Goal: Task Accomplishment & Management: Manage account settings

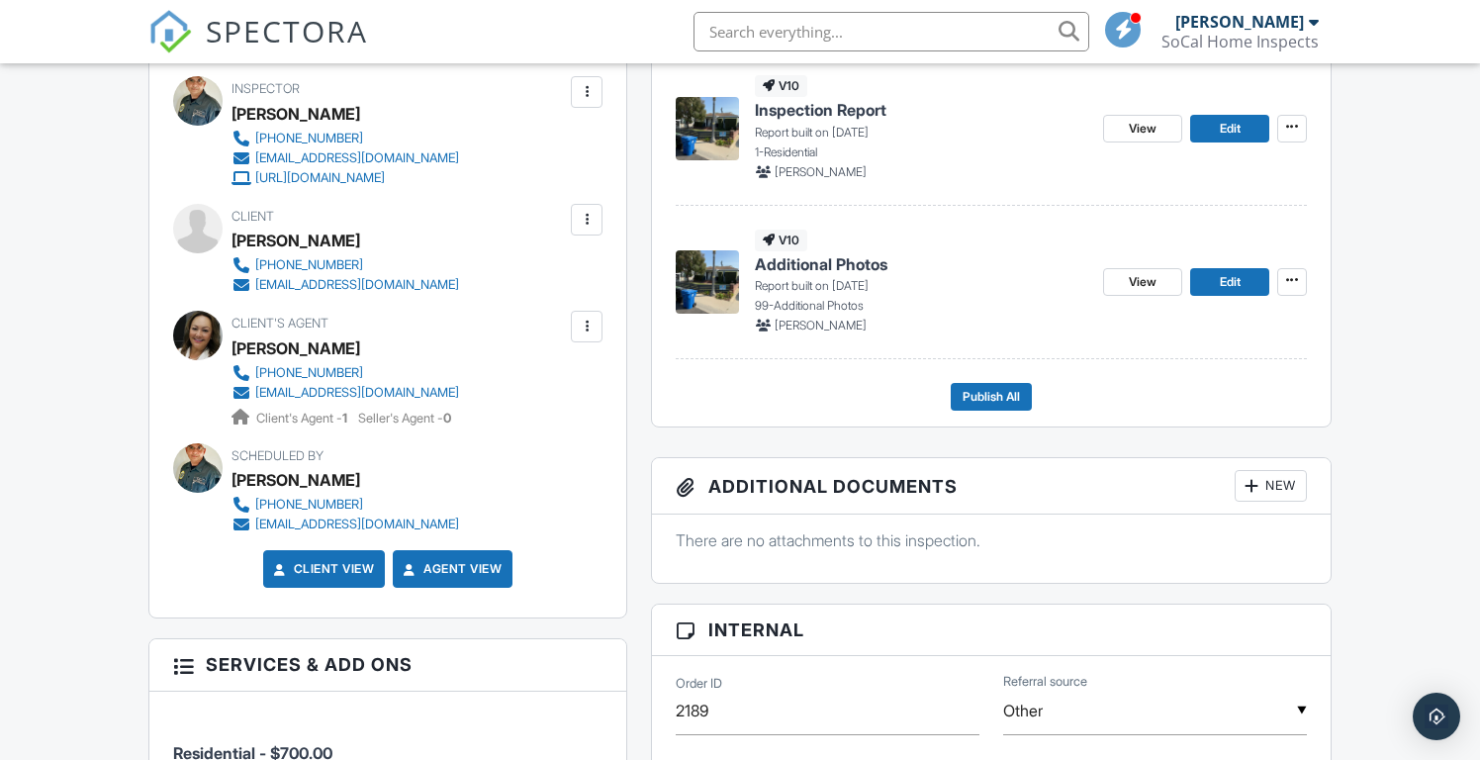
scroll to position [585, 0]
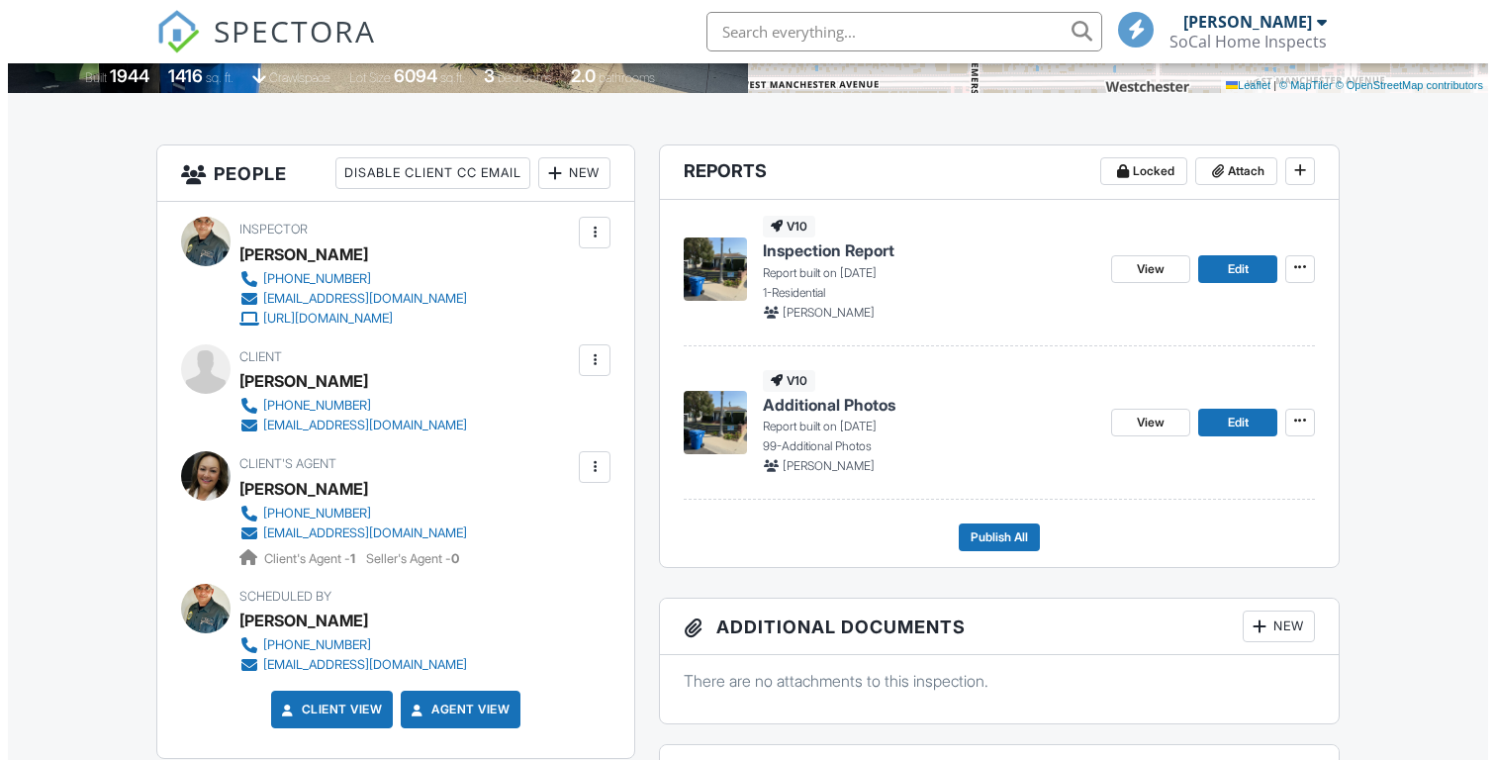
scroll to position [591, 0]
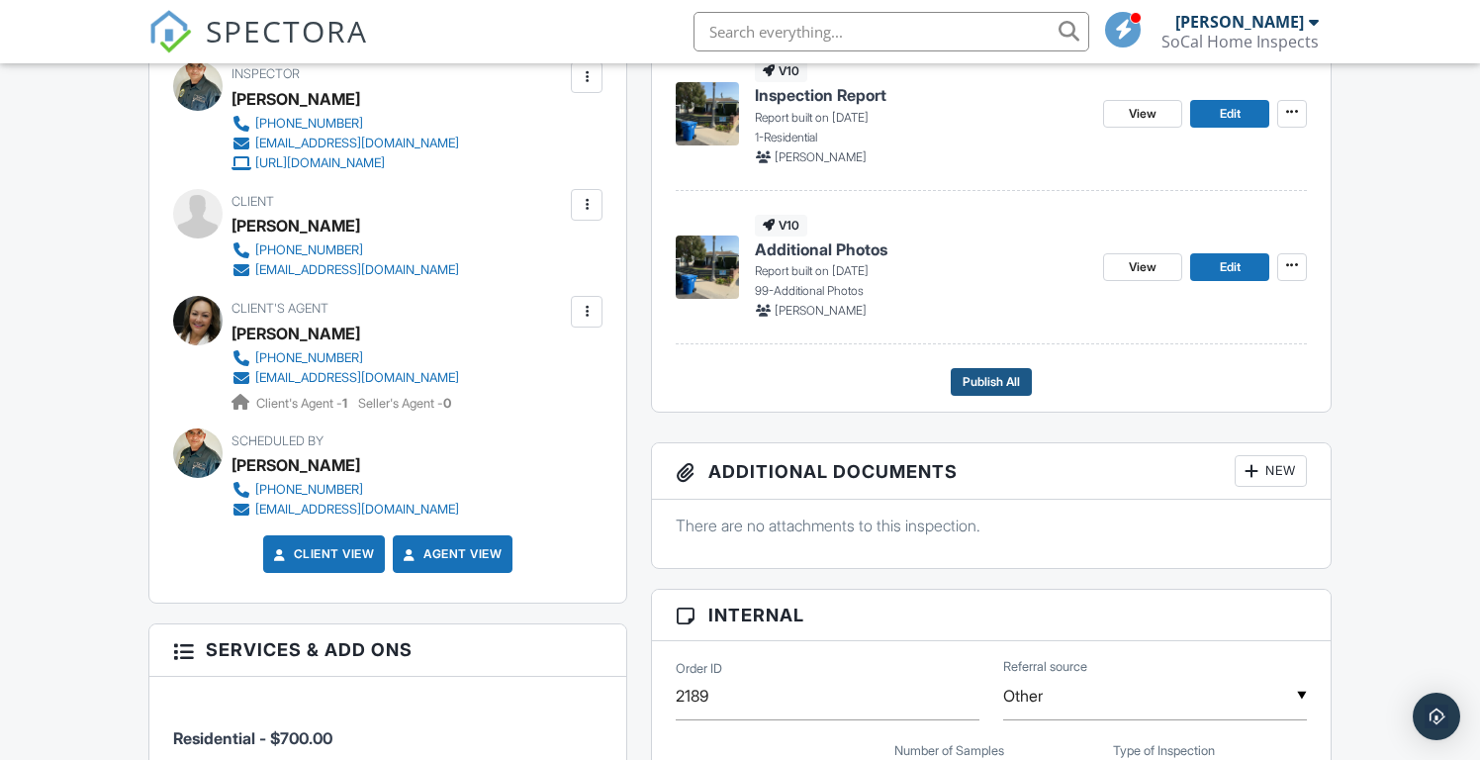
click at [993, 378] on span "Publish All" at bounding box center [991, 382] width 57 height 20
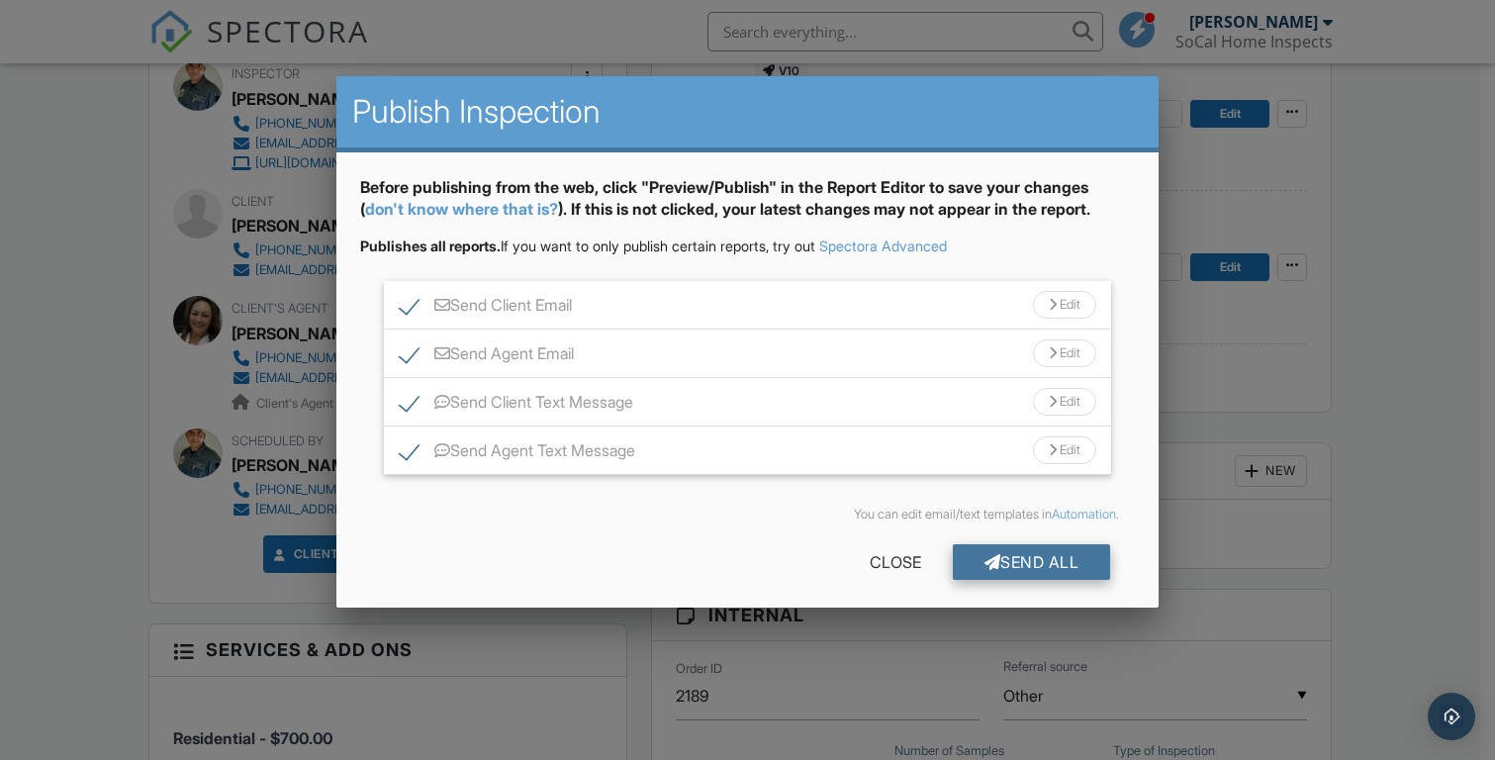
click at [1030, 550] on div "Send All" at bounding box center [1032, 562] width 158 height 36
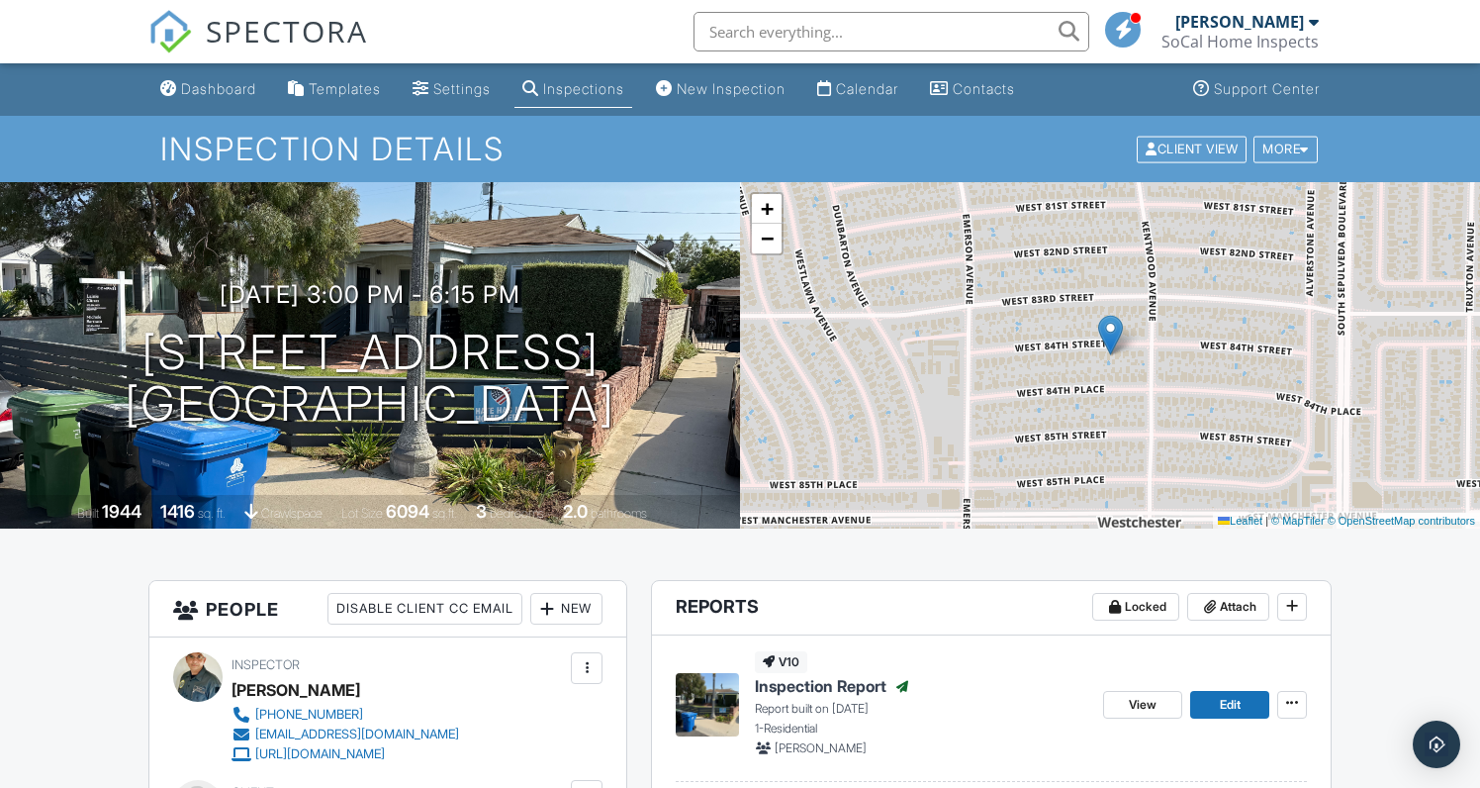
click at [590, 89] on div "Inspections" at bounding box center [583, 88] width 81 height 17
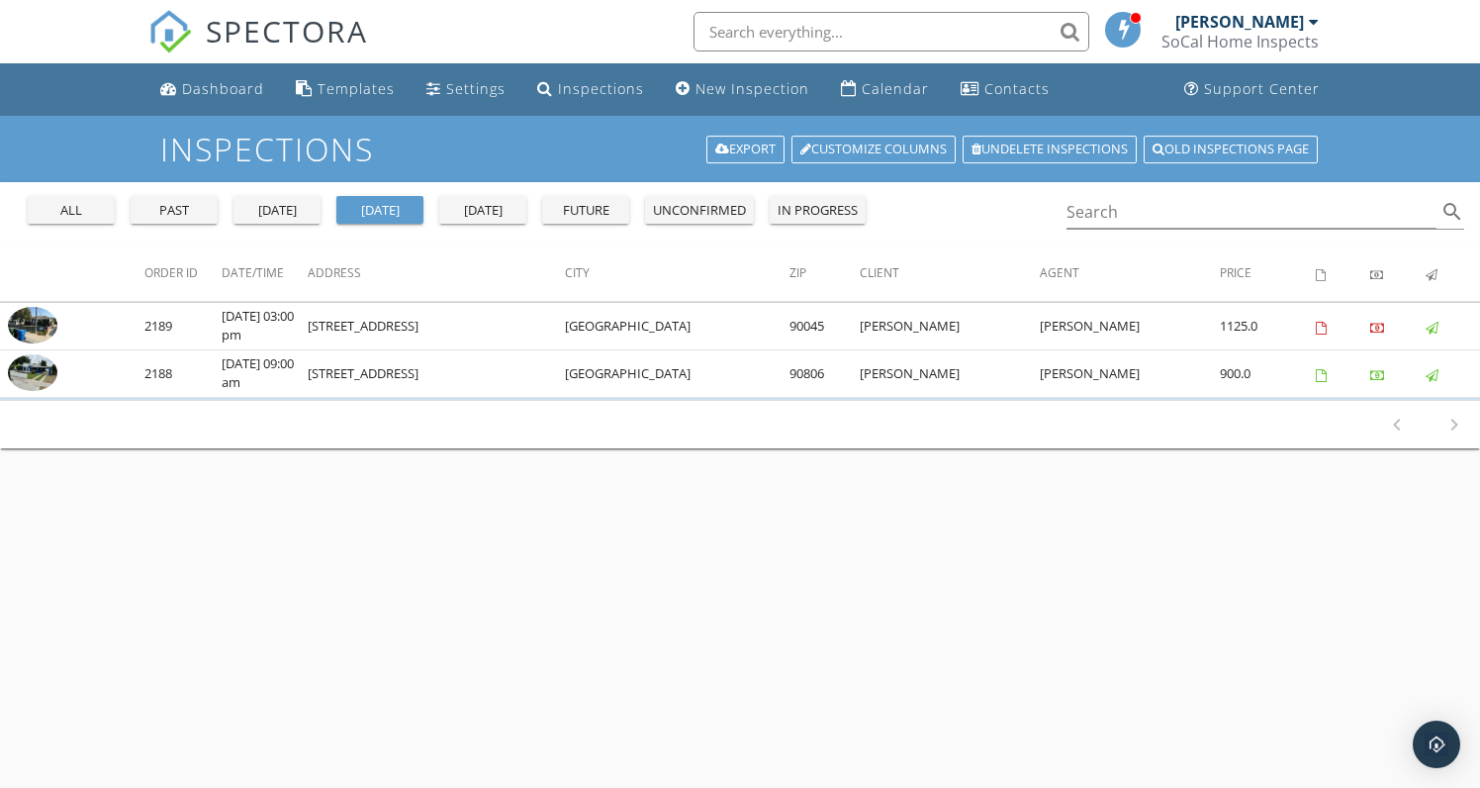
click at [508, 218] on div "tomorrow" at bounding box center [482, 211] width 71 height 20
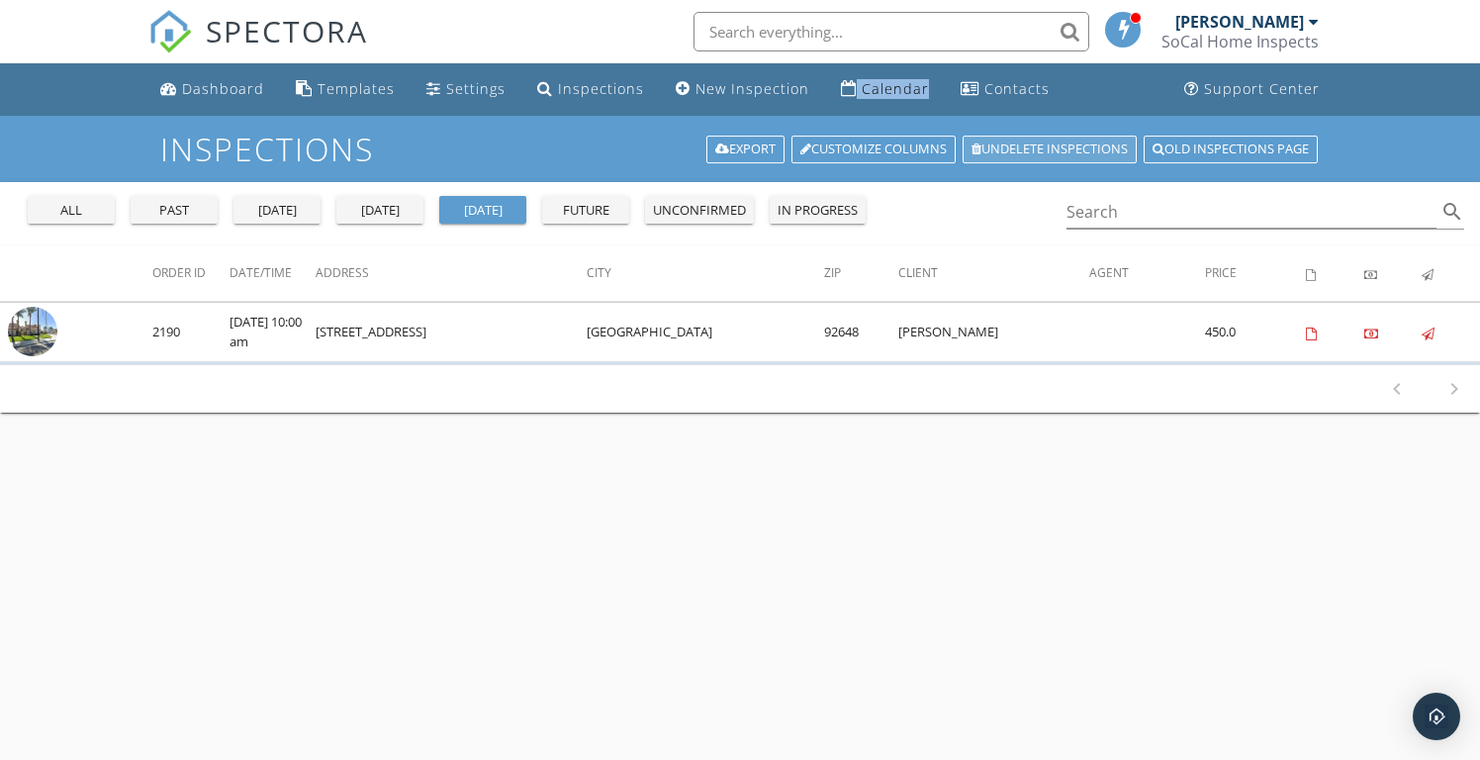
click at [1082, 153] on link "Undelete inspections" at bounding box center [1050, 150] width 174 height 28
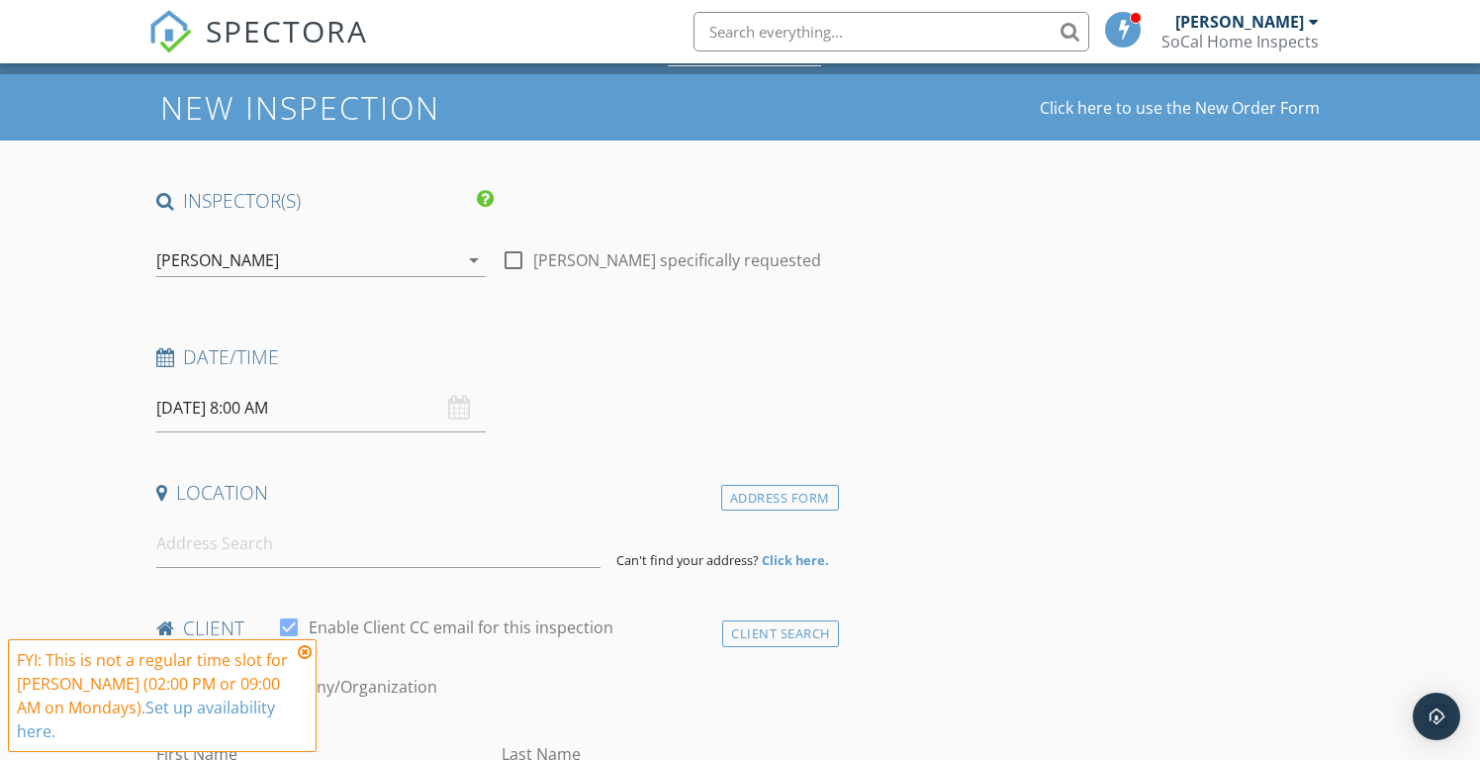
scroll to position [139, 0]
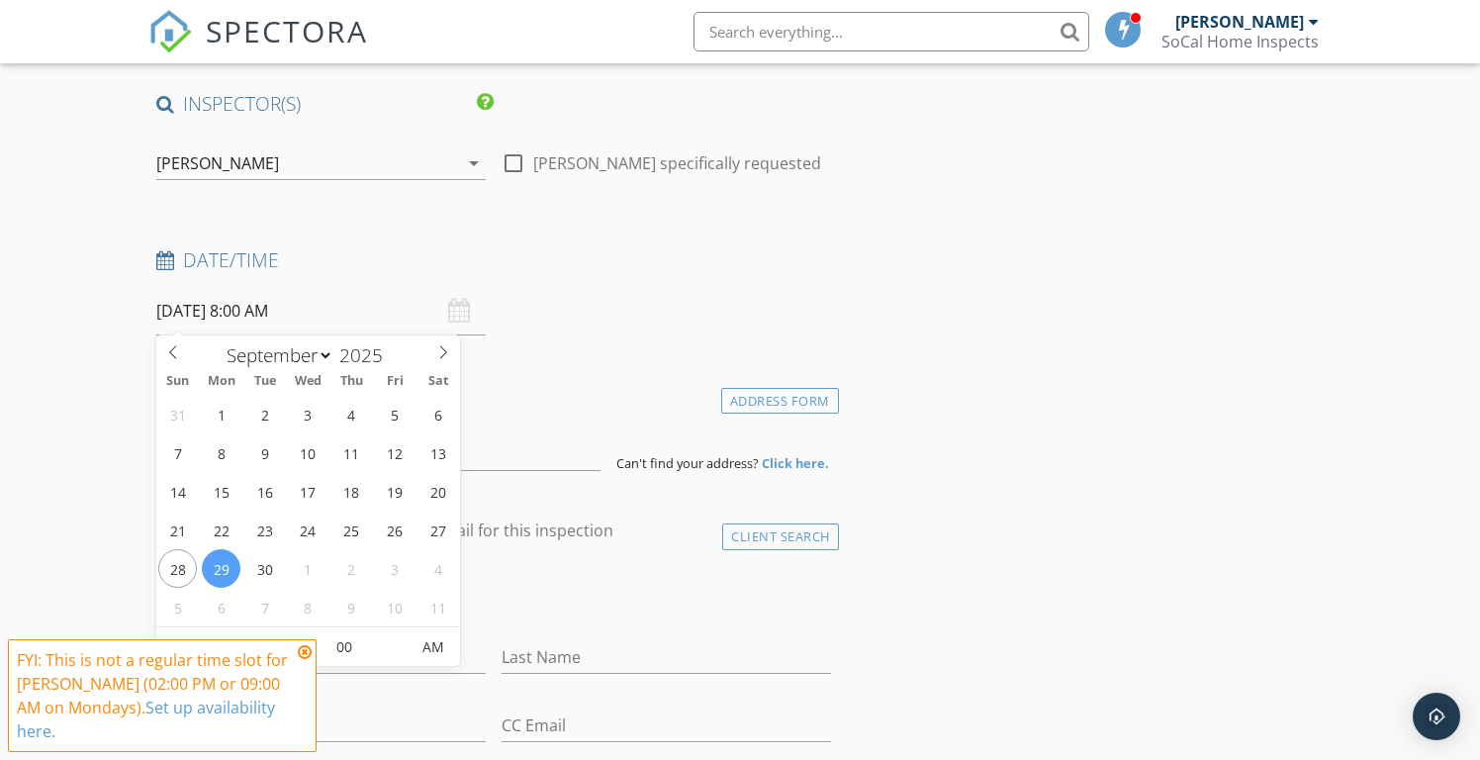
click at [245, 305] on input "[DATE] 8:00 AM" at bounding box center [320, 311] width 329 height 48
click at [305, 649] on icon at bounding box center [305, 652] width 14 height 16
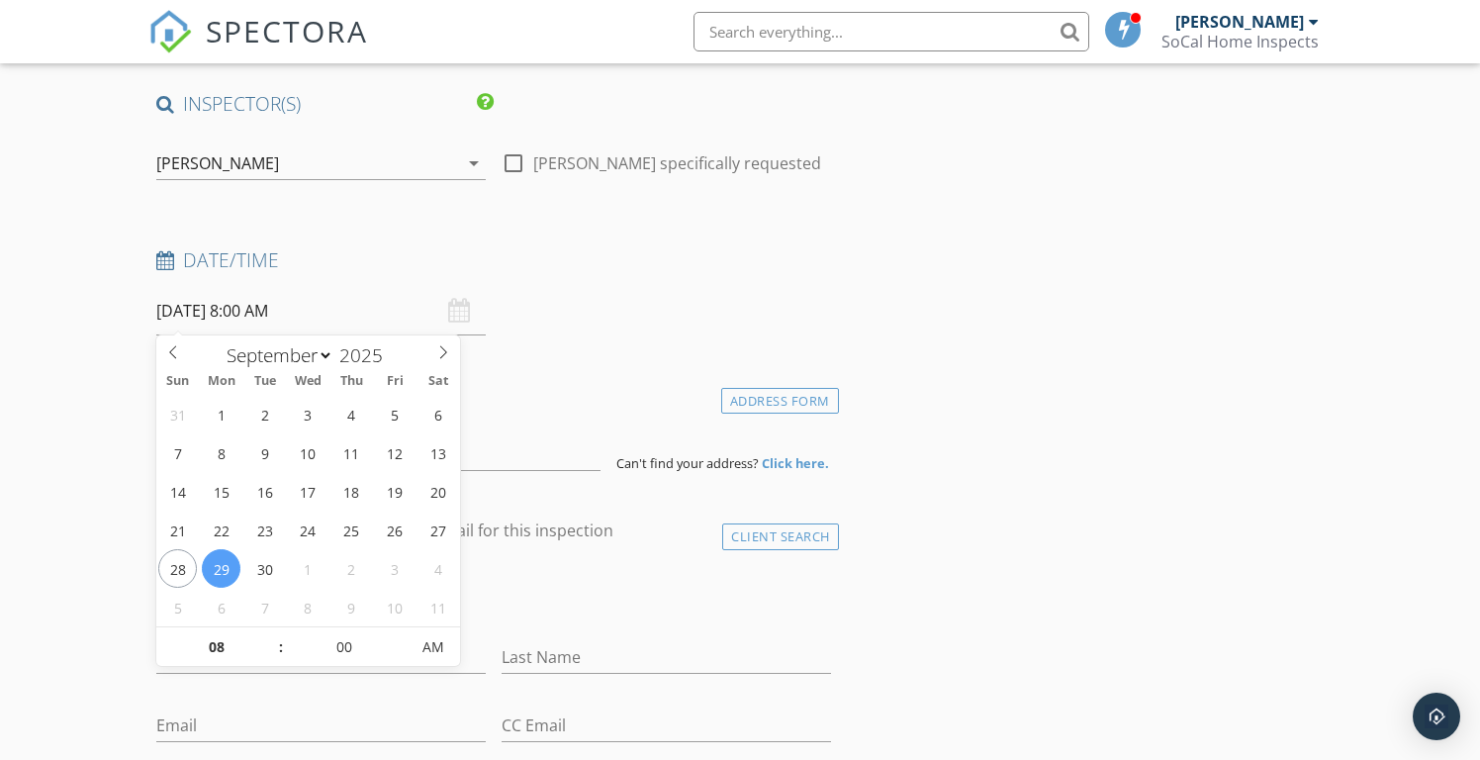
click at [218, 312] on input "09/29/2025 8:00 AM" at bounding box center [320, 311] width 329 height 48
type input "09"
type input "09/29/2025 9:00 AM"
click at [273, 635] on span at bounding box center [271, 637] width 14 height 20
type input "10"
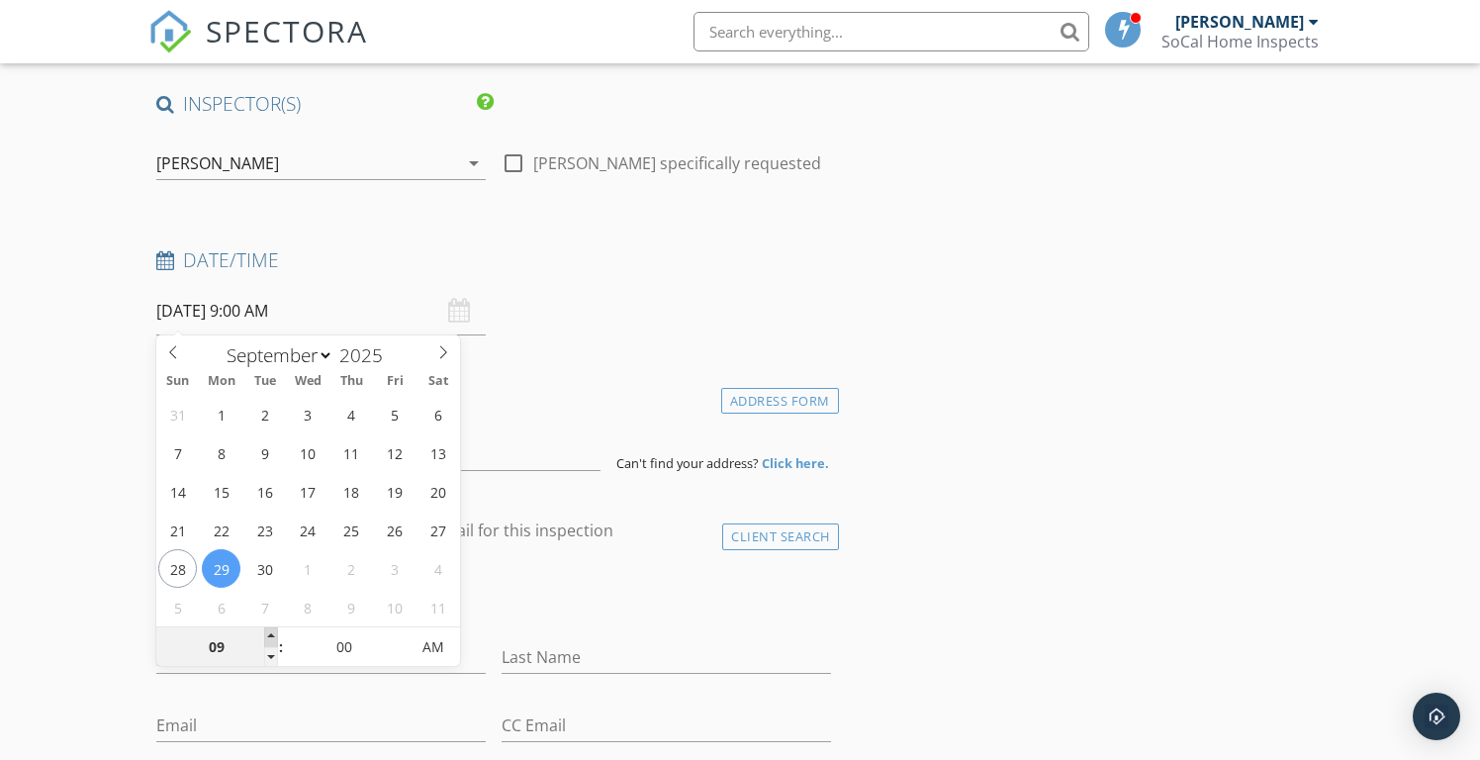
type input "09/29/2025 10:00 AM"
click at [273, 635] on span at bounding box center [271, 637] width 14 height 20
type input "11"
type input "09/29/2025 11:00 AM"
click at [273, 635] on span at bounding box center [271, 637] width 14 height 20
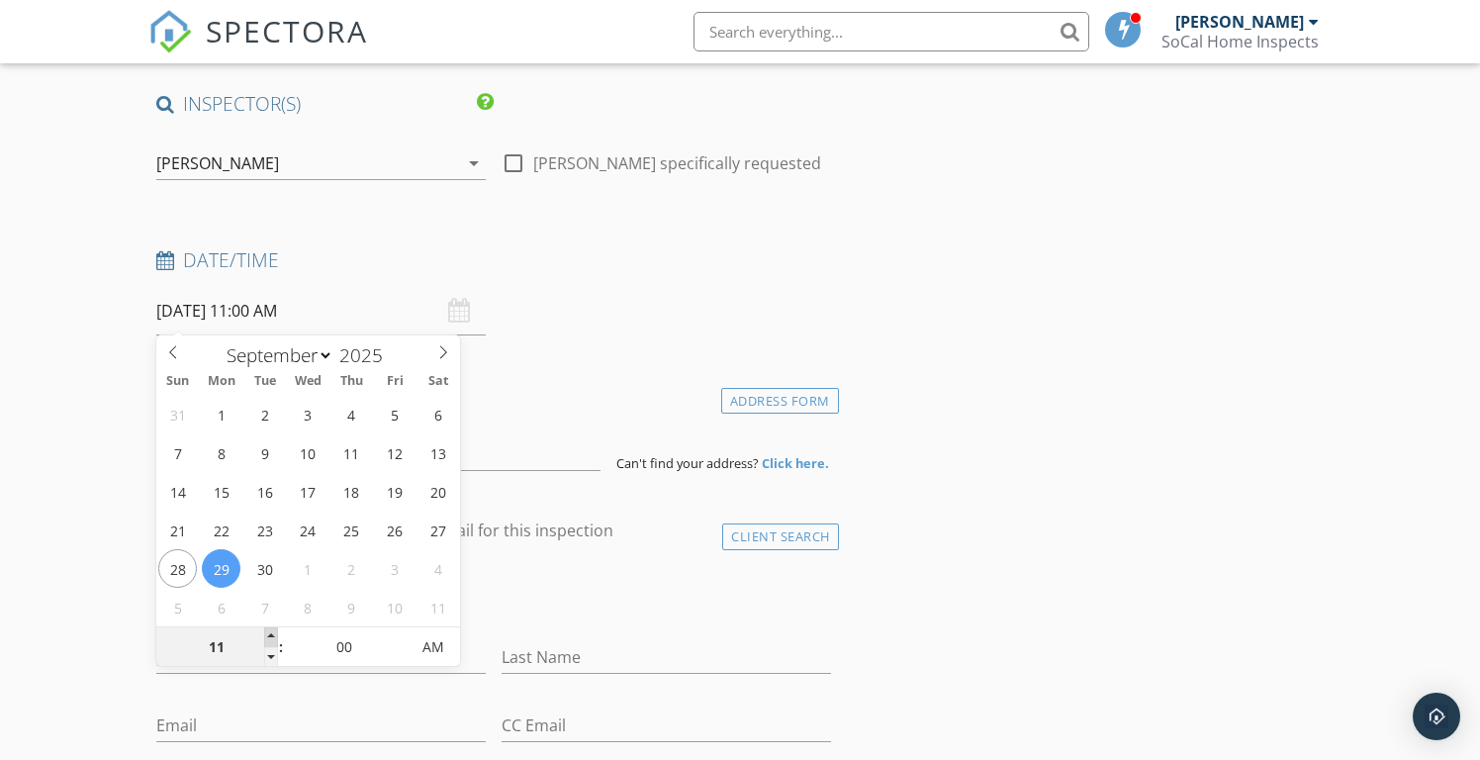
type input "12"
type input "09/29/2025 12:00 PM"
click at [273, 635] on span at bounding box center [271, 637] width 14 height 20
type input "01"
type input "09/29/2025 1:00 PM"
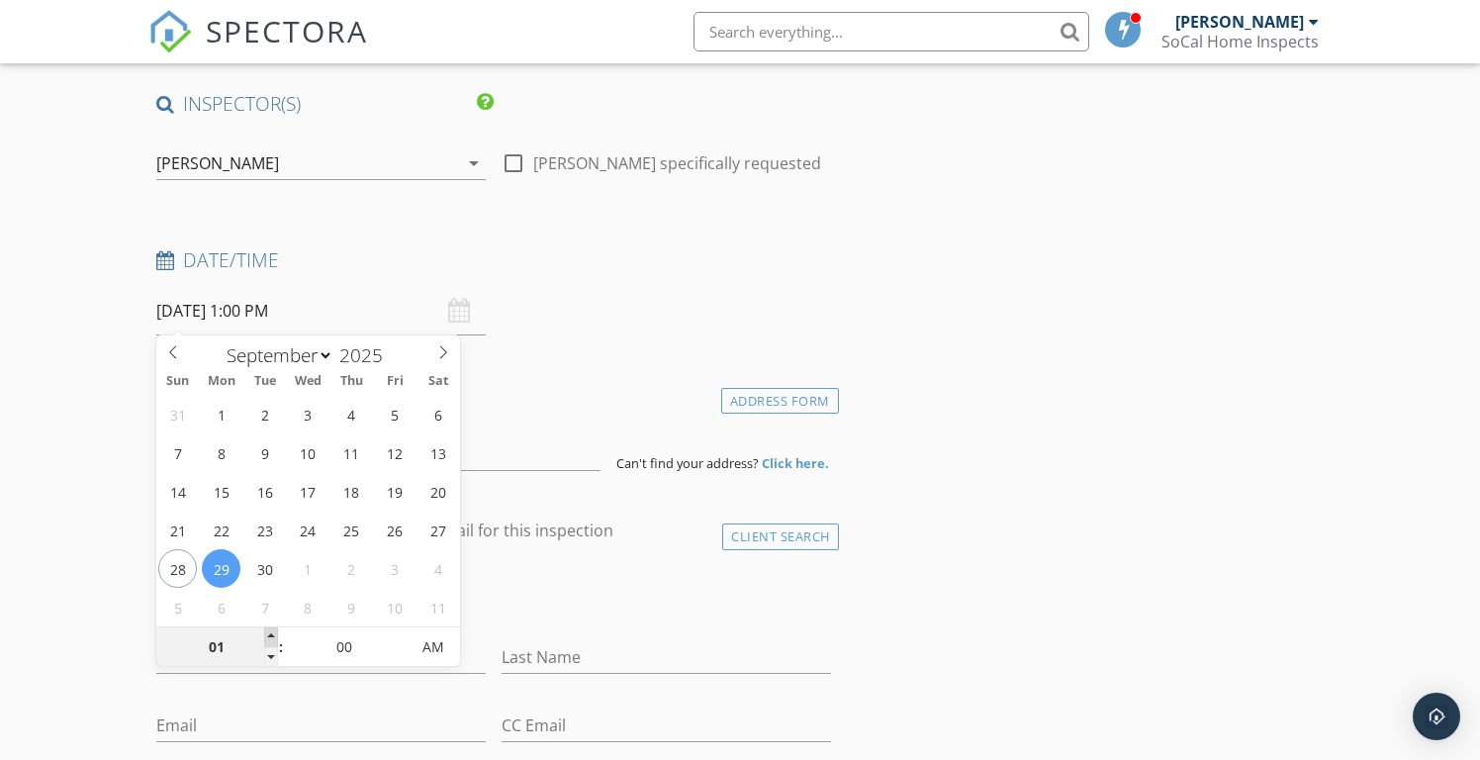
click at [273, 635] on span at bounding box center [271, 637] width 14 height 20
type input "02"
type input "[DATE] 2:00 PM"
click at [273, 635] on span at bounding box center [271, 637] width 14 height 20
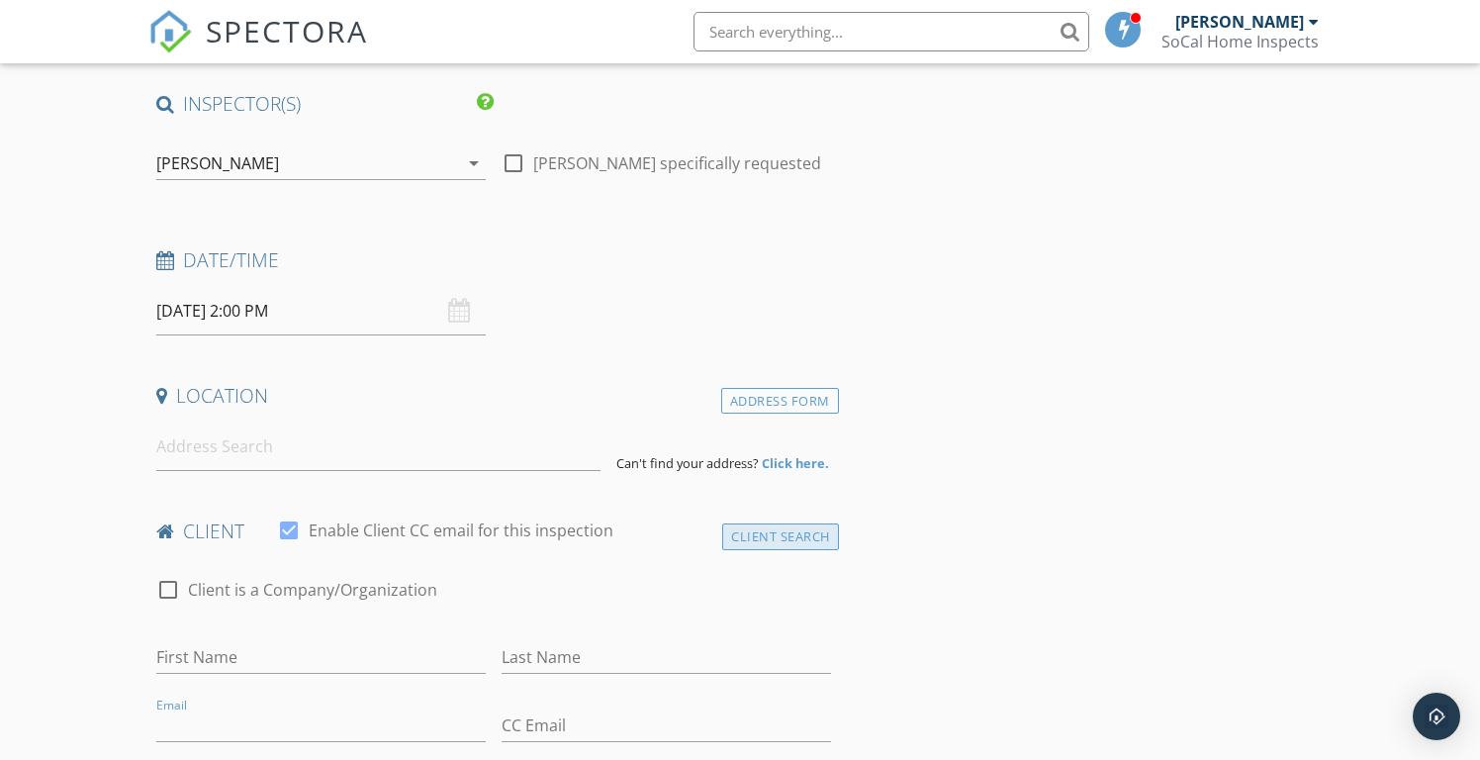
click at [779, 533] on div "Client Search" at bounding box center [780, 536] width 117 height 27
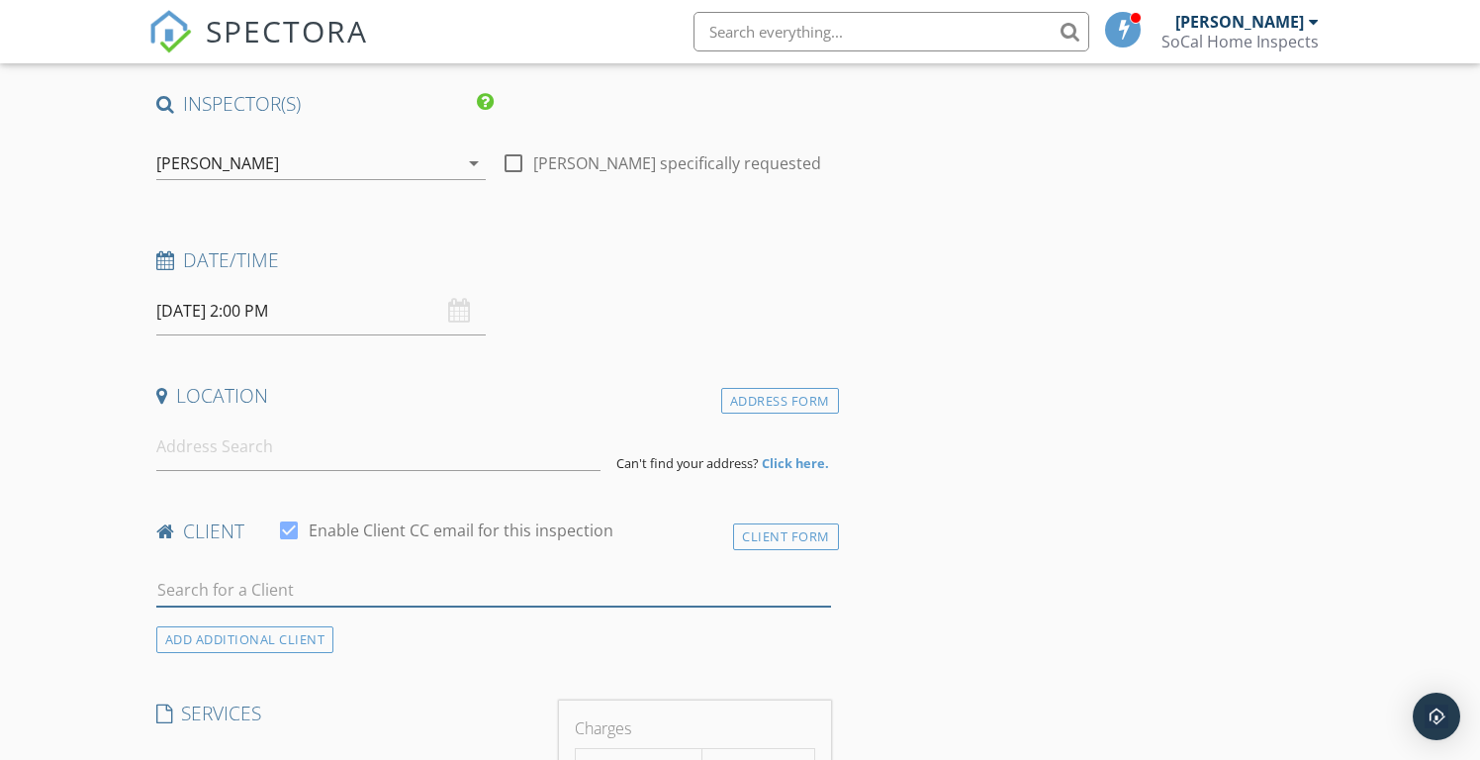
click at [261, 585] on input "text" at bounding box center [493, 590] width 675 height 33
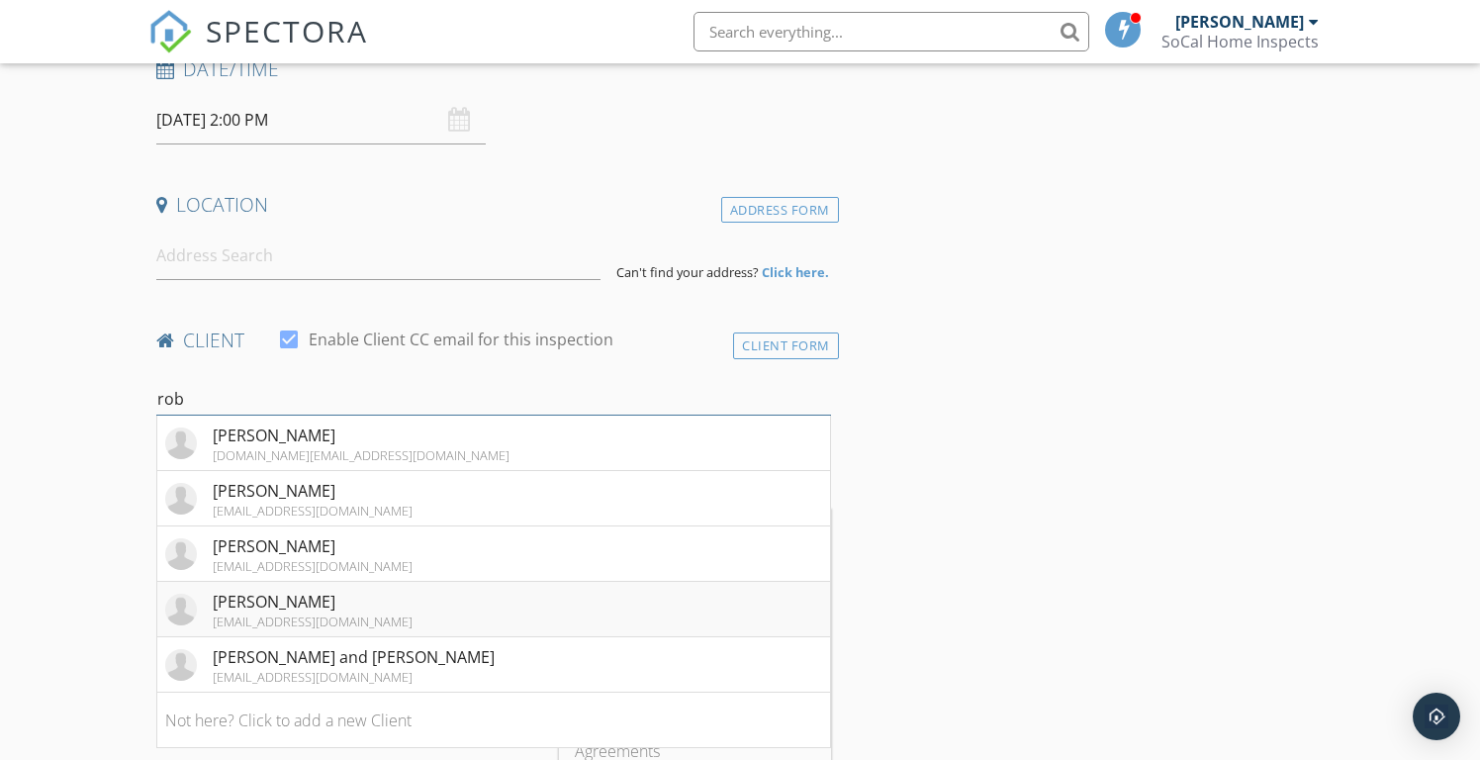
scroll to position [341, 0]
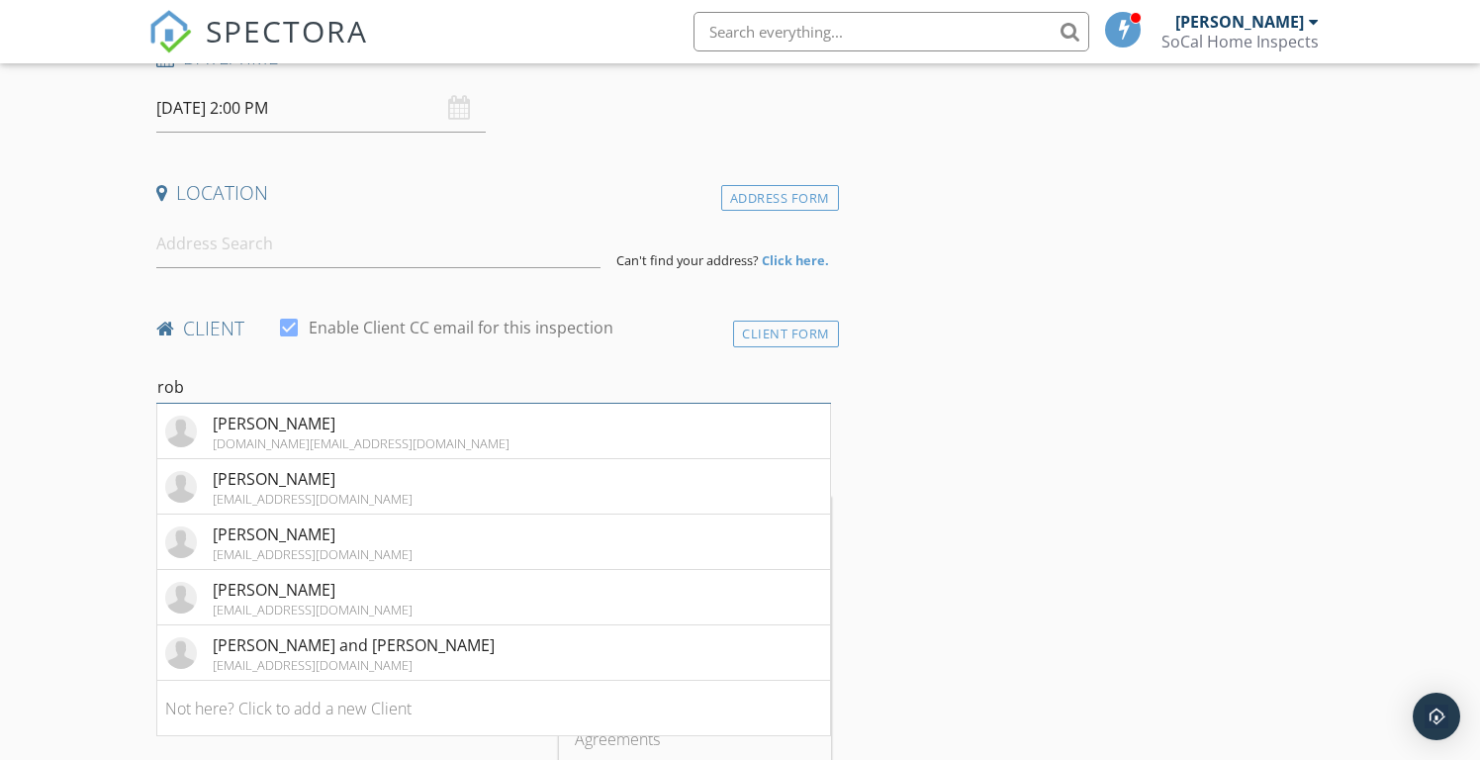
click at [273, 385] on input "rob" at bounding box center [493, 387] width 675 height 33
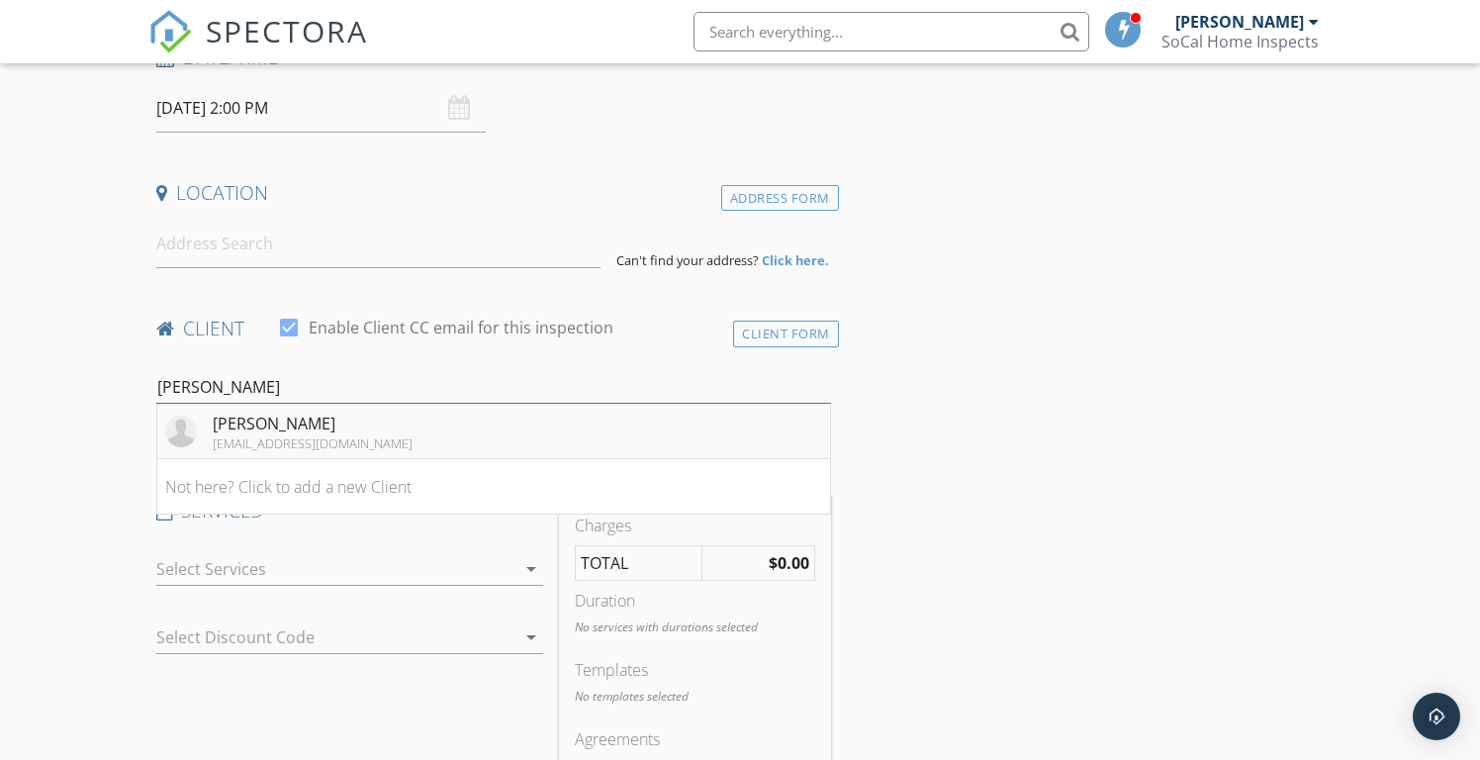
type input "babaian"
click at [259, 435] on div "[EMAIL_ADDRESS][DOMAIN_NAME]" at bounding box center [313, 443] width 200 height 16
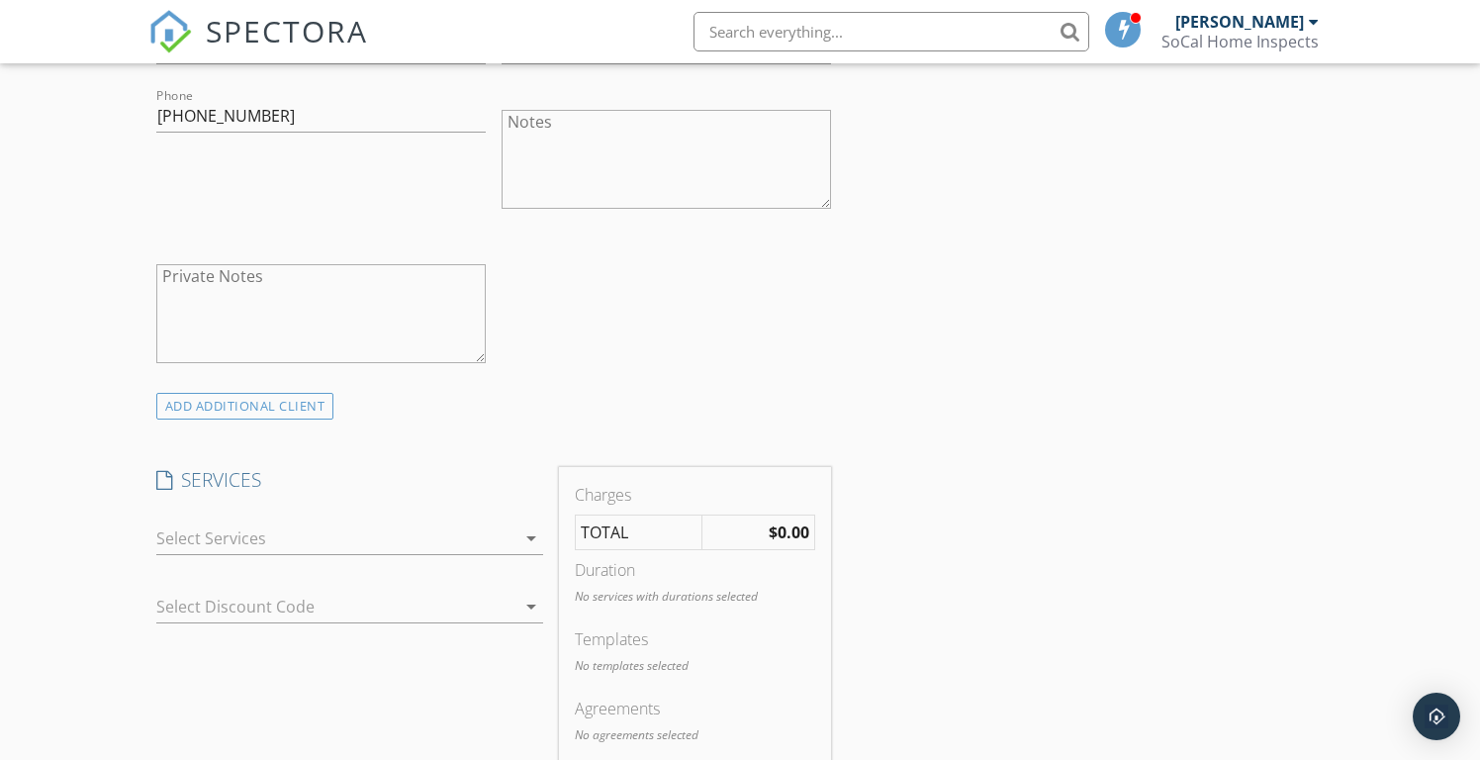
scroll to position [885, 0]
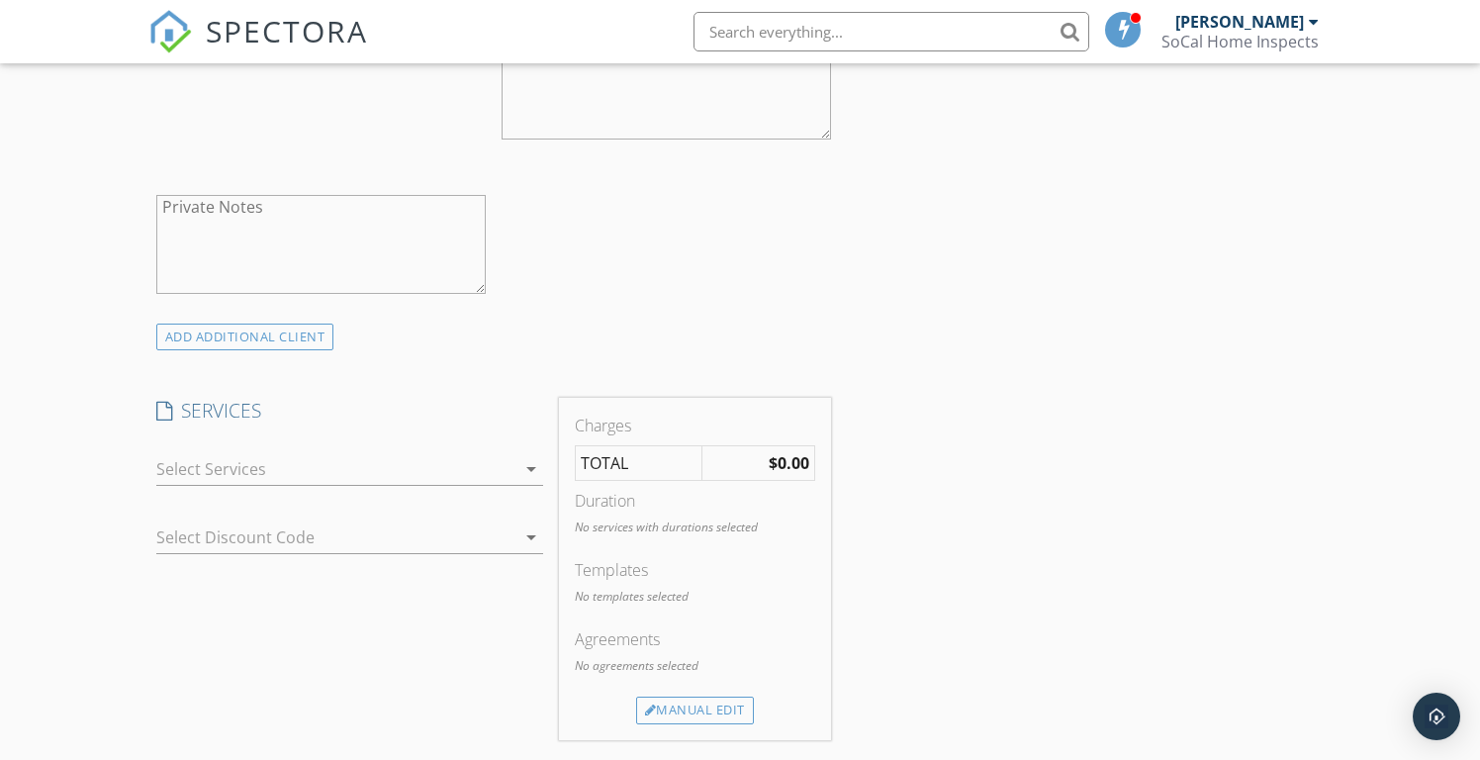
click at [170, 465] on div at bounding box center [335, 469] width 359 height 32
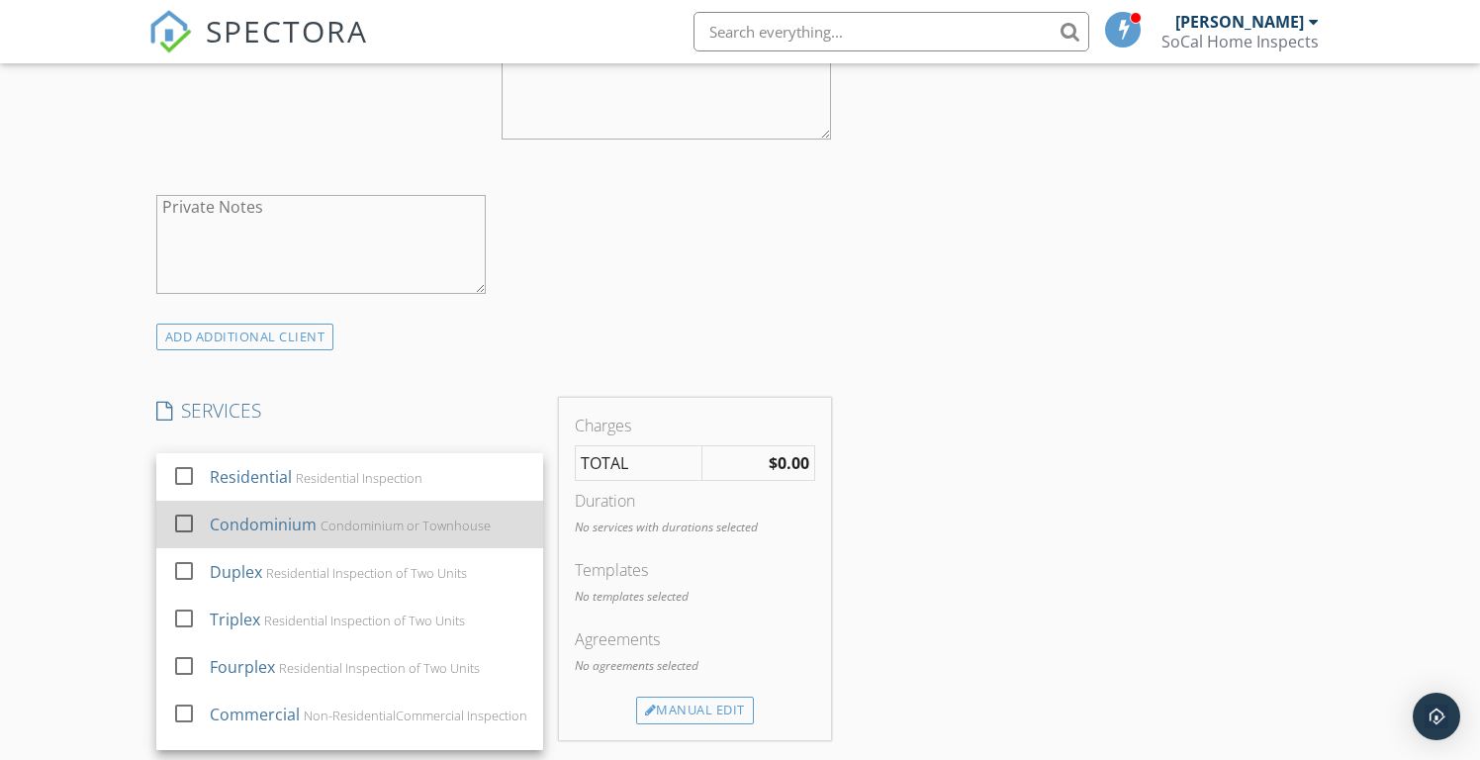
click at [193, 518] on div at bounding box center [184, 524] width 34 height 34
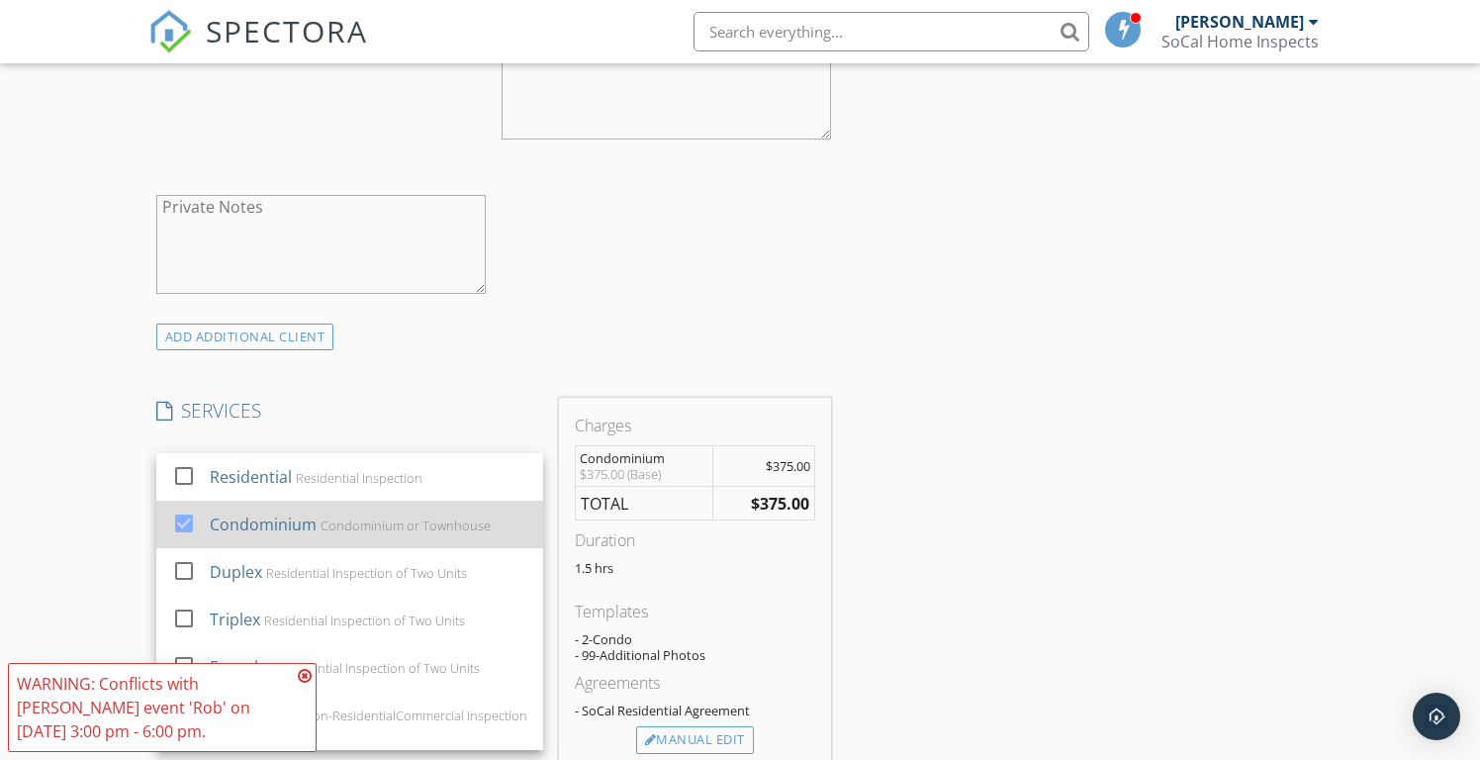
click at [180, 515] on div at bounding box center [184, 524] width 34 height 34
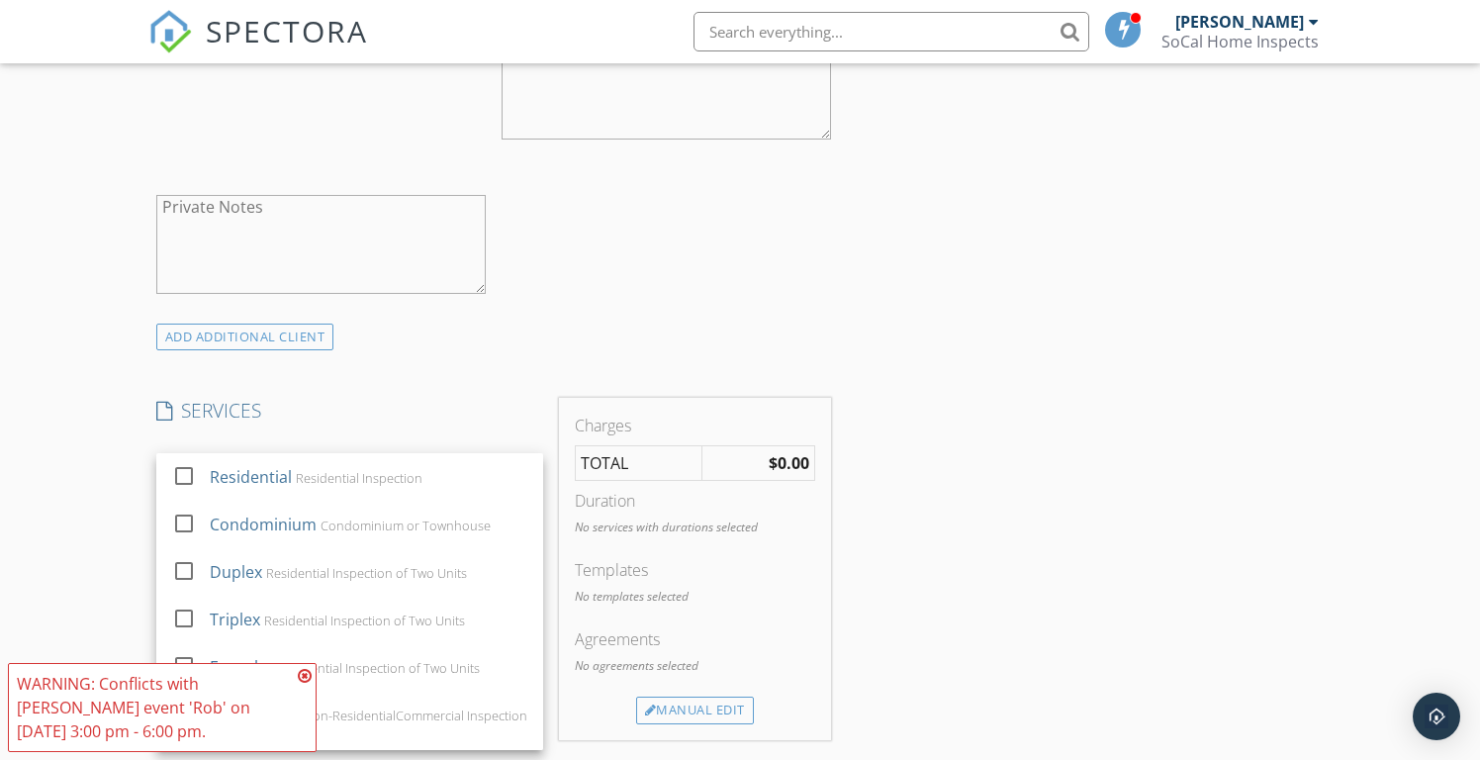
click at [425, 351] on div "INSPECTOR(S) check_box Ruben Mariscal PRIMARY Ruben Mariscal arrow_drop_down ch…" at bounding box center [493, 773] width 691 height 2859
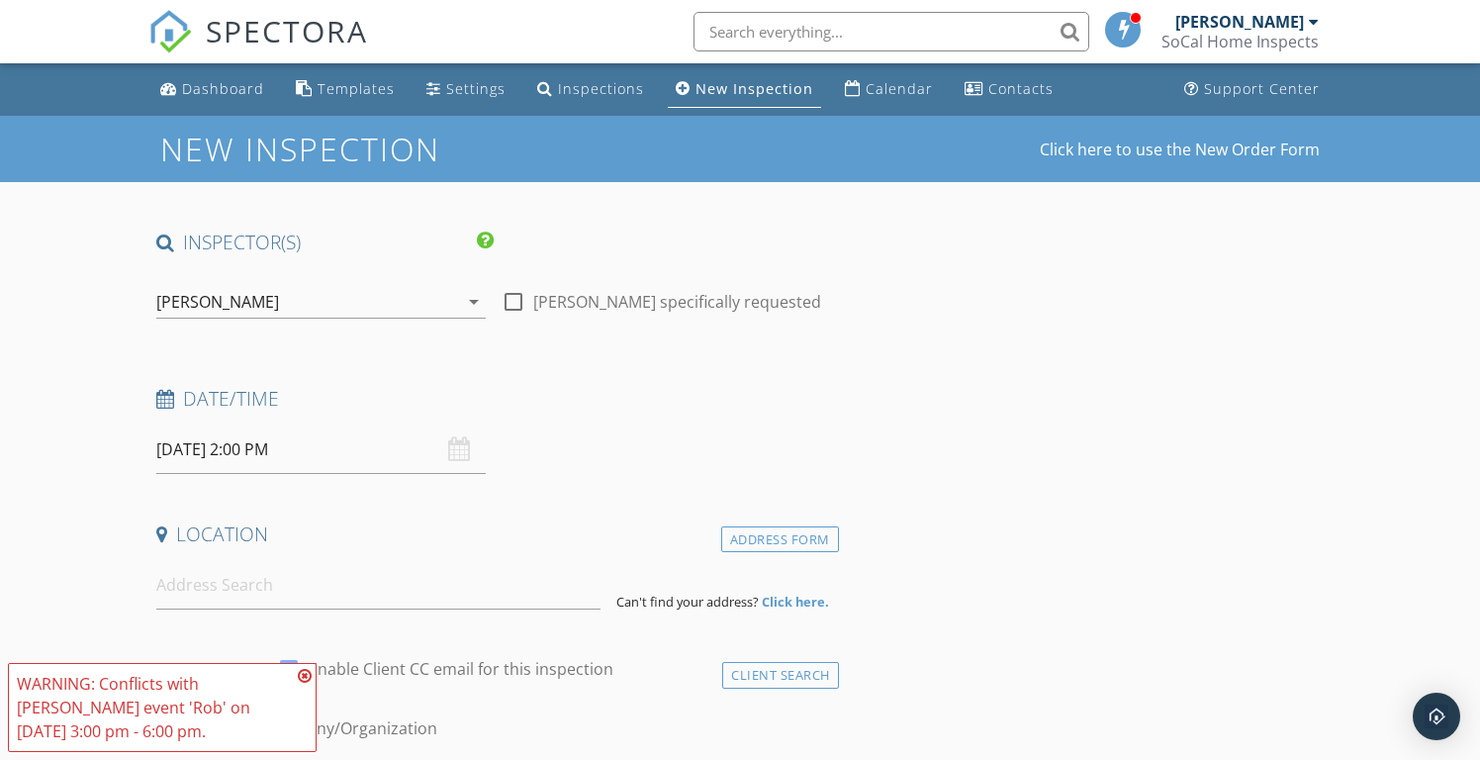
scroll to position [4, 0]
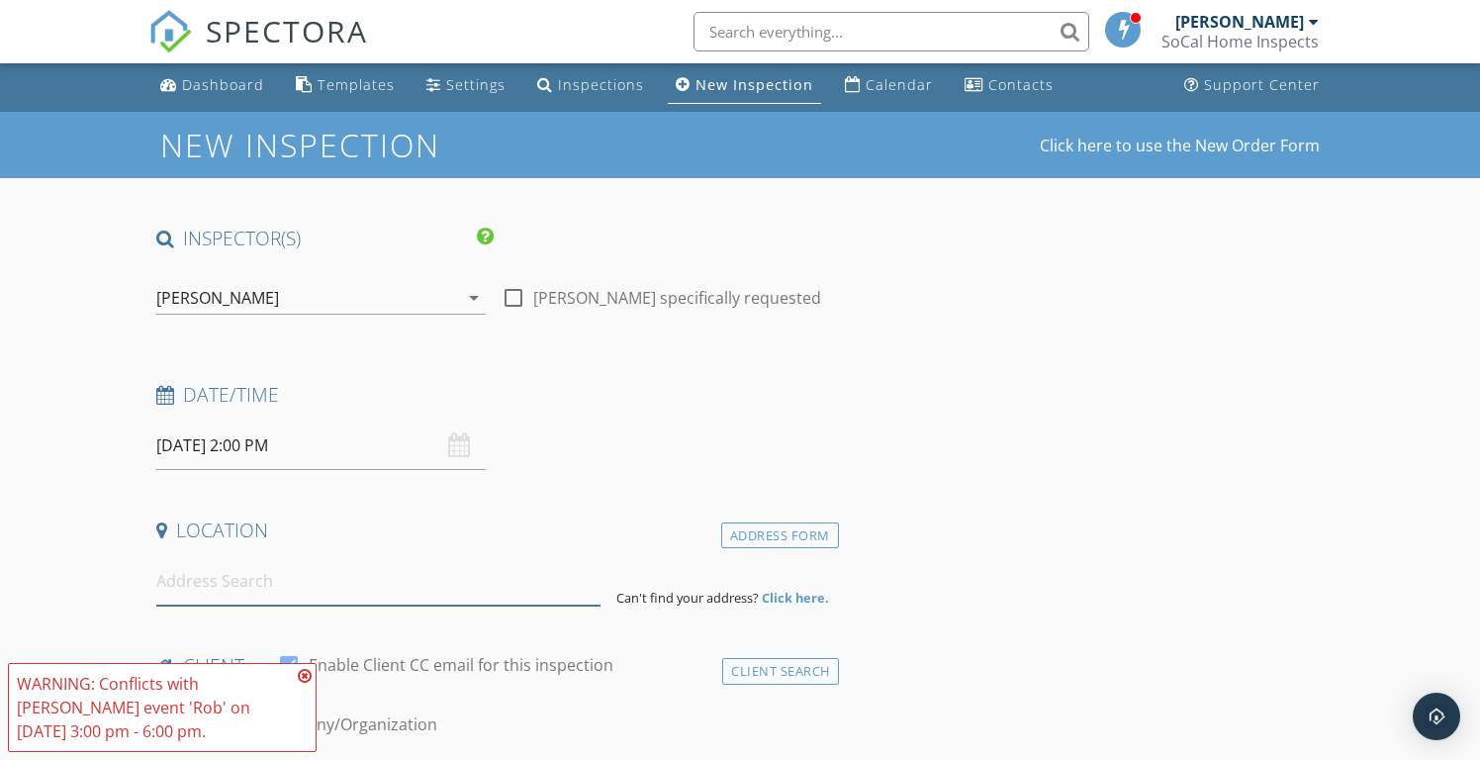
click at [215, 591] on input at bounding box center [378, 581] width 444 height 48
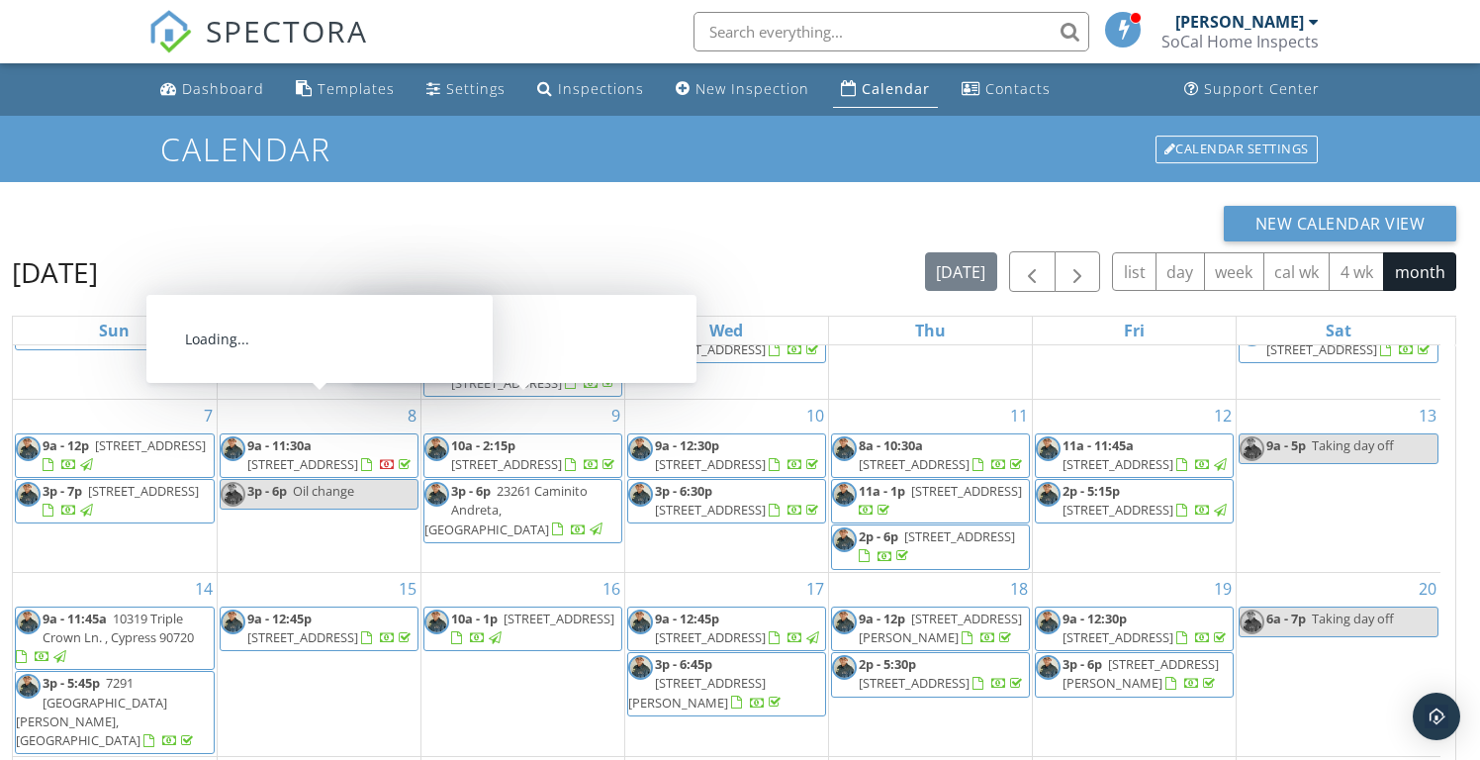
scroll to position [263, 0]
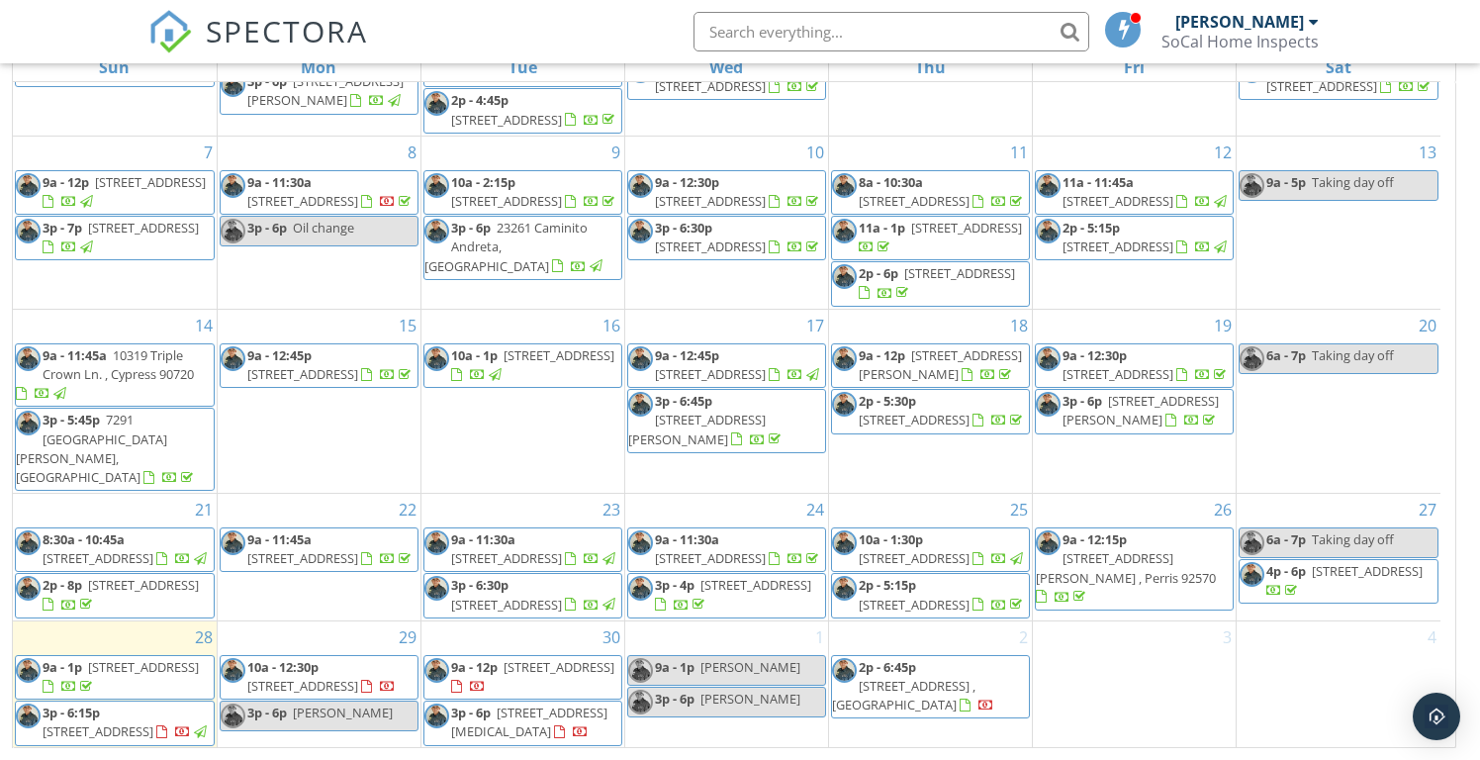
click at [323, 721] on link "3p - 6p Rob" at bounding box center [319, 715] width 199 height 31
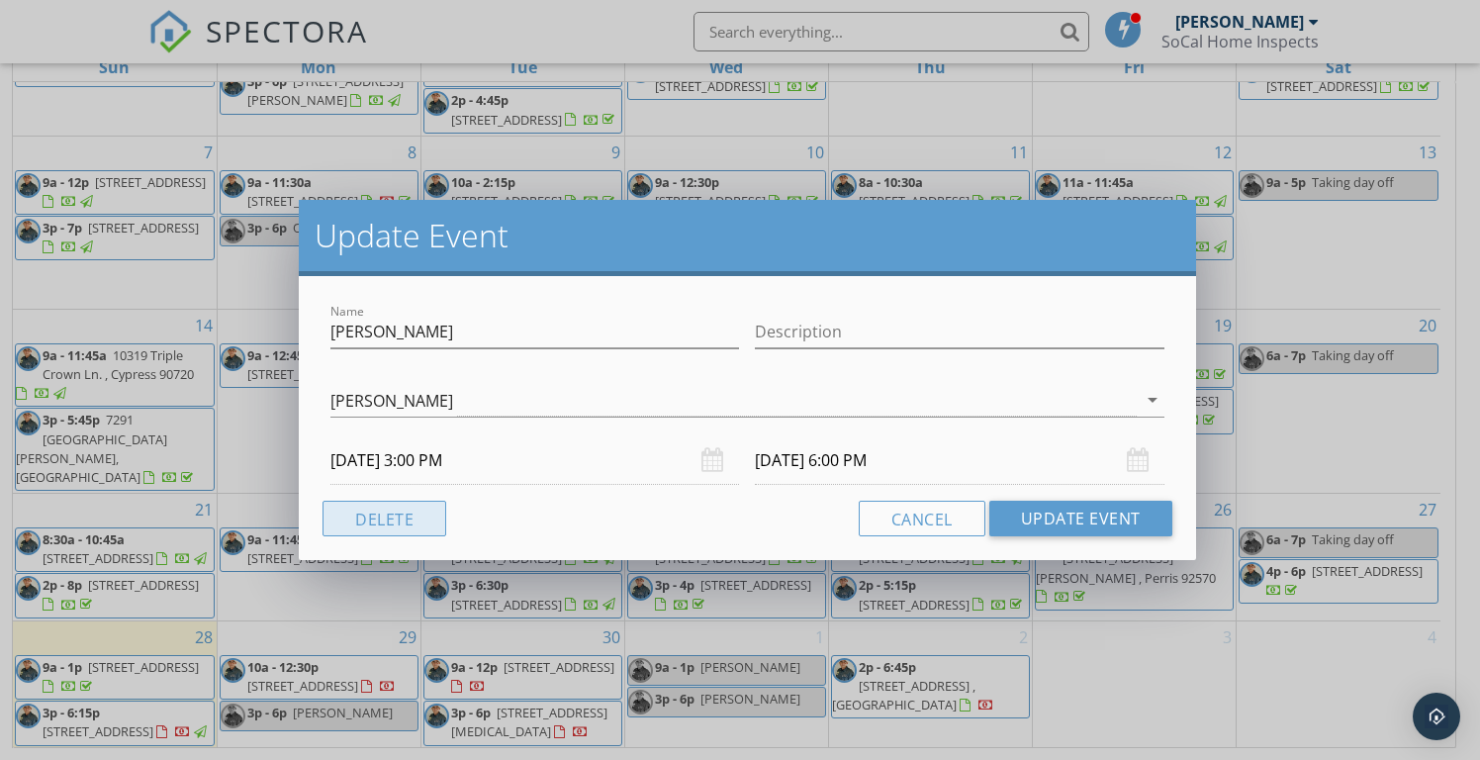
click at [410, 514] on button "Delete" at bounding box center [385, 519] width 124 height 36
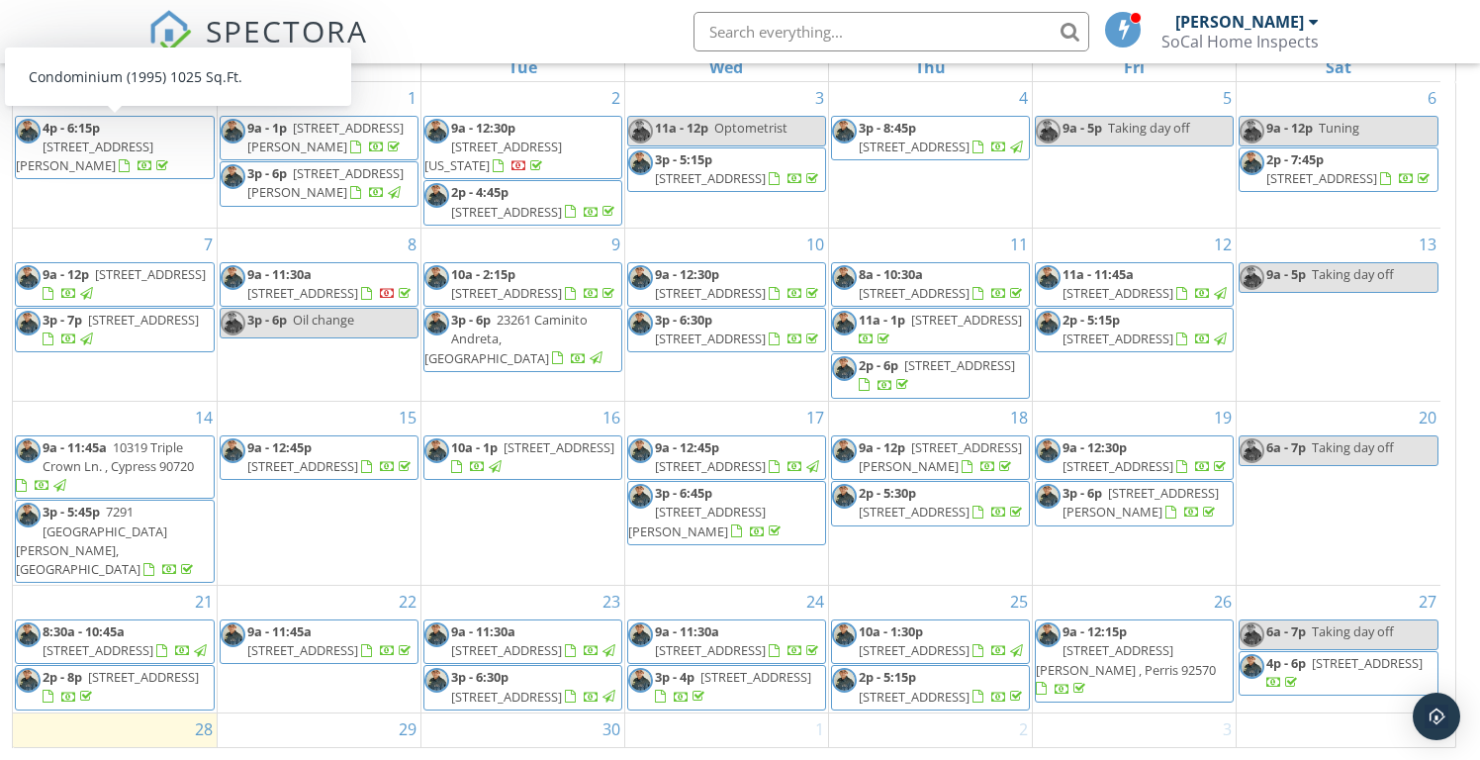
scroll to position [0, 0]
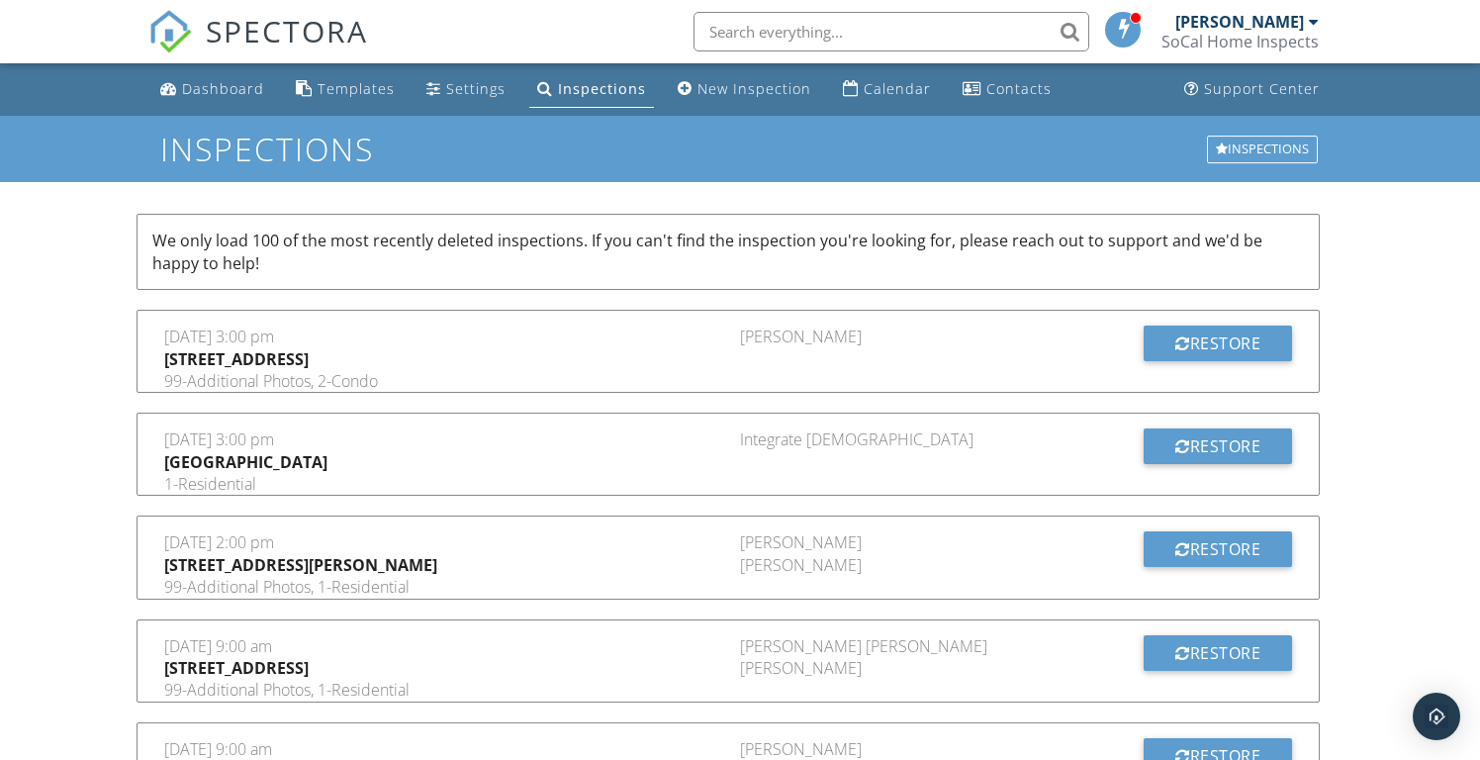
scroll to position [4, 0]
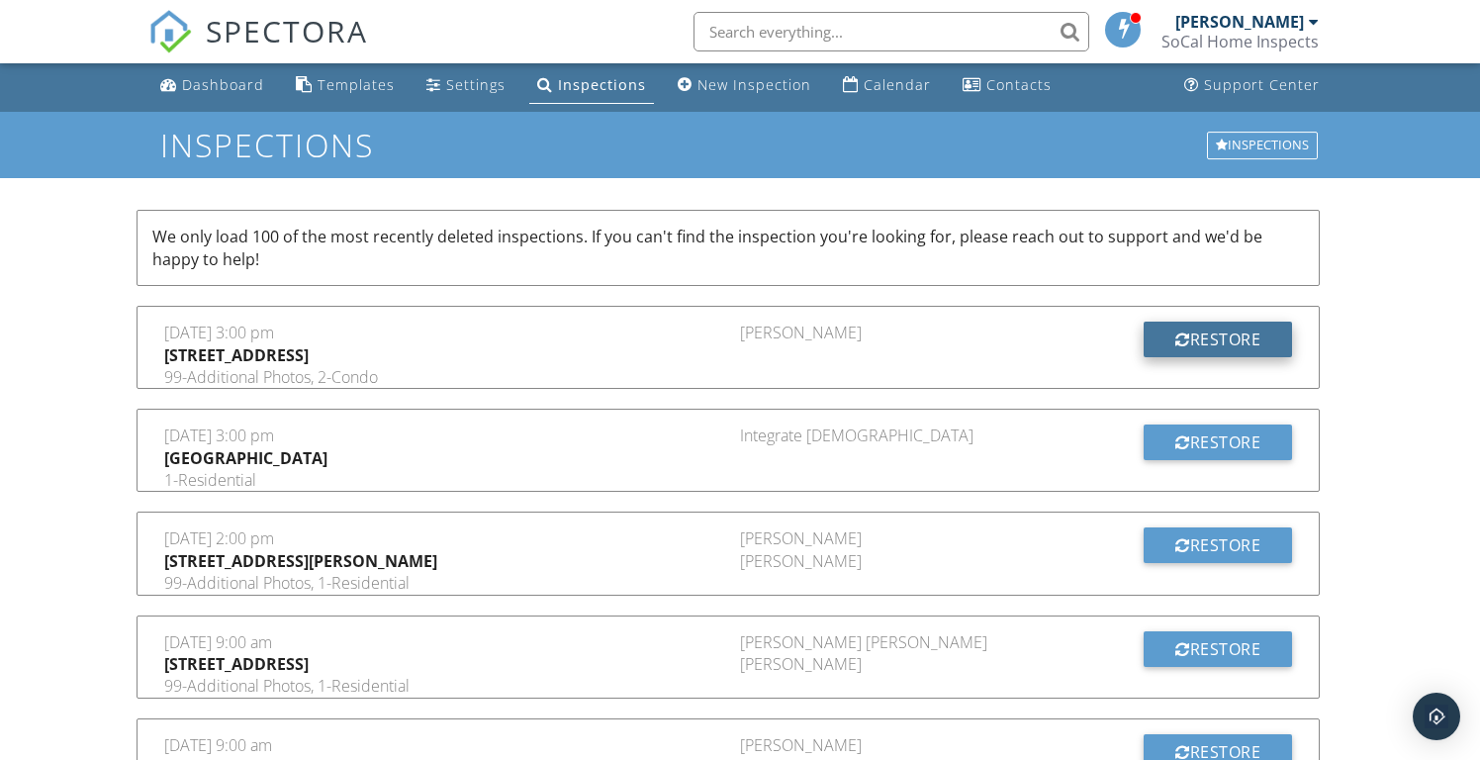
click at [1221, 338] on div "Restore" at bounding box center [1218, 340] width 148 height 36
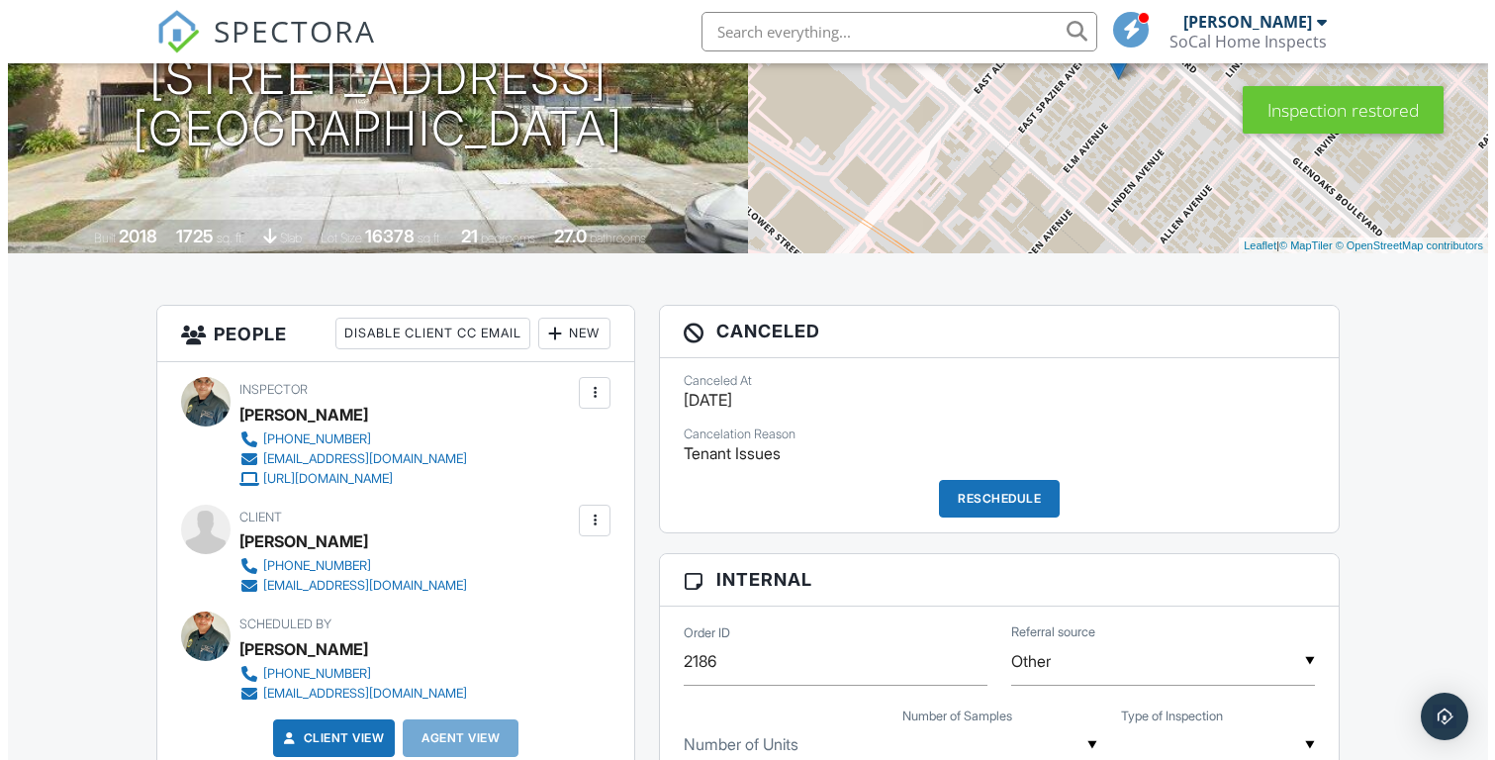
scroll to position [300, 0]
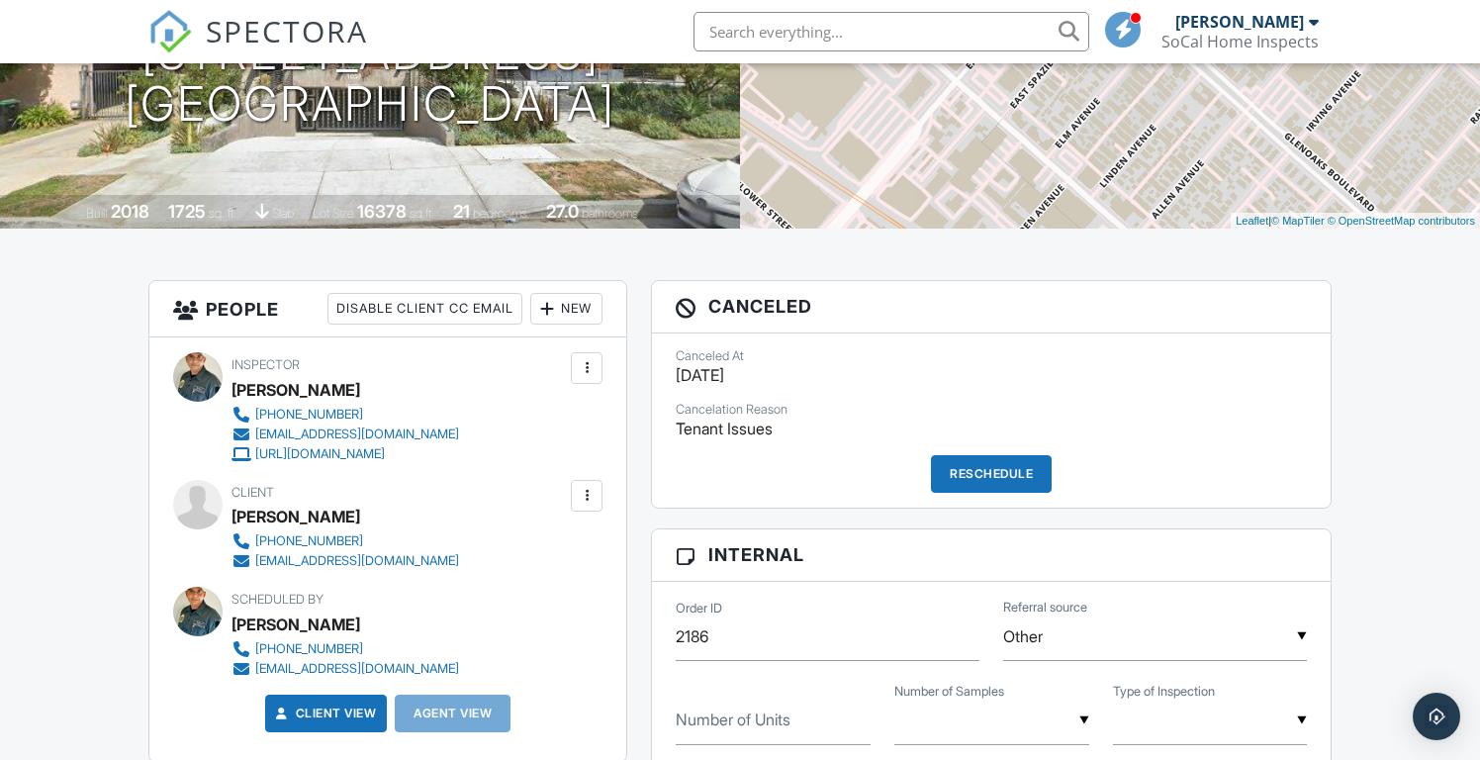
click at [958, 480] on div "Reschedule" at bounding box center [991, 474] width 121 height 38
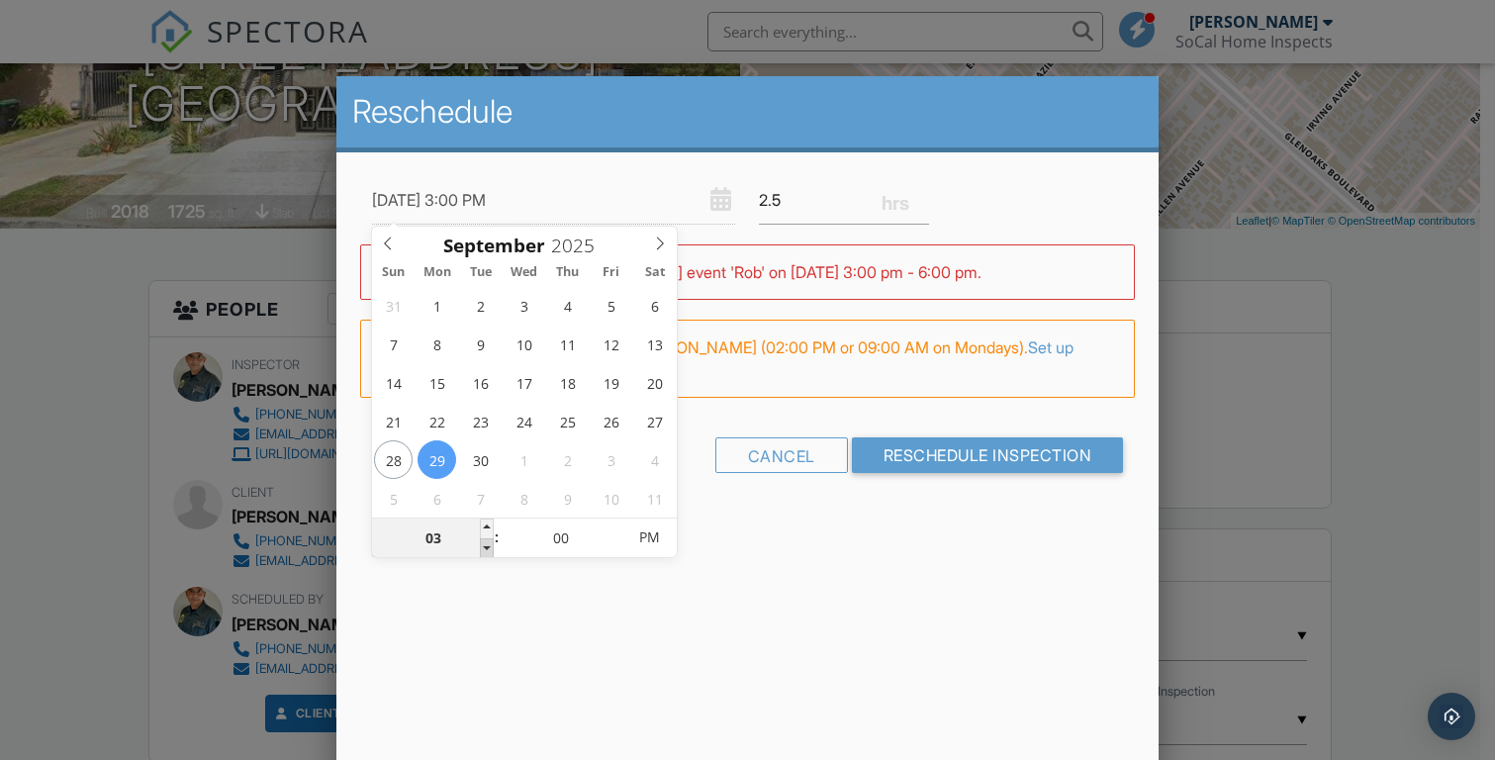
type input "[DATE] 2:00 PM"
type input "02"
click at [487, 548] on span at bounding box center [487, 548] width 14 height 20
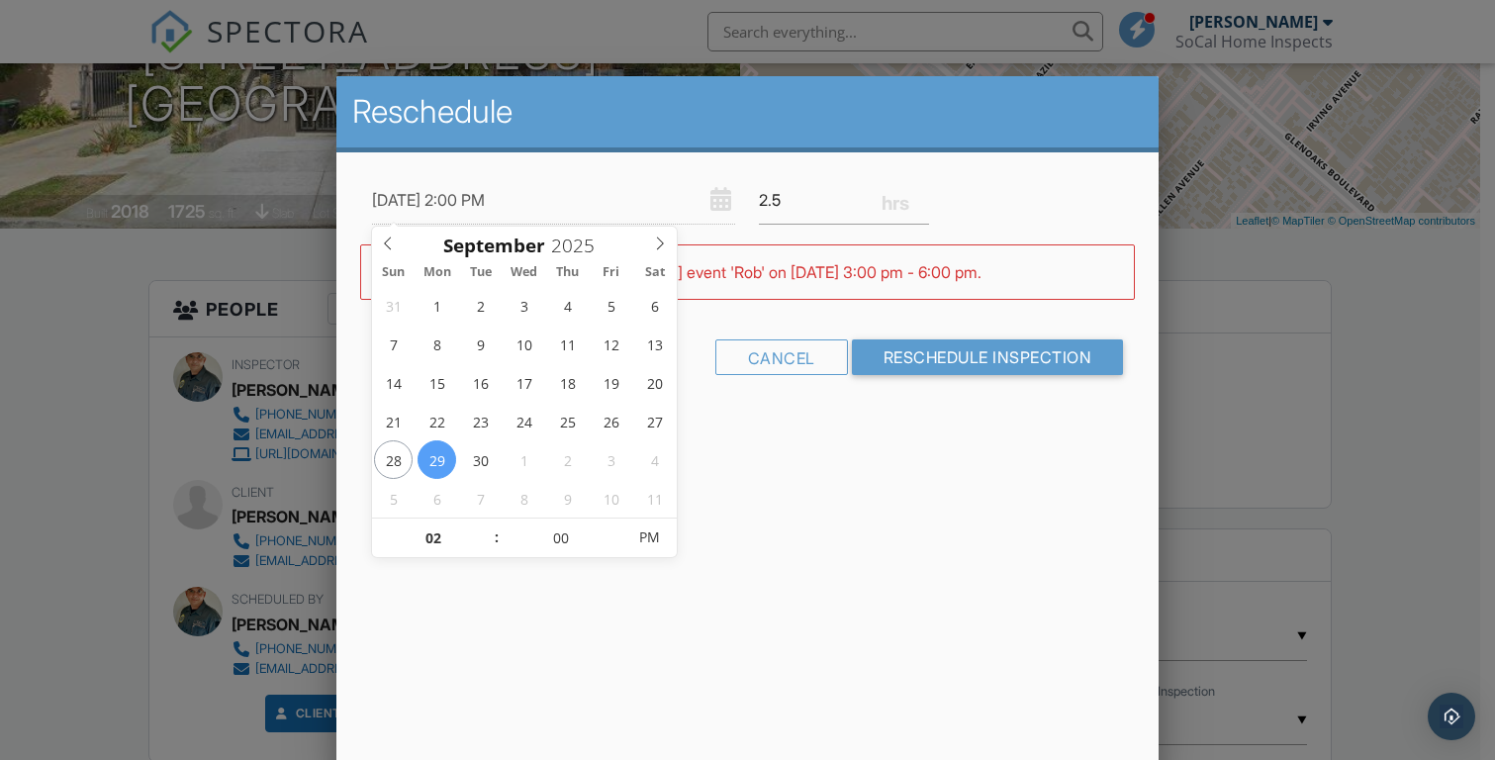
click at [855, 555] on div "Reschedule 09/29/2025 2:00 PM 2.5 Warning: this date/time is in the past. WARNI…" at bounding box center [747, 422] width 822 height 693
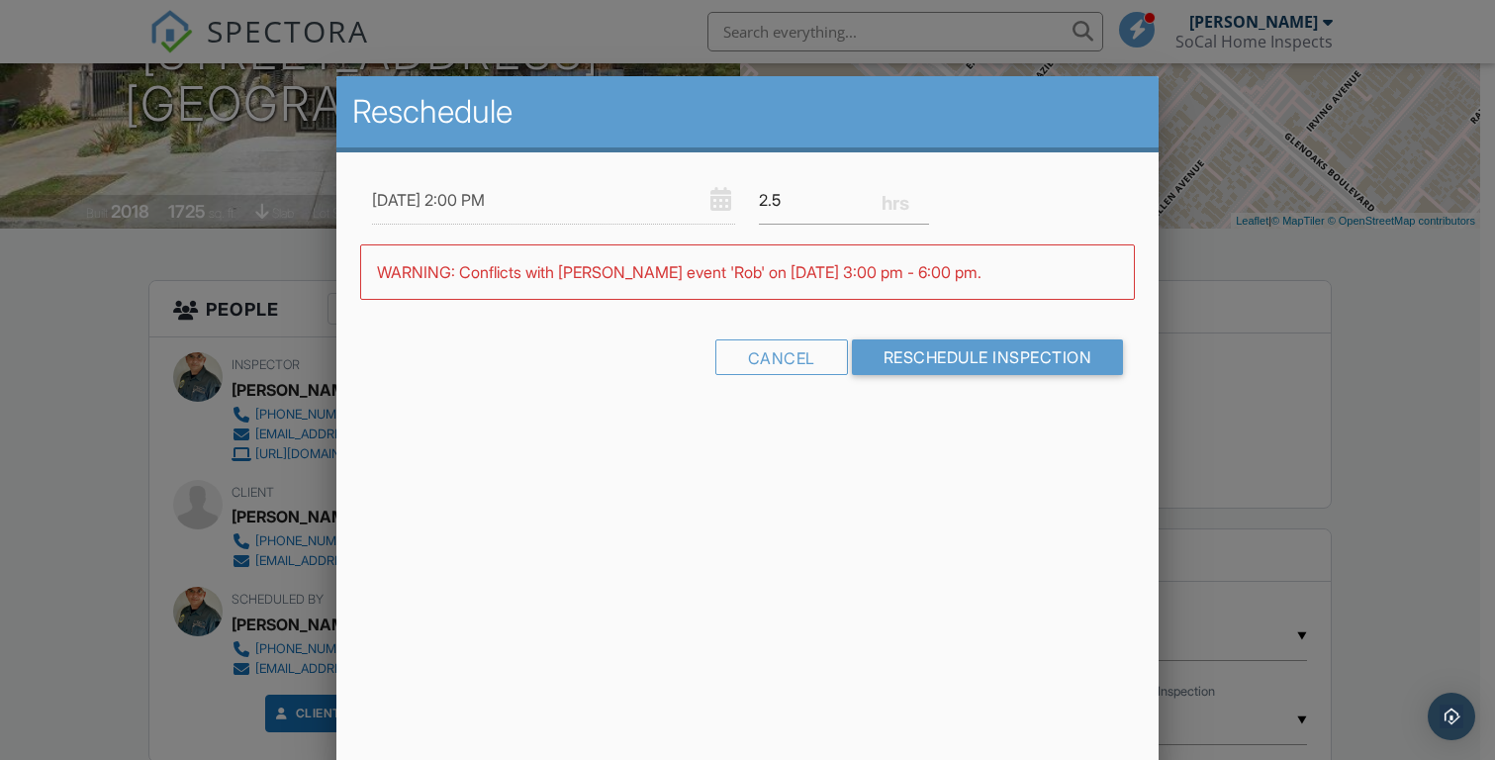
click at [931, 343] on input "Reschedule Inspection" at bounding box center [988, 357] width 272 height 36
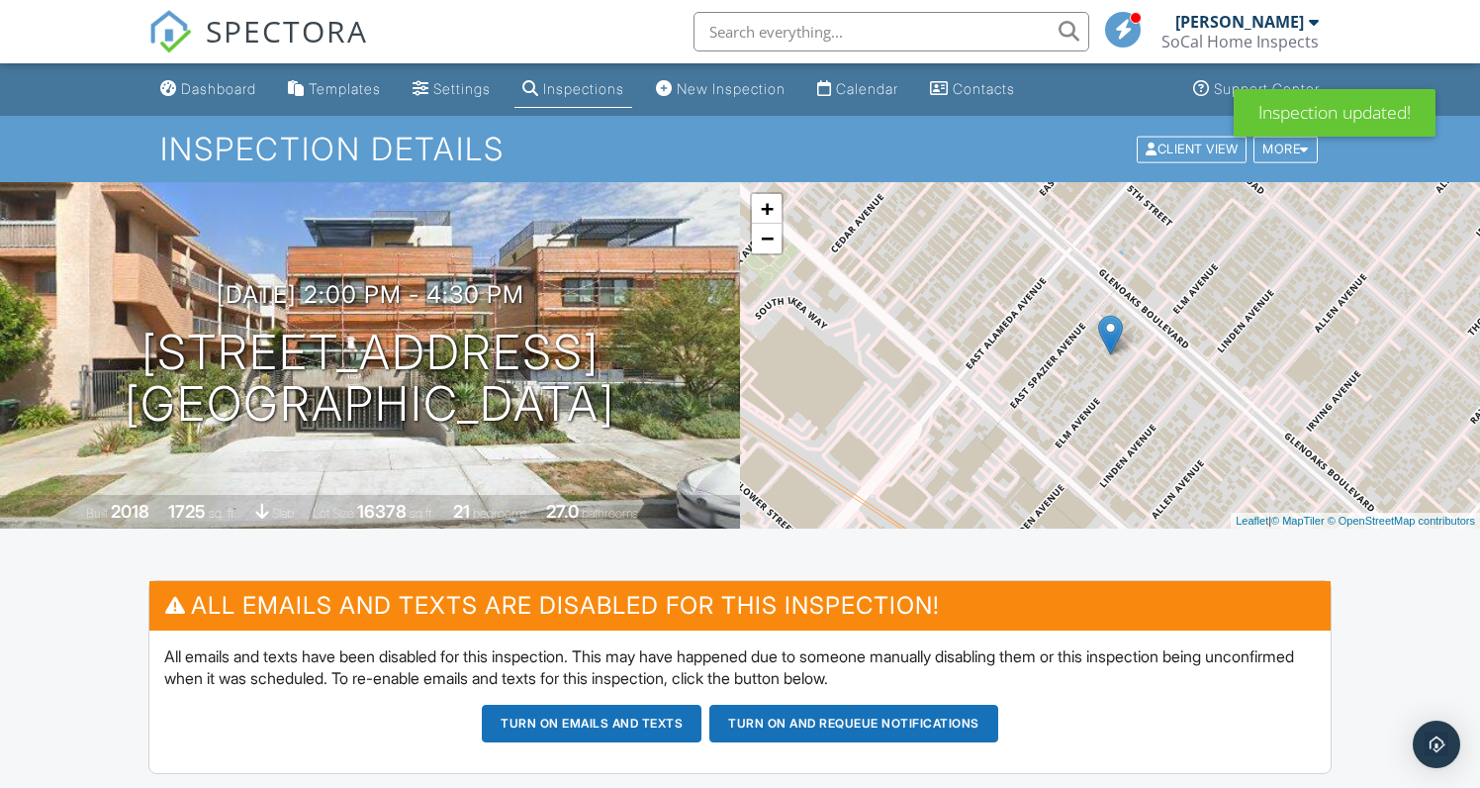
click at [611, 99] on link "Inspections" at bounding box center [573, 89] width 118 height 37
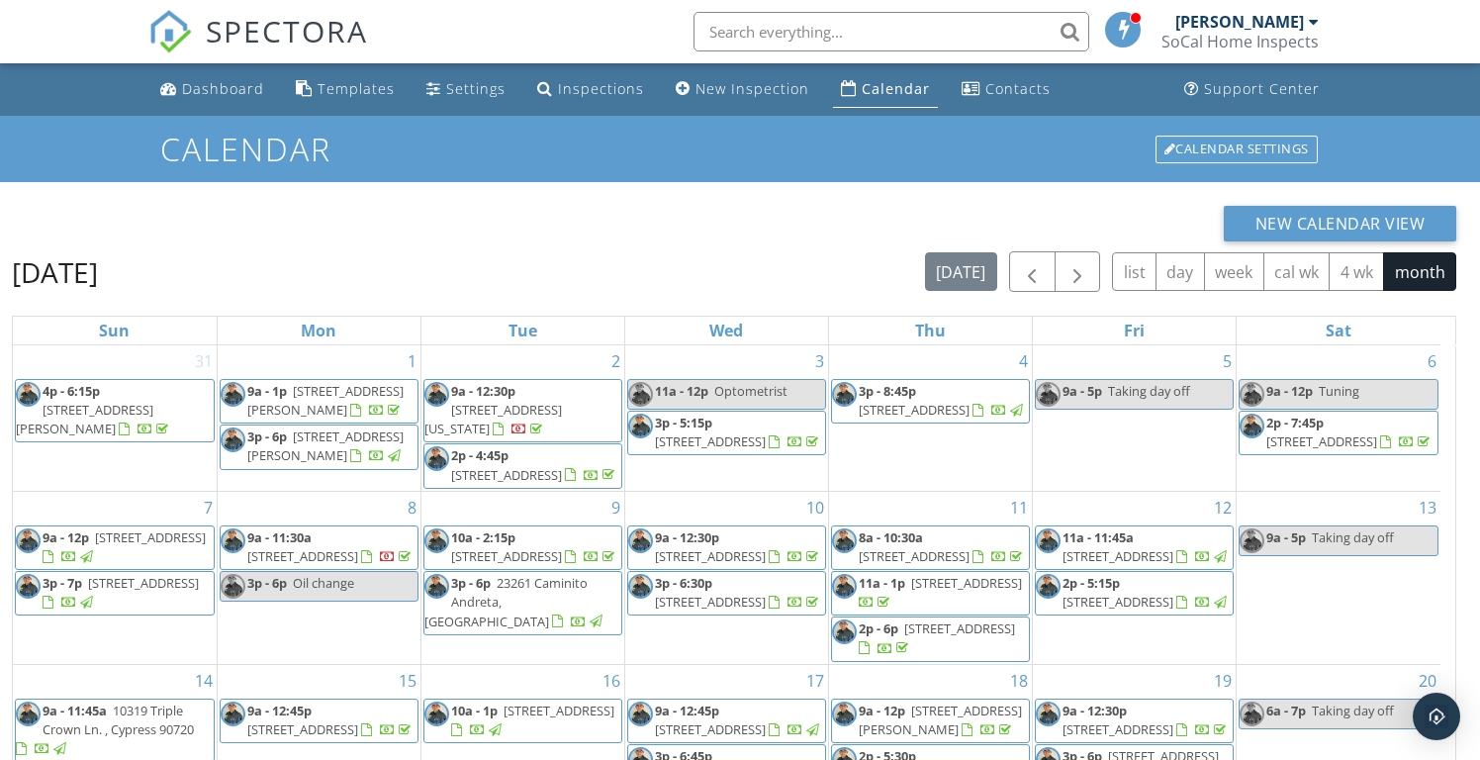
scroll to position [263, 0]
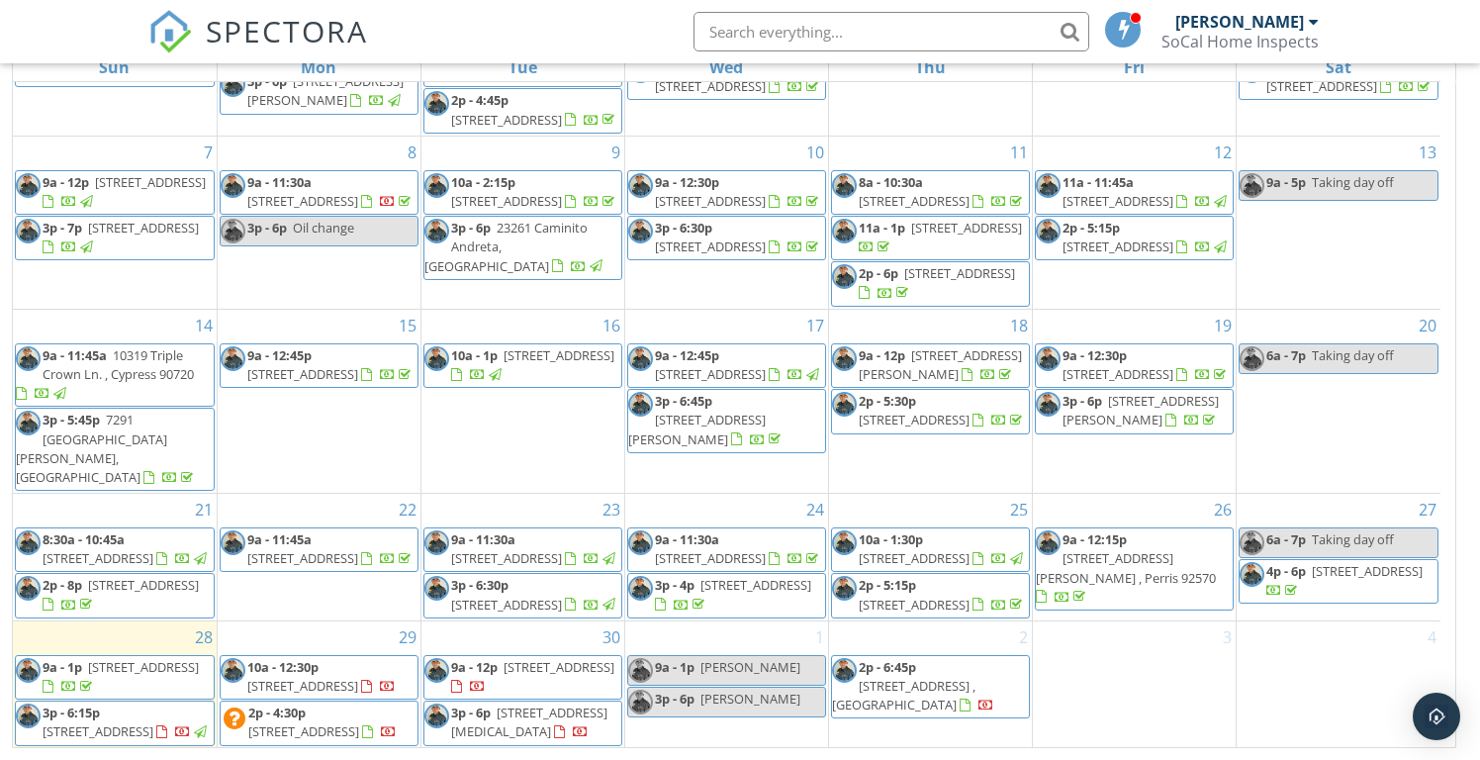
click at [320, 722] on span "[STREET_ADDRESS]" at bounding box center [303, 731] width 111 height 18
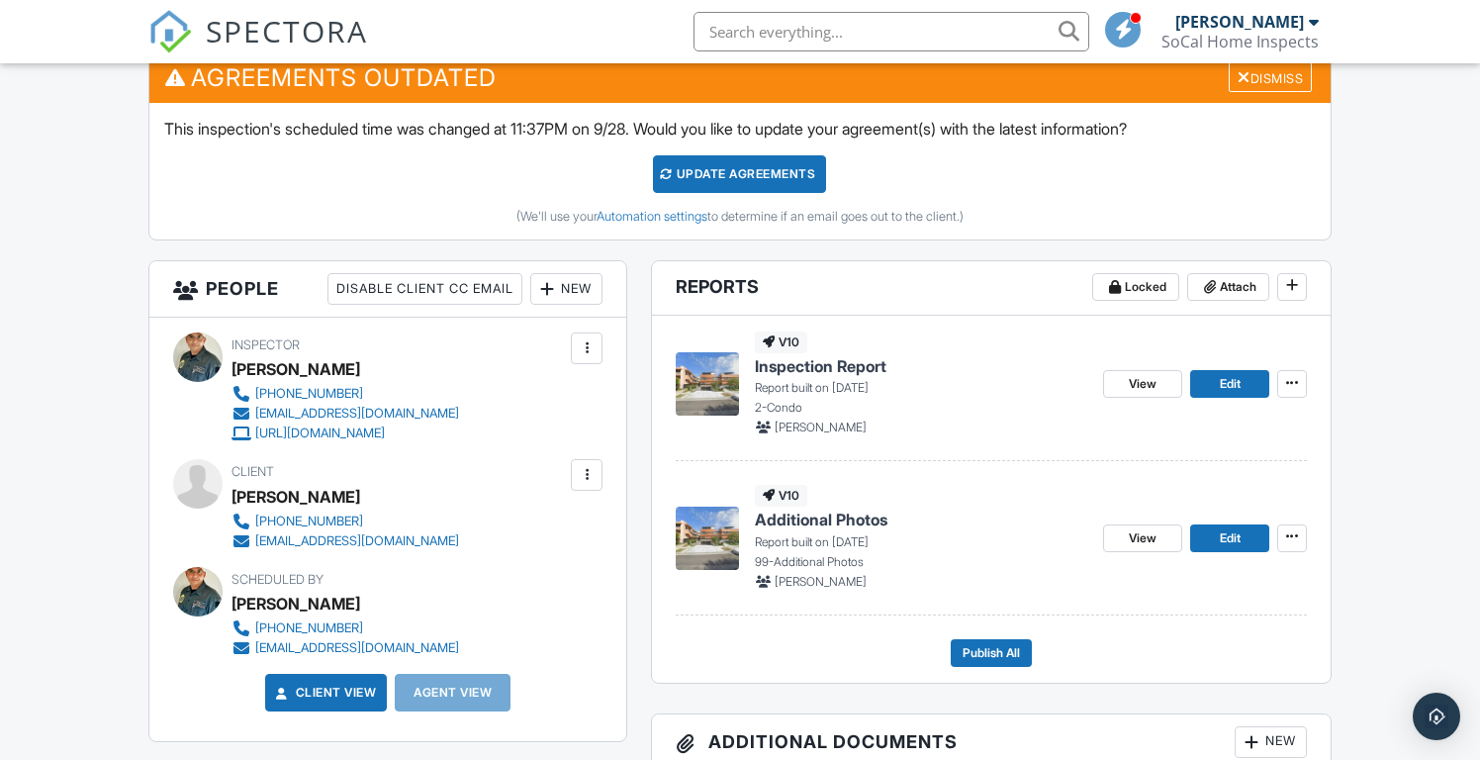
scroll to position [737, 0]
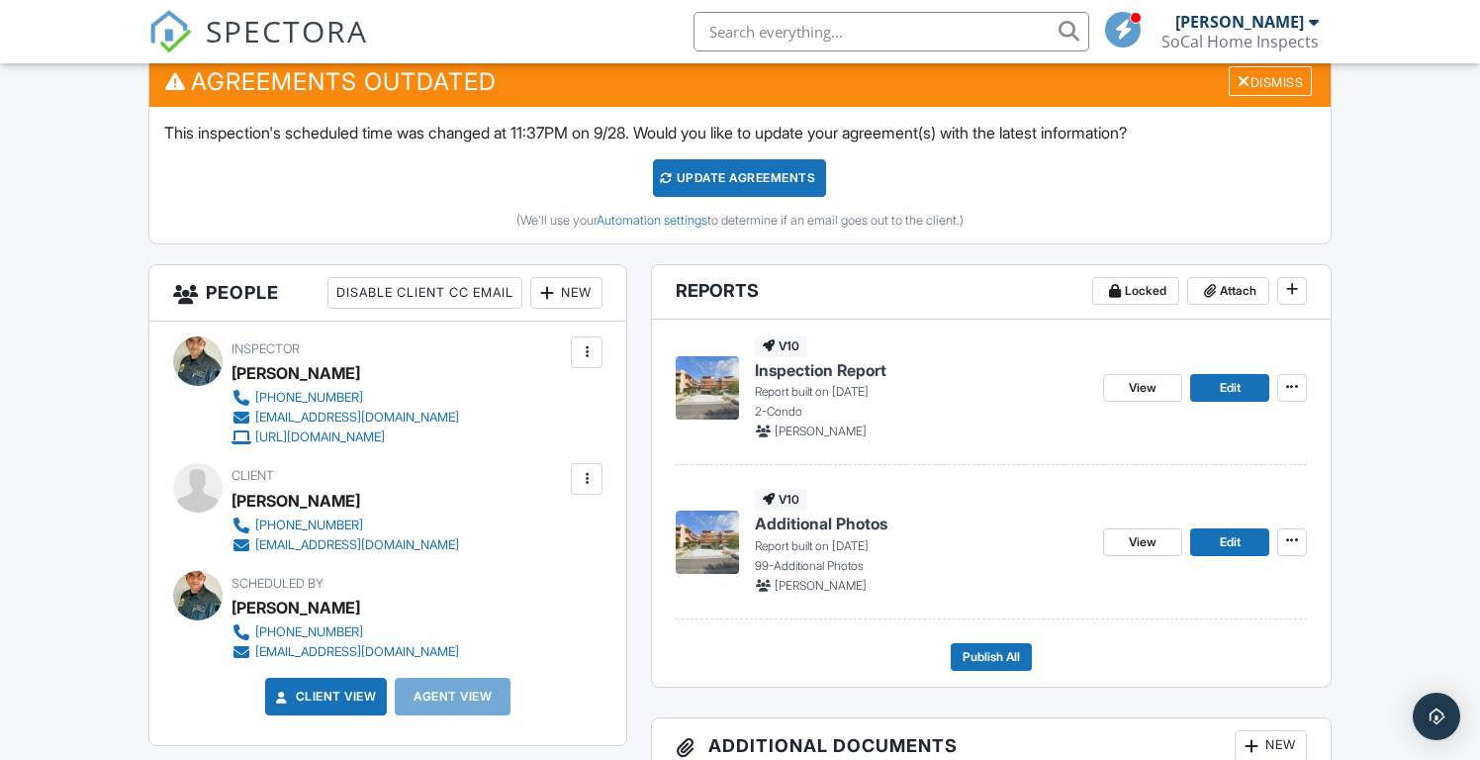
click at [750, 178] on div "Update Agreements" at bounding box center [739, 178] width 173 height 38
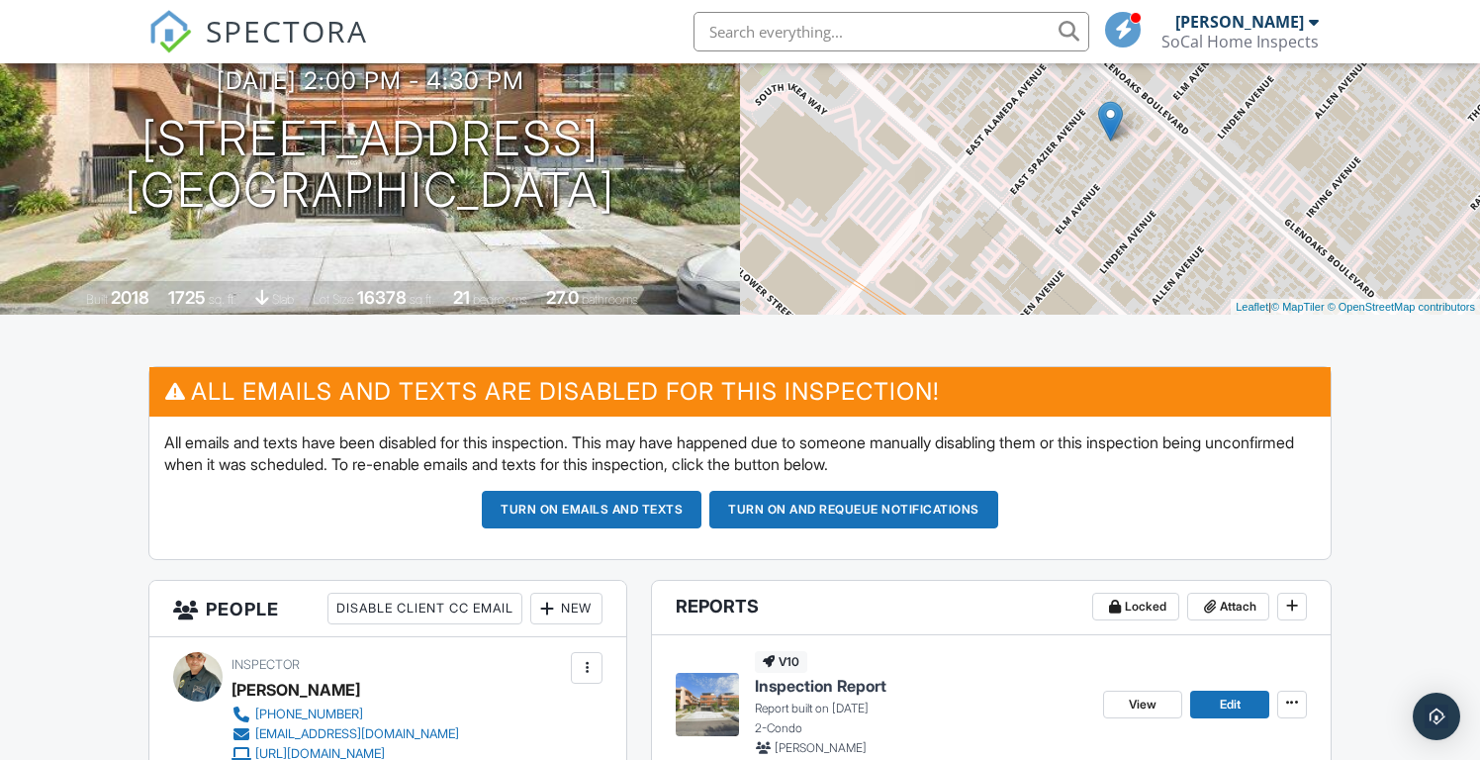
scroll to position [331, 0]
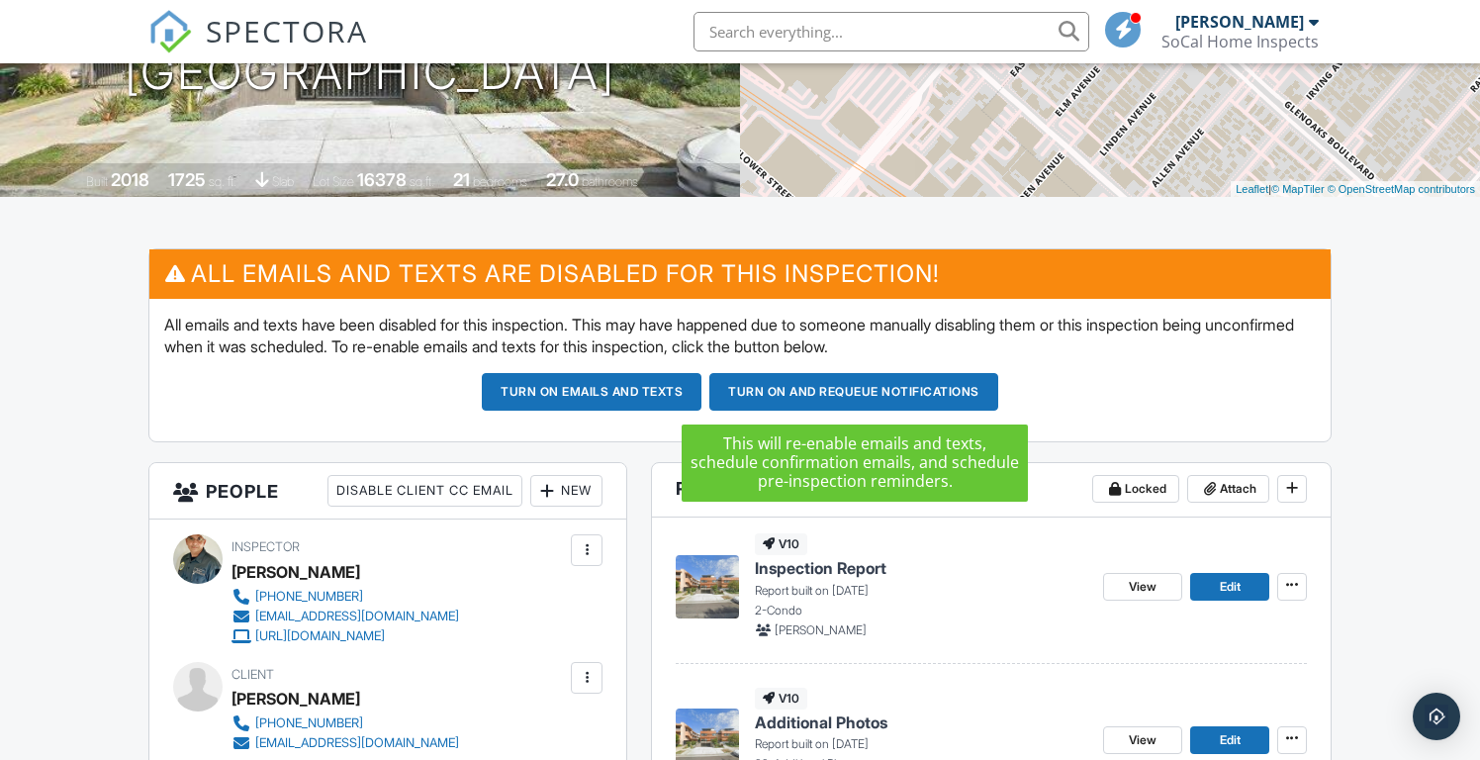
click at [871, 387] on button "Turn on and Requeue Notifications" at bounding box center [853, 392] width 289 height 38
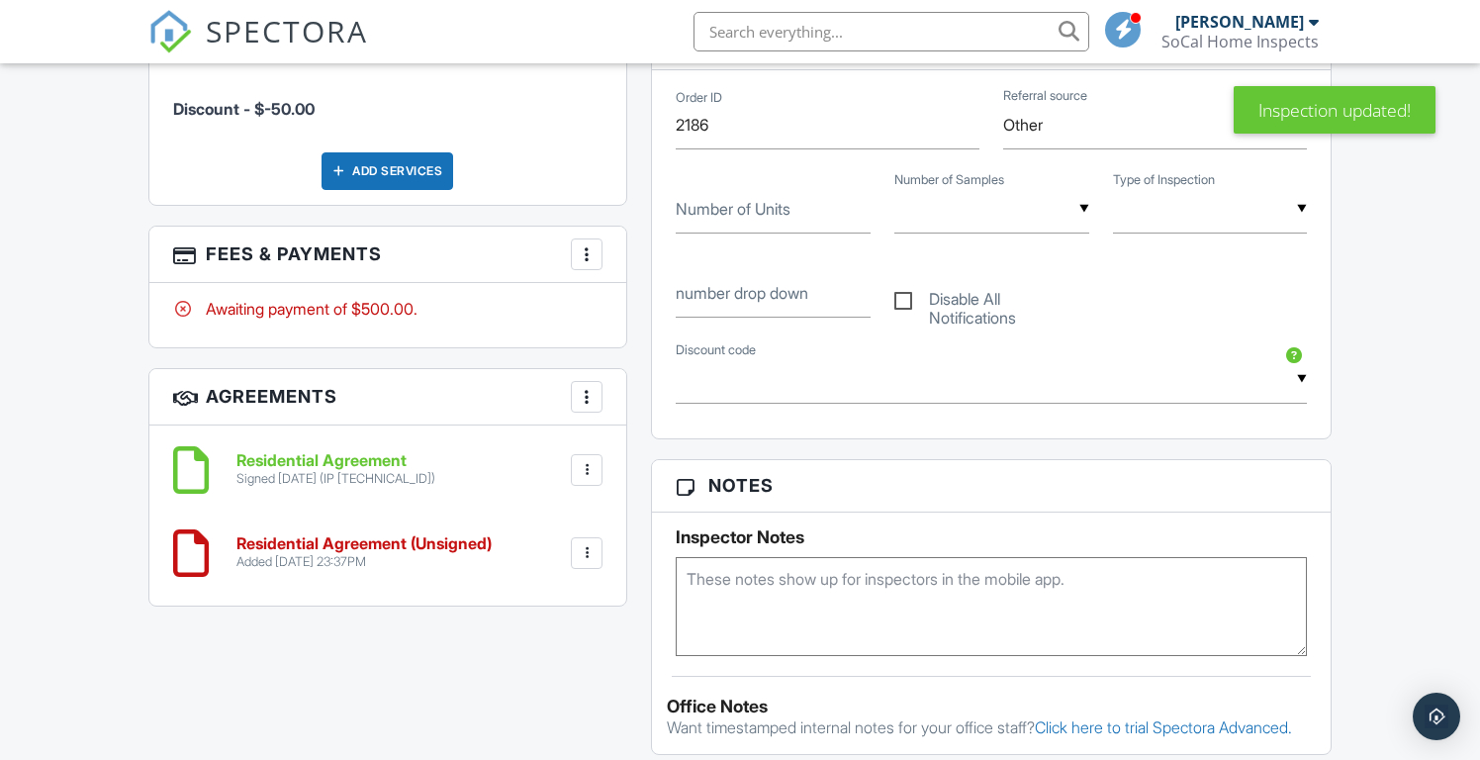
scroll to position [1169, 0]
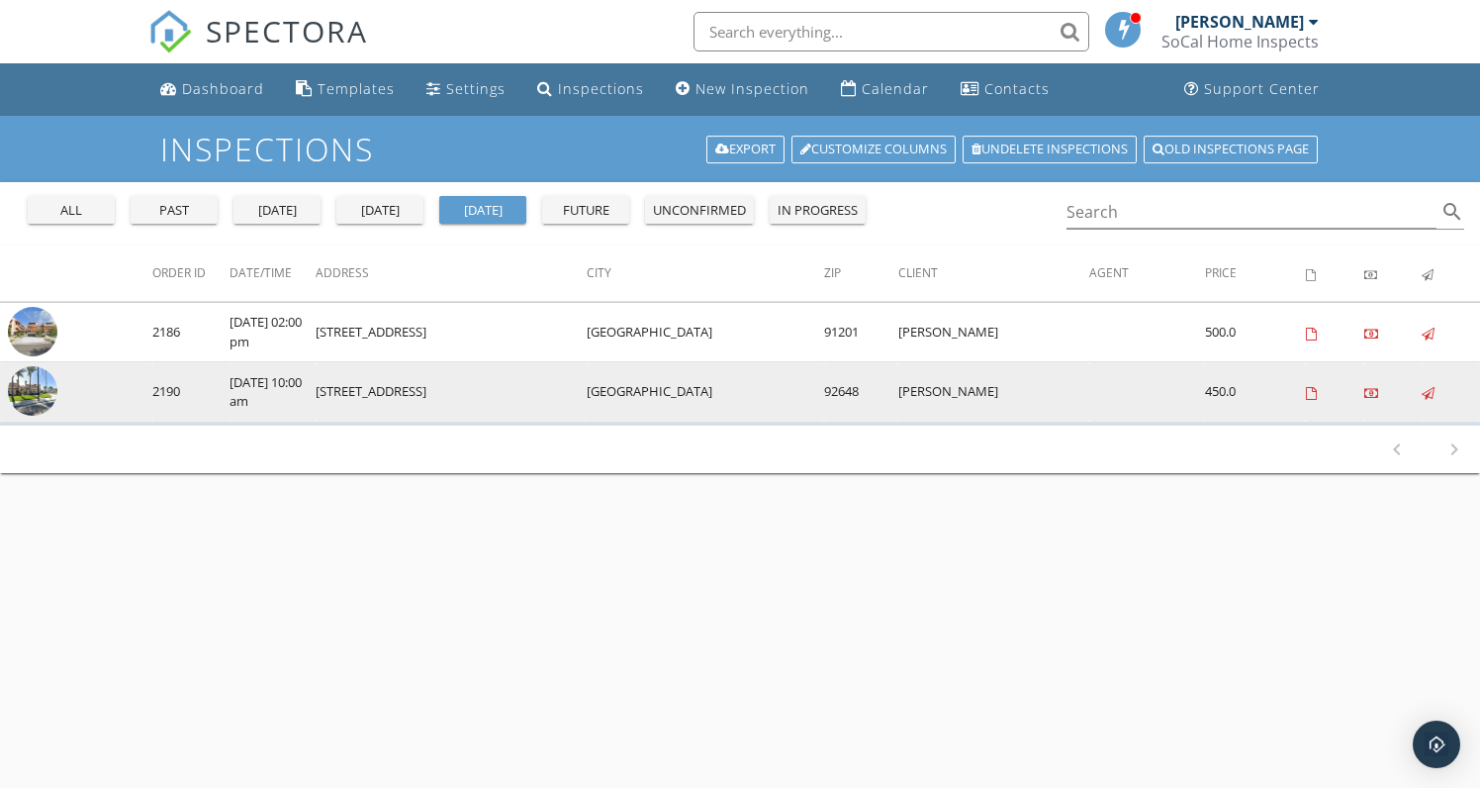
click at [325, 393] on td "[STREET_ADDRESS]" at bounding box center [452, 392] width 272 height 60
drag, startPoint x: 325, startPoint y: 393, endPoint x: 411, endPoint y: 390, distance: 85.1
click at [411, 390] on td "[STREET_ADDRESS]" at bounding box center [452, 392] width 272 height 60
copy td "[STREET_ADDRESS]"
click at [37, 389] on img at bounding box center [32, 390] width 49 height 49
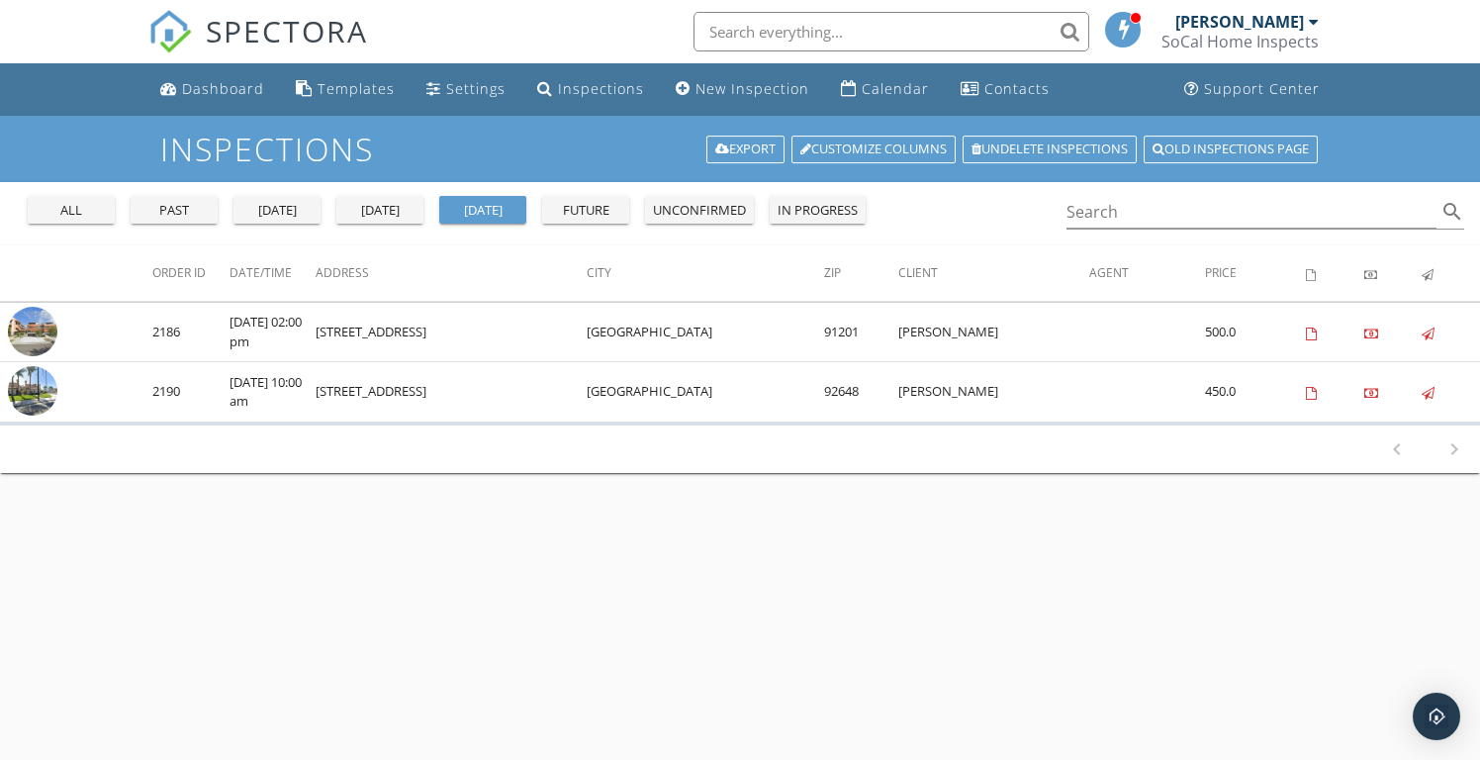
scroll to position [4, 0]
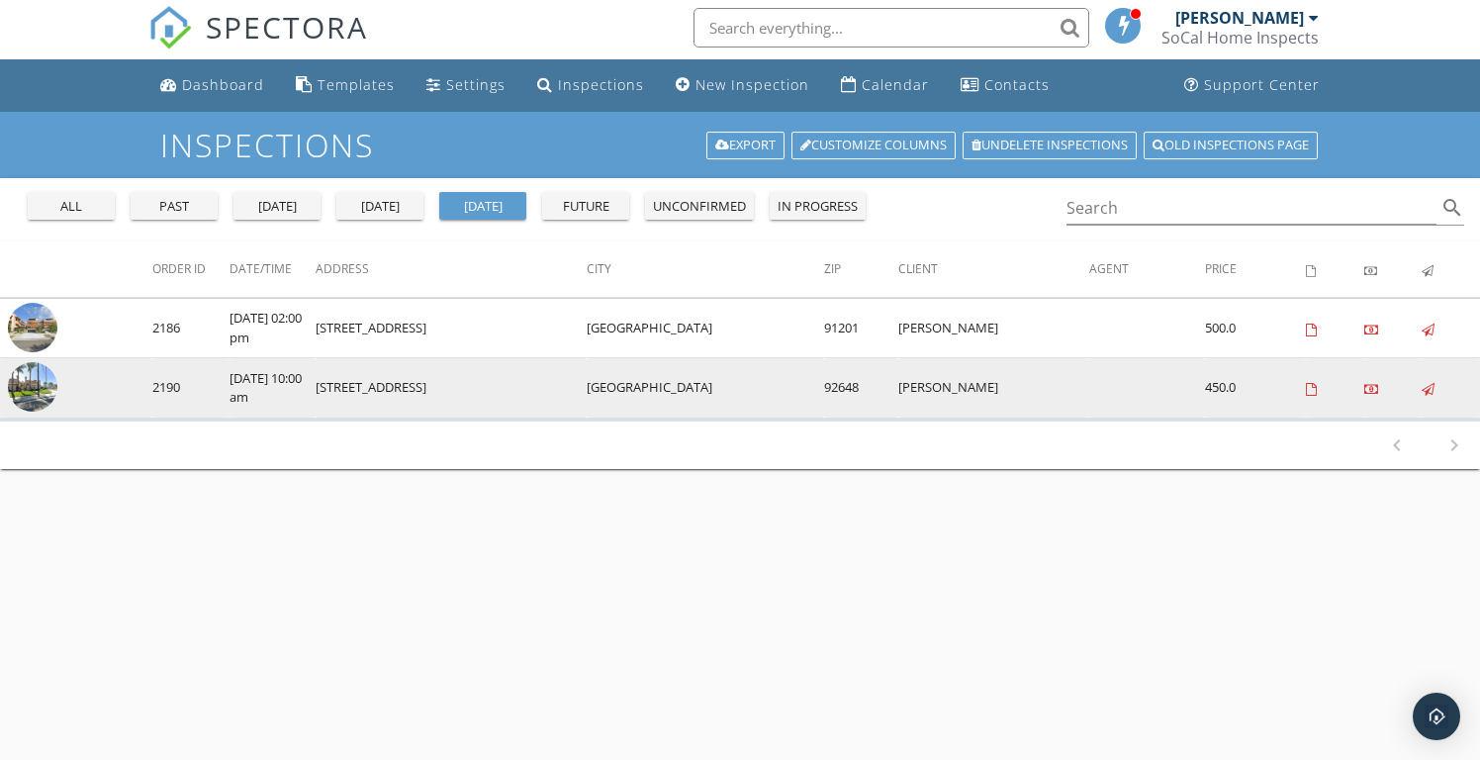
copy td "[STREET_ADDRESS]"
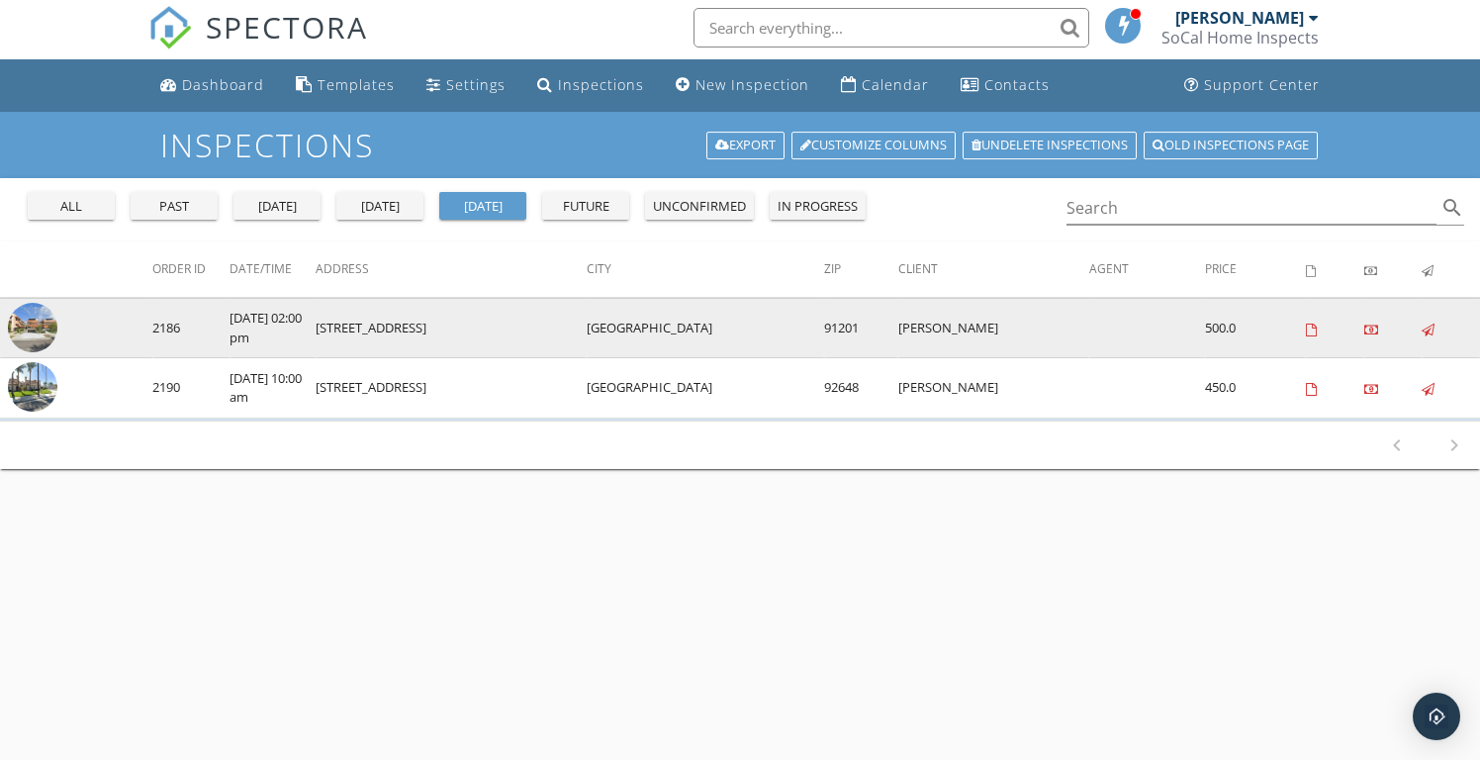
click at [331, 327] on td "[STREET_ADDRESS]" at bounding box center [452, 328] width 272 height 60
drag, startPoint x: 331, startPoint y: 327, endPoint x: 419, endPoint y: 325, distance: 88.1
click at [419, 325] on td "[STREET_ADDRESS]" at bounding box center [452, 328] width 272 height 60
copy td "1059 Elm Ave #104"
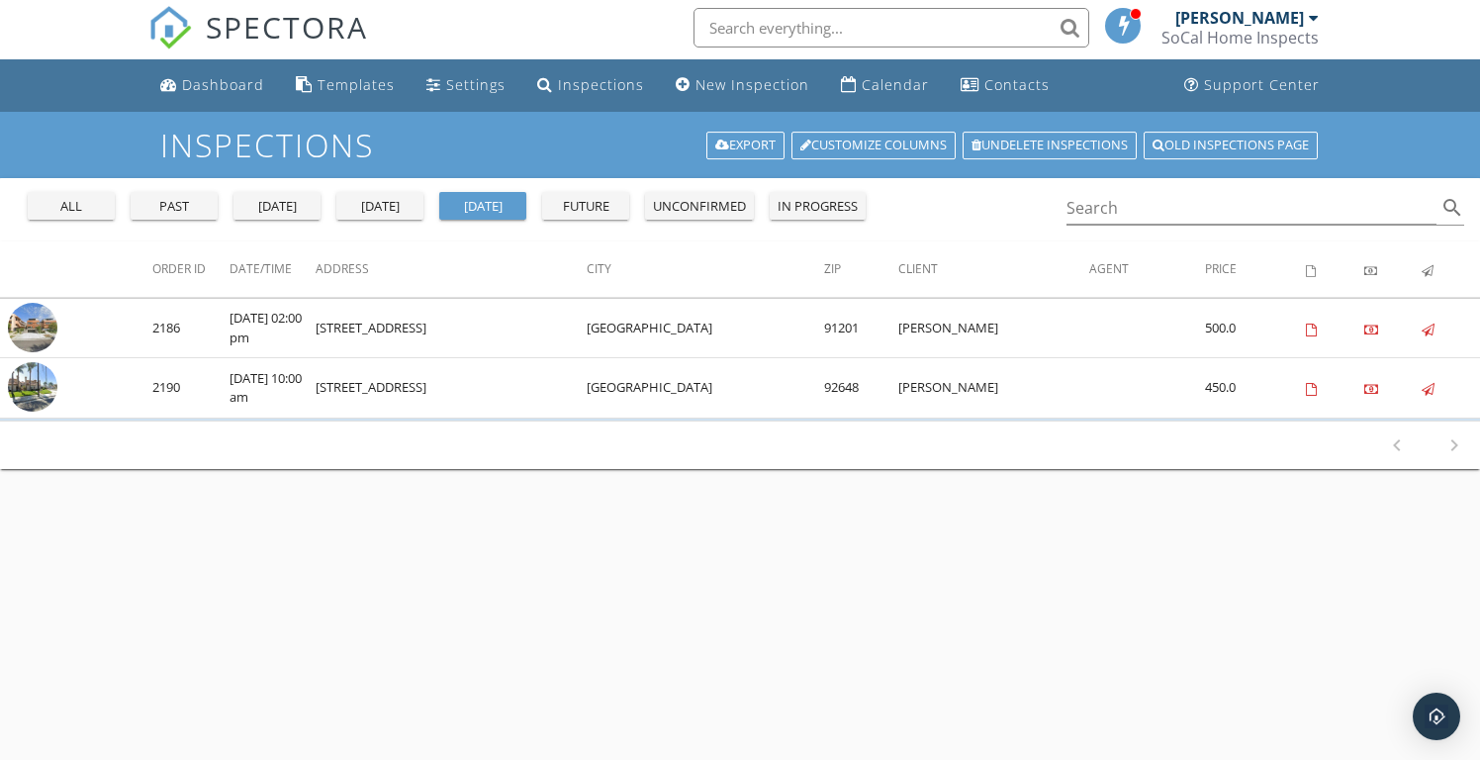
click at [83, 212] on div "all" at bounding box center [71, 207] width 71 height 20
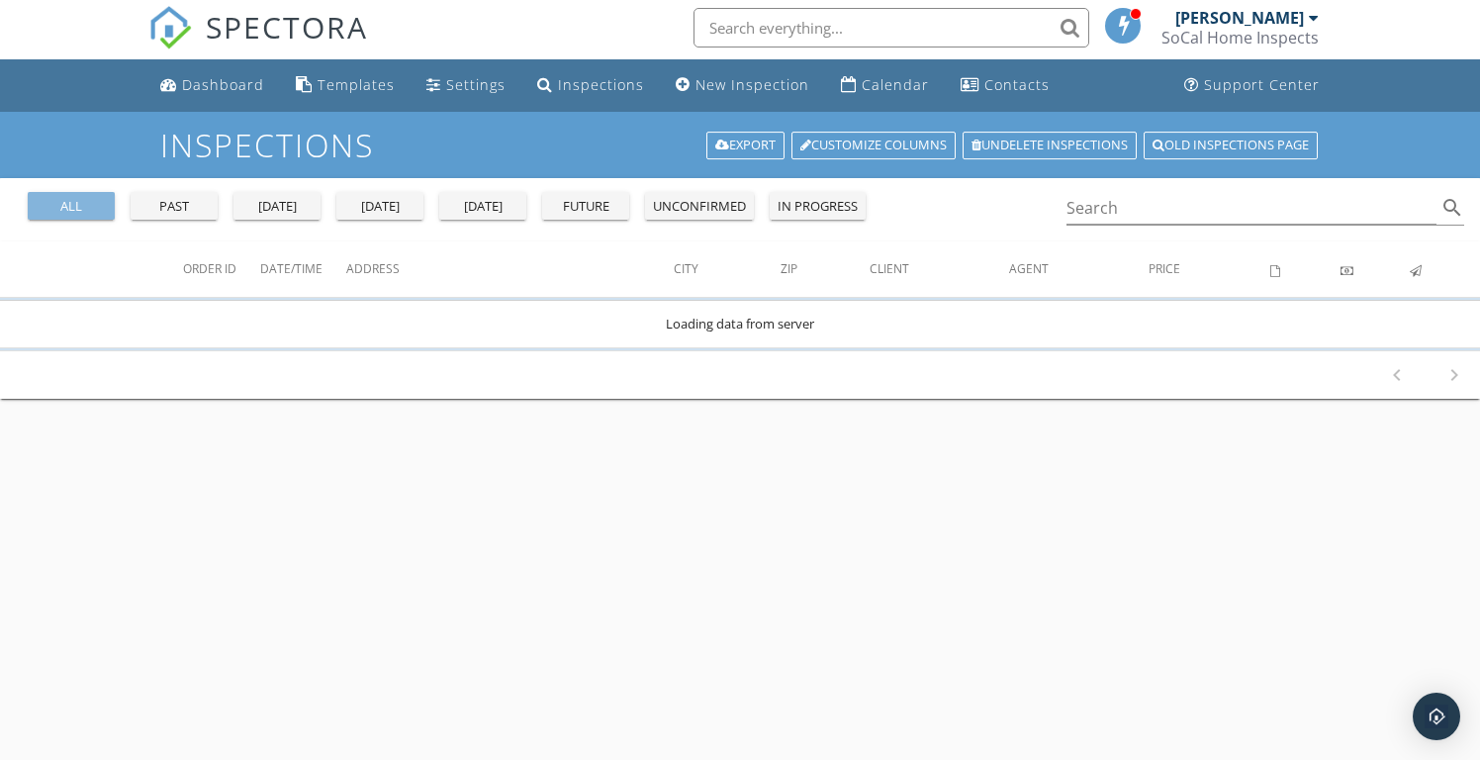
scroll to position [0, 0]
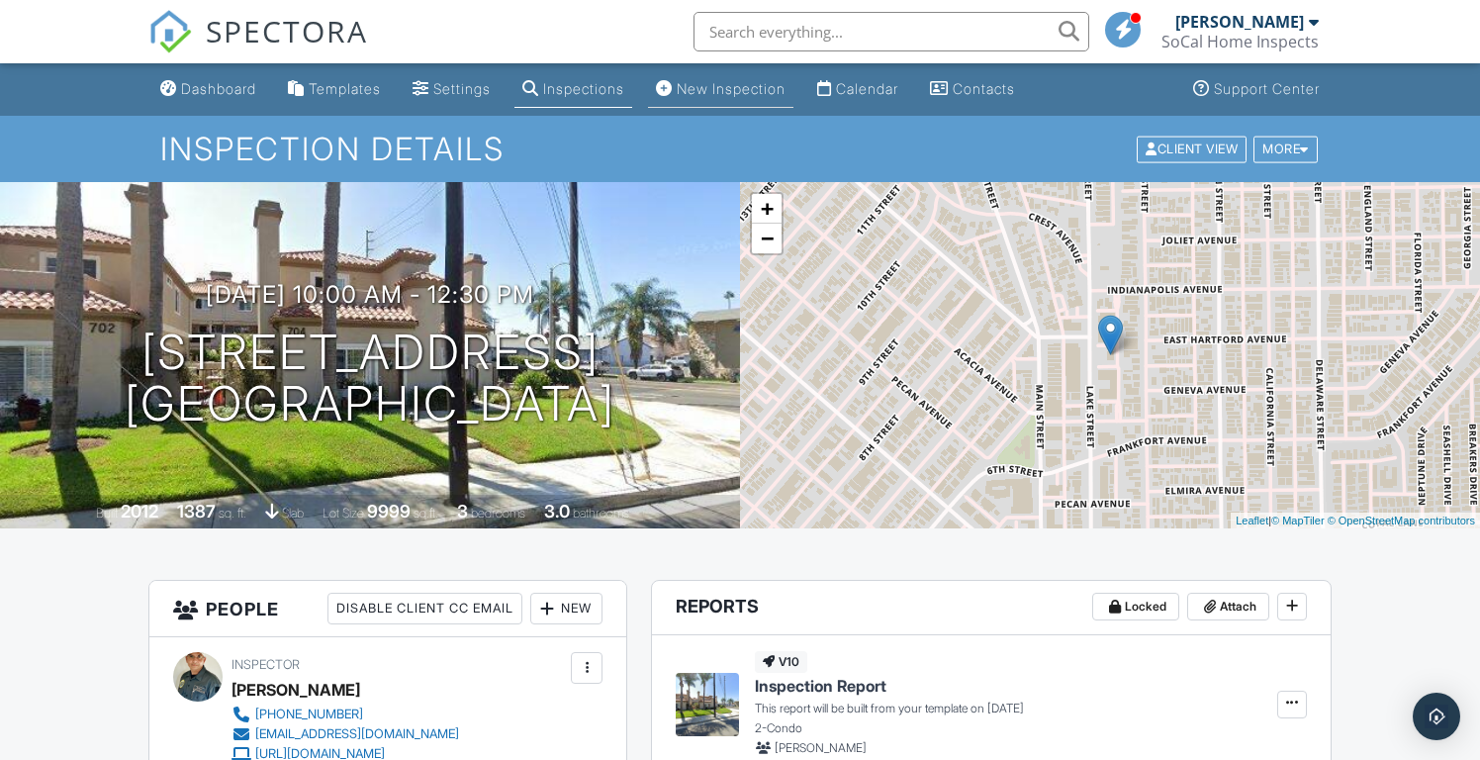
click at [752, 90] on div "New Inspection" at bounding box center [731, 88] width 109 height 17
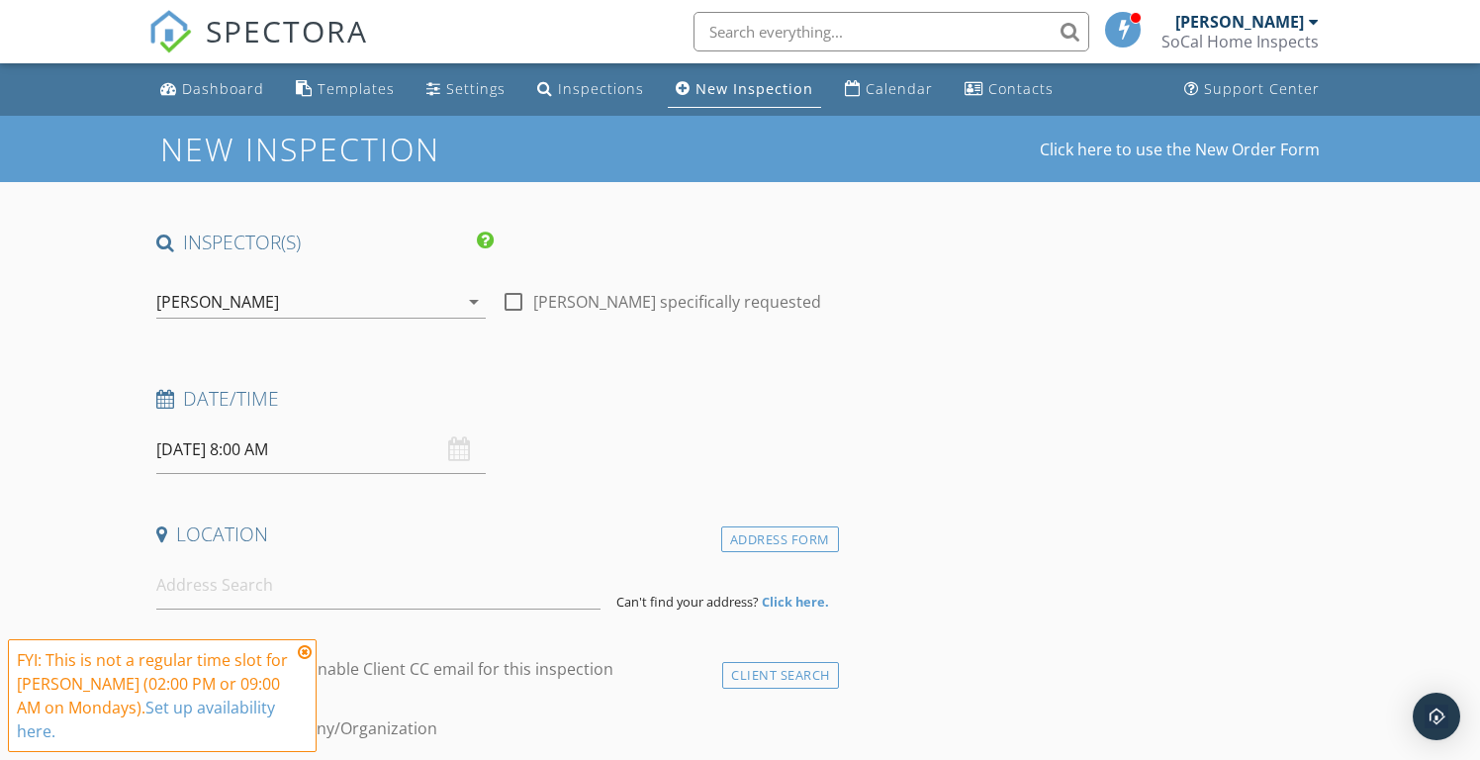
click at [228, 446] on input "[DATE] 8:00 AM" at bounding box center [320, 449] width 329 height 48
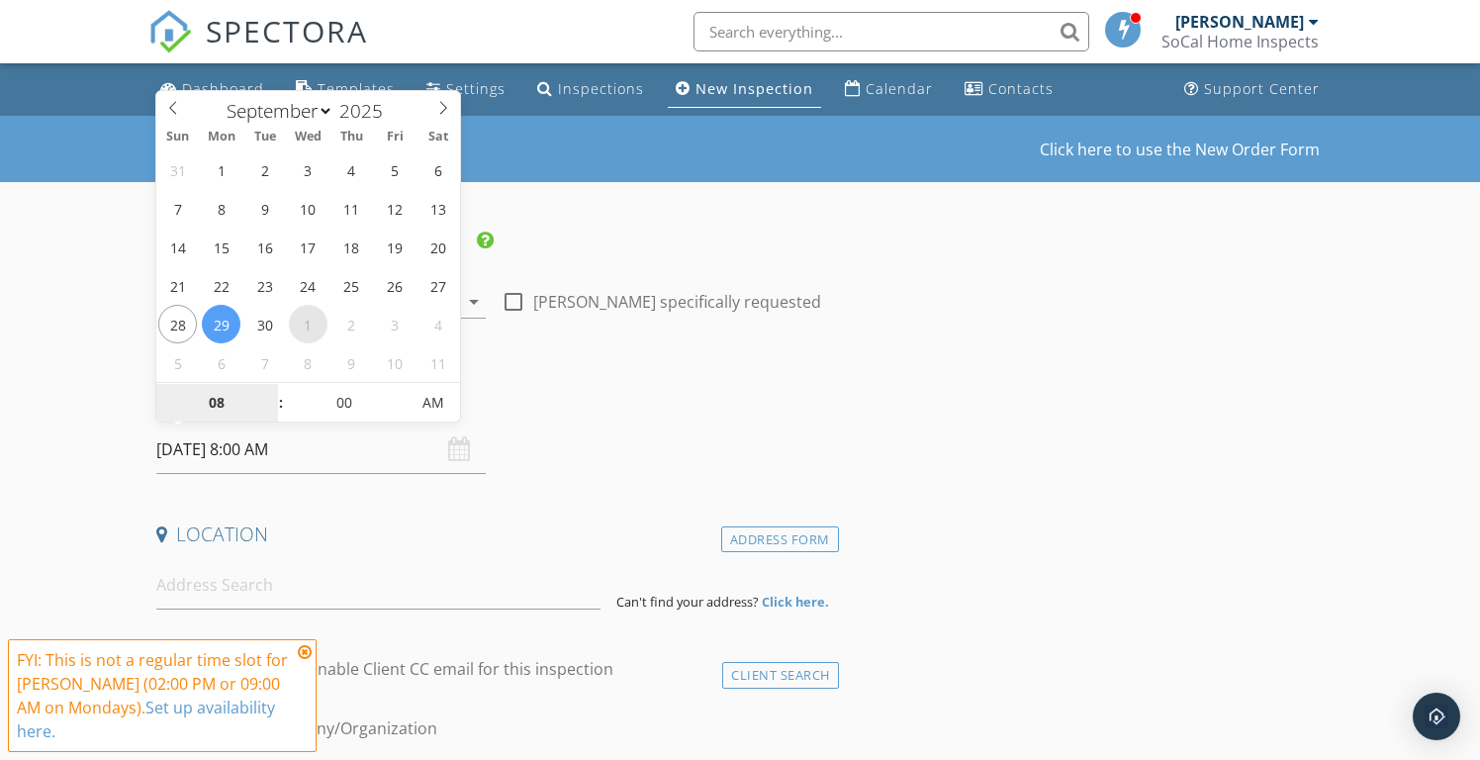
select select "9"
type input "[DATE] 8:00 AM"
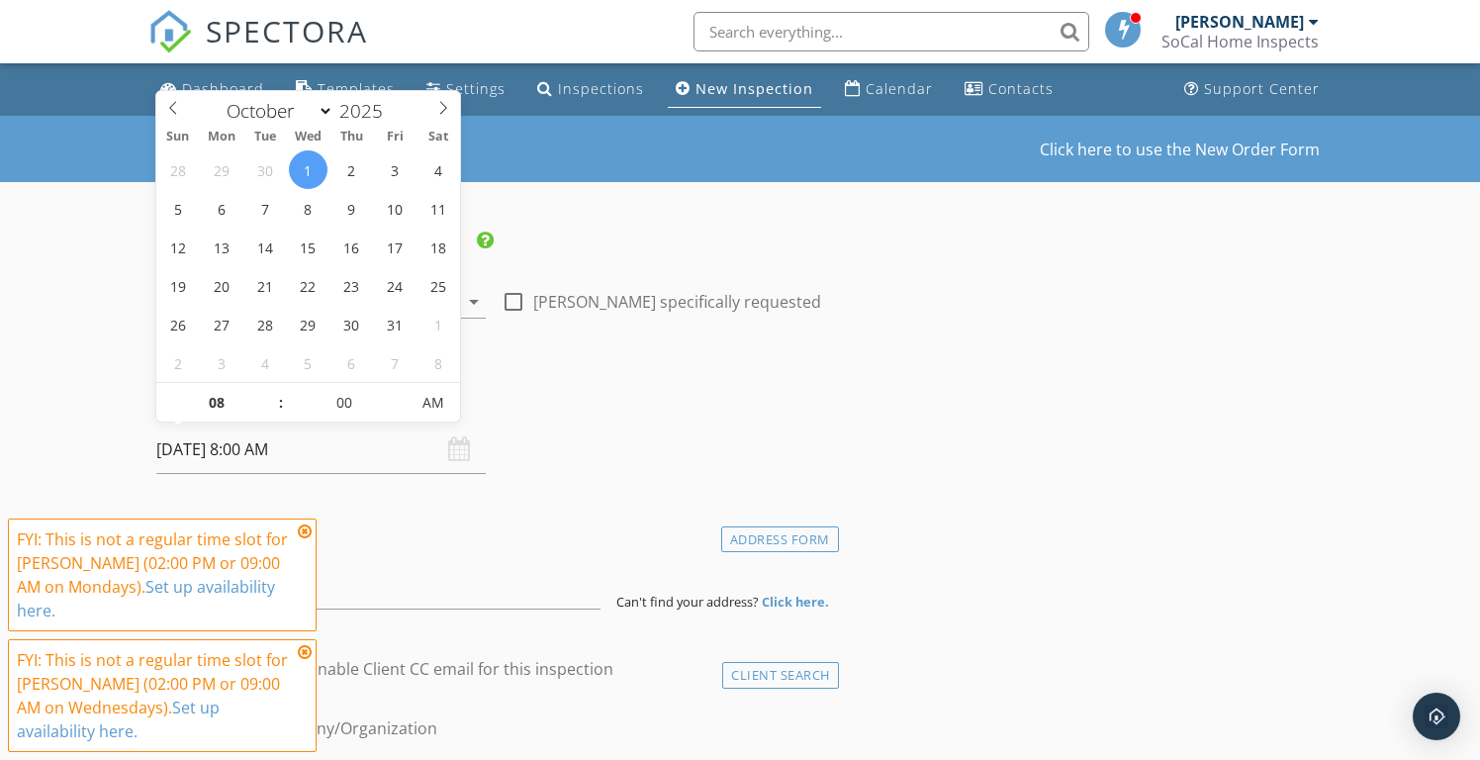
click at [278, 392] on span ":" at bounding box center [281, 403] width 6 height 40
type input "09"
type input "10/01/2025 9:00 AM"
click at [273, 390] on span at bounding box center [271, 393] width 14 height 20
click at [307, 528] on icon at bounding box center [305, 531] width 14 height 16
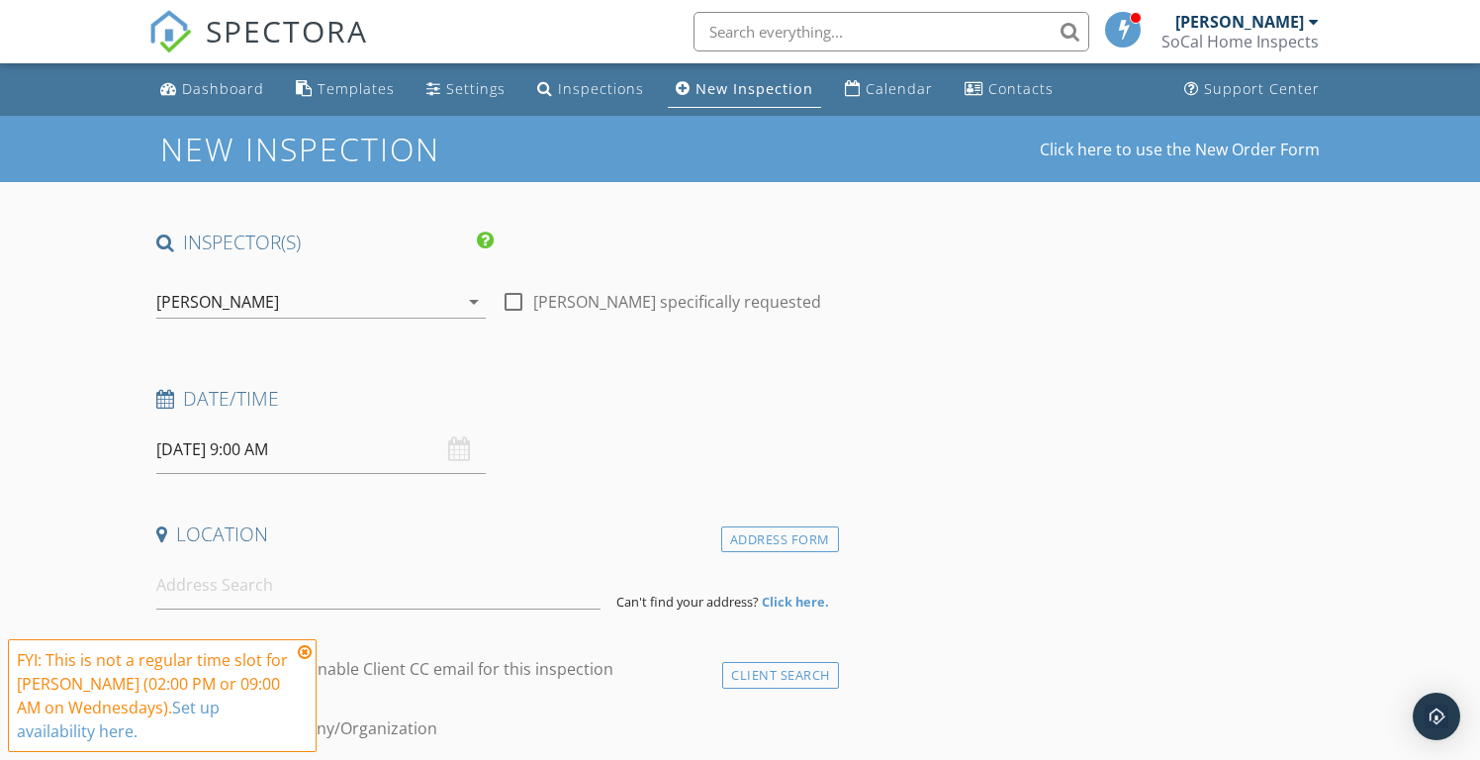
click at [302, 648] on icon at bounding box center [305, 652] width 14 height 16
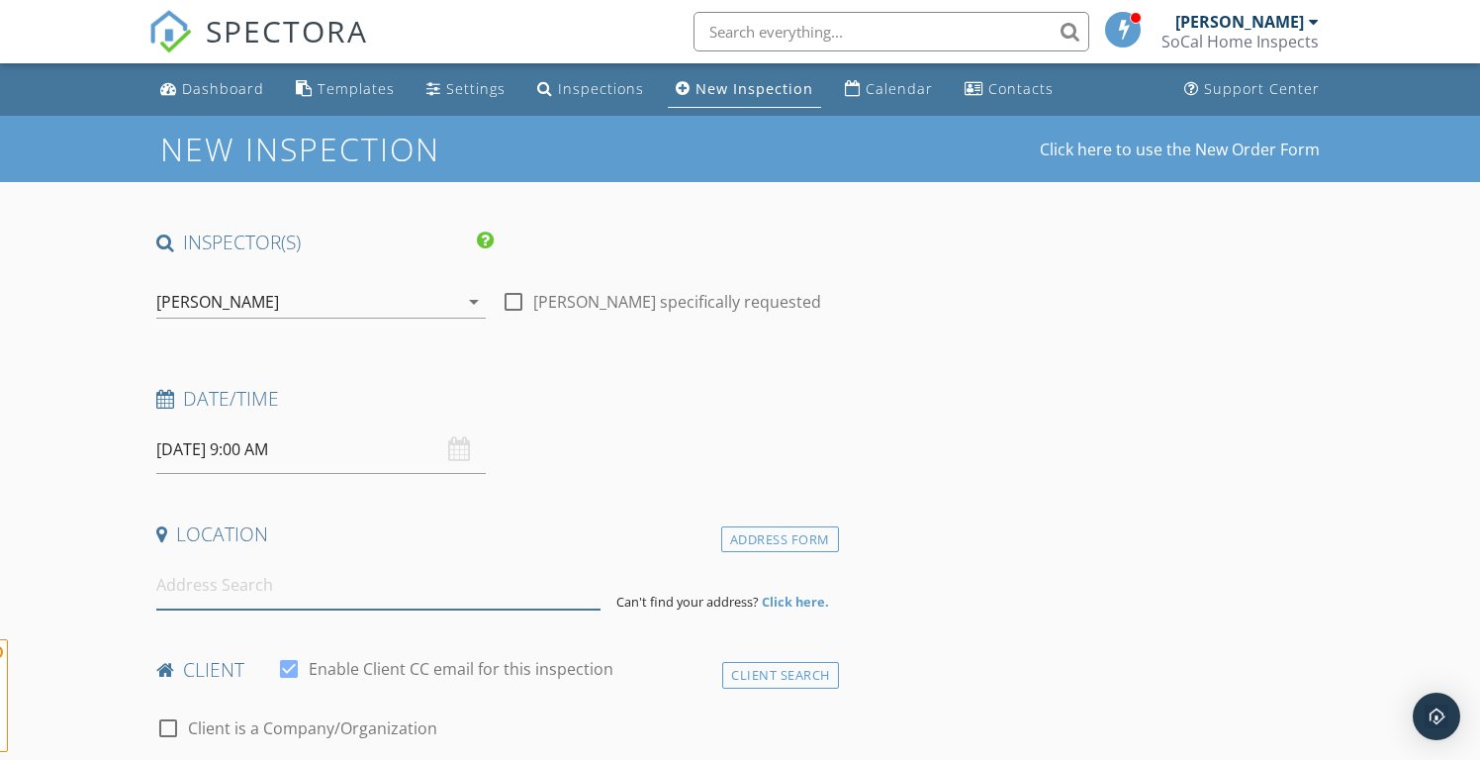
click at [291, 581] on input at bounding box center [378, 585] width 444 height 48
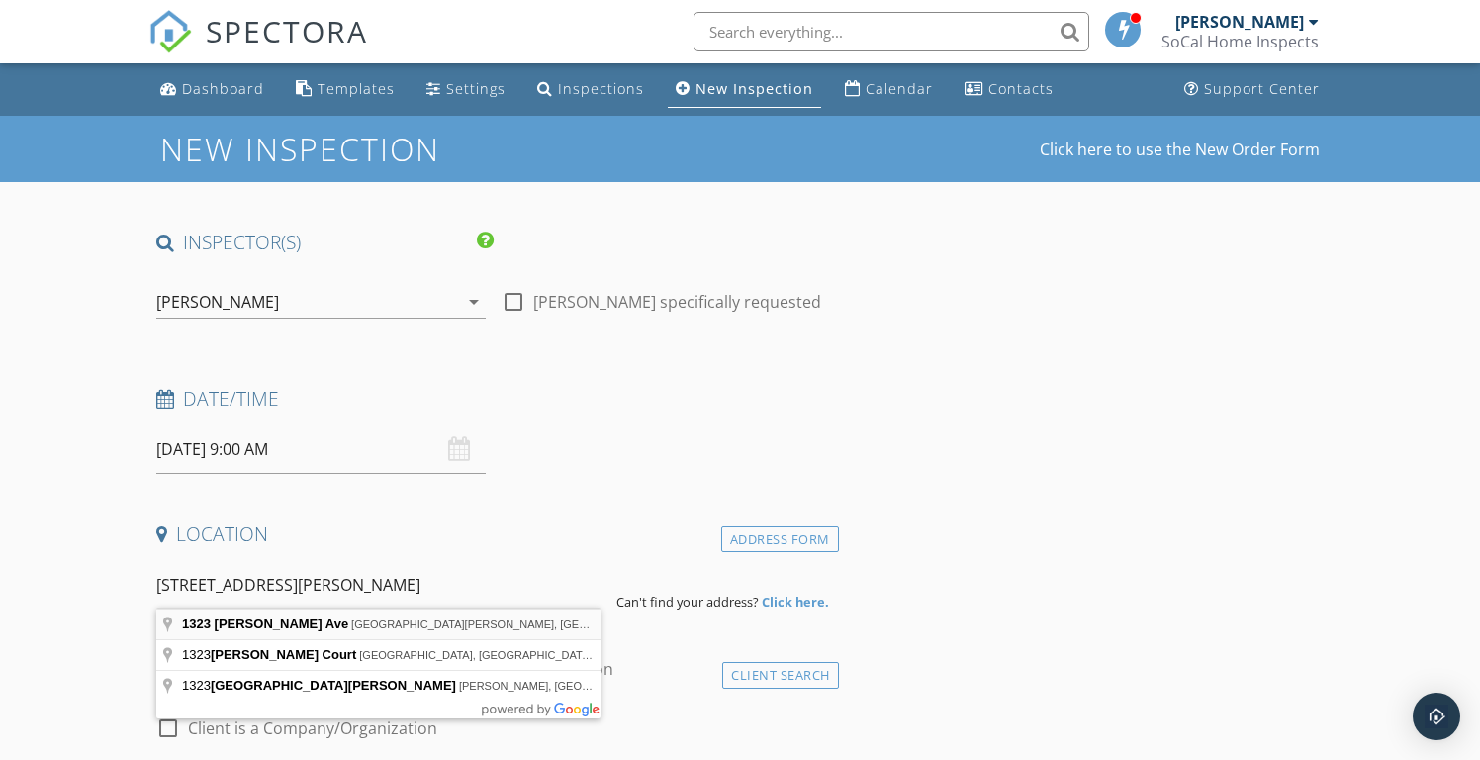
type input "1323 Silvius Ave, San Pedro, CA, USA"
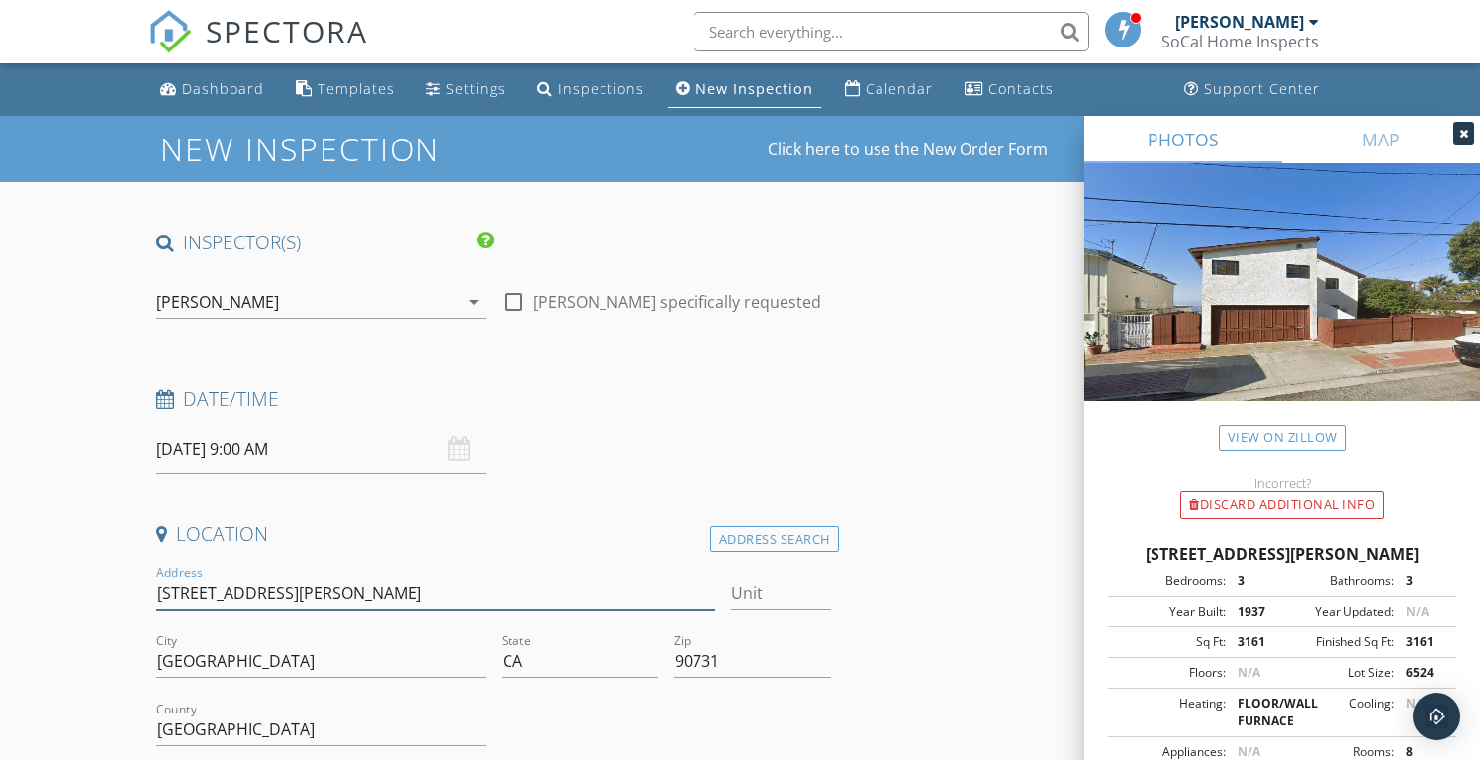
type input "1323 Silvius Ave."
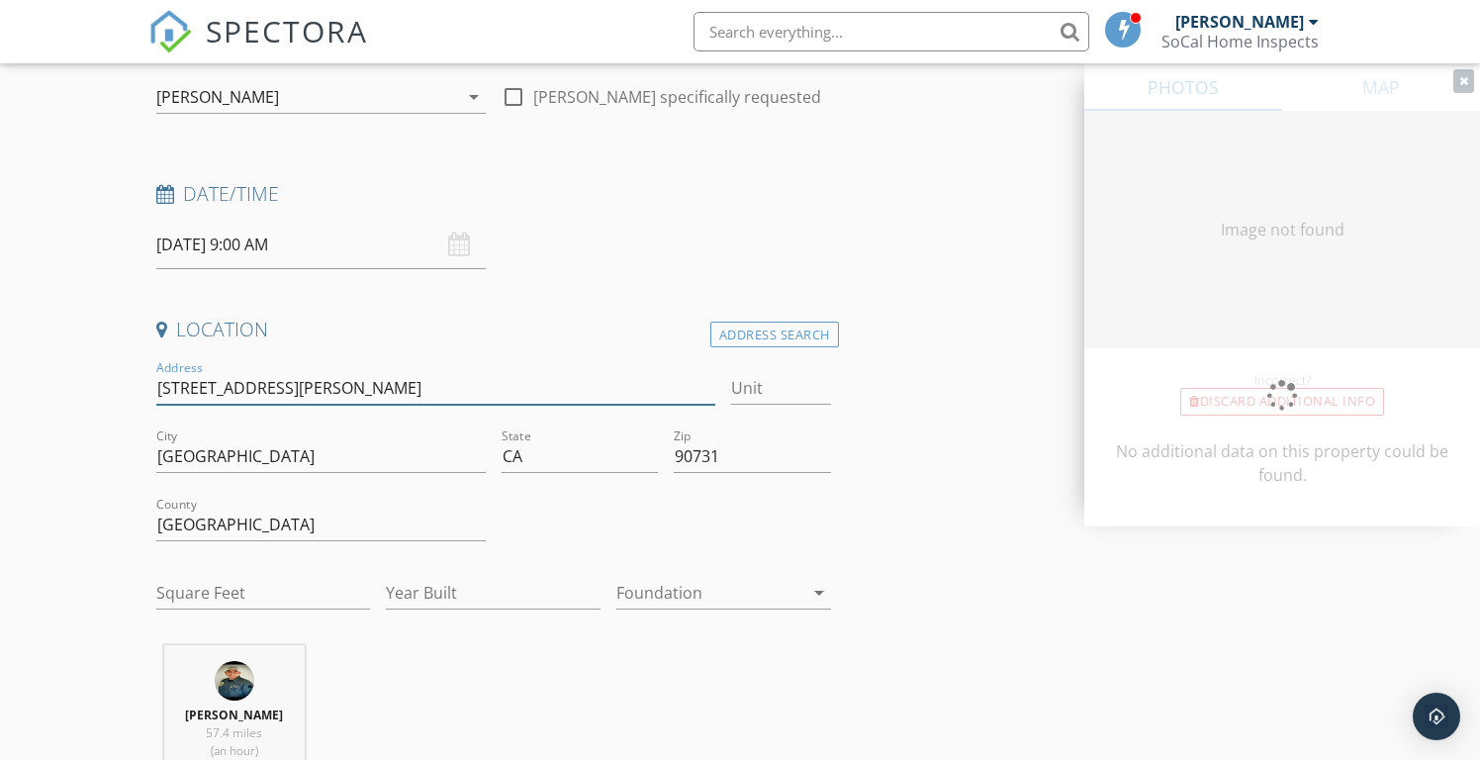
type input "3161"
type input "1937"
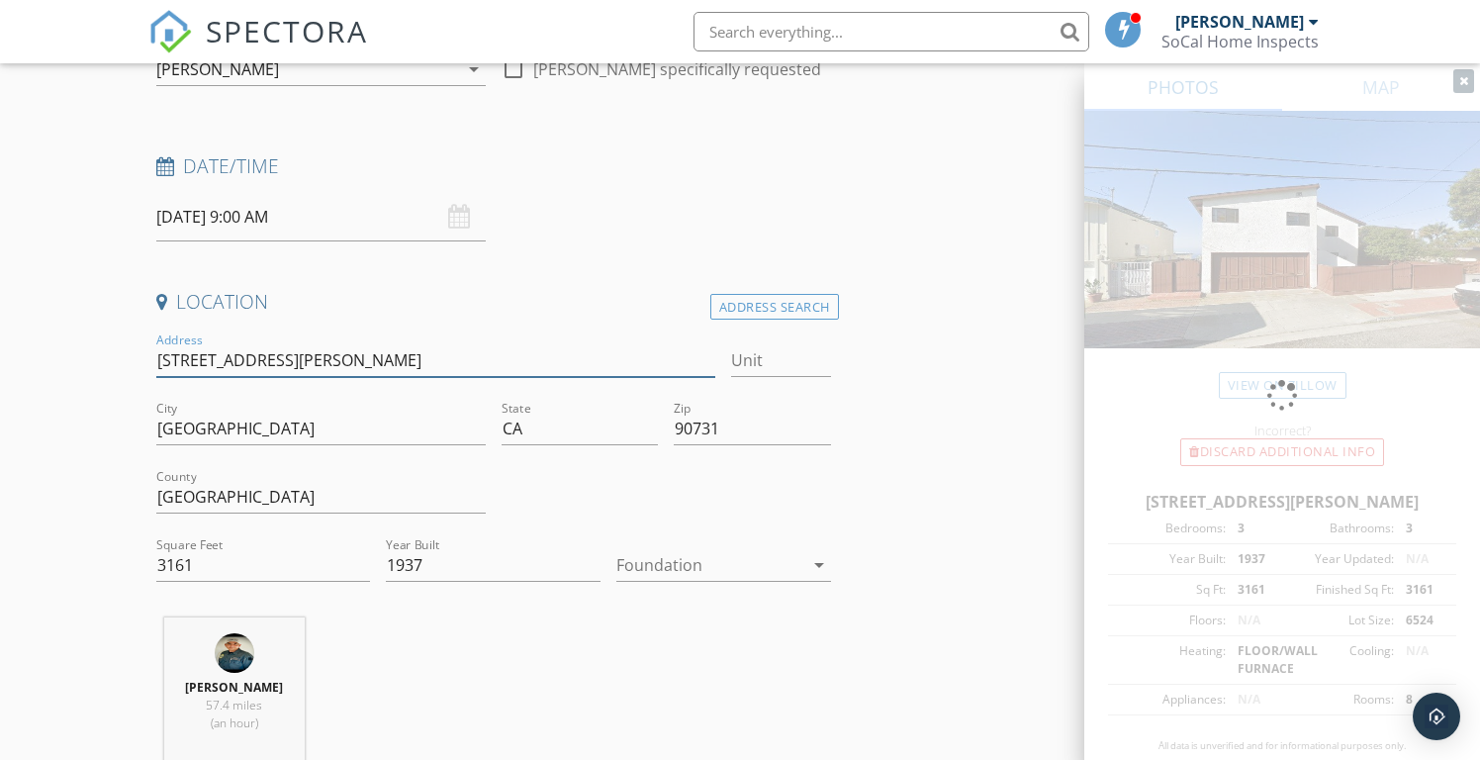
scroll to position [292, 0]
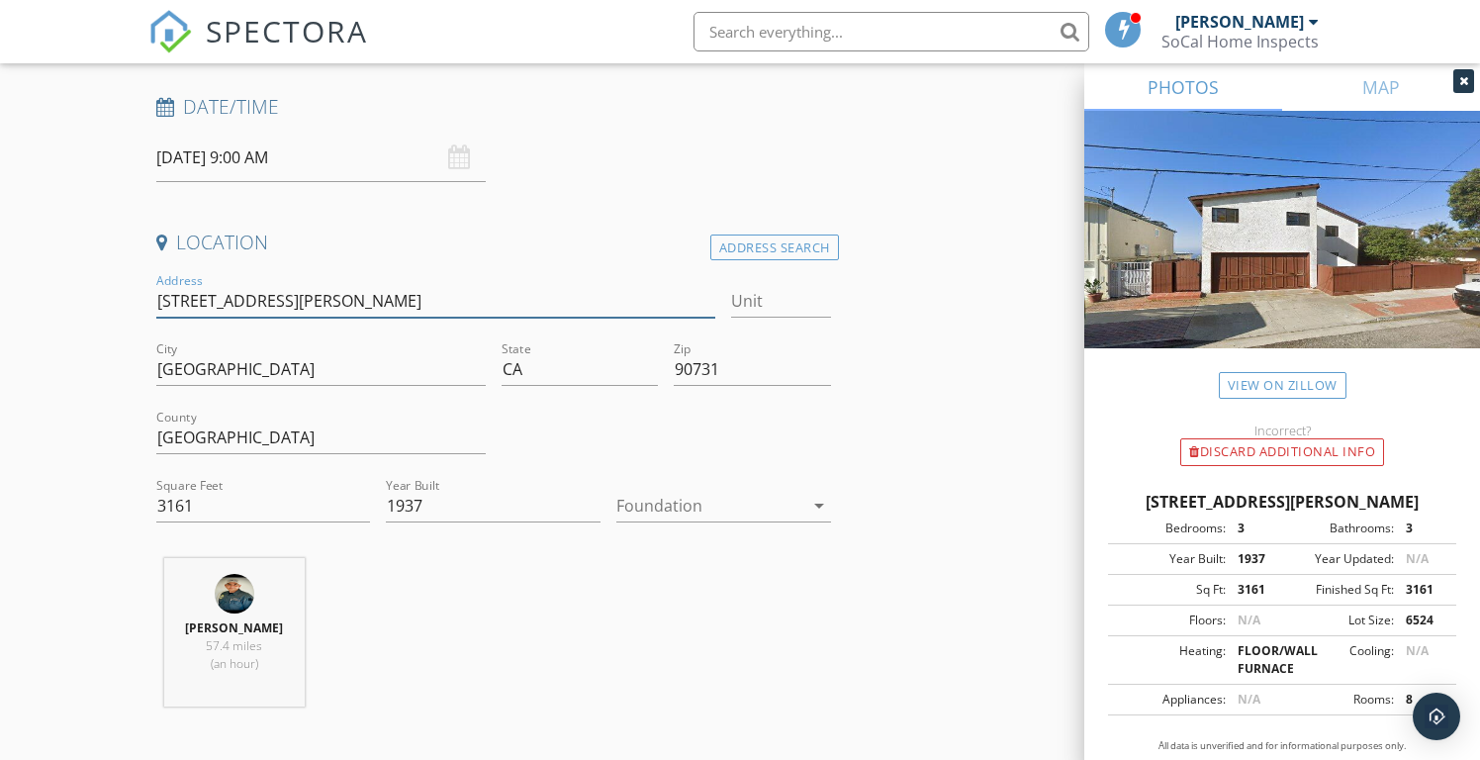
type input "1323 Silvius Ave."
click at [670, 501] on div at bounding box center [709, 506] width 187 height 32
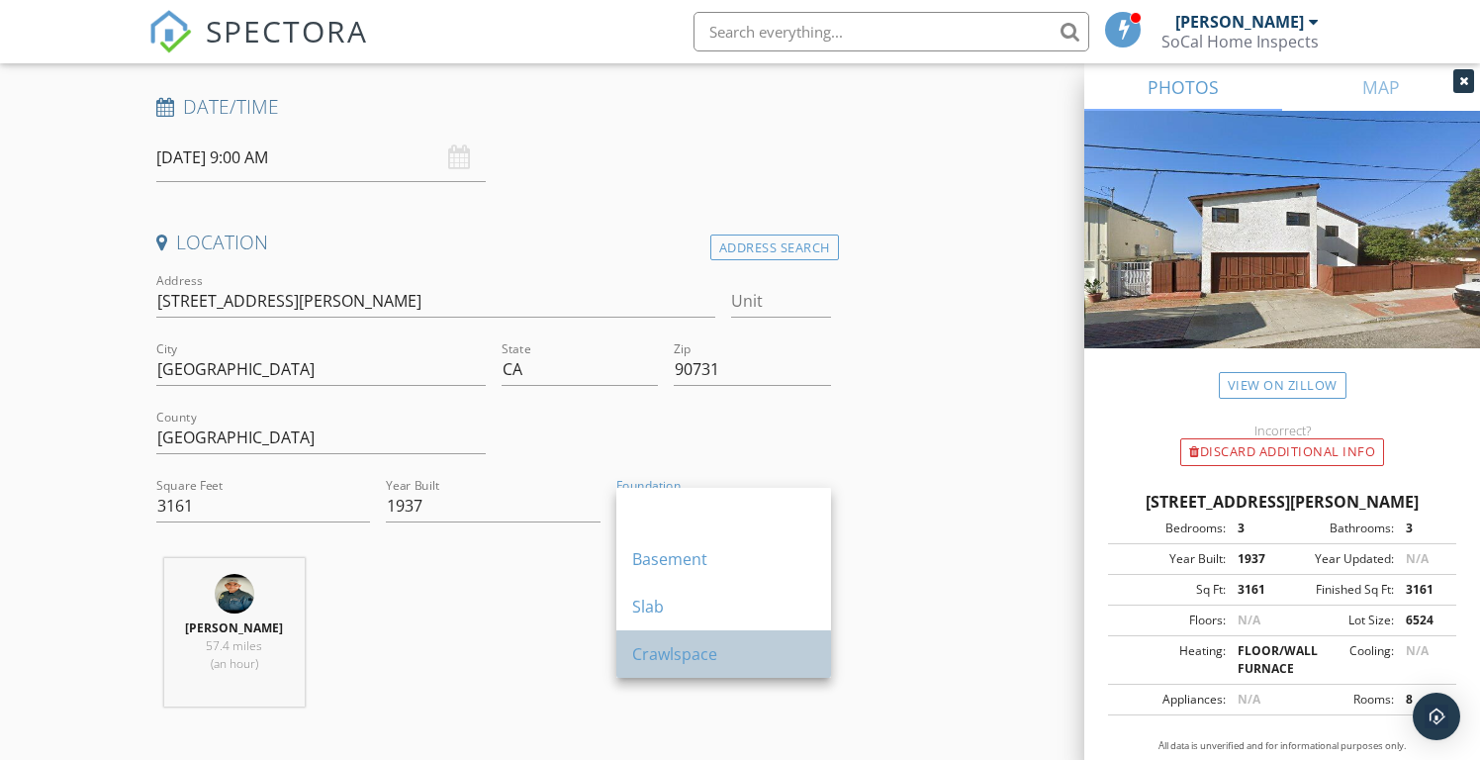
click at [667, 646] on div "Crawlspace" at bounding box center [723, 654] width 183 height 24
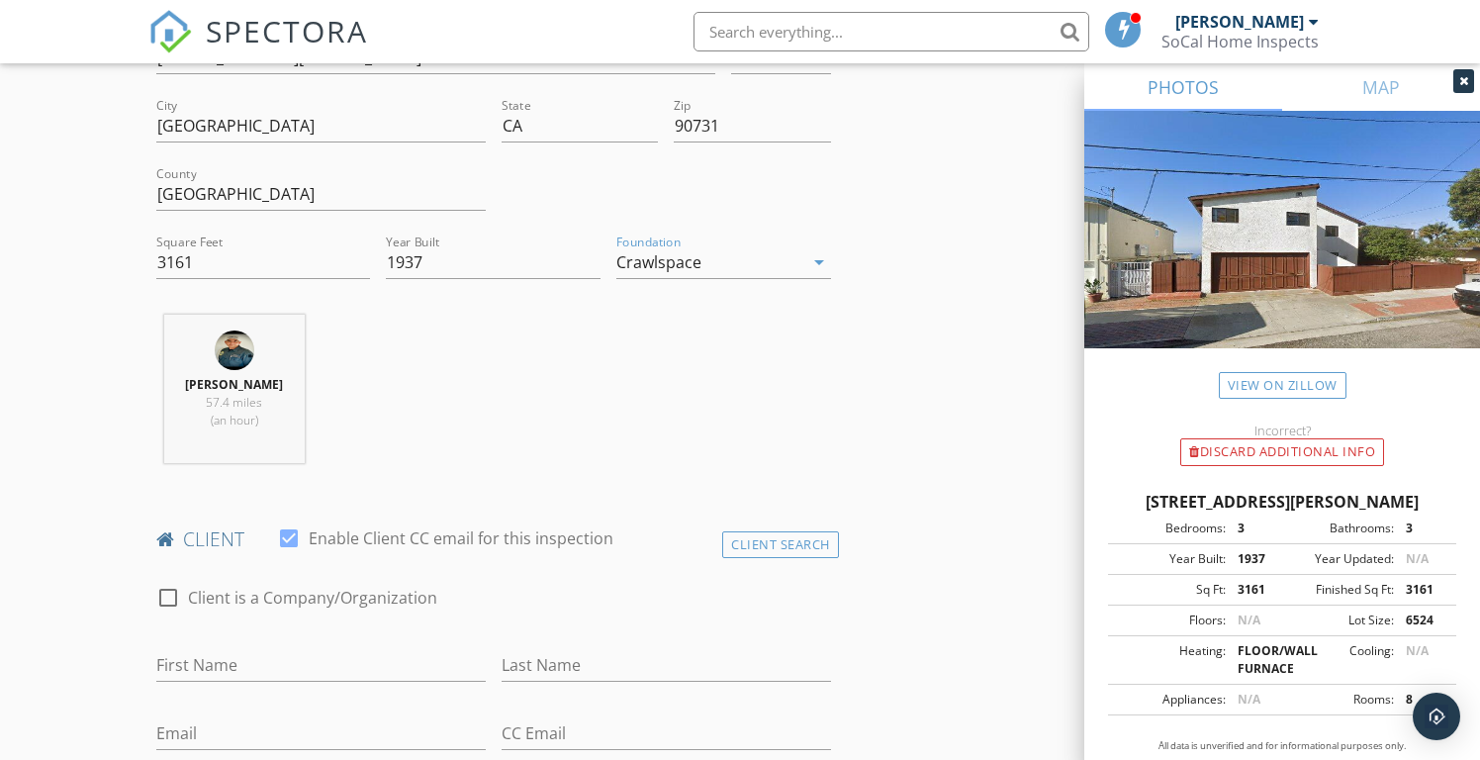
scroll to position [619, 0]
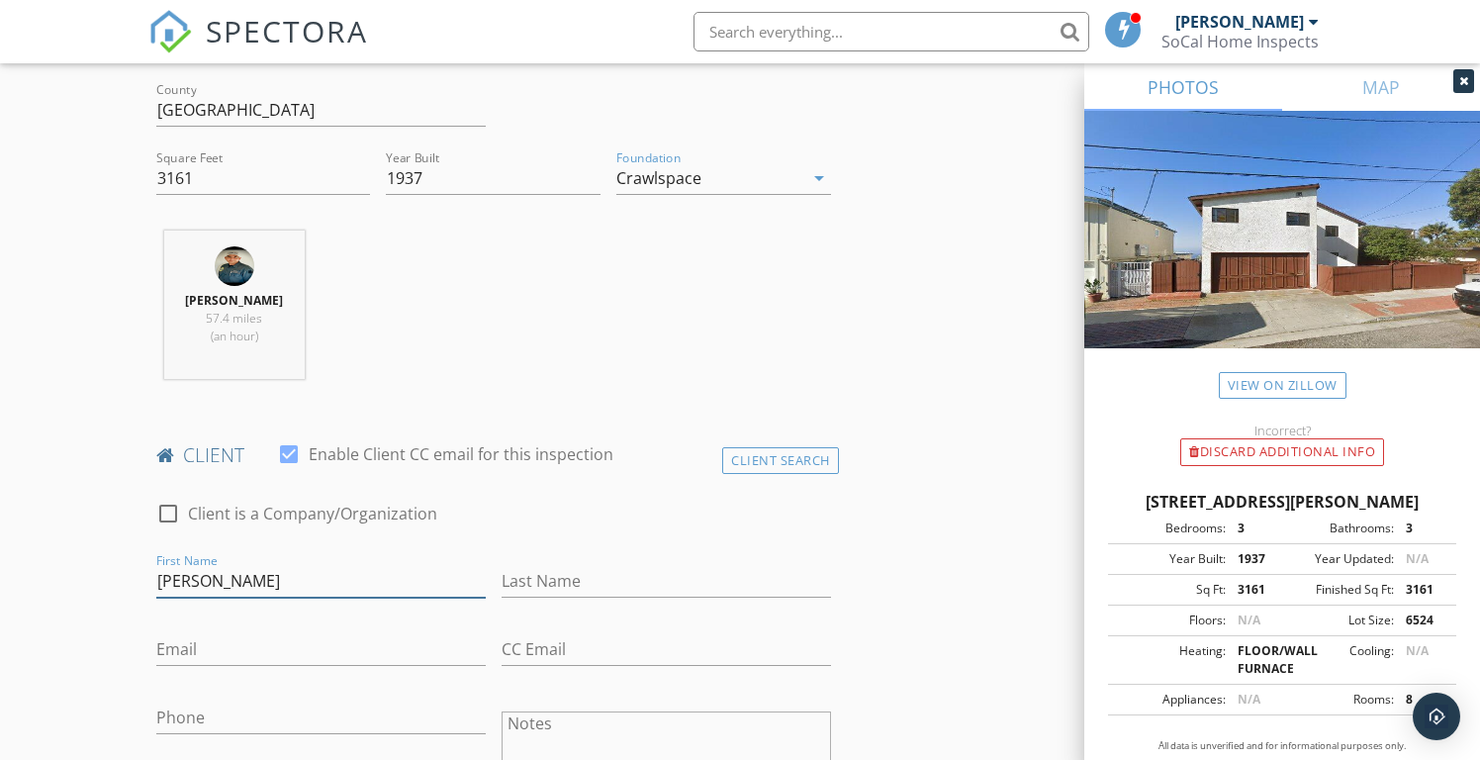
type input "[PERSON_NAME]"
type input "Arjmand"
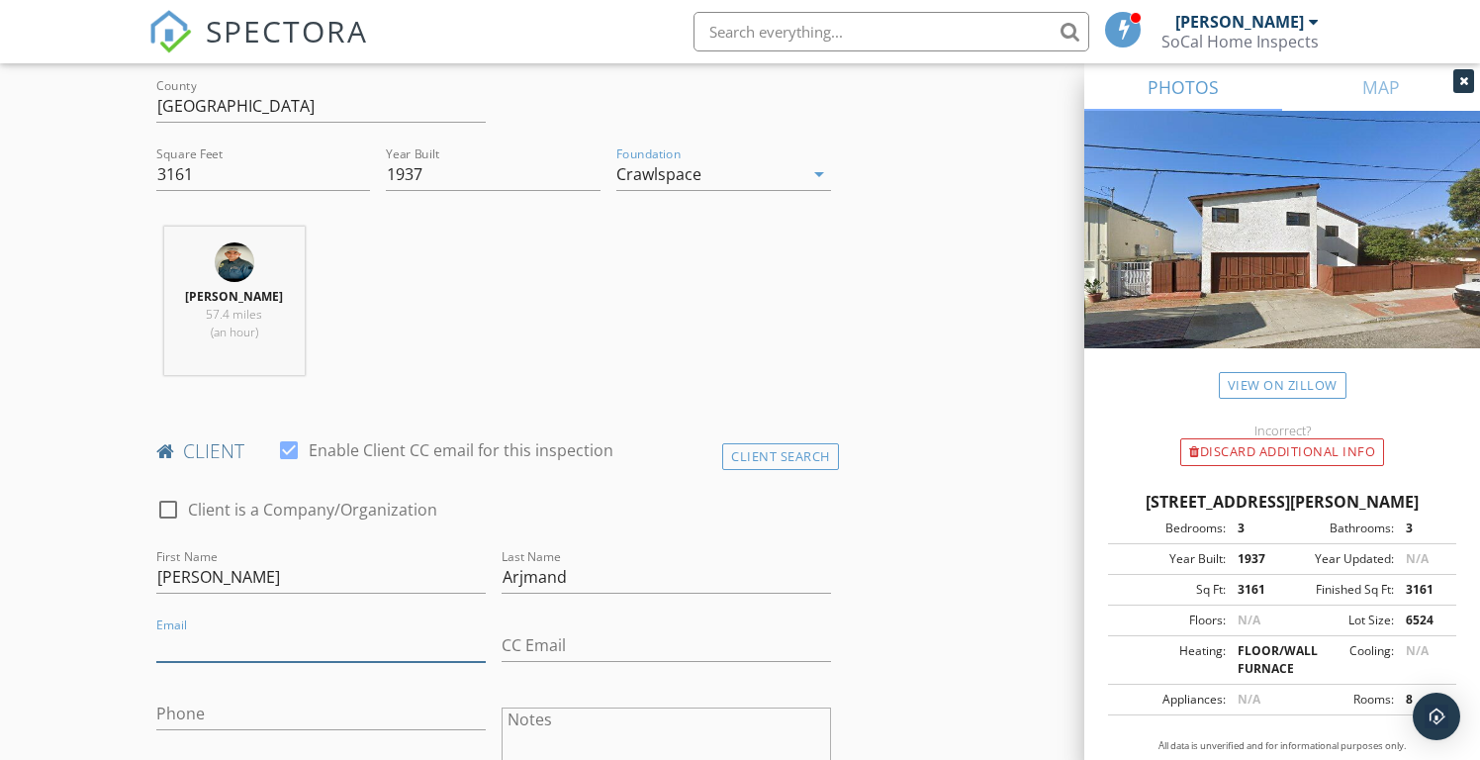
scroll to position [651, 0]
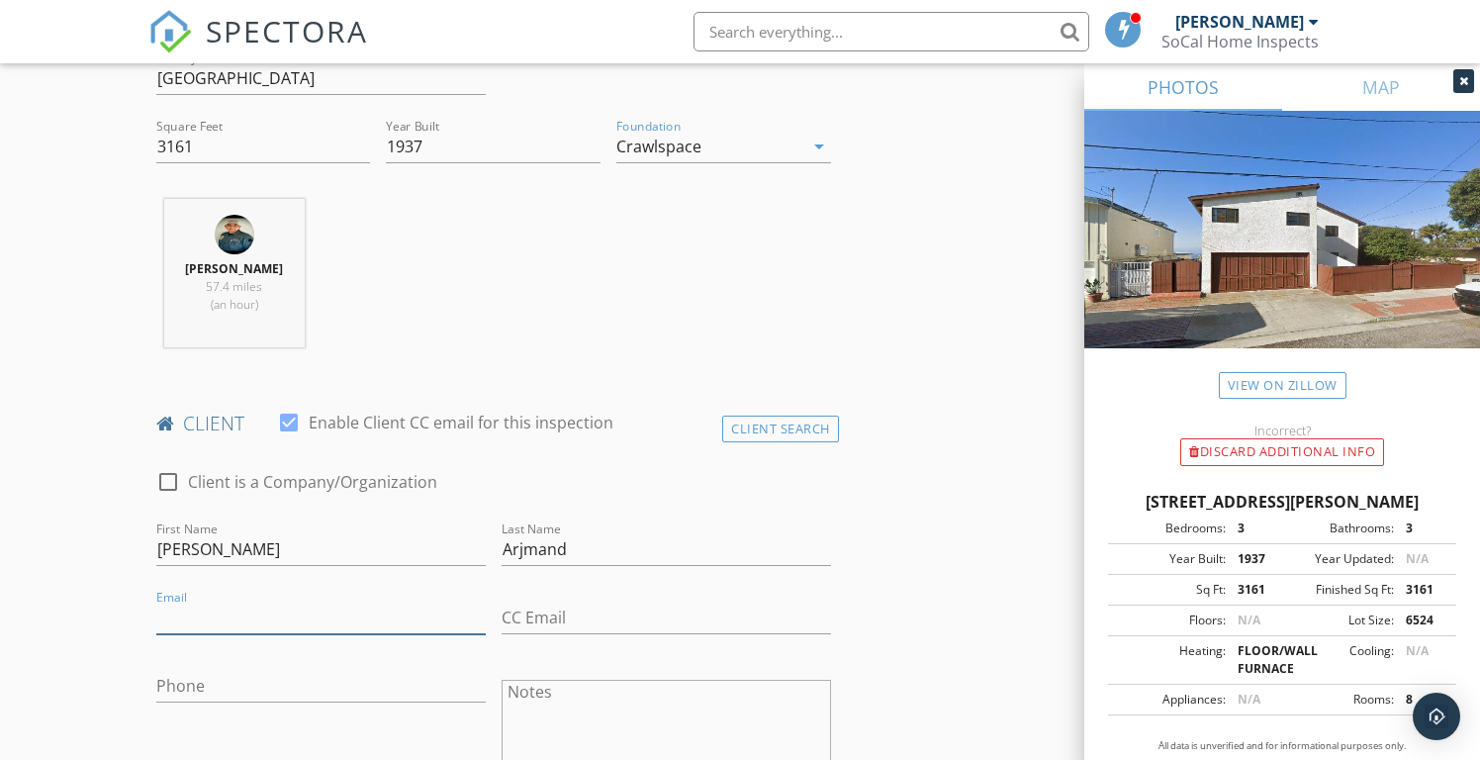
click at [198, 607] on input "Email" at bounding box center [320, 618] width 329 height 33
type input "mike@milestonmultiplex.com"
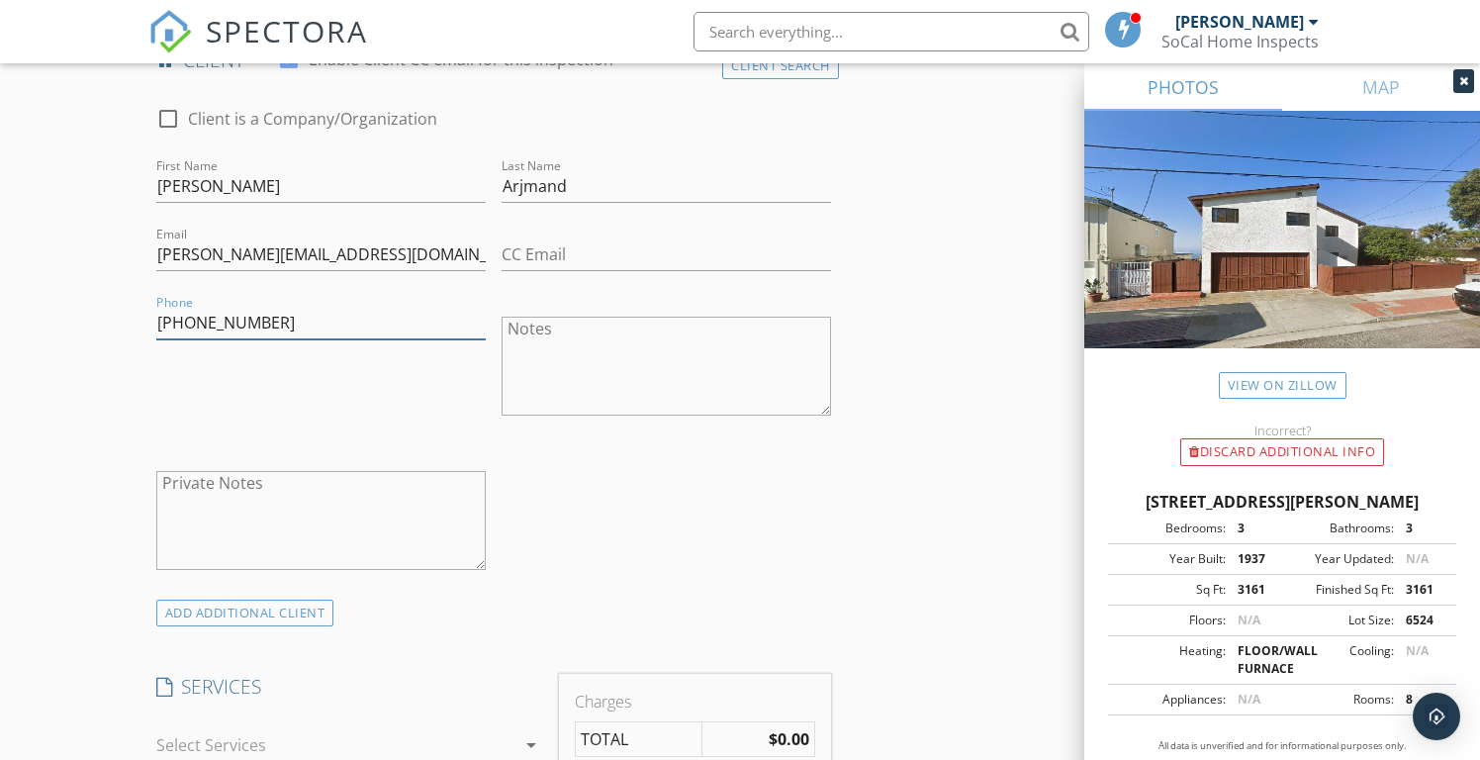
scroll to position [1161, 0]
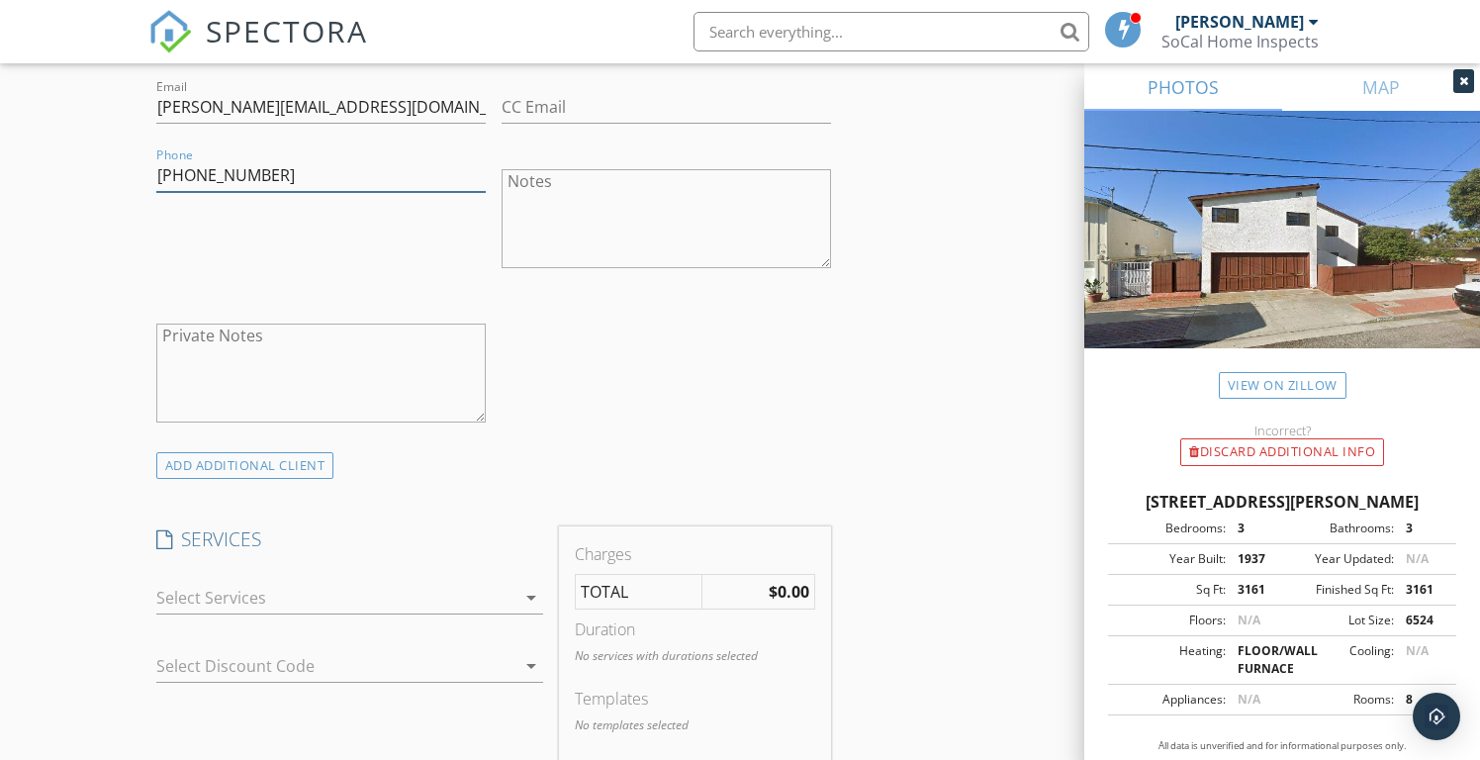
type input "818-213-0005"
click at [204, 576] on div "check_box_outline_blank Residential Residential Inspection check_box_outline_bl…" at bounding box center [349, 602] width 387 height 64
click at [202, 596] on div at bounding box center [335, 598] width 359 height 32
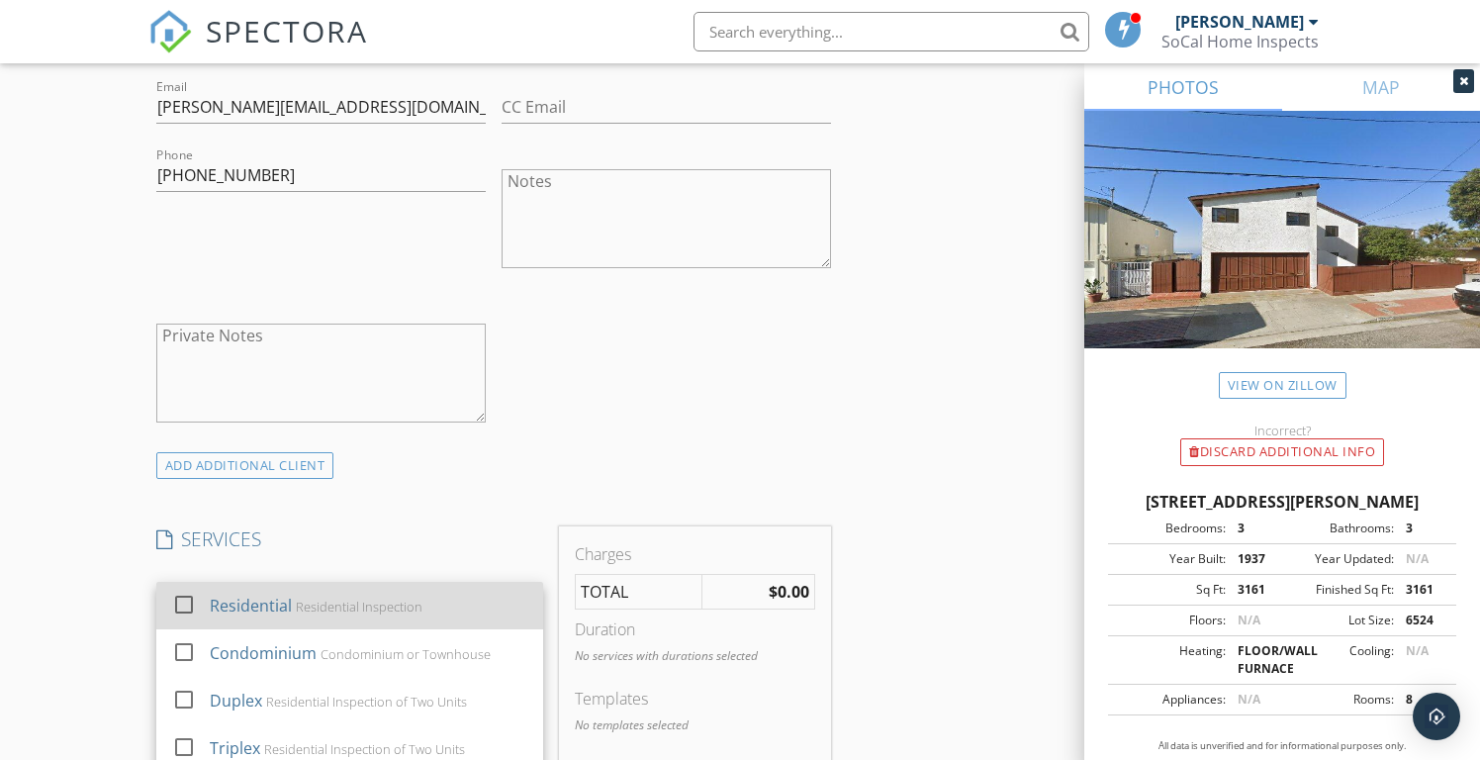
click at [211, 604] on div "Residential" at bounding box center [251, 606] width 82 height 24
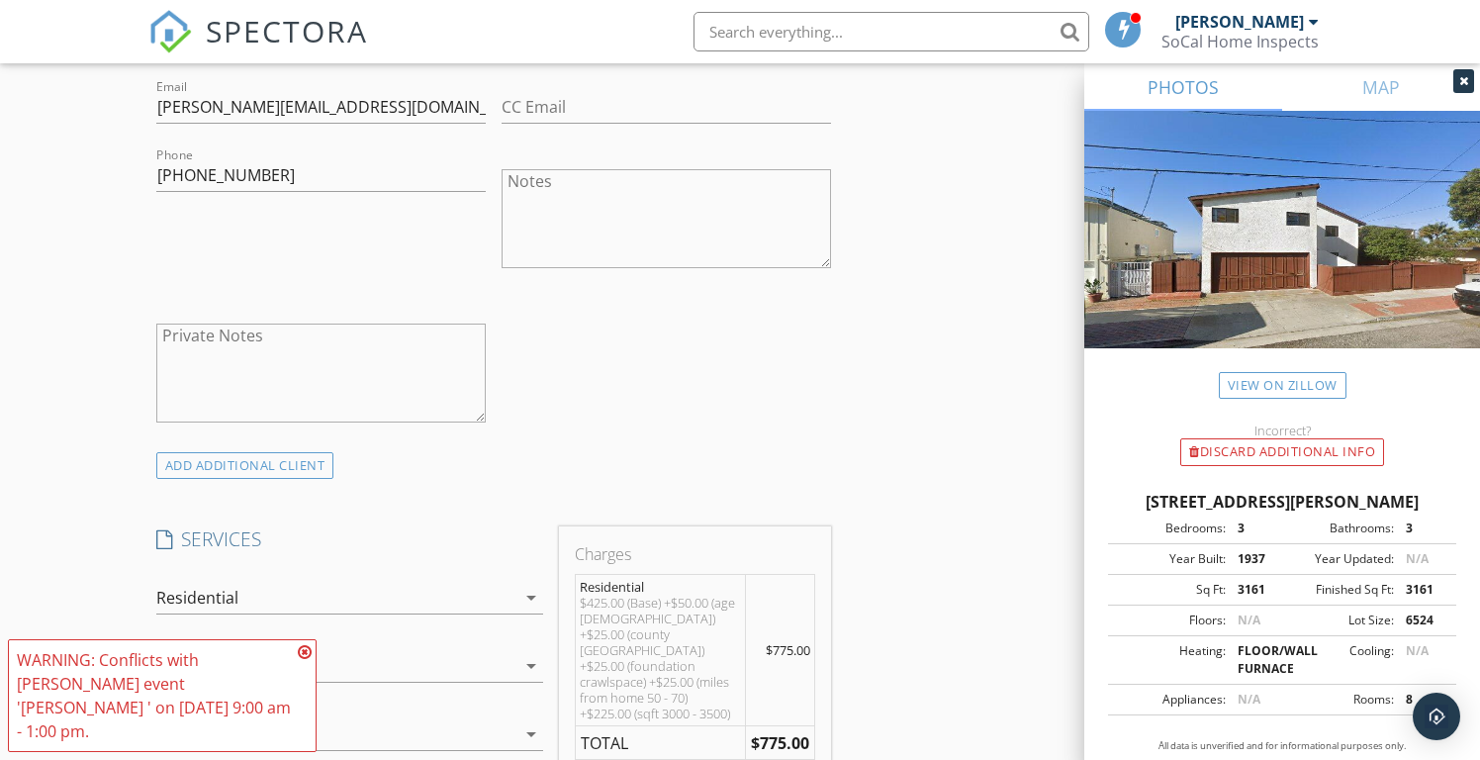
click at [307, 660] on icon at bounding box center [305, 652] width 14 height 16
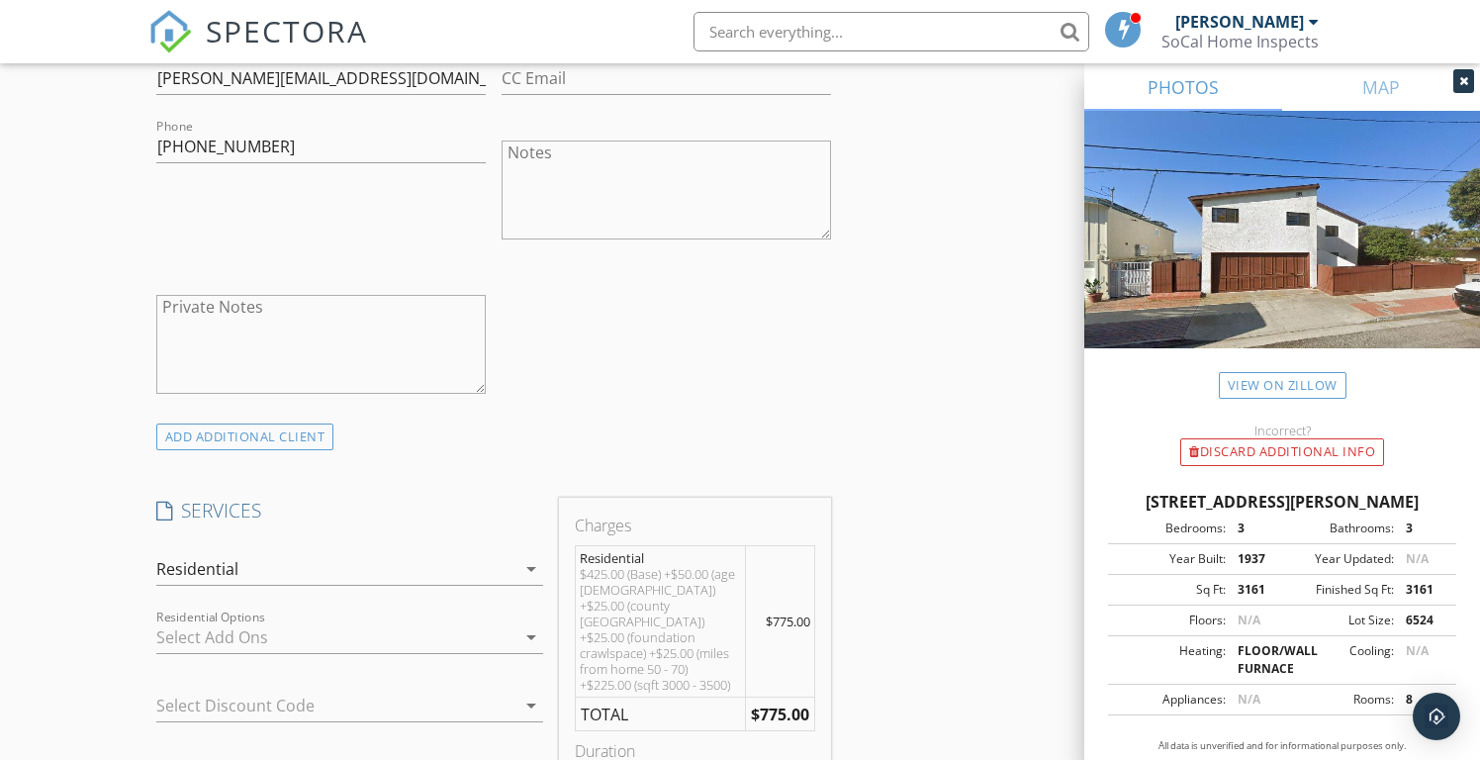
scroll to position [1347, 0]
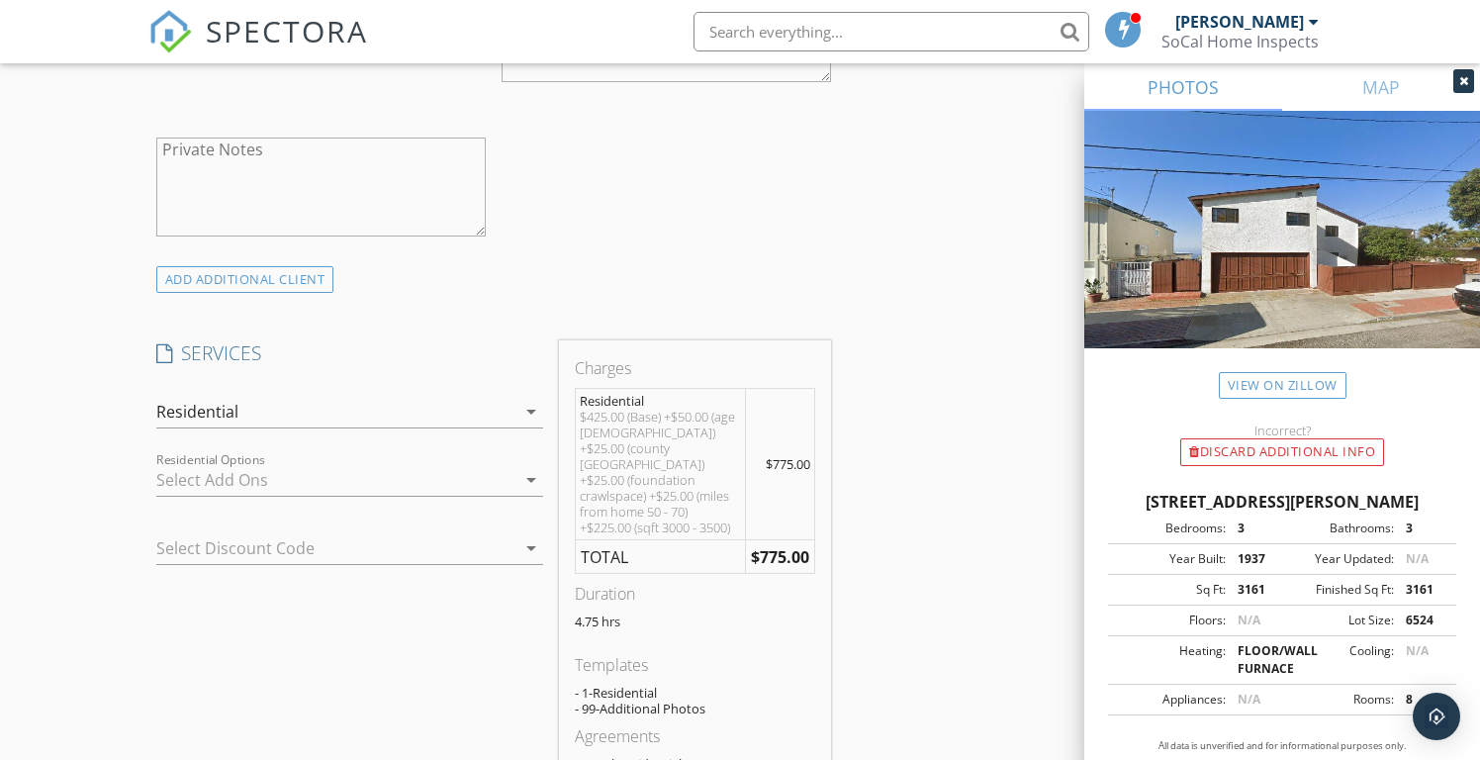
click at [208, 471] on div at bounding box center [335, 480] width 359 height 32
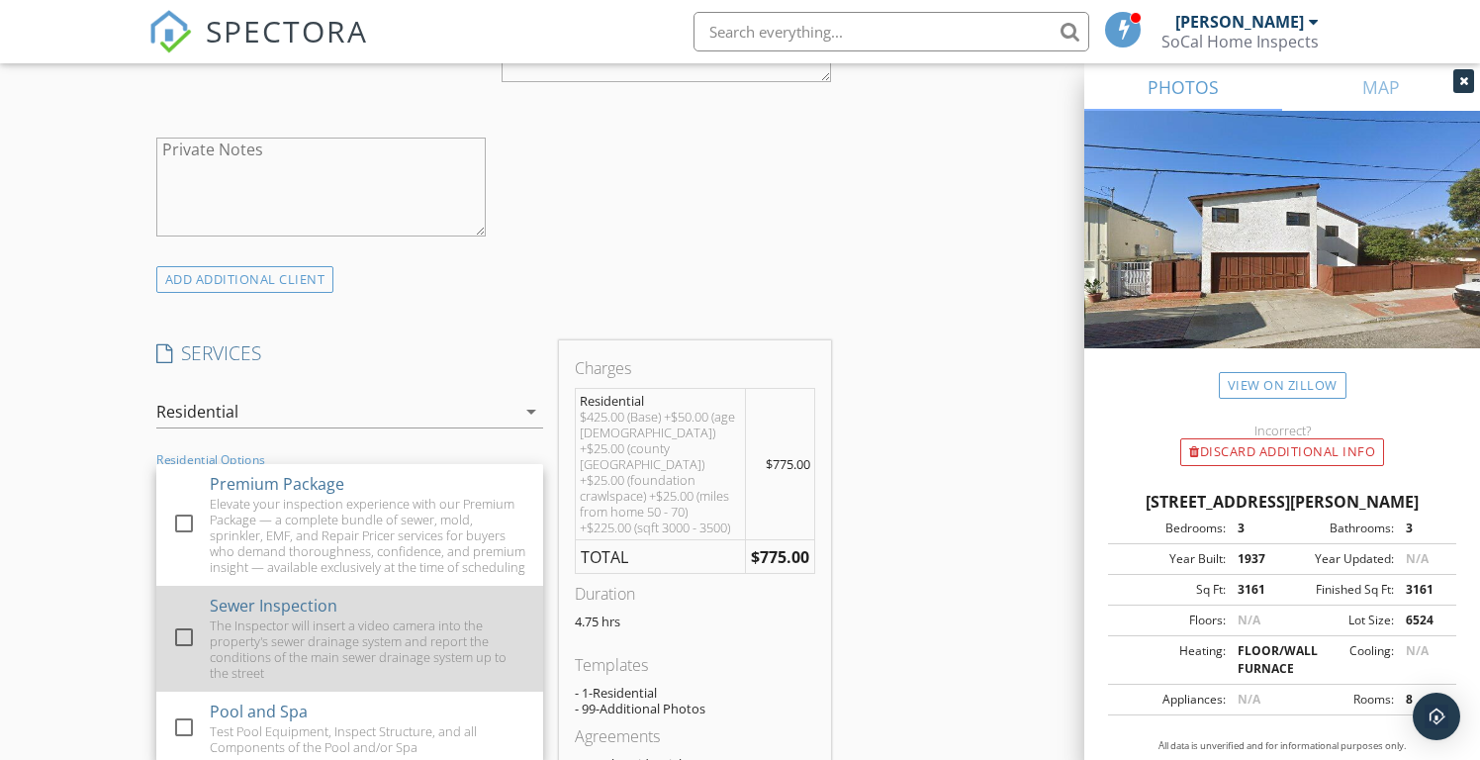
click at [205, 654] on div "check_box_outline_blank Sewer Inspection The Inspector will insert a video came…" at bounding box center [349, 639] width 355 height 106
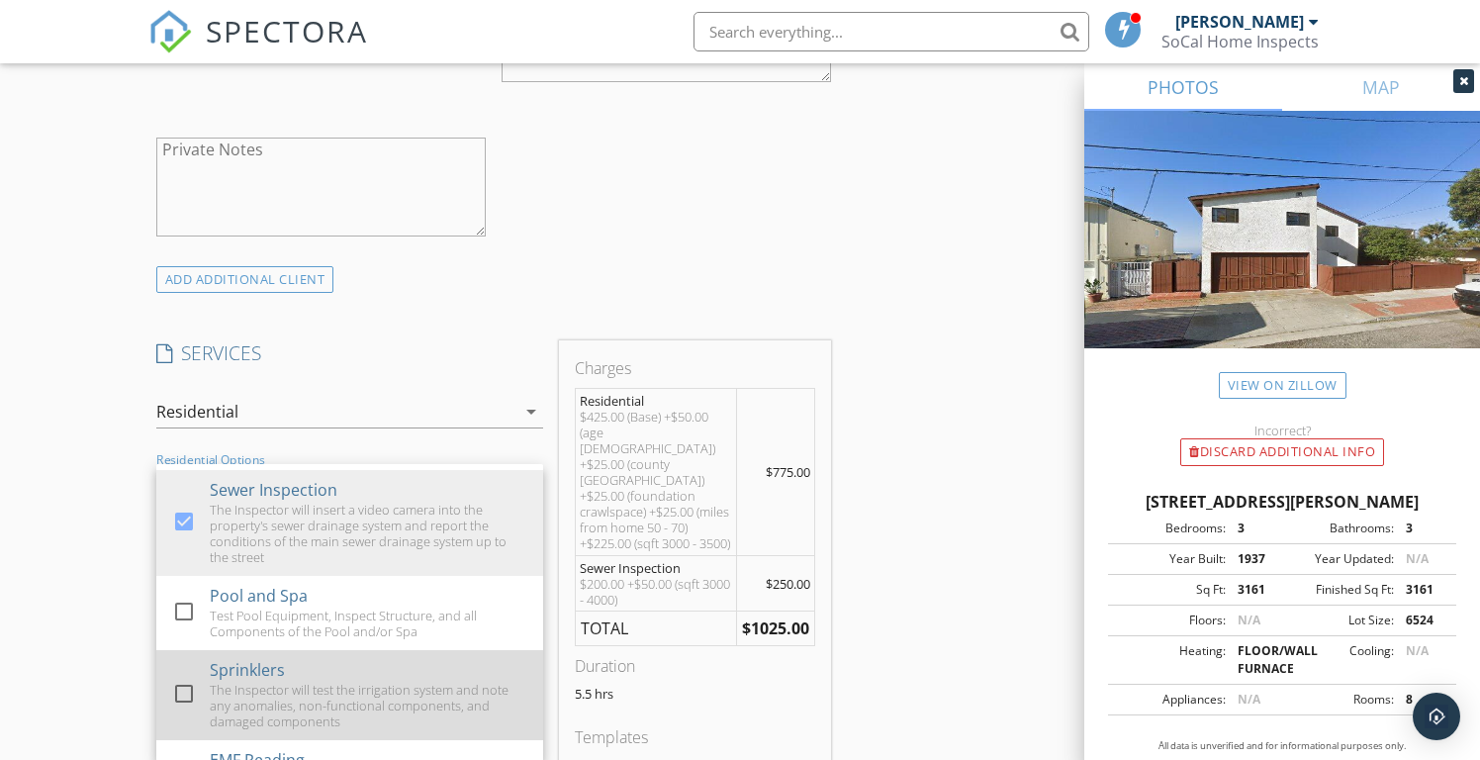
scroll to position [207, 0]
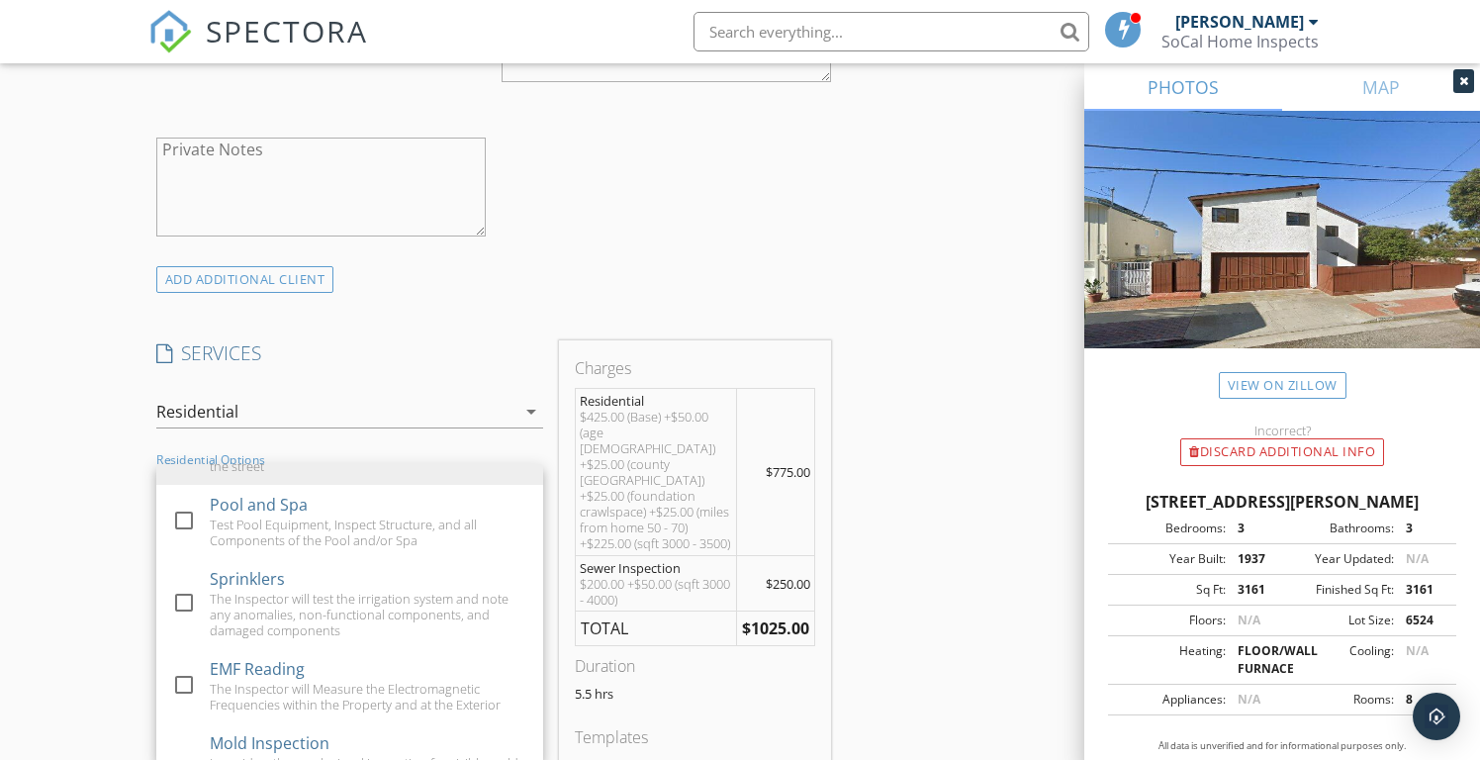
click at [911, 610] on div "INSPECTOR(S) check_box Ruben Mariscal PRIMARY Ruben Mariscal arrow_drop_down ch…" at bounding box center [740, 686] width 1184 height 3609
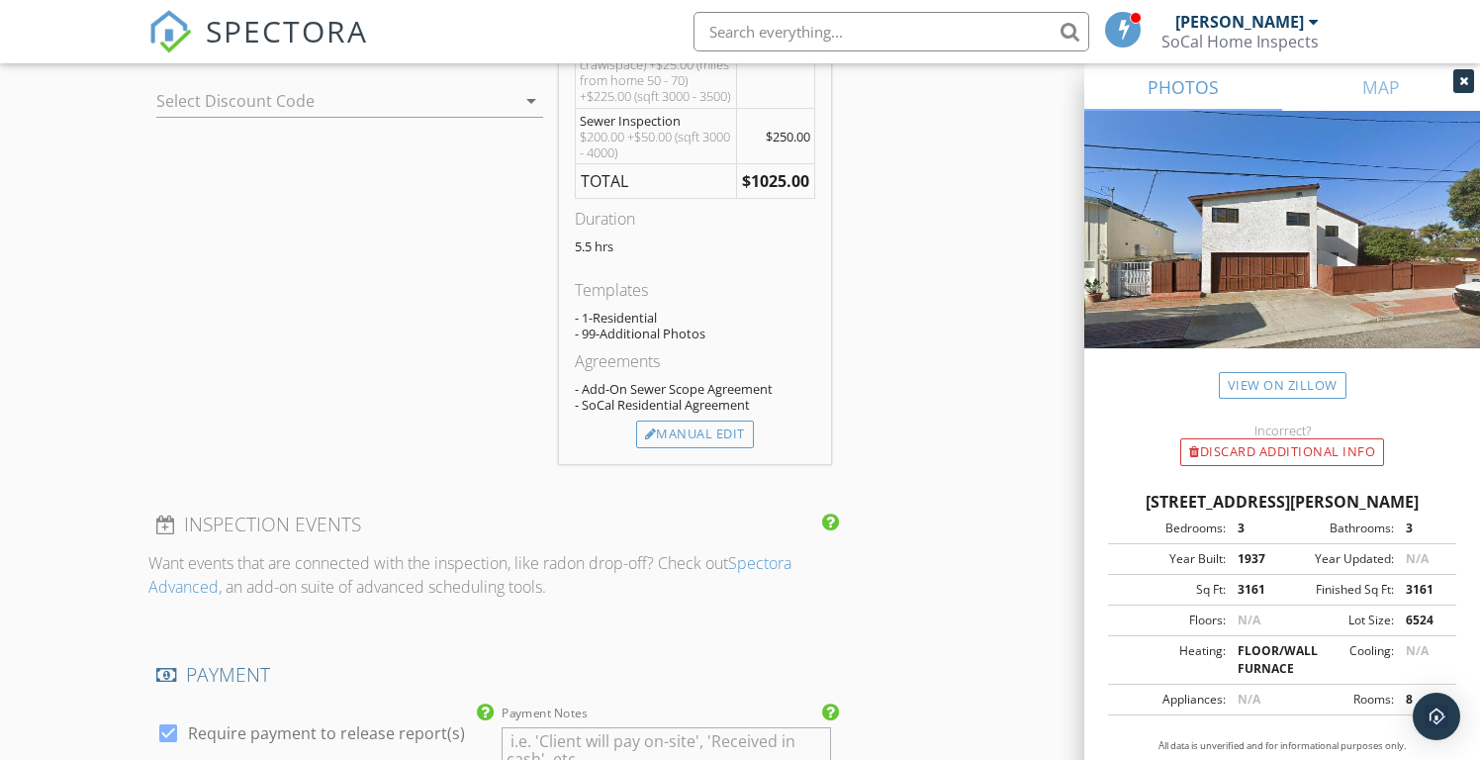
scroll to position [1836, 0]
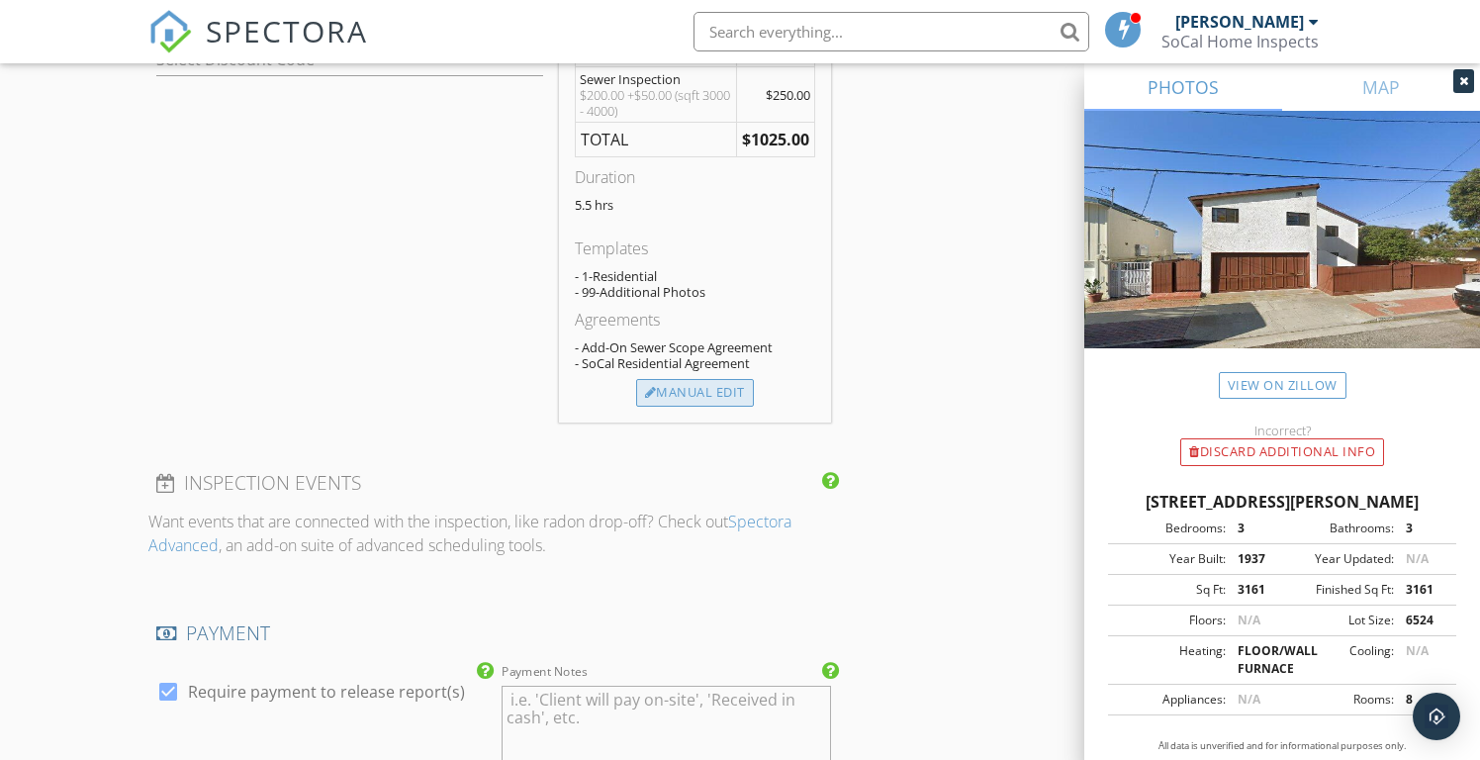
click at [711, 379] on div "Manual Edit" at bounding box center [695, 393] width 118 height 28
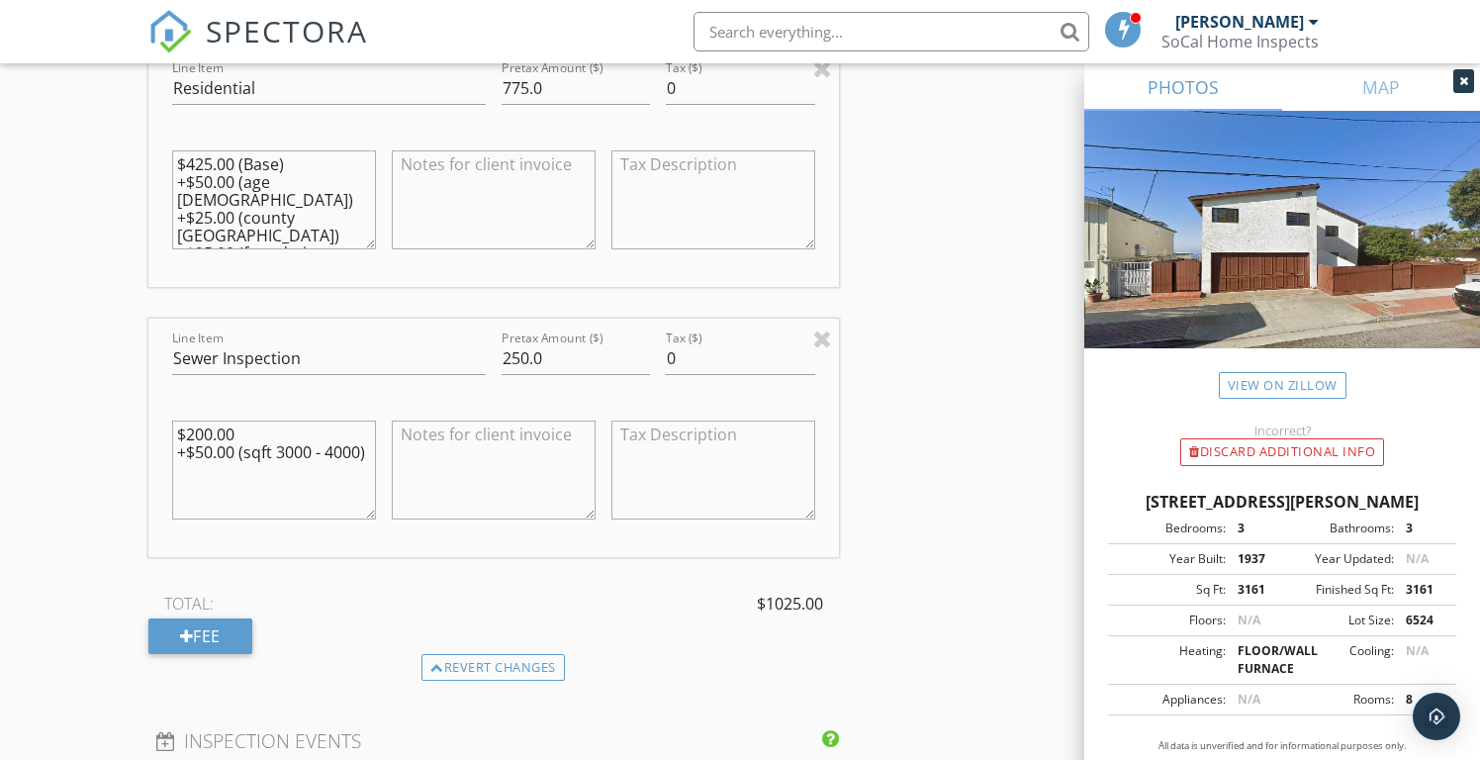
scroll to position [1926, 0]
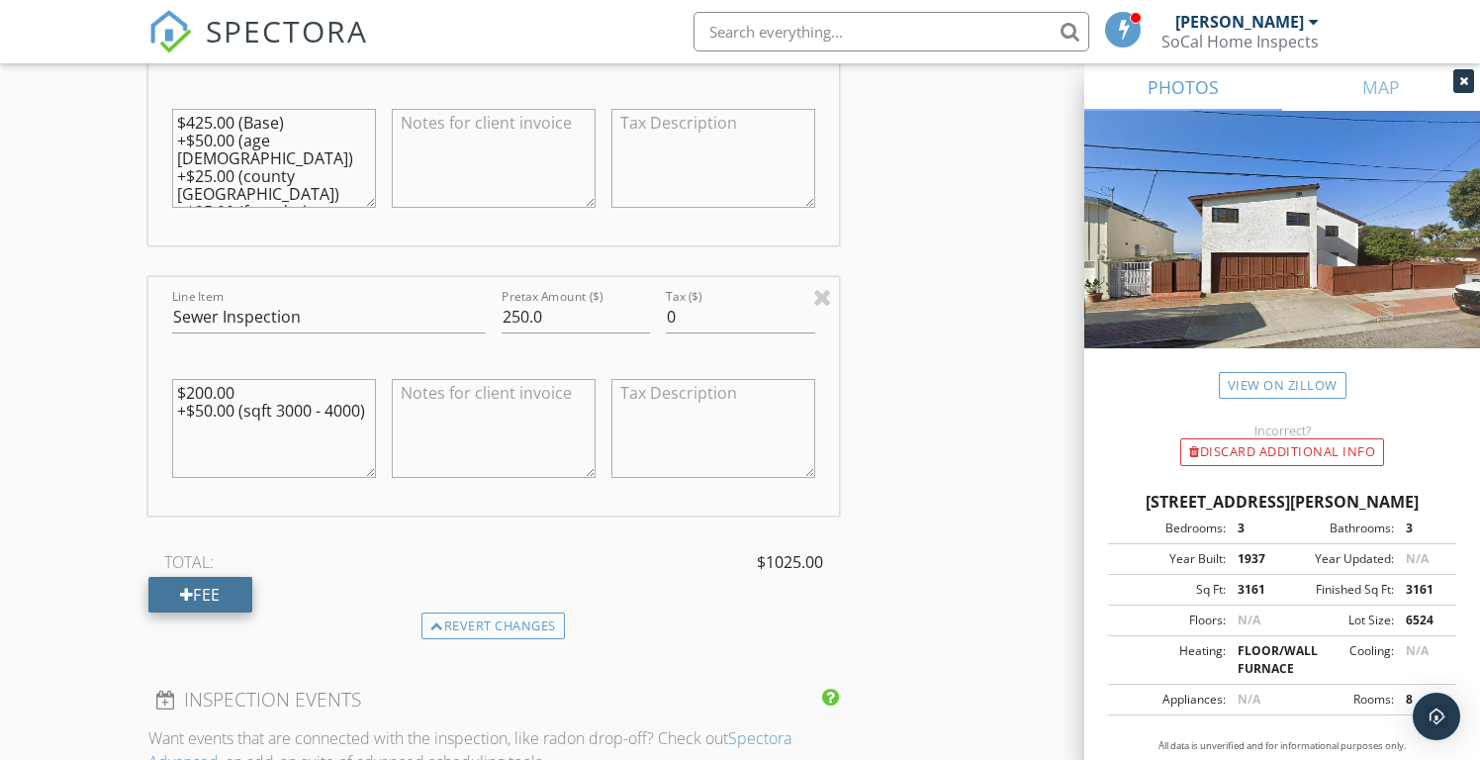
click at [184, 601] on div "Fee" at bounding box center [200, 595] width 104 height 36
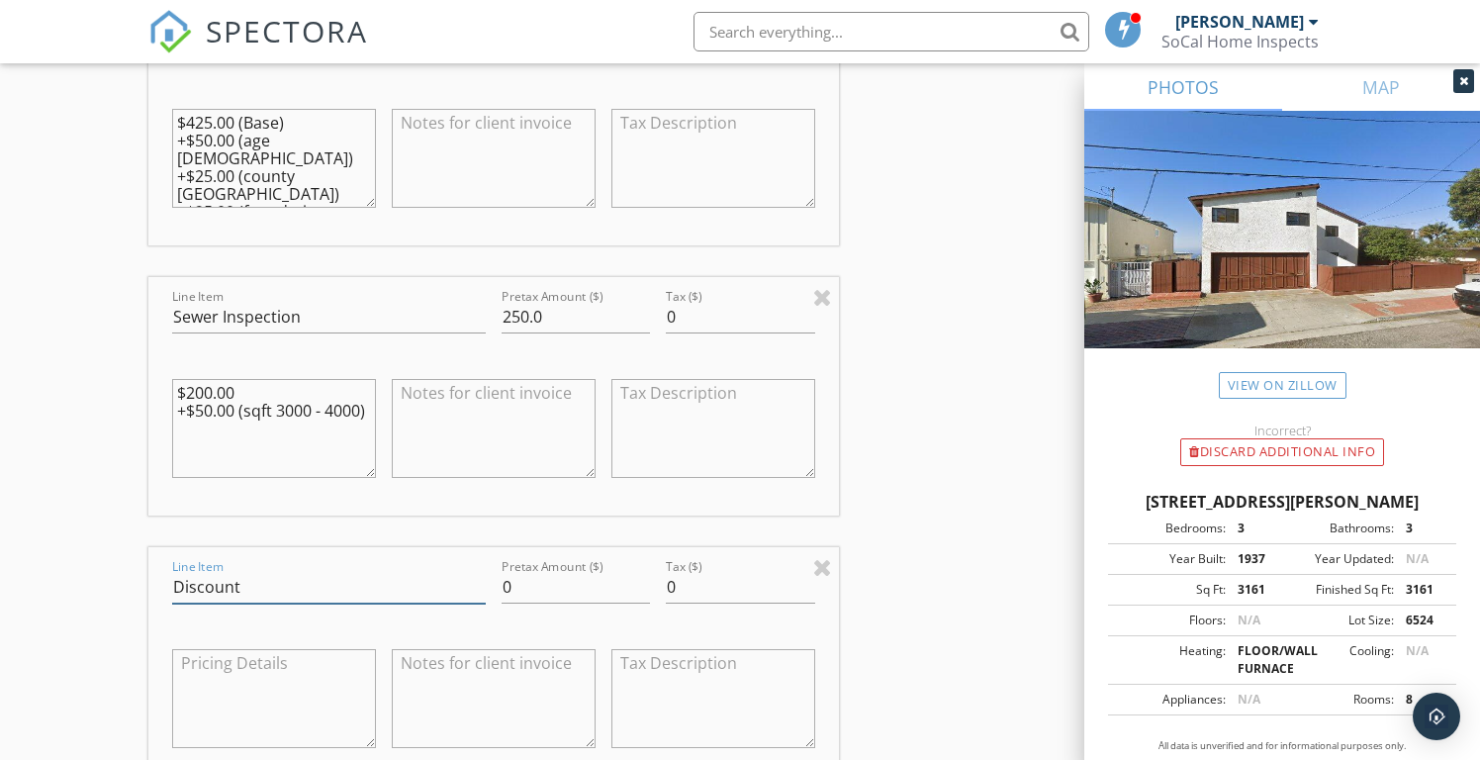
type input "Discount"
type input "-125"
click at [946, 477] on div "INSPECTOR(S) check_box Ruben Mariscal PRIMARY Ruben Mariscal arrow_drop_down ch…" at bounding box center [740, 396] width 1184 height 4186
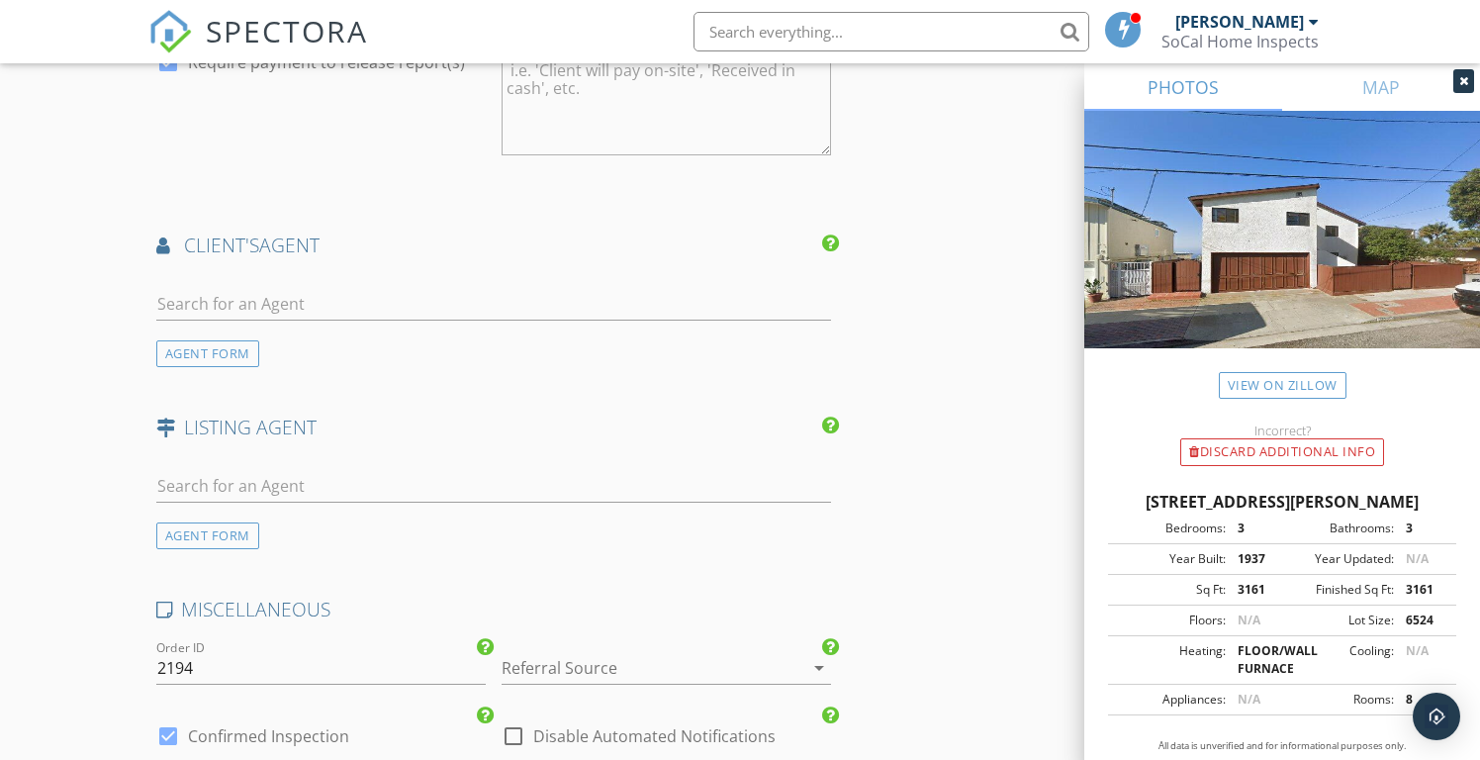
scroll to position [3128, 0]
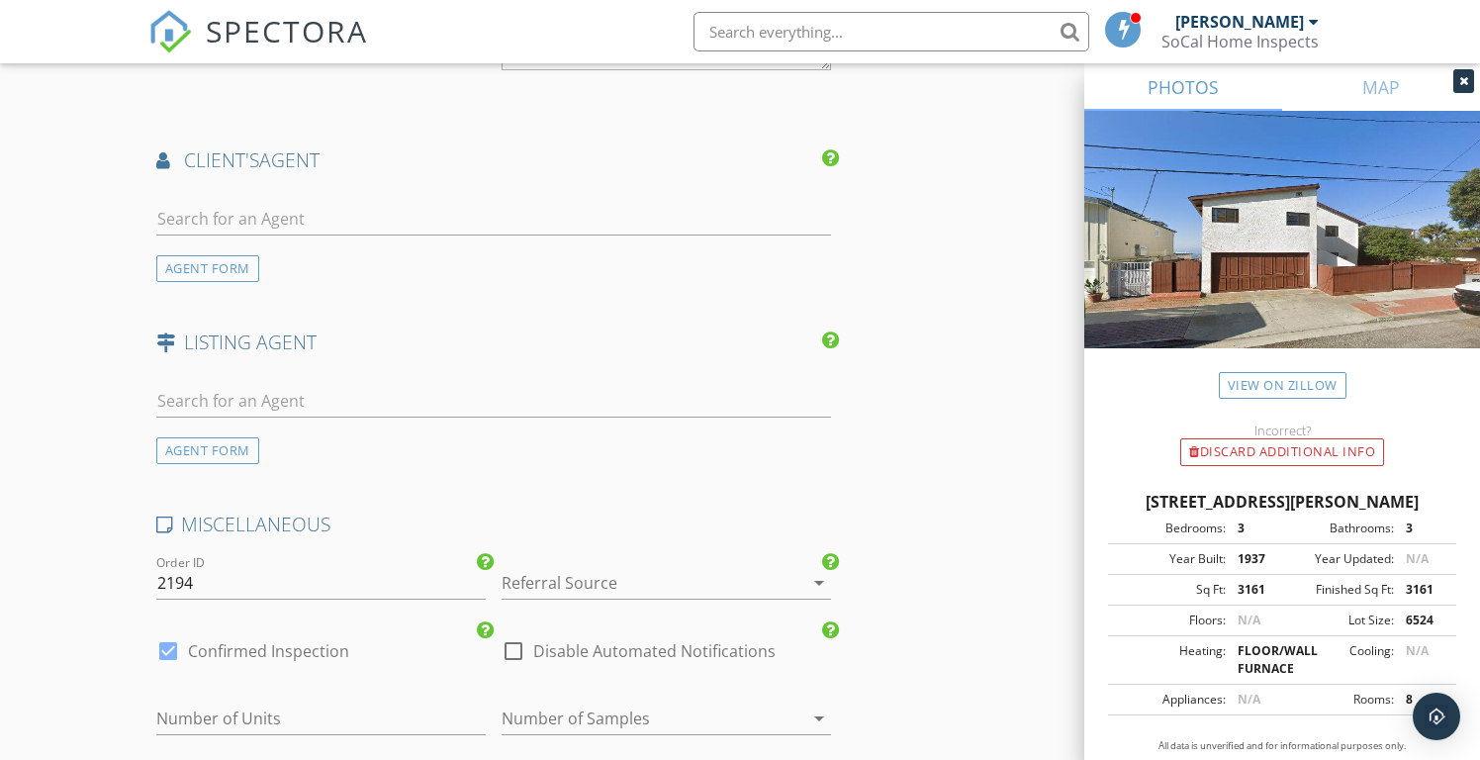
click at [540, 567] on div at bounding box center [639, 583] width 274 height 32
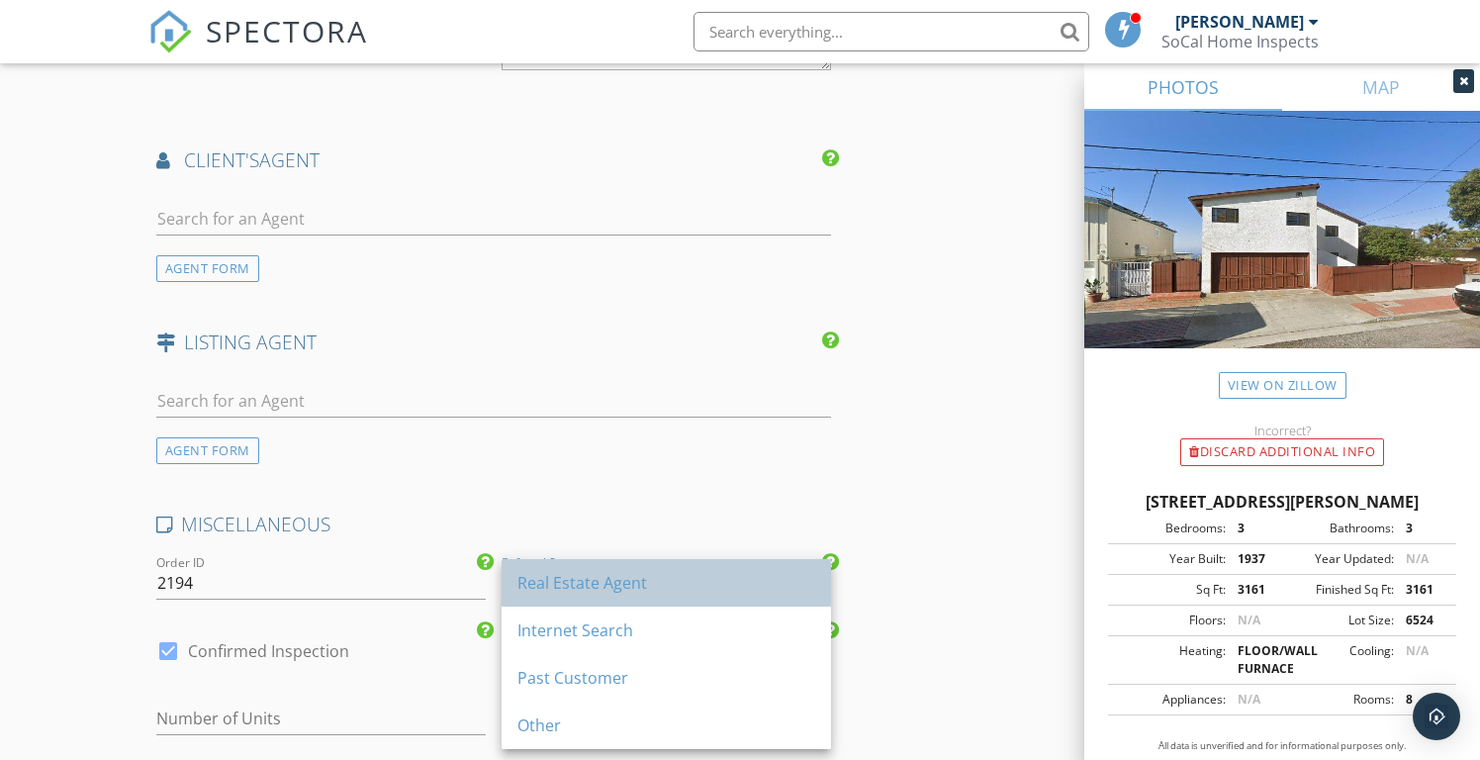
click at [553, 576] on div "Real Estate Agent" at bounding box center [666, 583] width 298 height 24
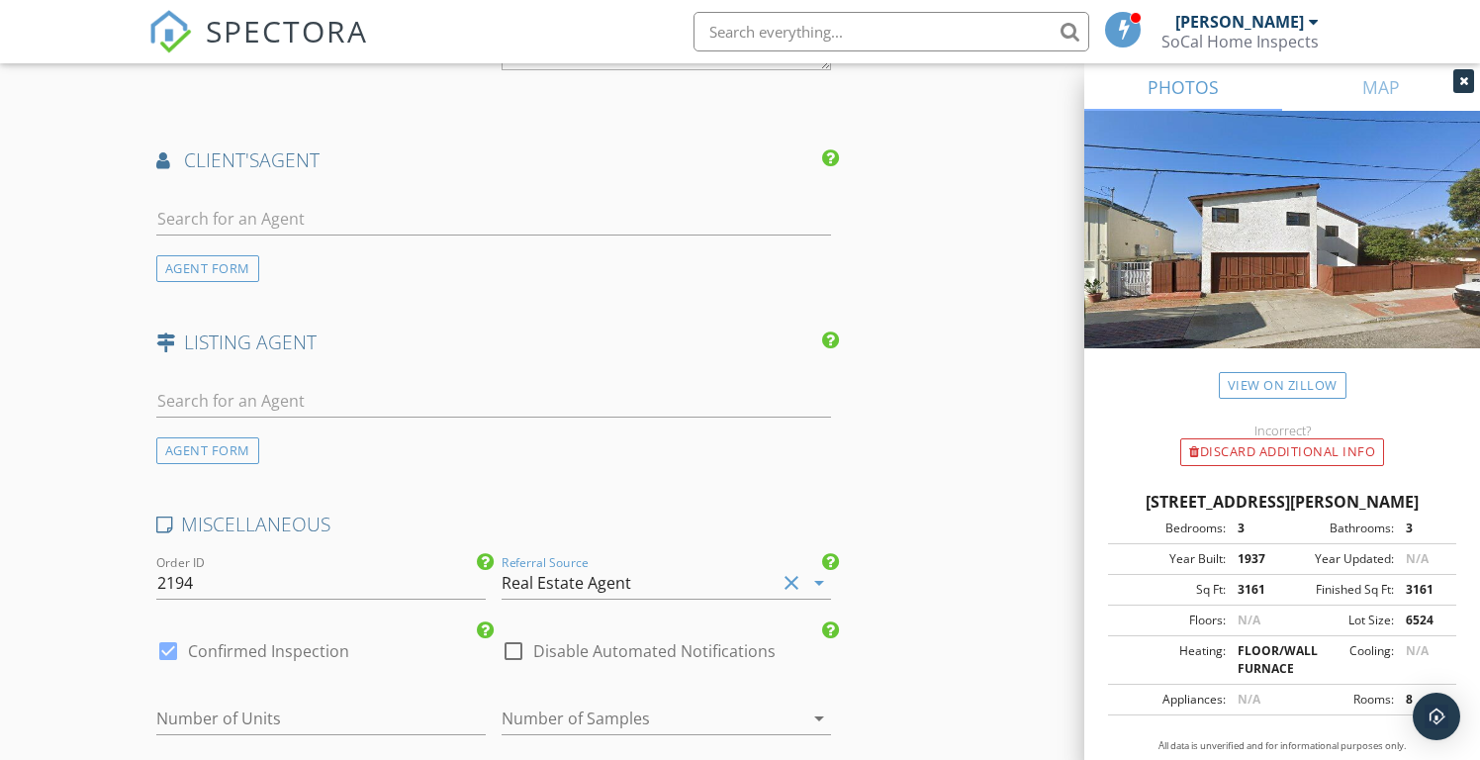
click at [564, 576] on div "Real Estate Agent" at bounding box center [567, 583] width 130 height 18
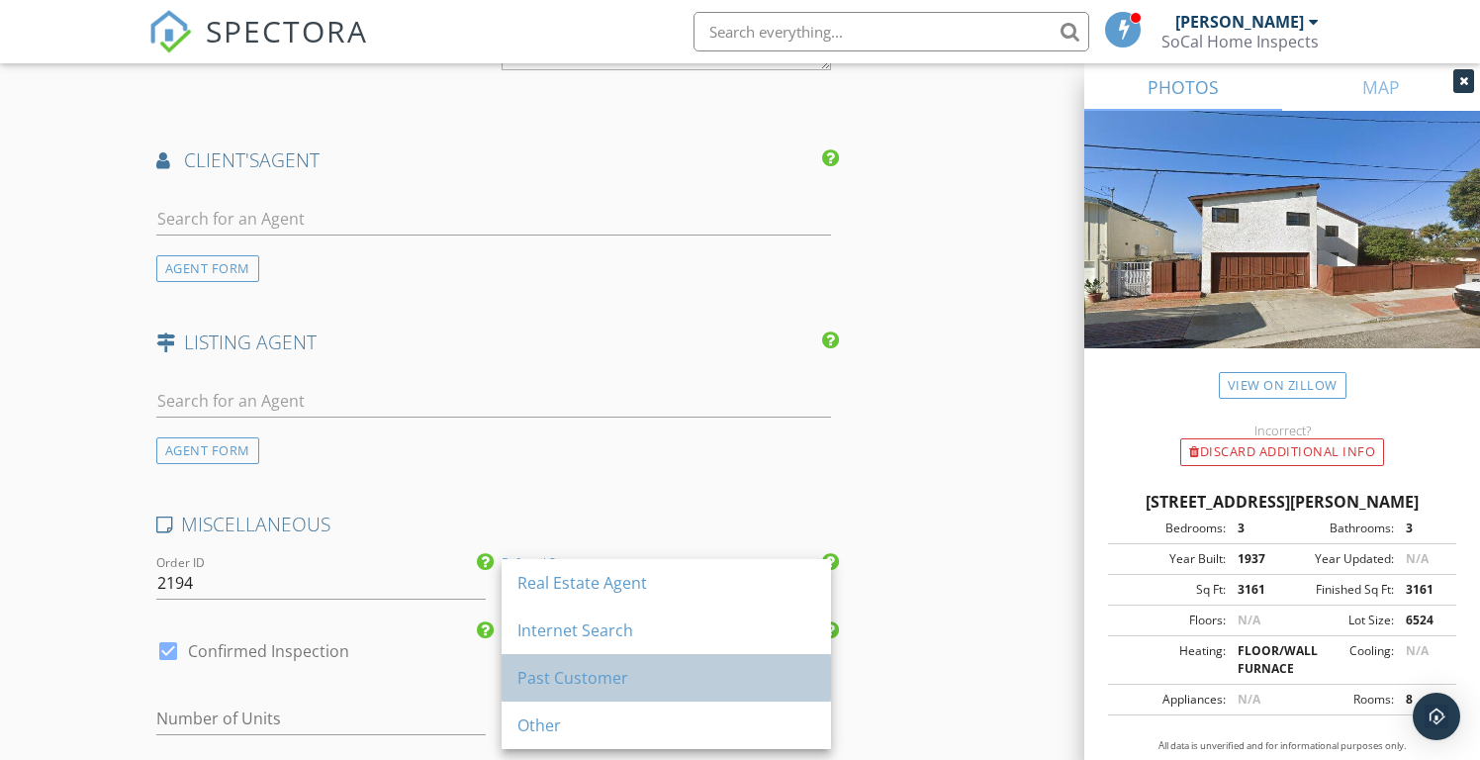
click at [551, 686] on div "Past Customer" at bounding box center [666, 678] width 298 height 24
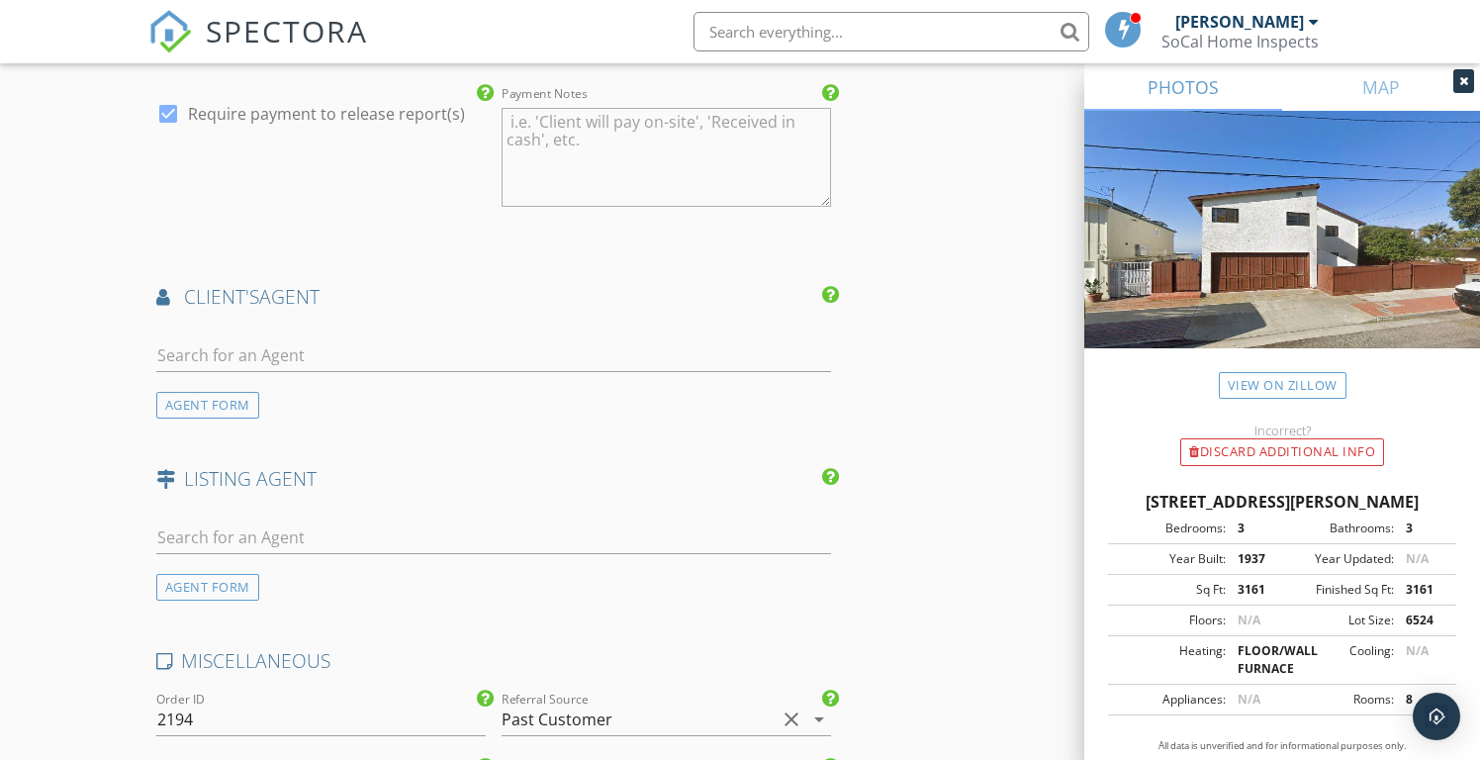
scroll to position [3694, 0]
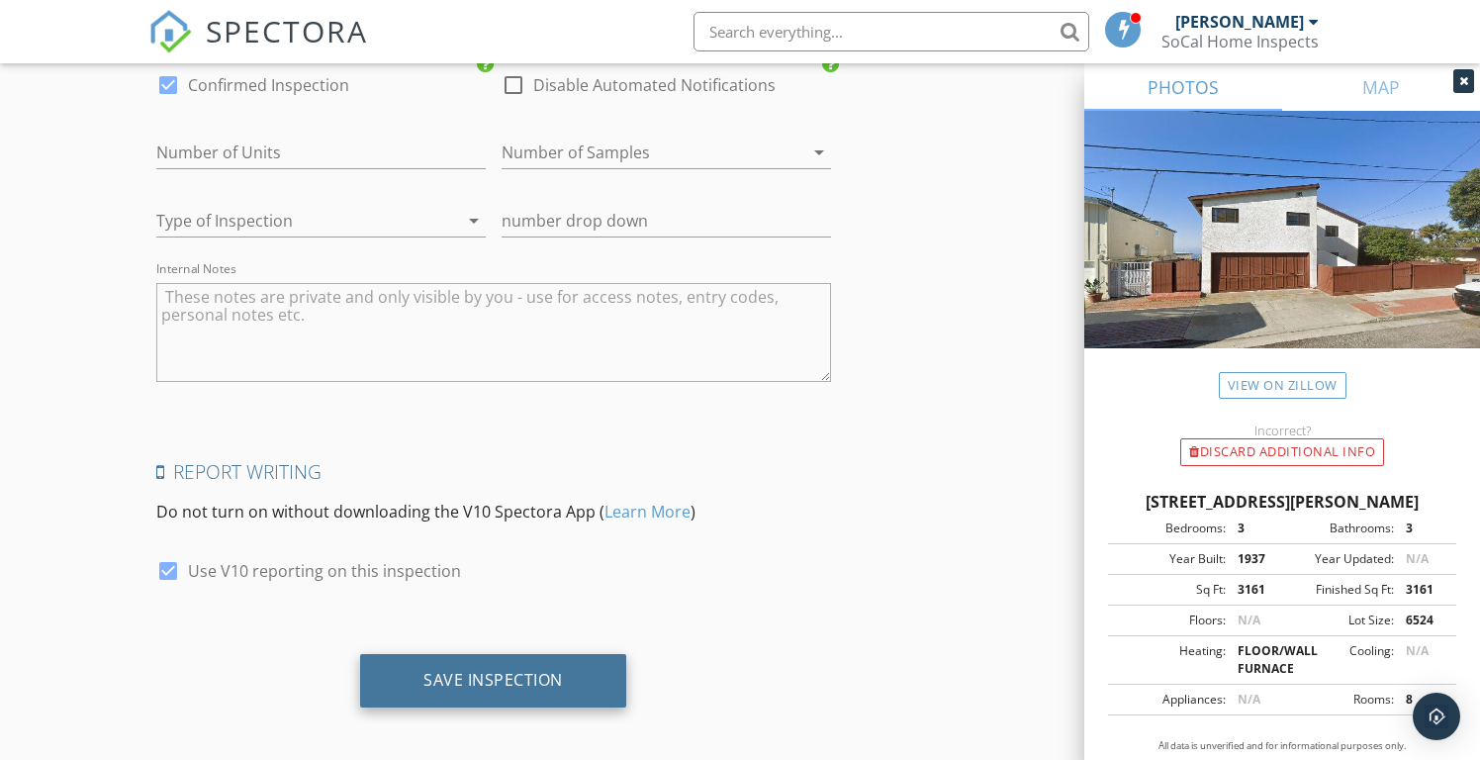
click at [435, 670] on div "Save Inspection" at bounding box center [492, 680] width 139 height 20
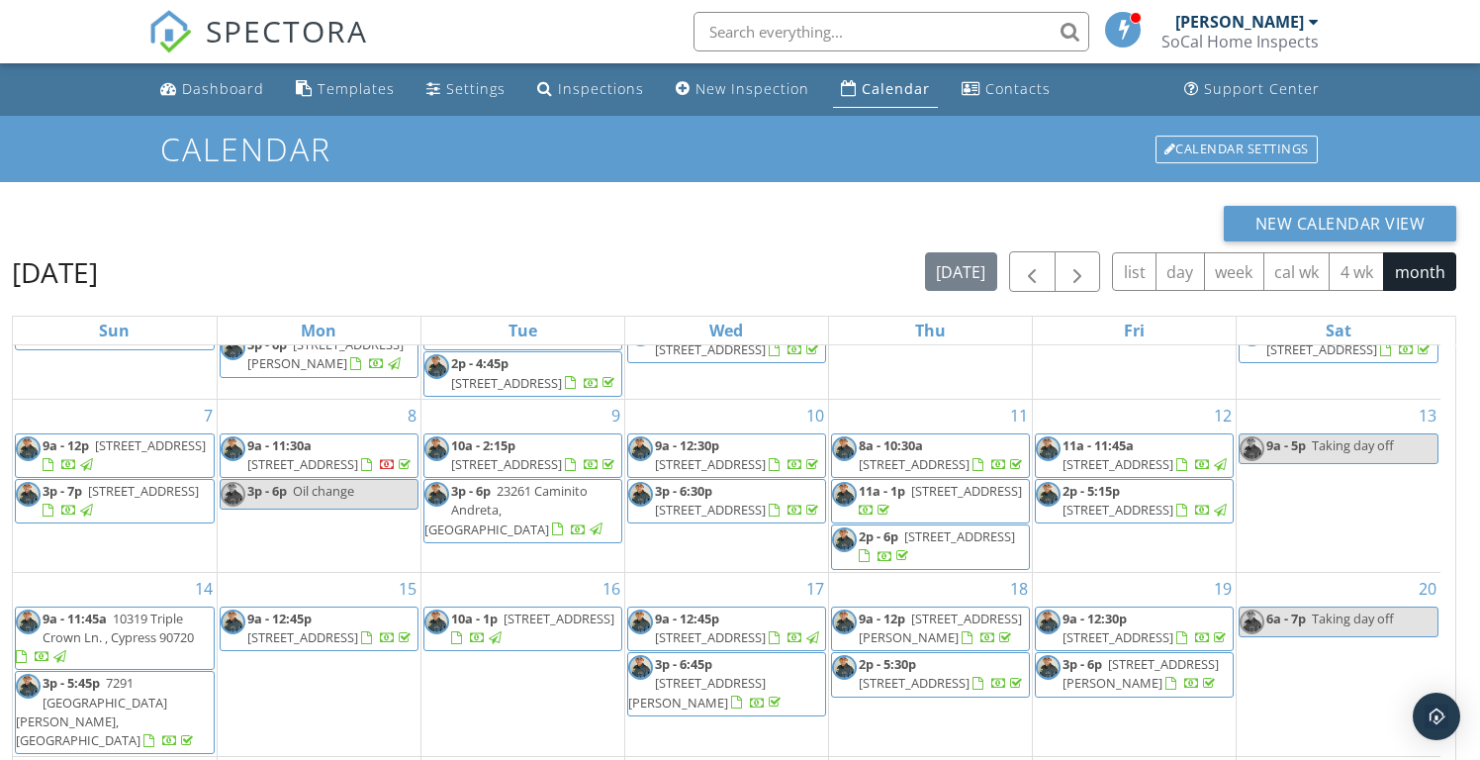
scroll to position [263, 0]
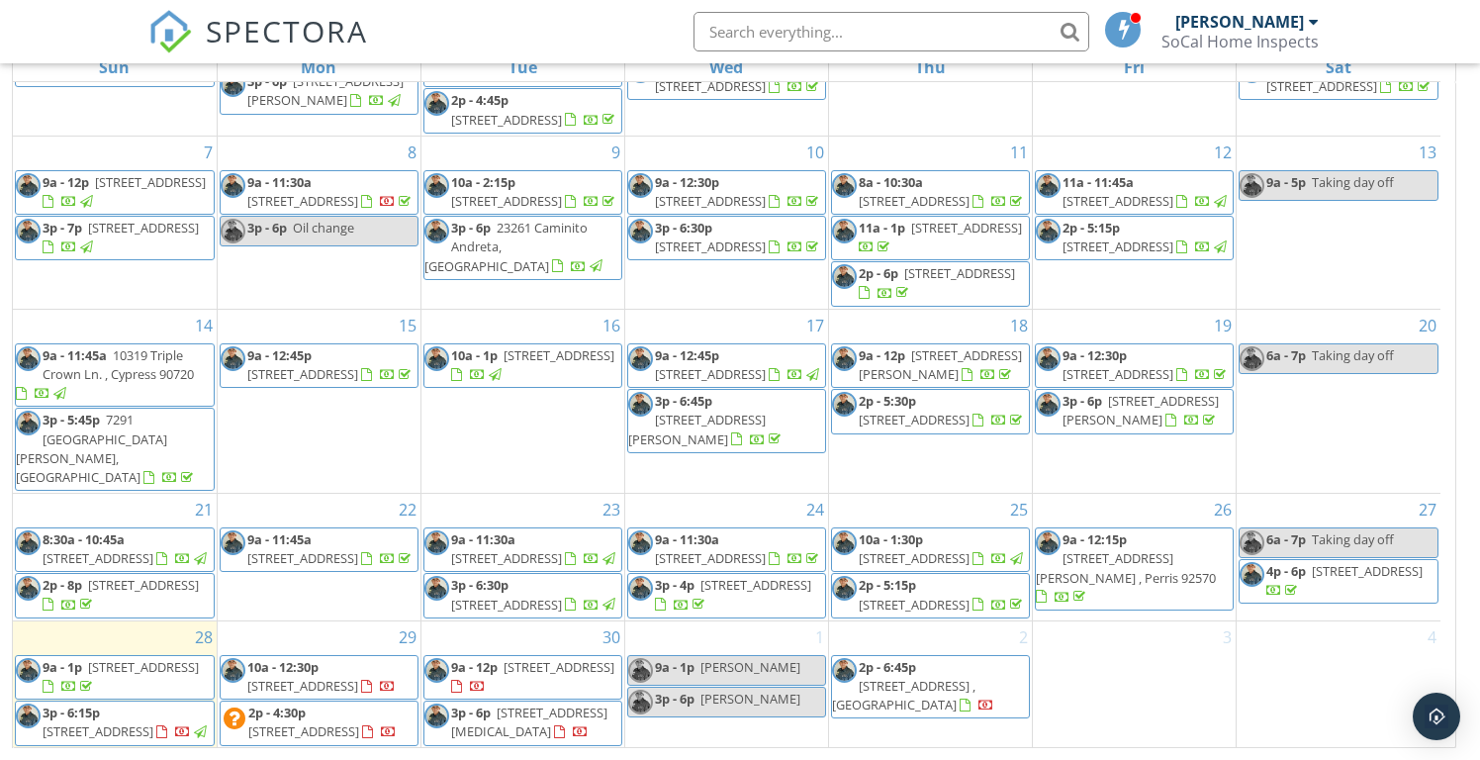
click at [359, 722] on span "[STREET_ADDRESS]" at bounding box center [303, 731] width 111 height 18
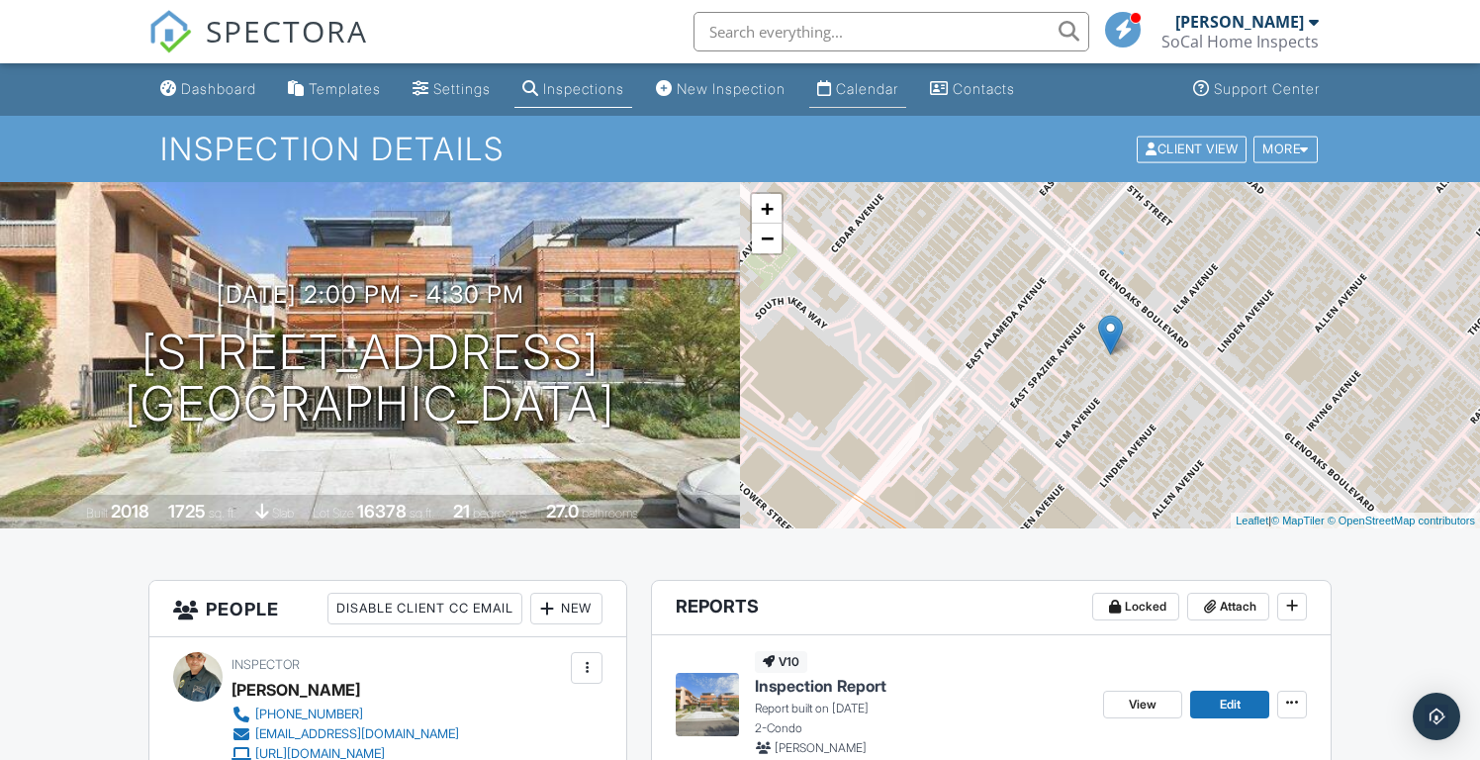
click at [890, 98] on link "Calendar" at bounding box center [857, 89] width 97 height 37
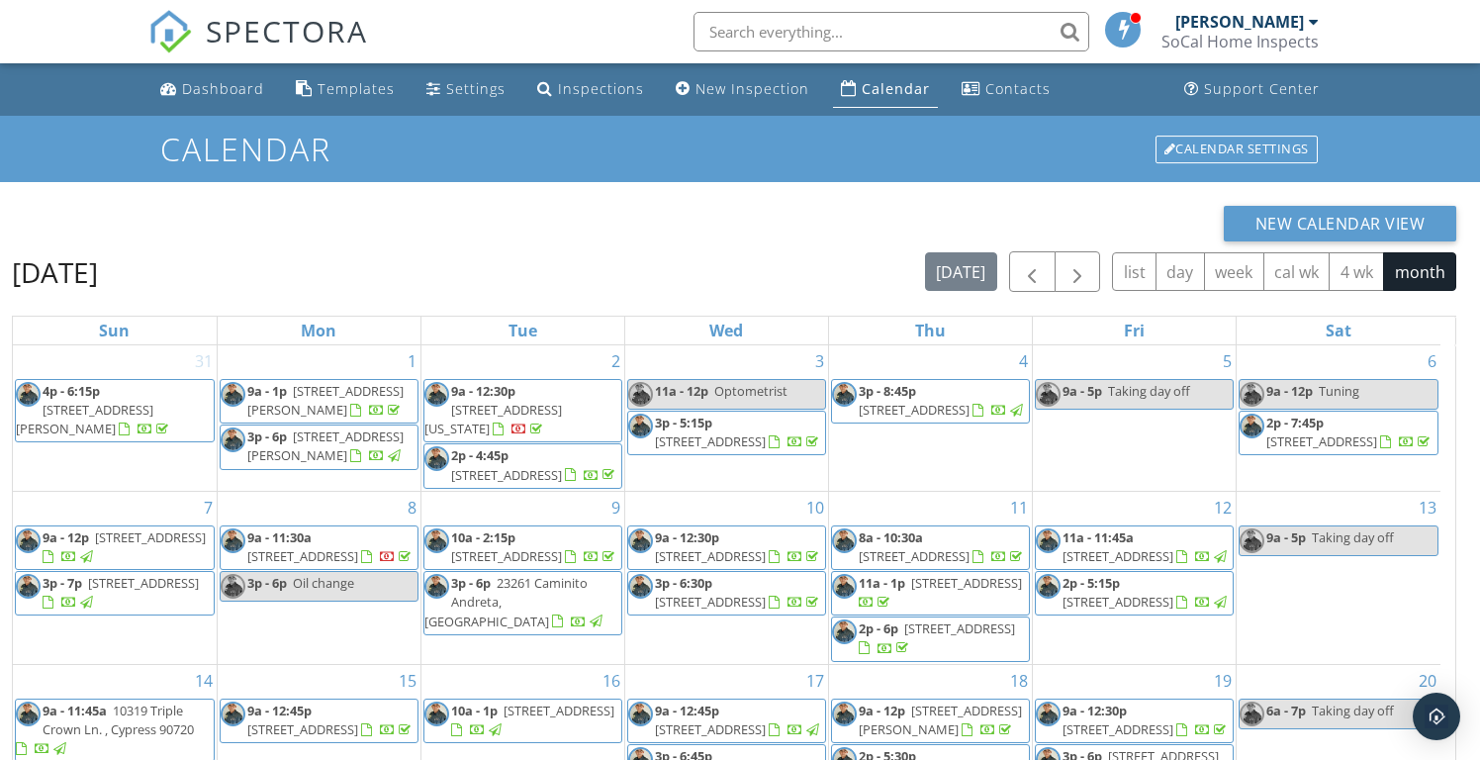
scroll to position [263, 0]
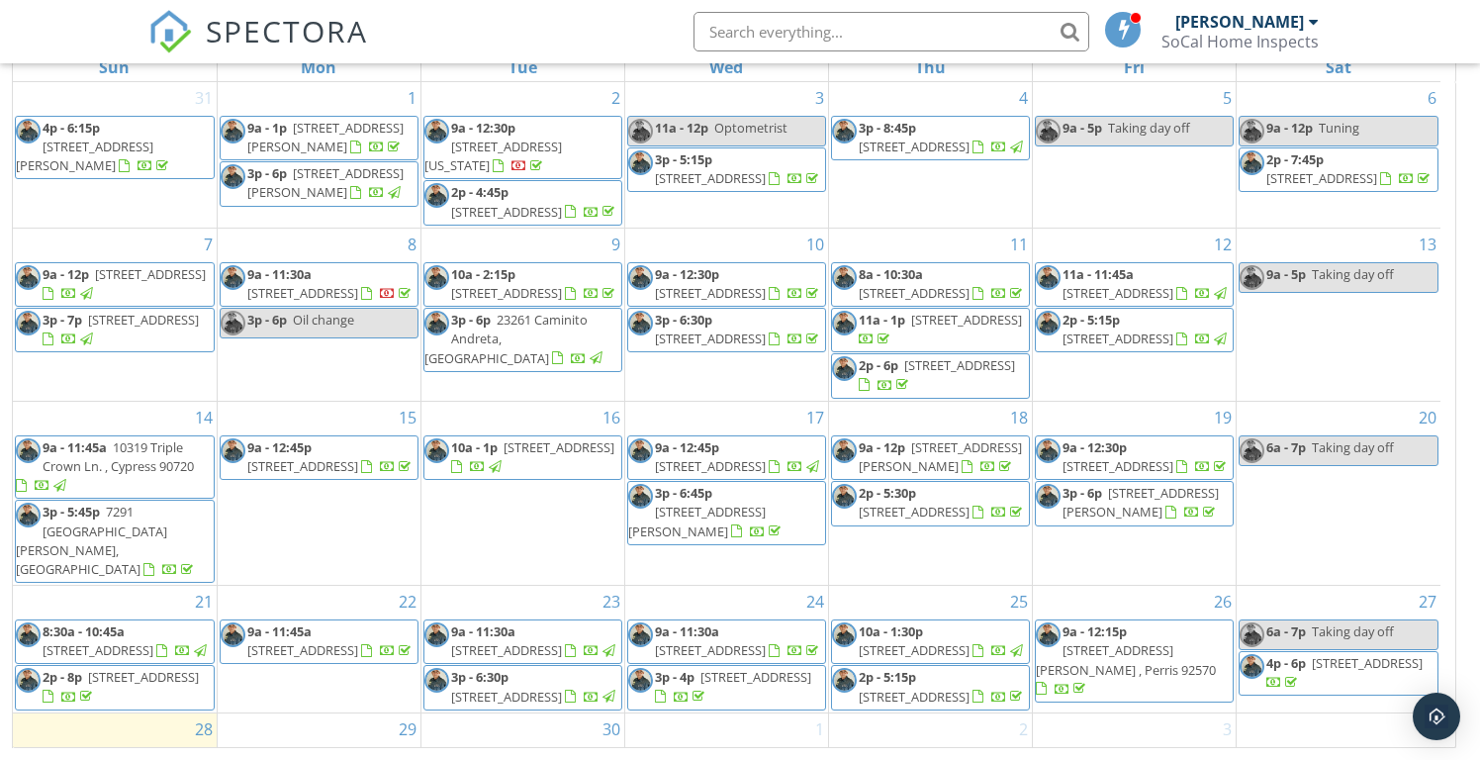
scroll to position [164, 0]
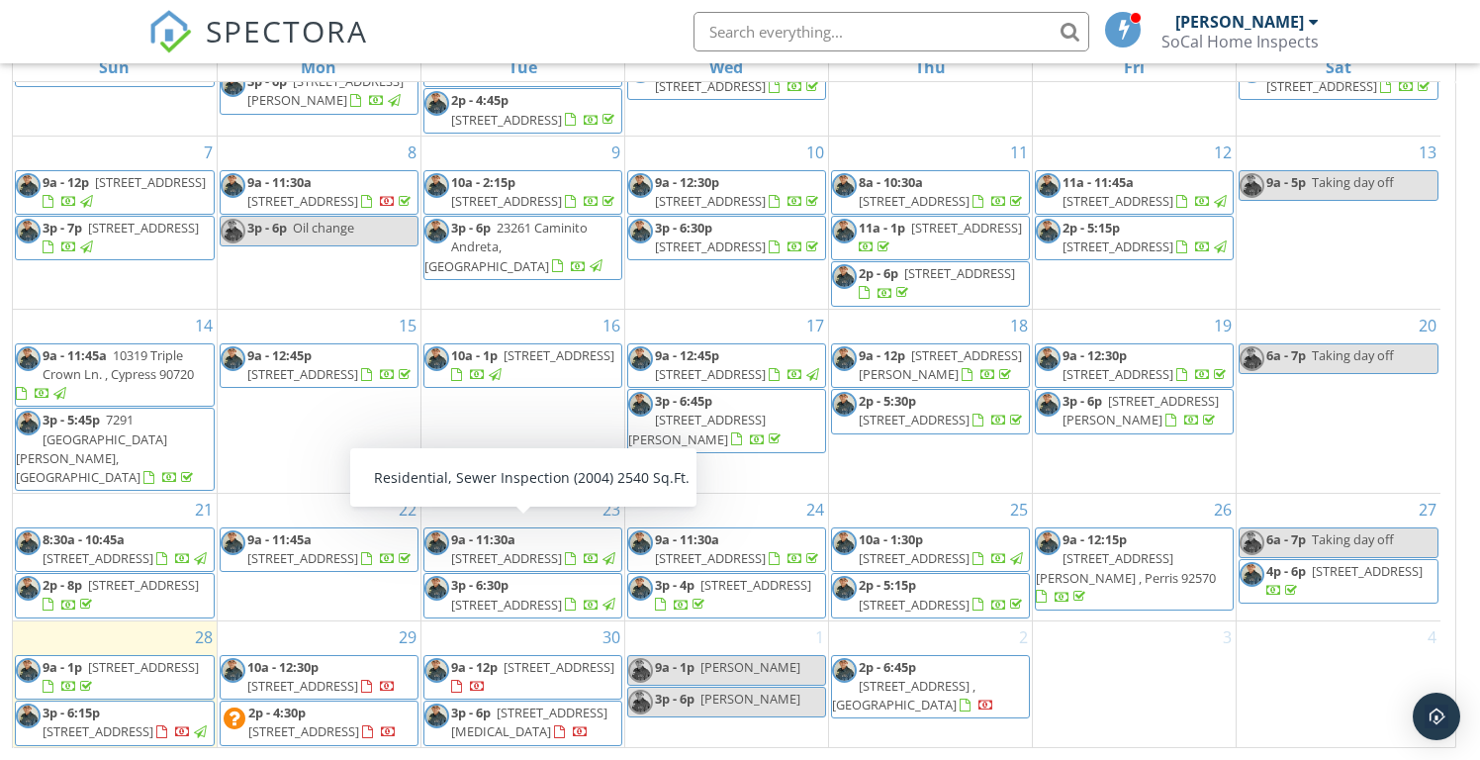
click at [312, 707] on link "2p - 4:30p [STREET_ADDRESS]" at bounding box center [322, 721] width 148 height 37
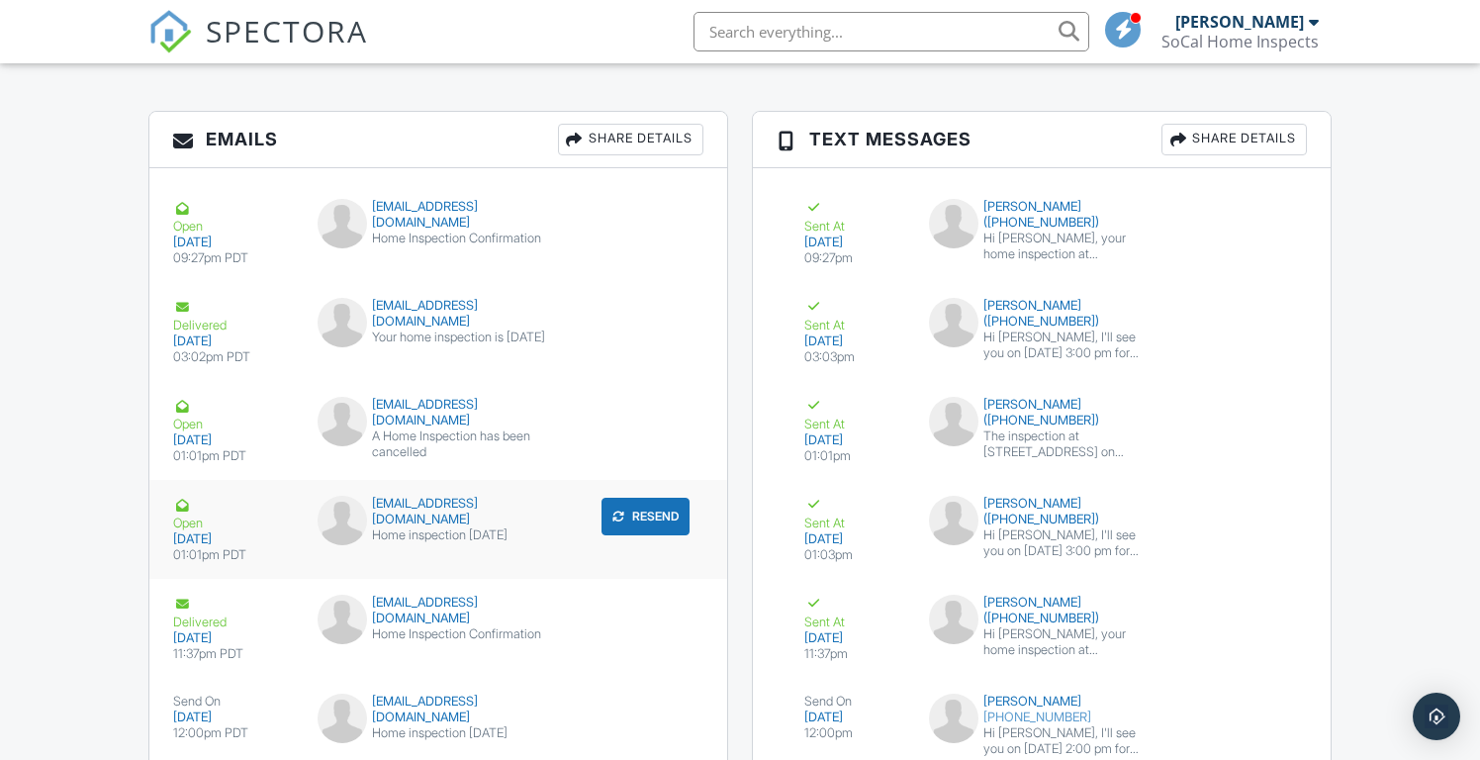
scroll to position [2591, 0]
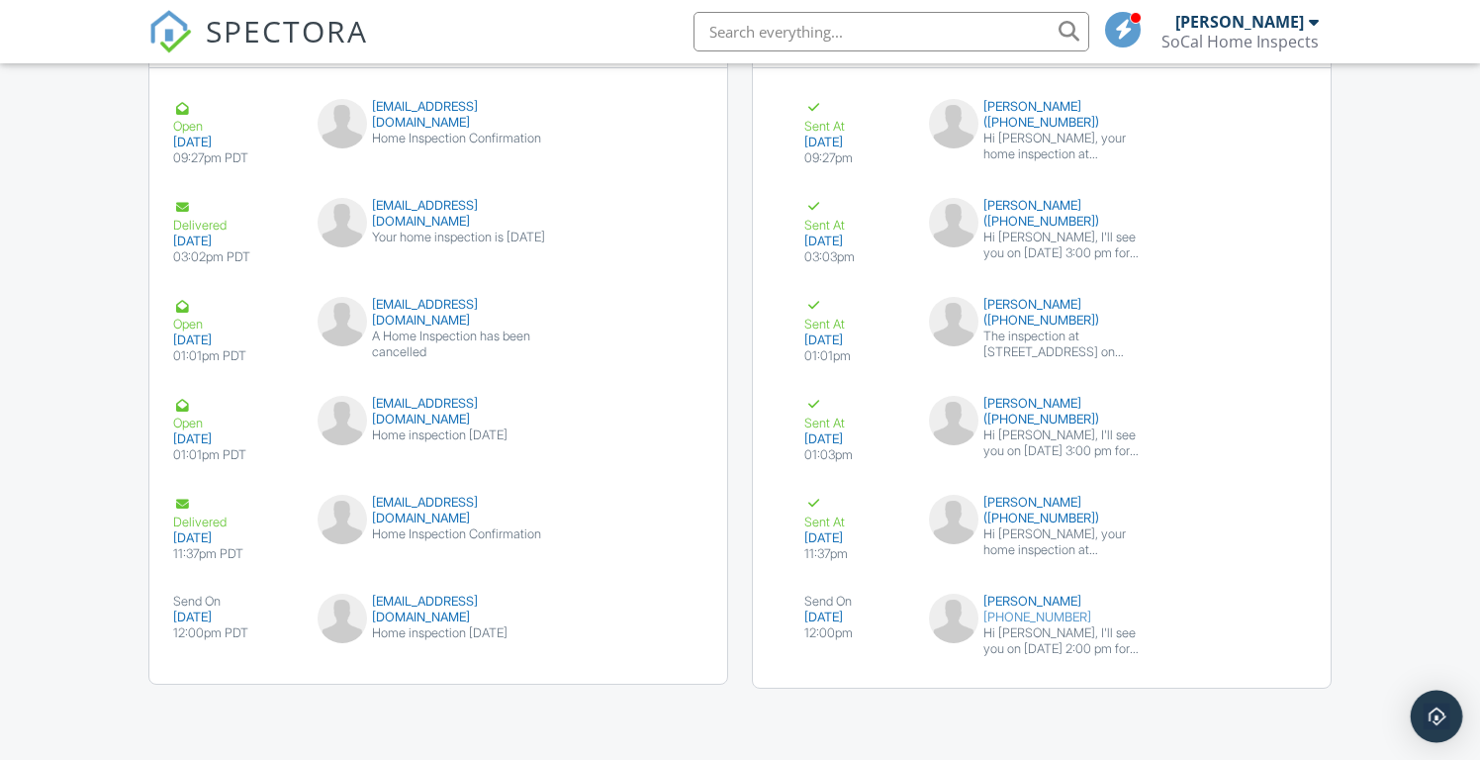
click at [1444, 722] on img "Open Intercom Messenger" at bounding box center [1437, 716] width 26 height 26
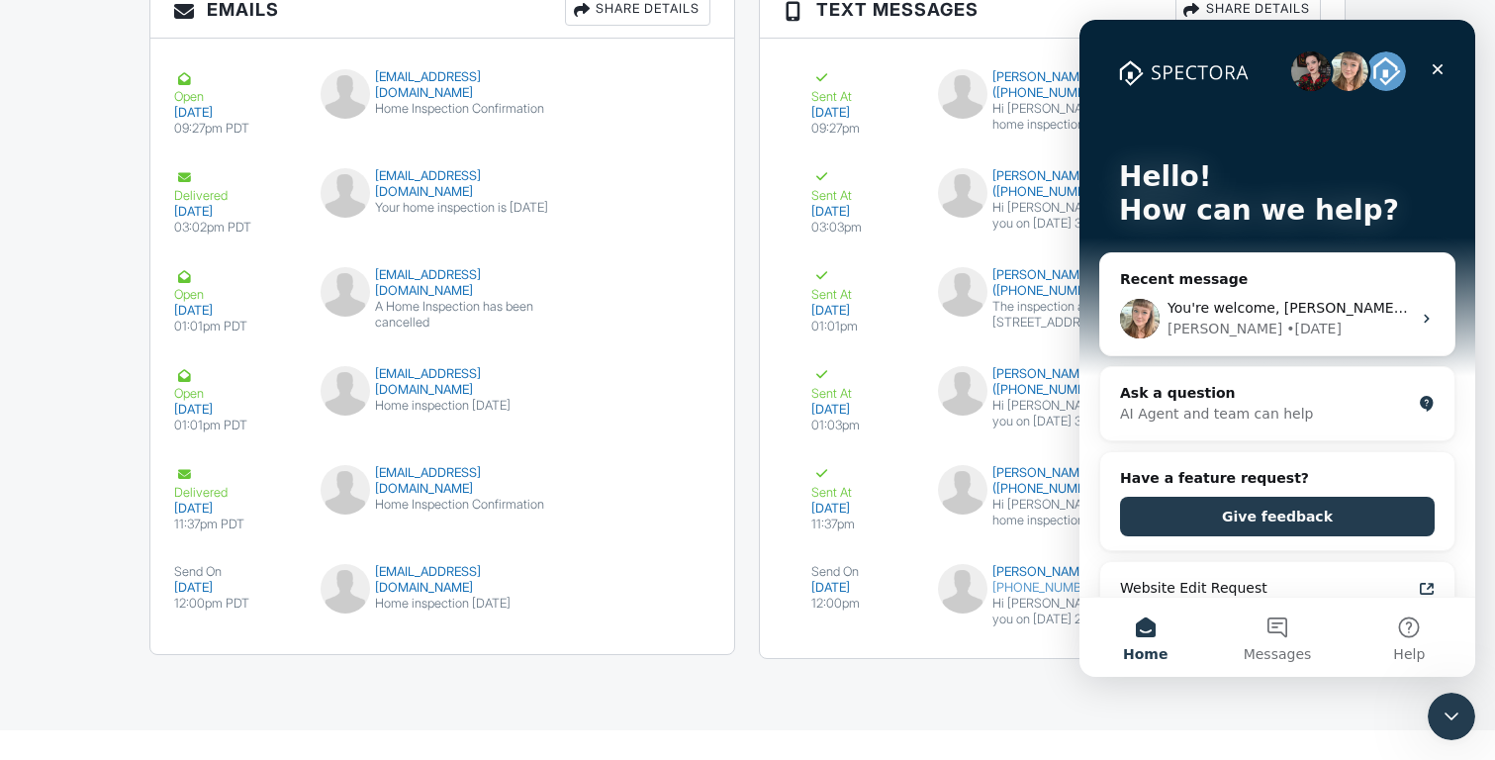
scroll to position [0, 0]
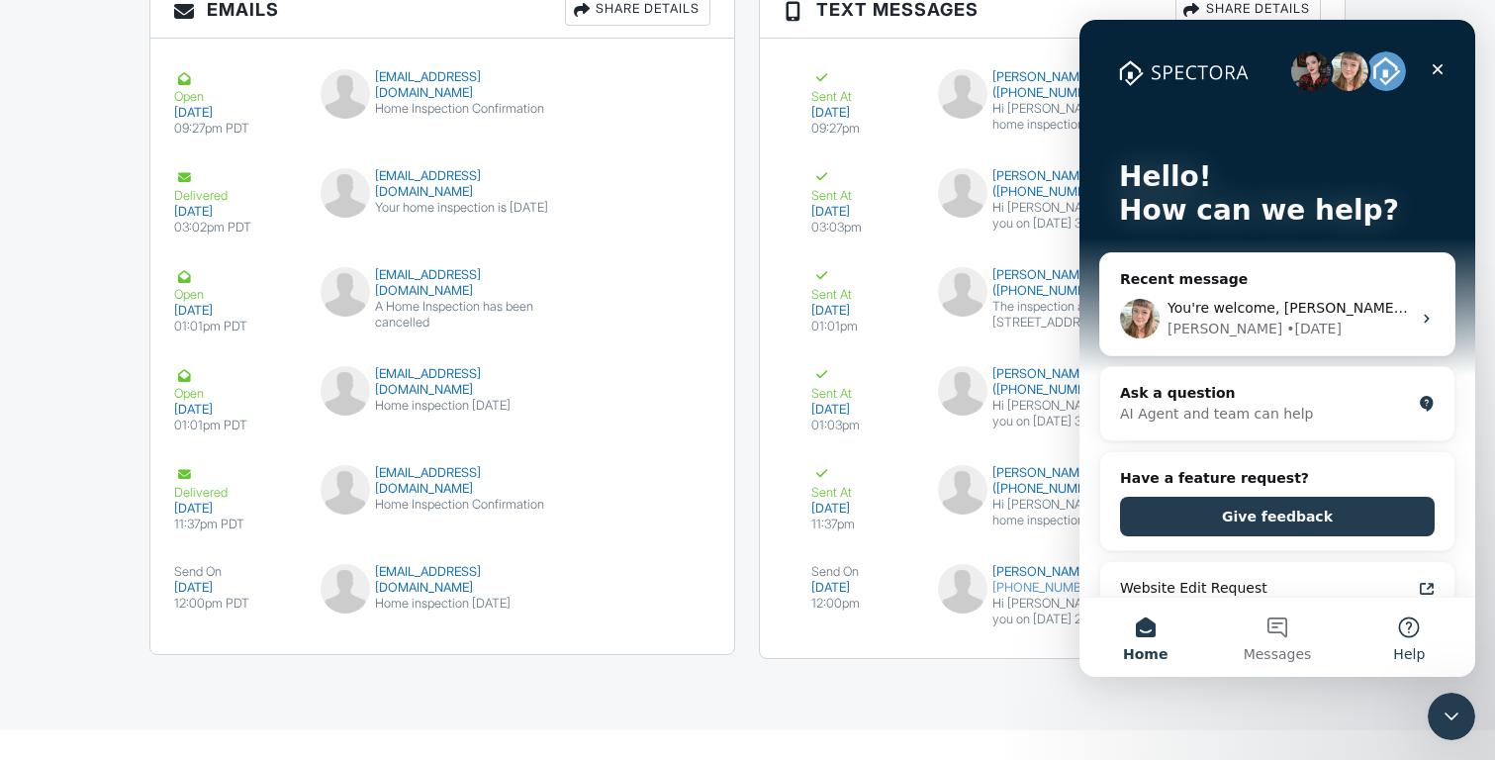
click at [1415, 632] on button "Help" at bounding box center [1410, 637] width 132 height 79
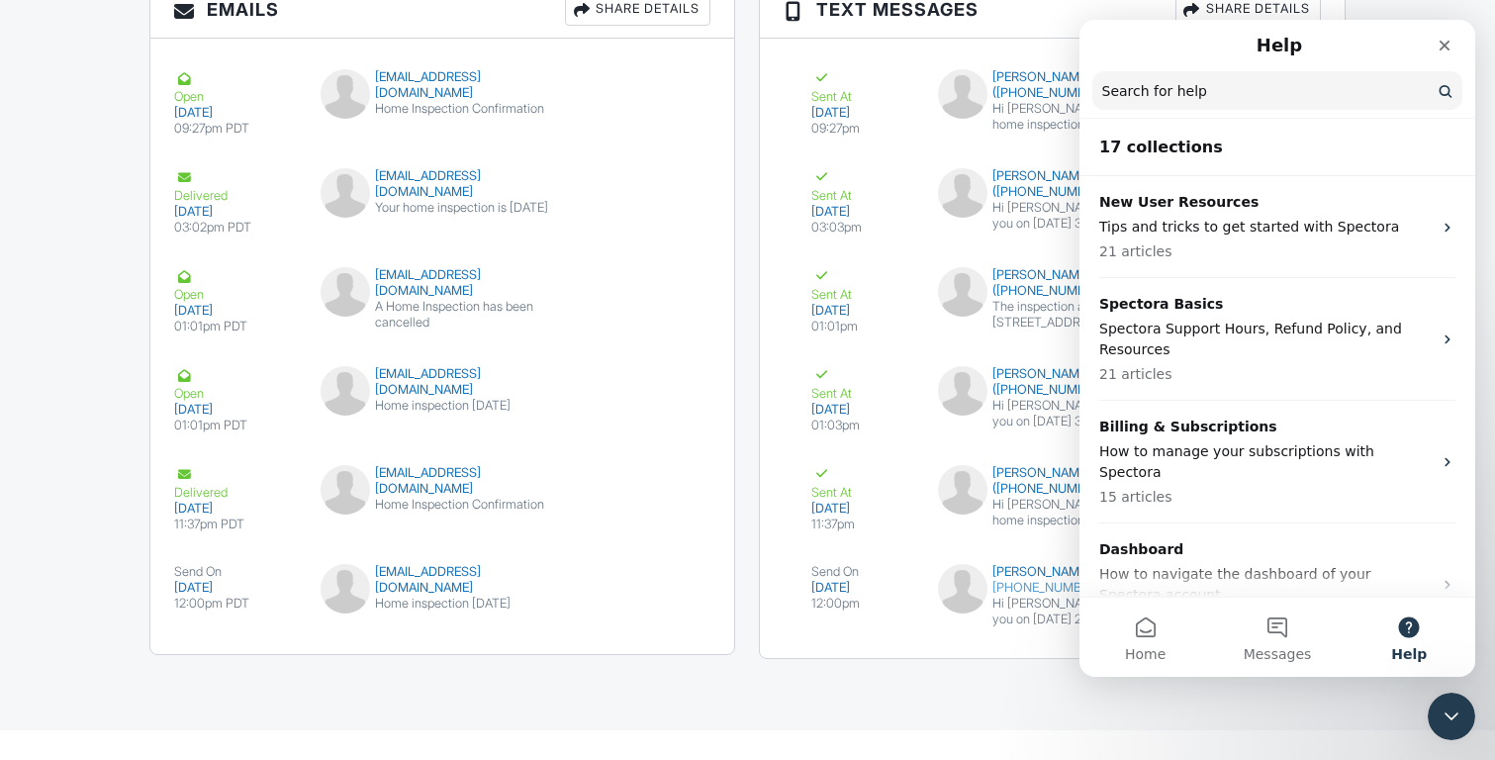
click at [1242, 101] on input "Search for help" at bounding box center [1277, 90] width 370 height 39
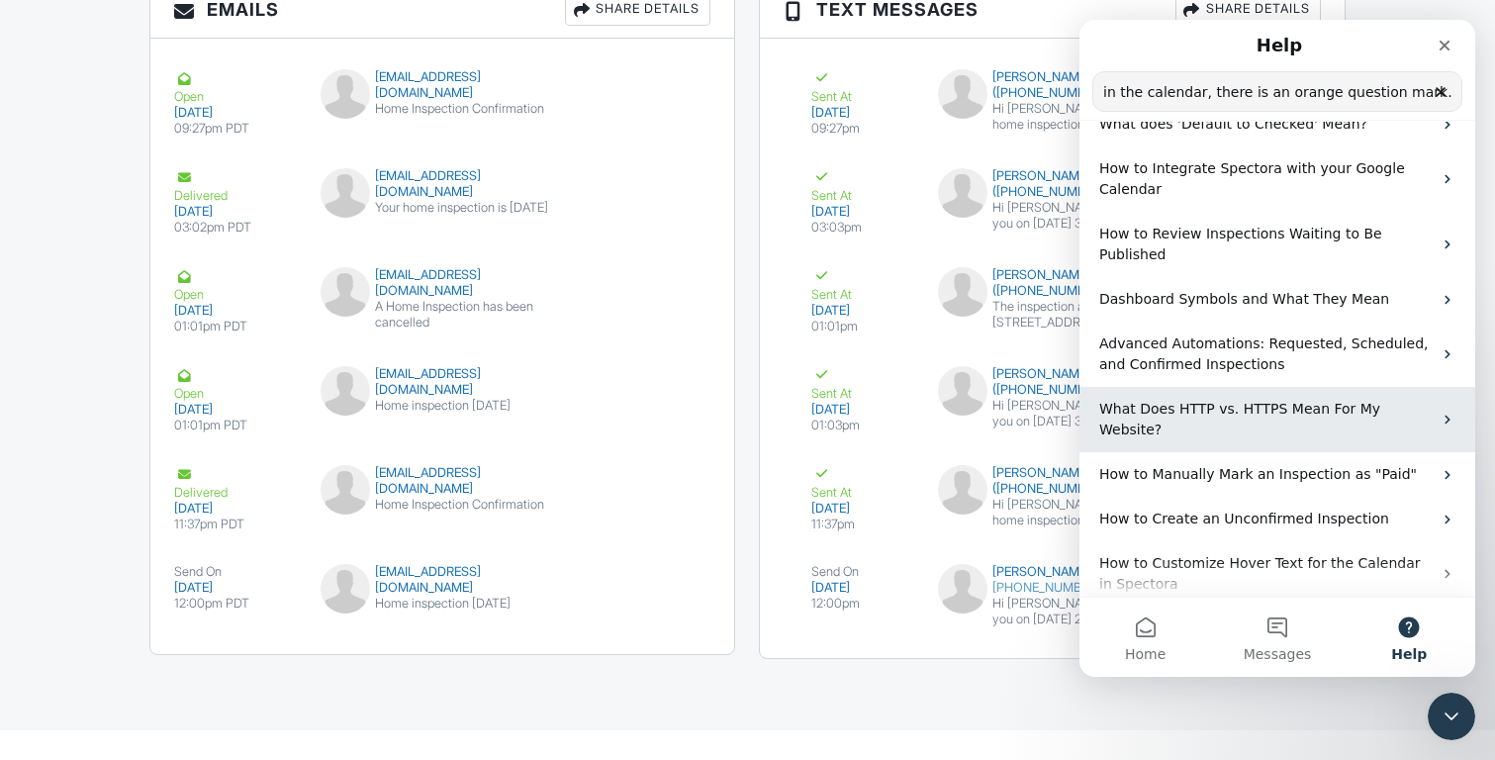
scroll to position [86, 0]
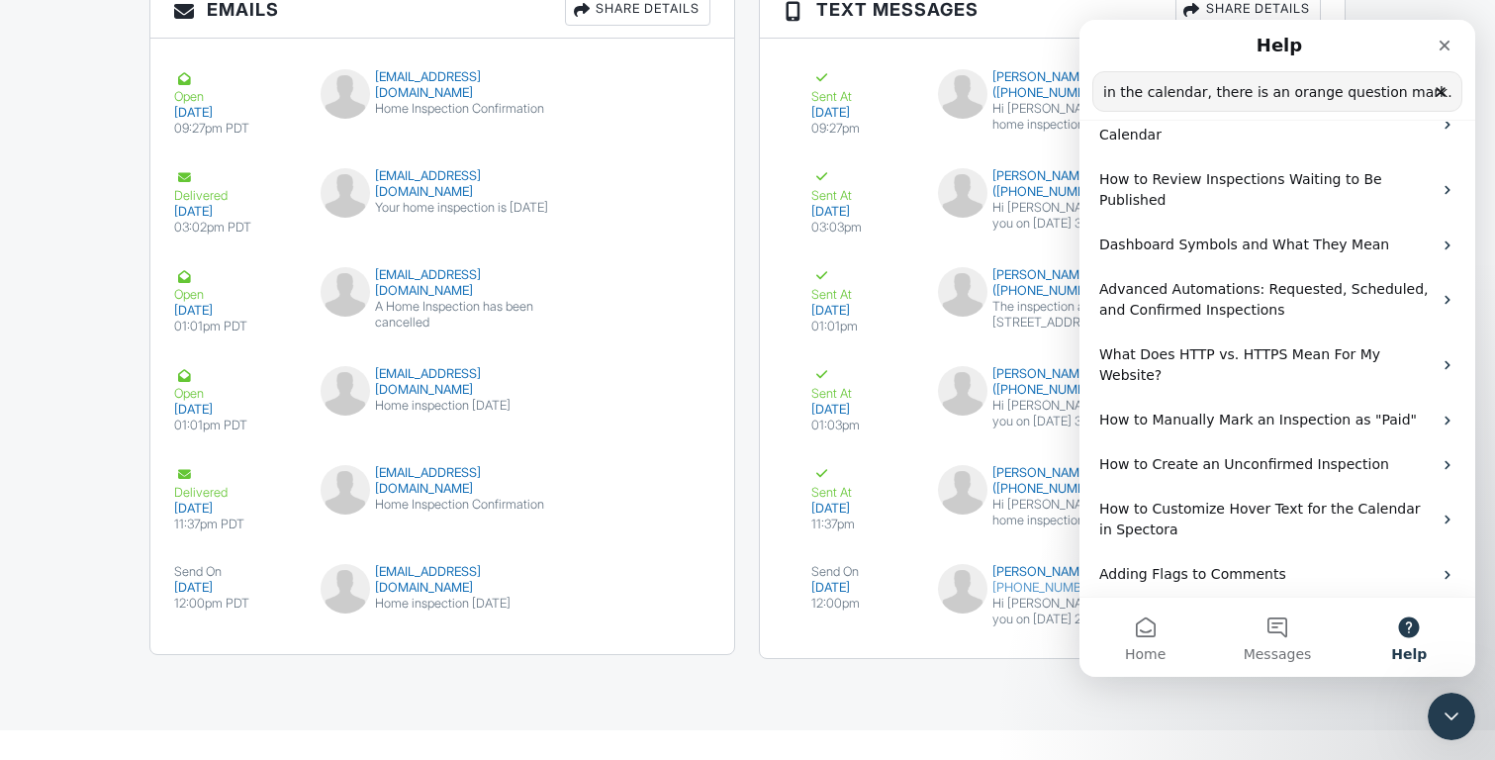
click at [1204, 97] on input "in the calendar, there is an orange question mark. what does that mean?" at bounding box center [1277, 91] width 368 height 39
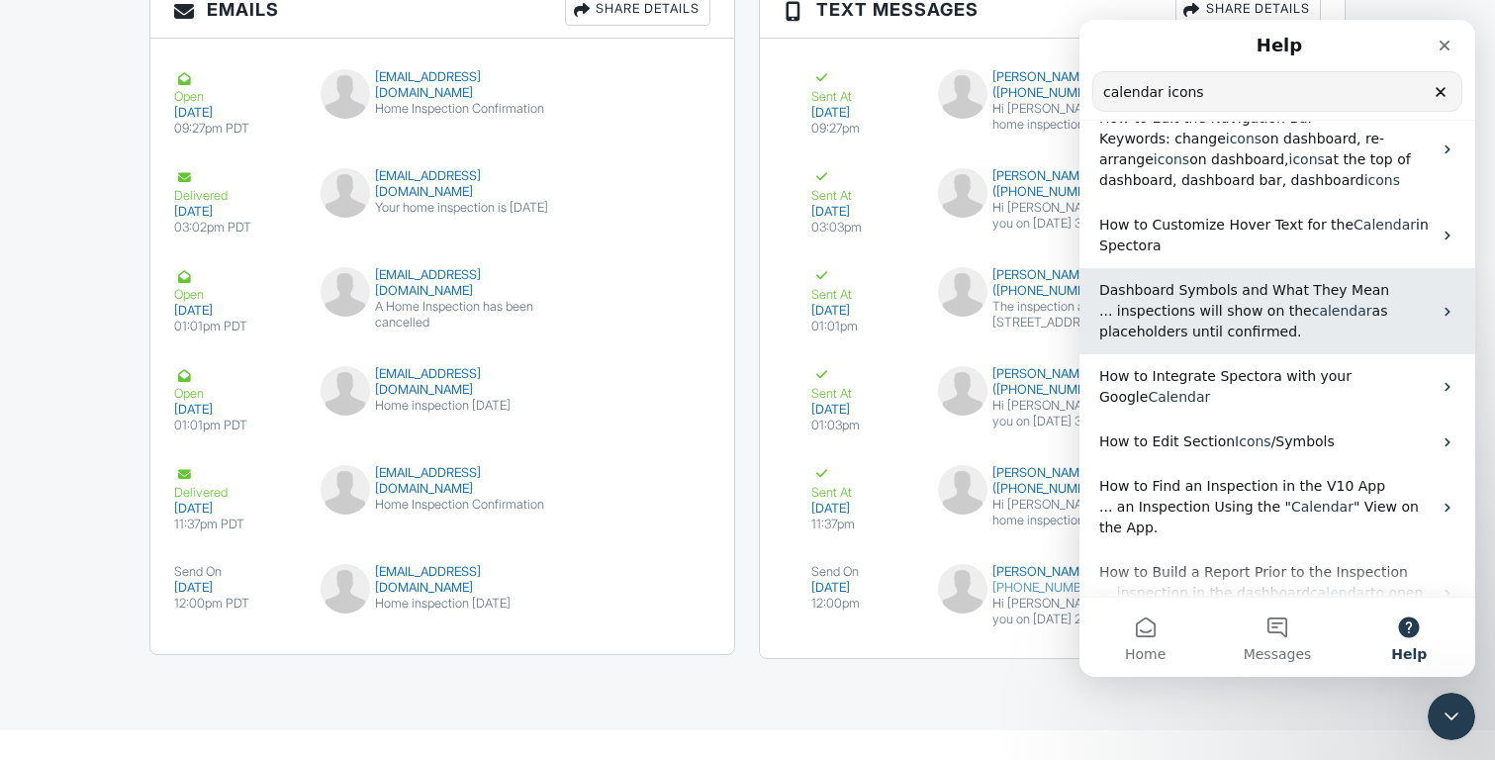
scroll to position [0, 0]
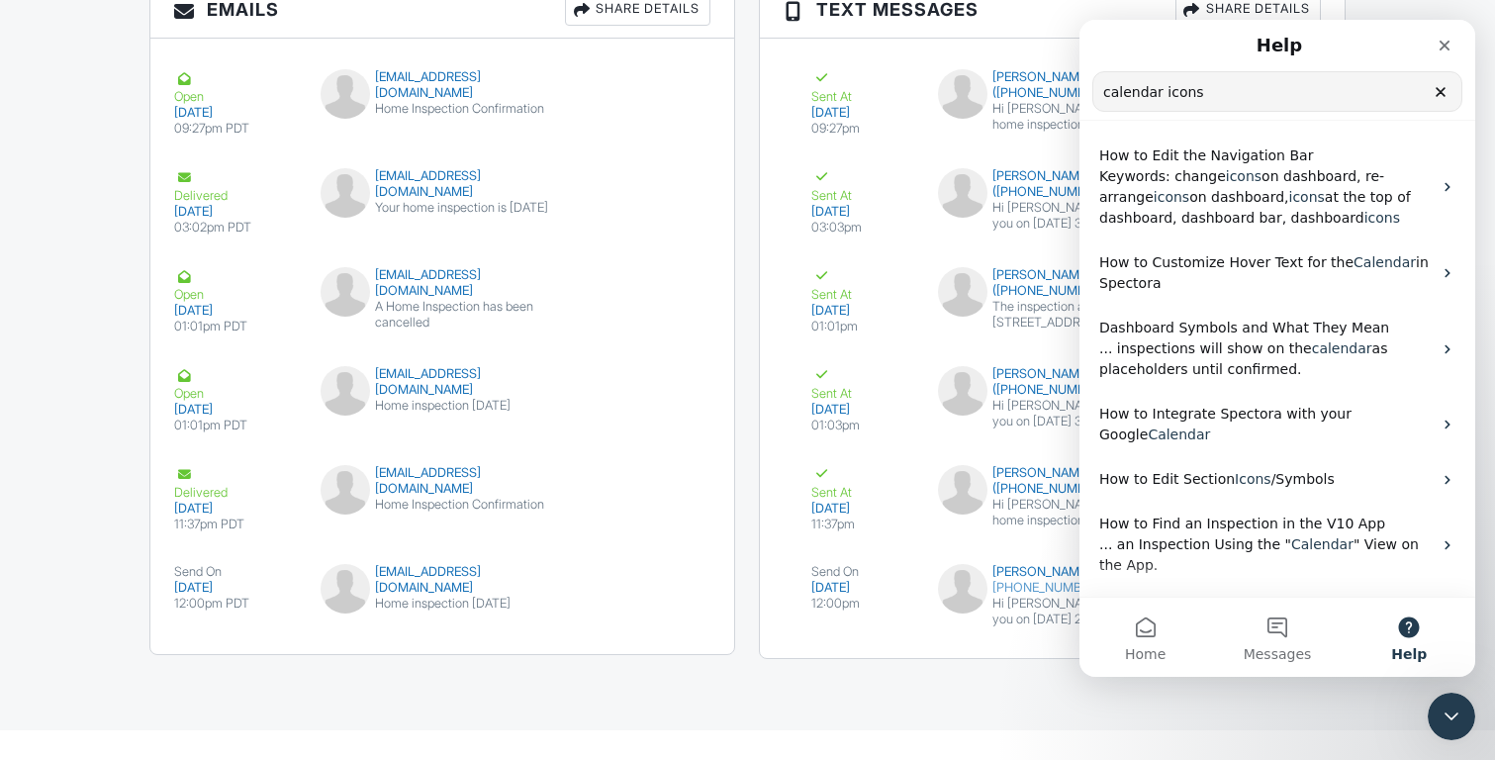
click at [1211, 87] on input "calendar icons" at bounding box center [1277, 91] width 368 height 39
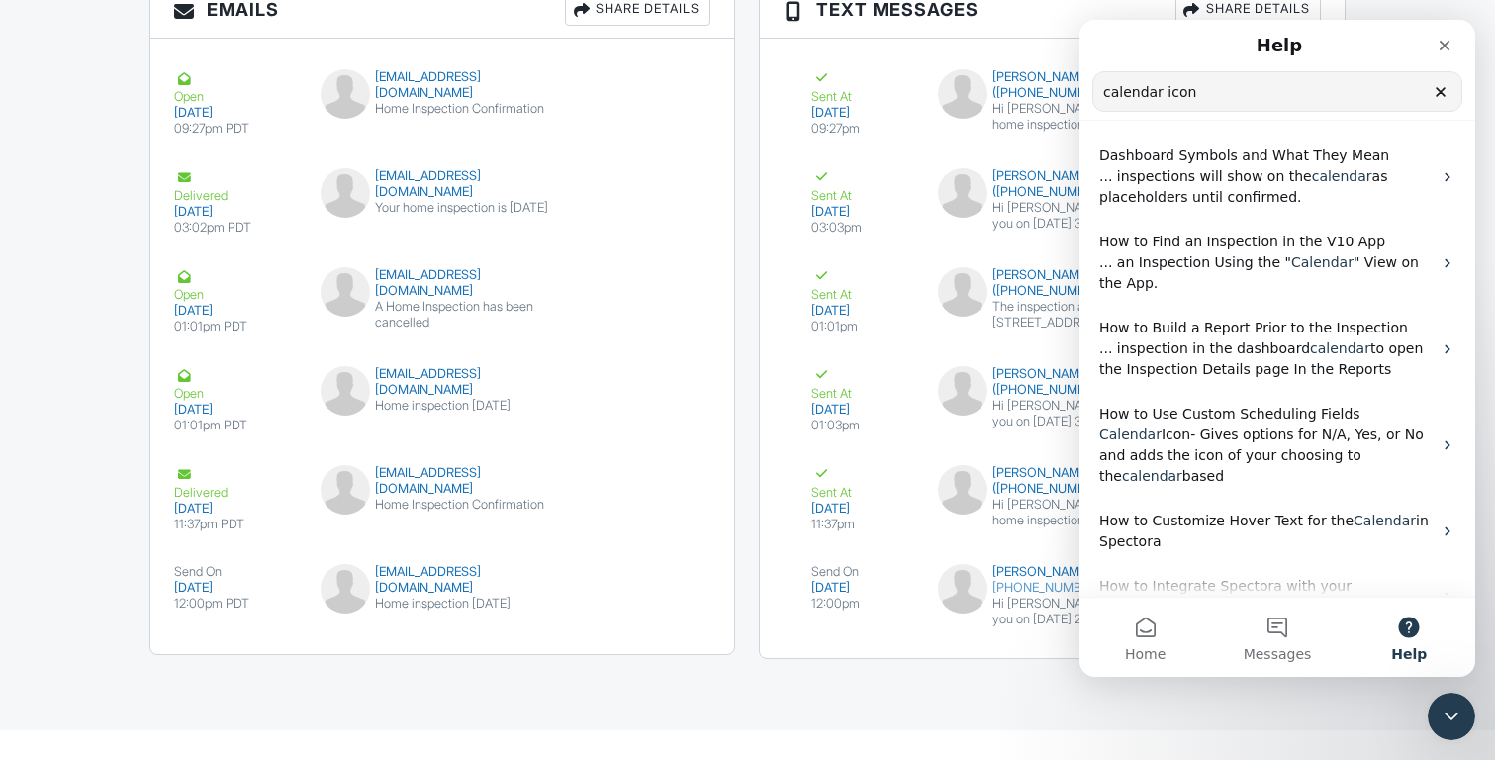
click at [1186, 100] on input "calendar icon" at bounding box center [1277, 91] width 368 height 39
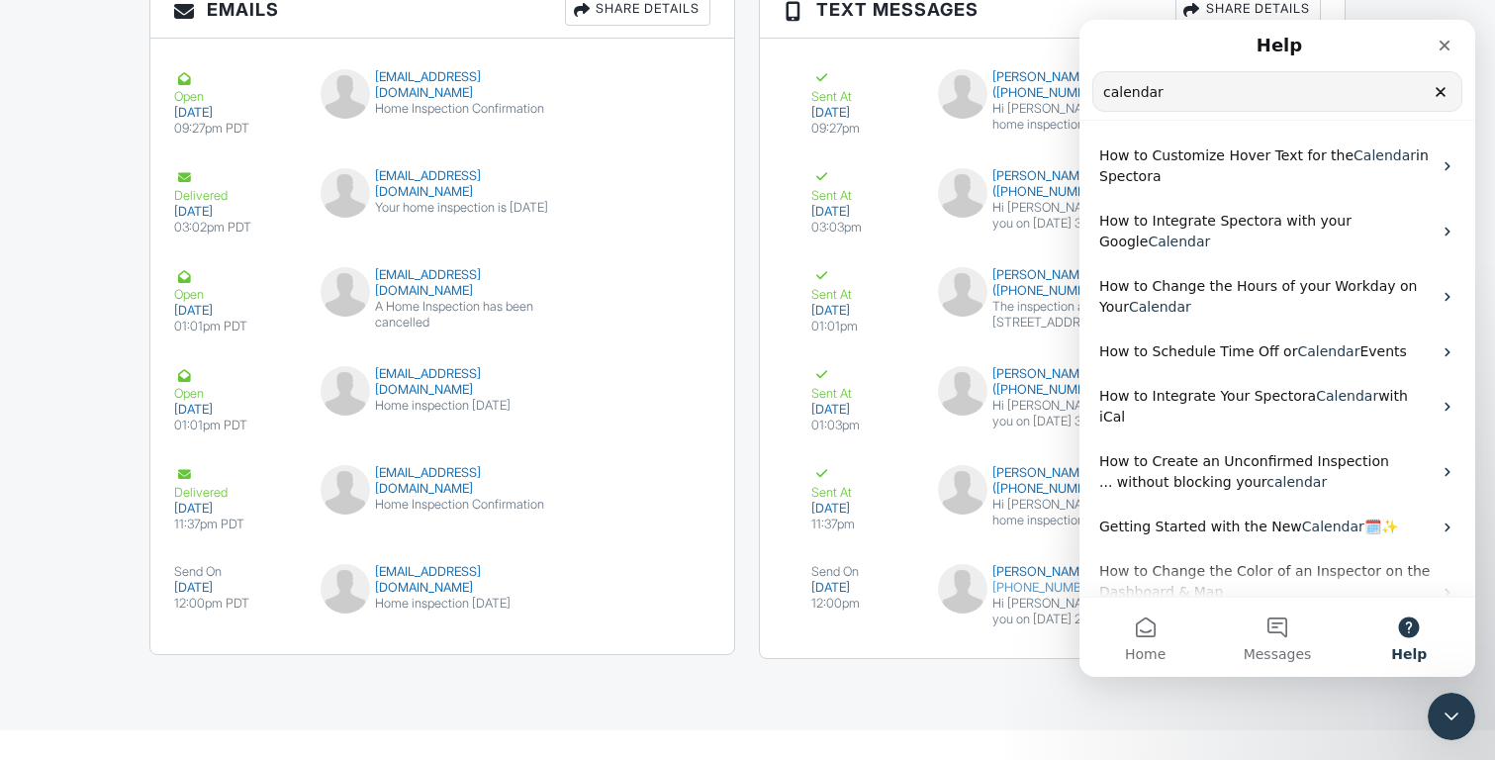
click at [1218, 93] on input "calendar" at bounding box center [1277, 91] width 368 height 39
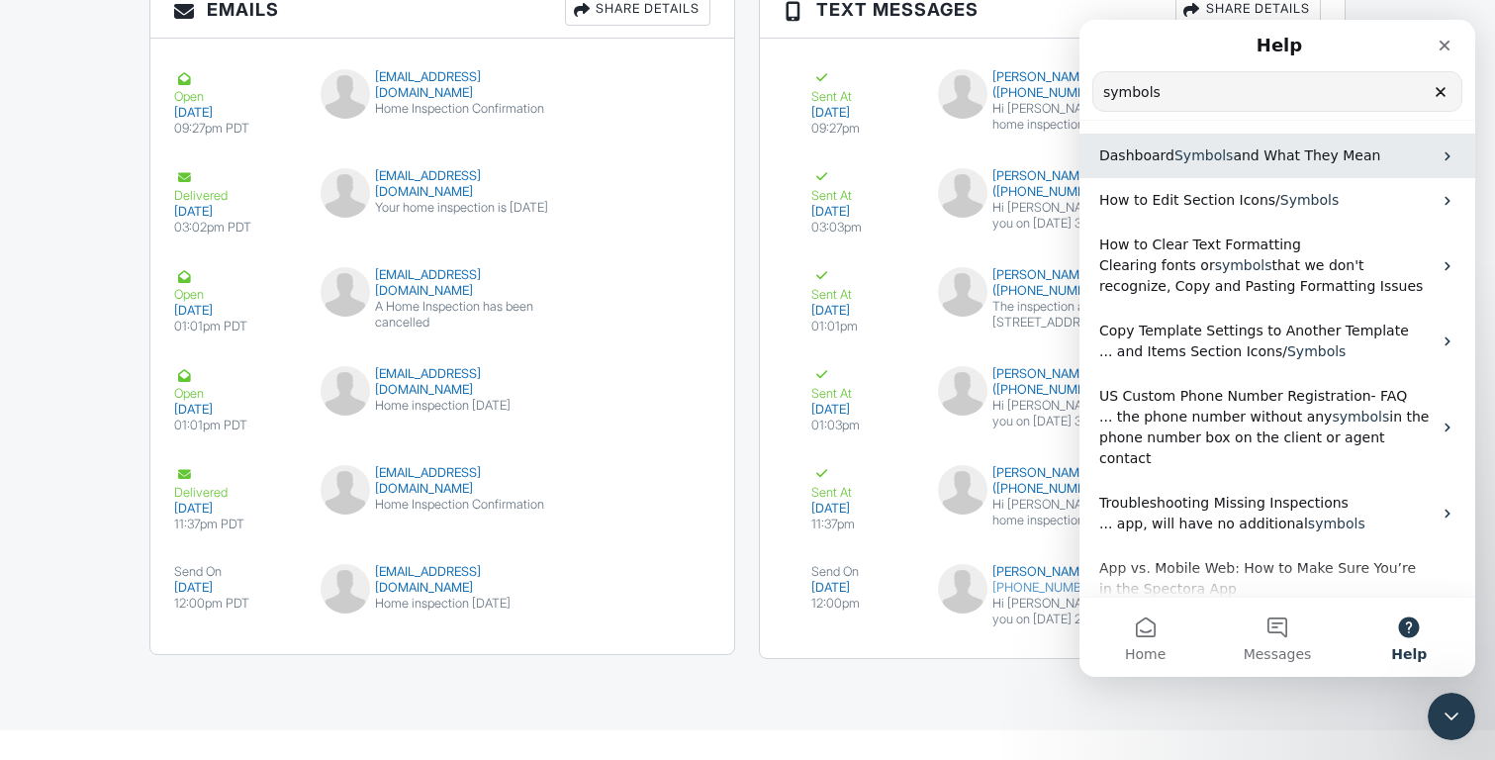
type input "symbols"
click at [1213, 149] on span "Symbols" at bounding box center [1203, 155] width 58 height 16
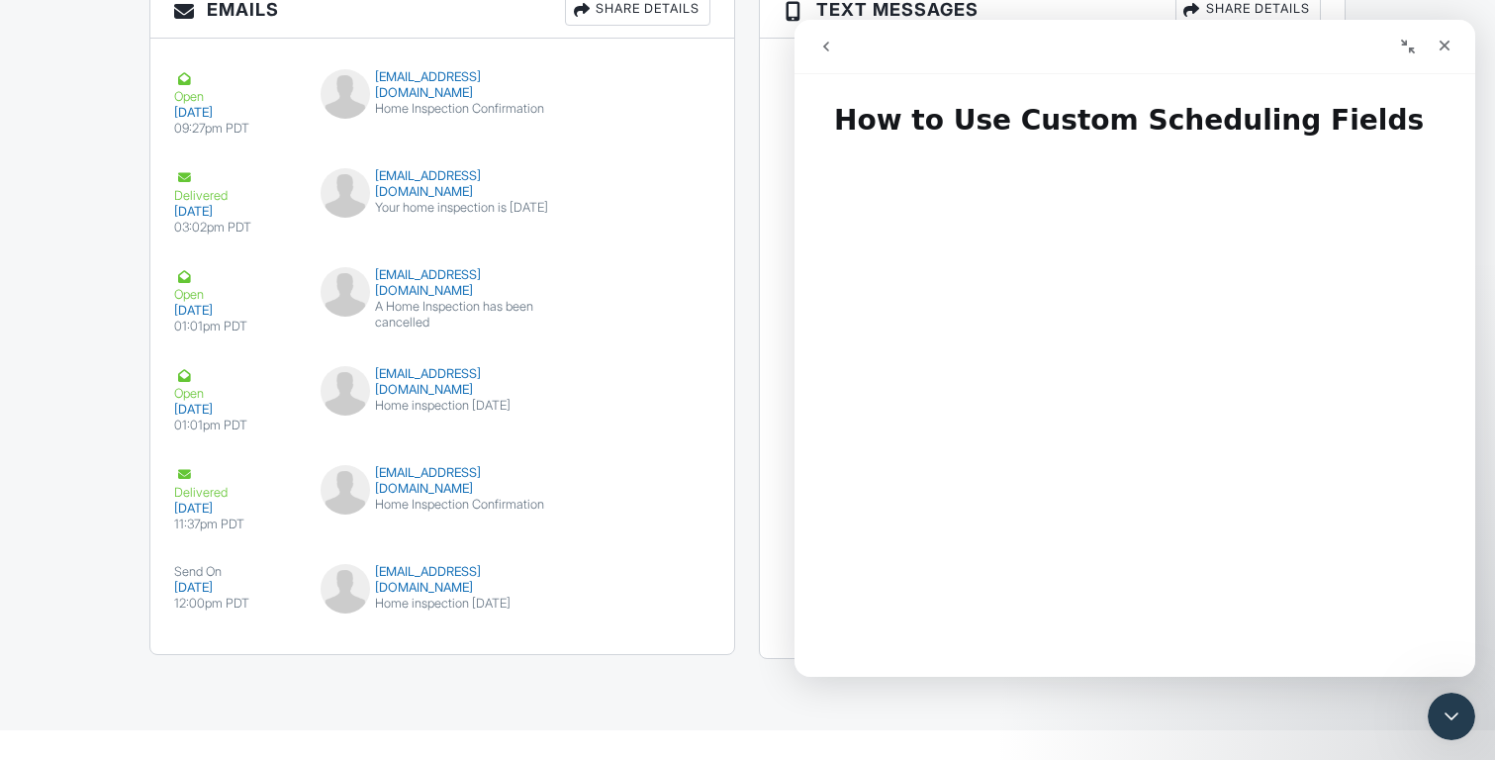
click at [822, 30] on button "go back" at bounding box center [826, 47] width 38 height 38
click at [832, 37] on button "go back" at bounding box center [826, 47] width 38 height 38
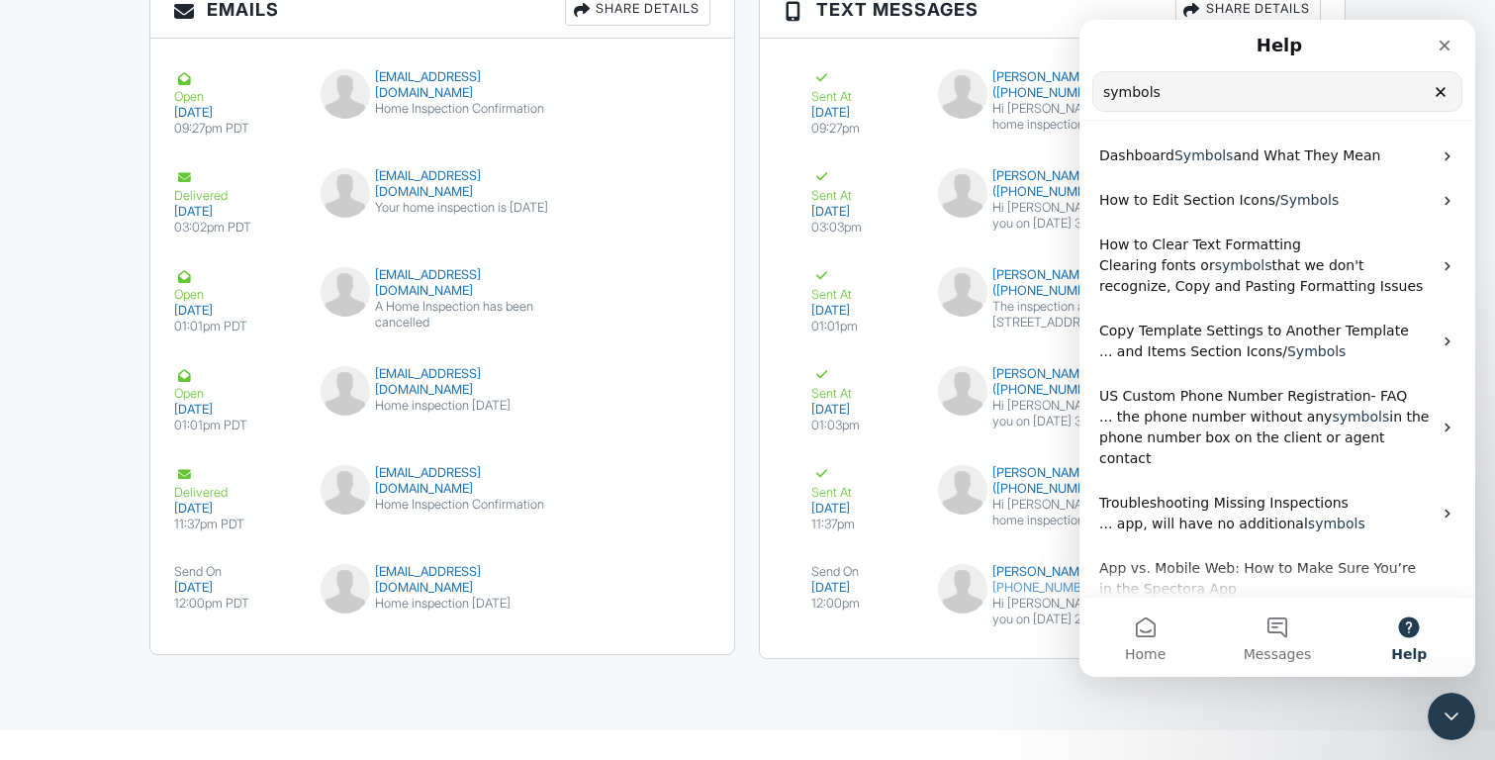
click at [1204, 92] on input "symbols" at bounding box center [1277, 91] width 368 height 39
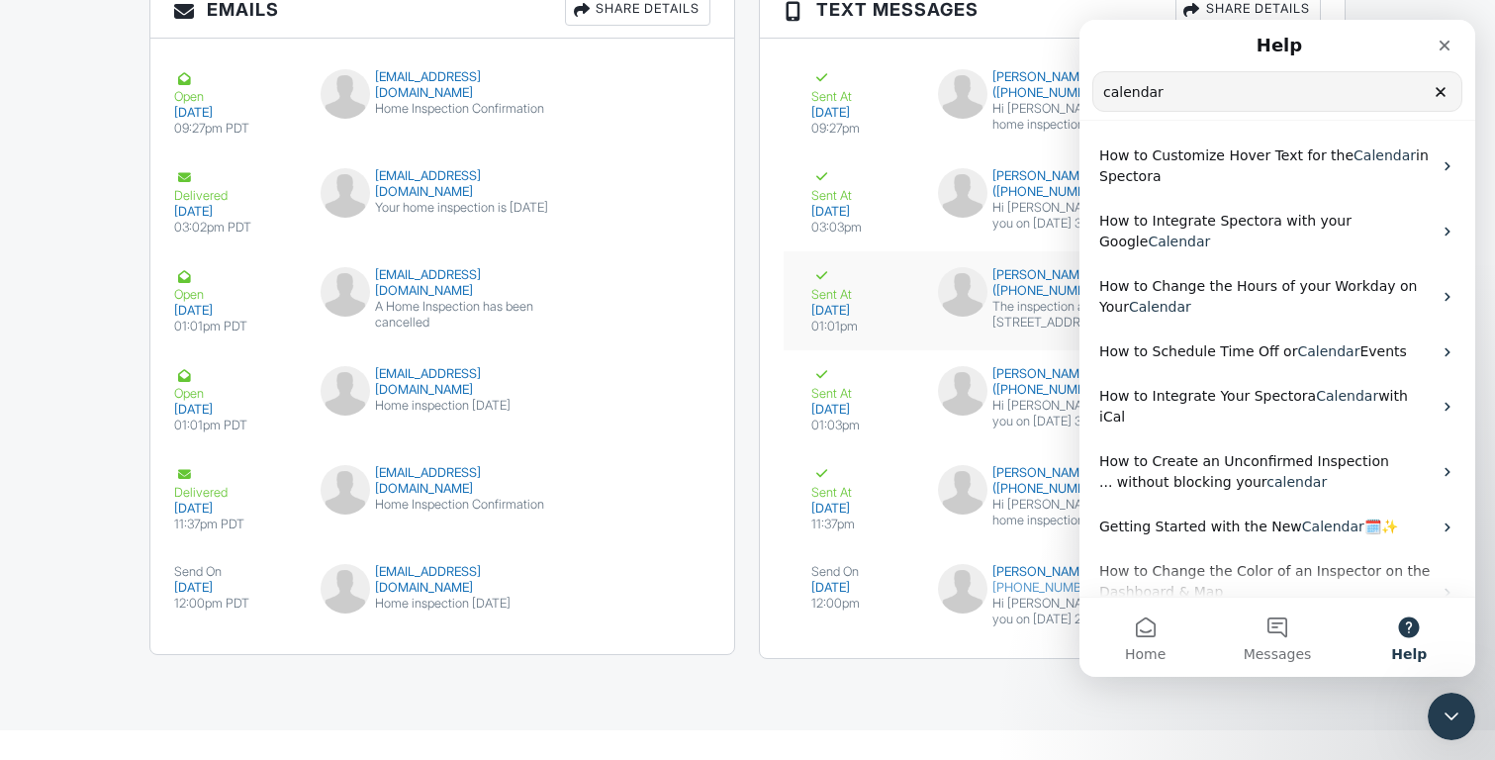
type input "calendar"
click at [897, 350] on div "Sent At 09/26/2025 01:01pm Robert Babaian (+18186120531) The inspection at 1059…" at bounding box center [1052, 300] width 536 height 99
click at [1455, 39] on div "Close" at bounding box center [1445, 46] width 36 height 36
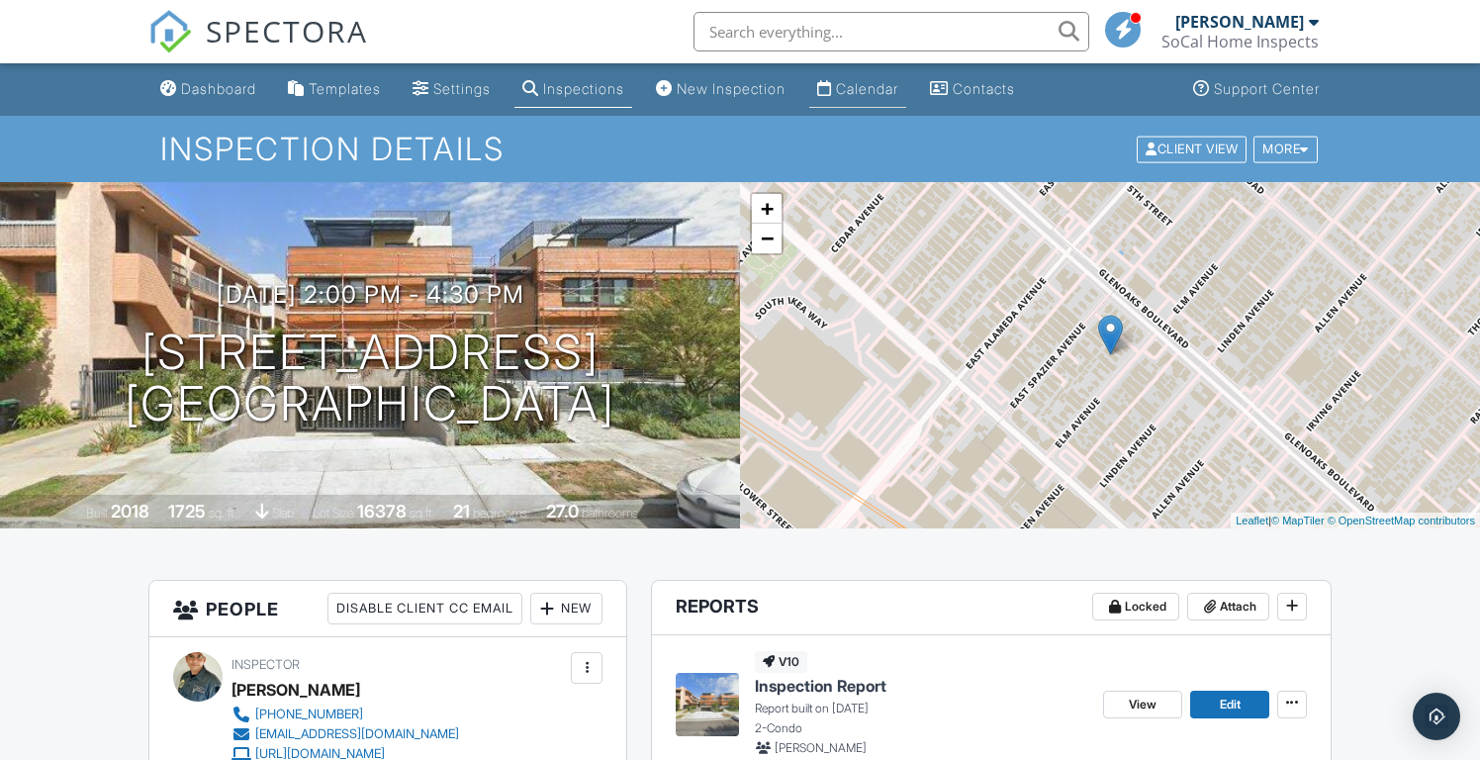
click at [898, 93] on div "Calendar" at bounding box center [867, 88] width 62 height 17
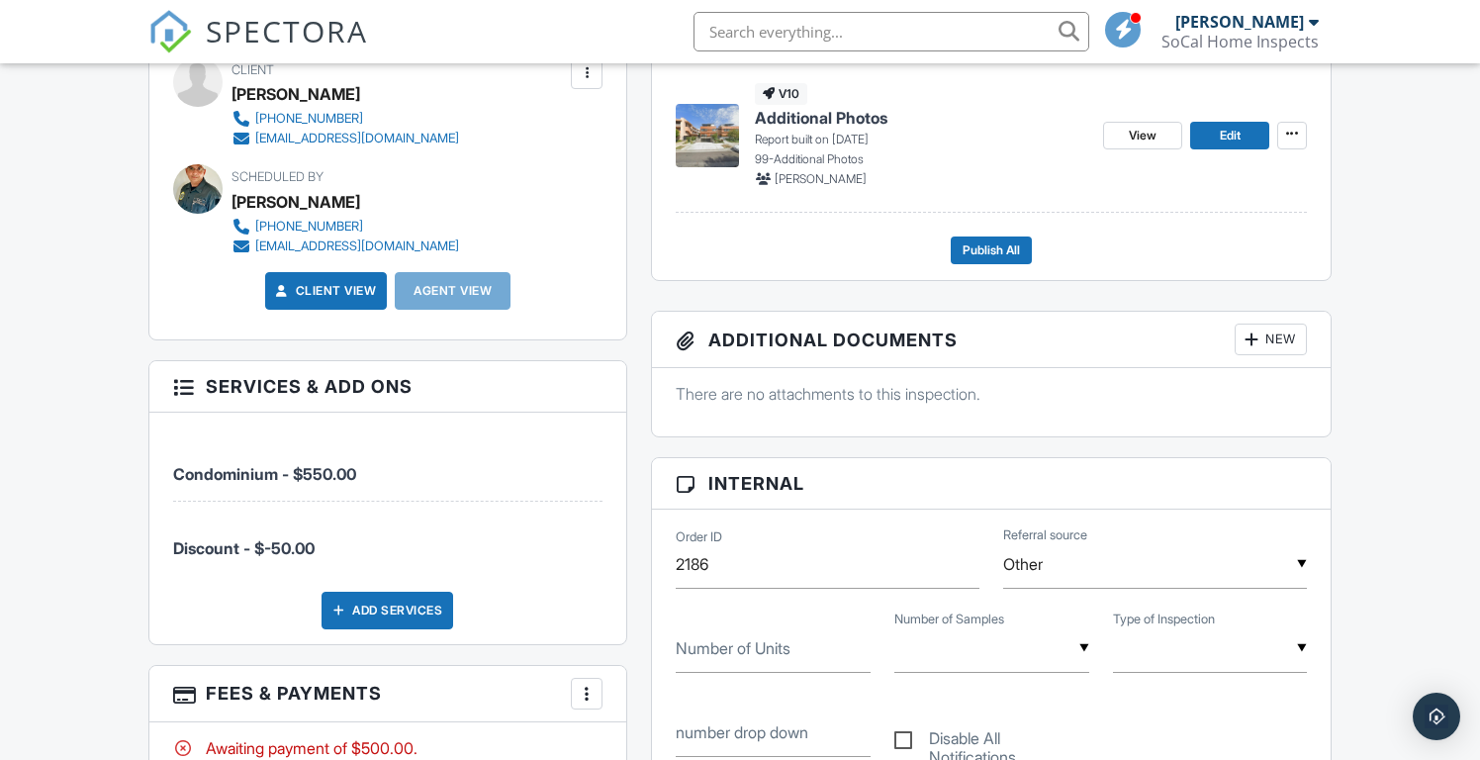
scroll to position [1191, 0]
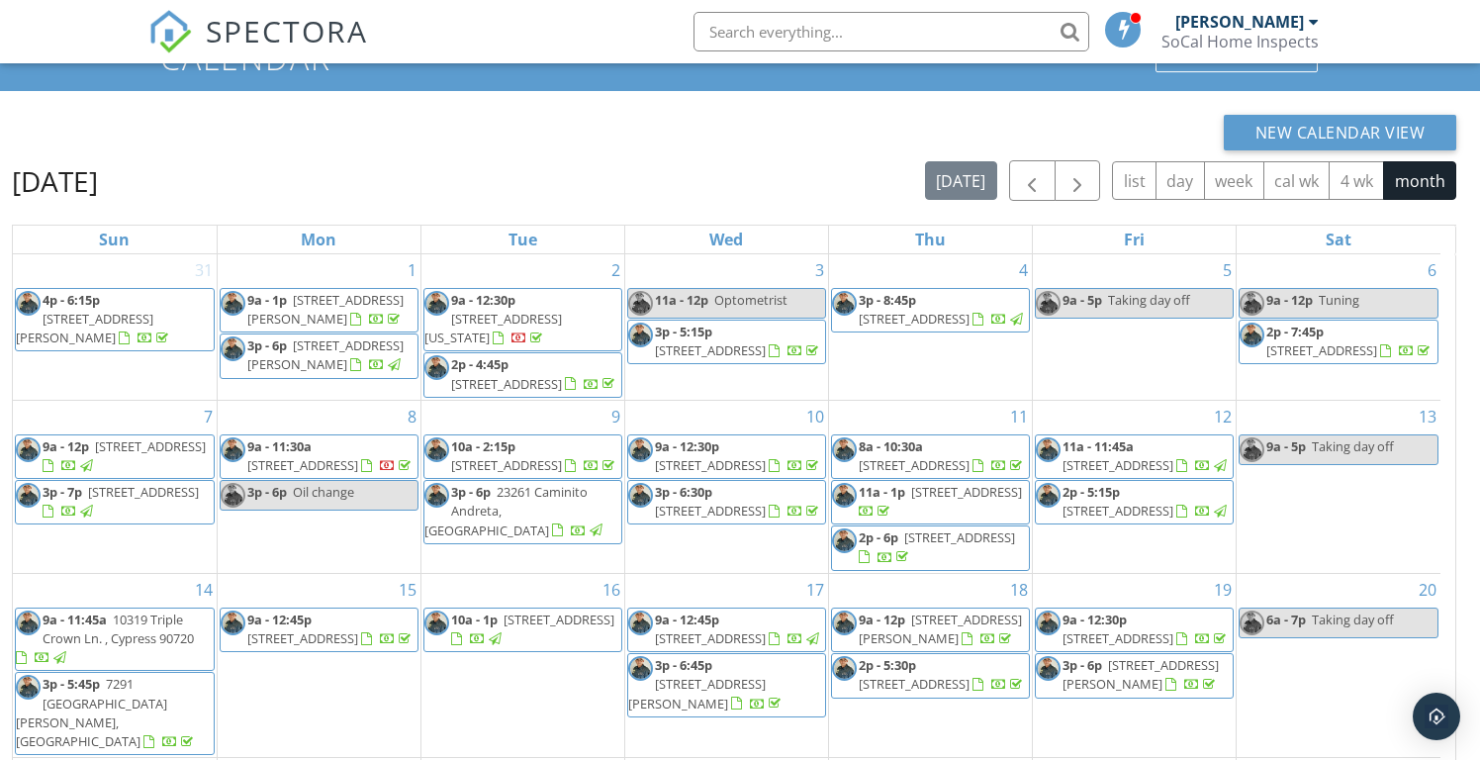
scroll to position [164, 0]
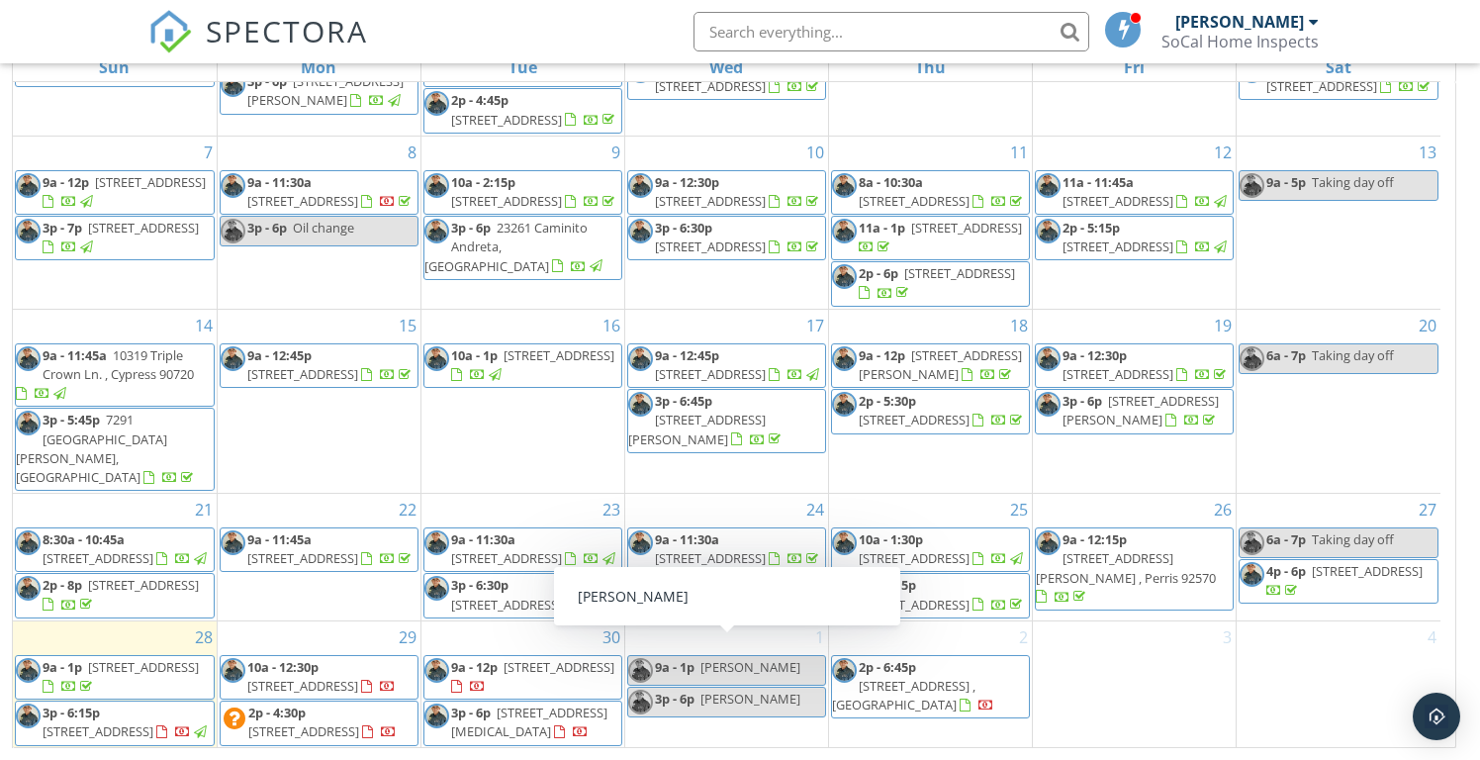
click at [718, 658] on span "[PERSON_NAME]" at bounding box center [750, 667] width 100 height 18
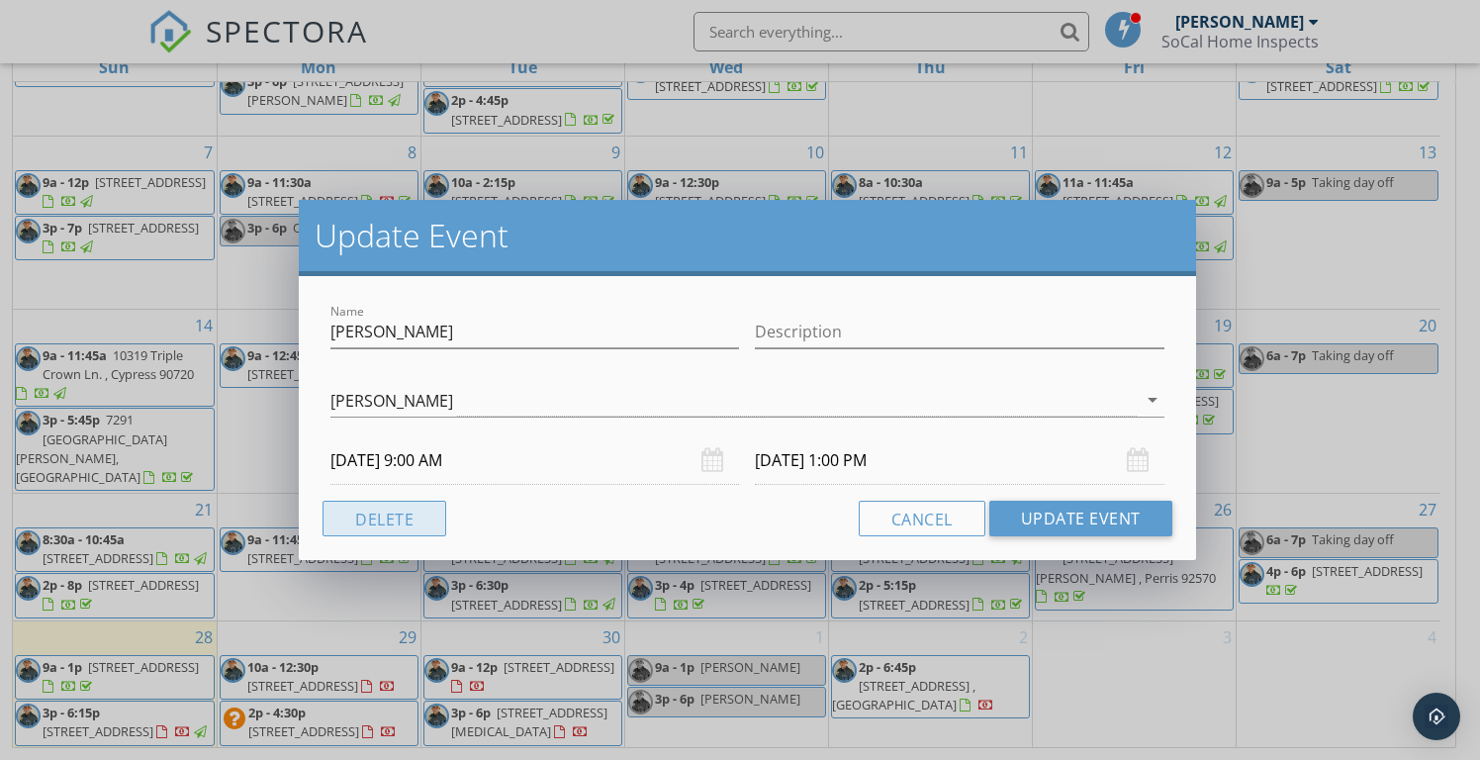
click at [396, 515] on button "Delete" at bounding box center [385, 519] width 124 height 36
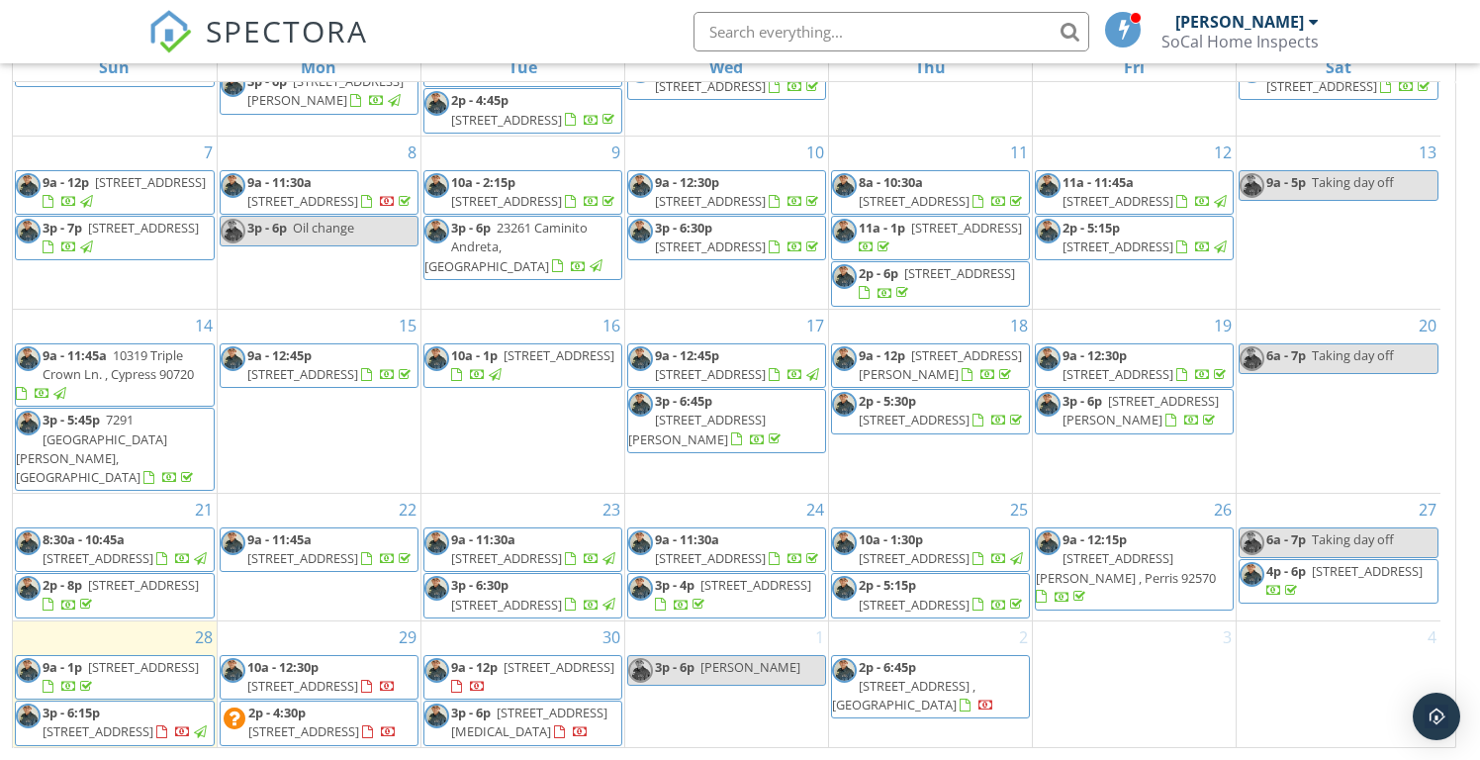
scroll to position [0, 0]
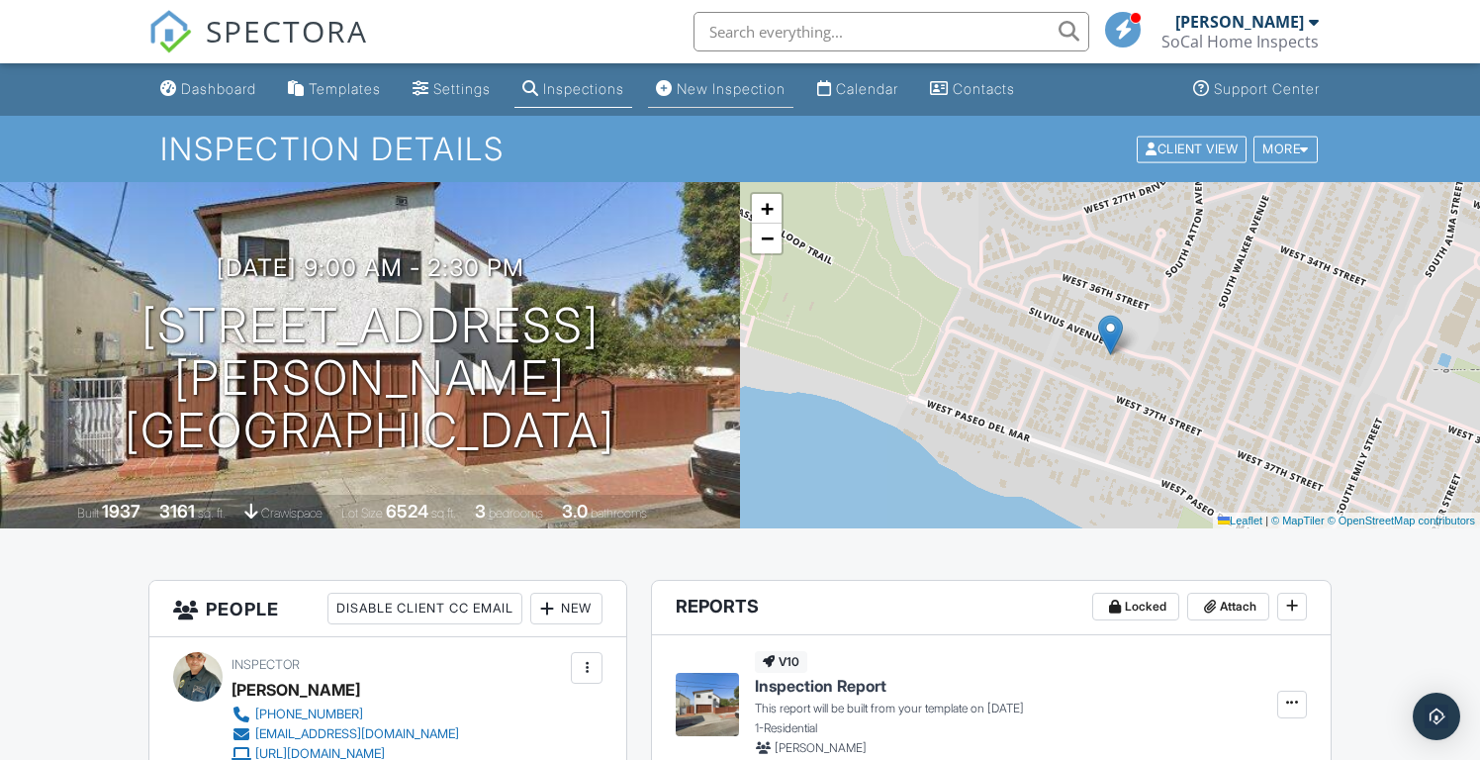
click at [735, 99] on link "New Inspection" at bounding box center [720, 89] width 145 height 37
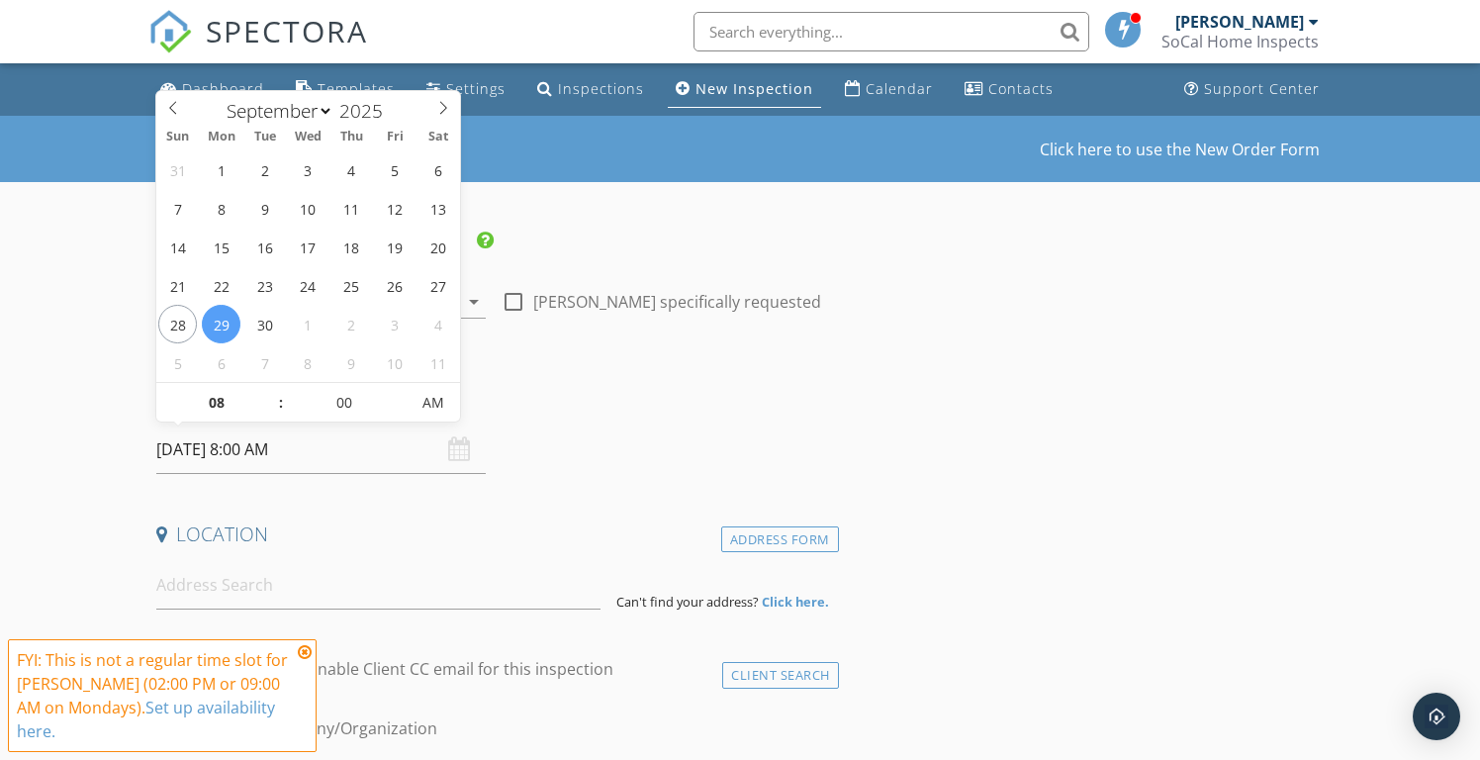
click at [243, 437] on input "09/29/2025 8:00 AM" at bounding box center [320, 449] width 329 height 48
select select "9"
type input "10/01/2025 8:00 AM"
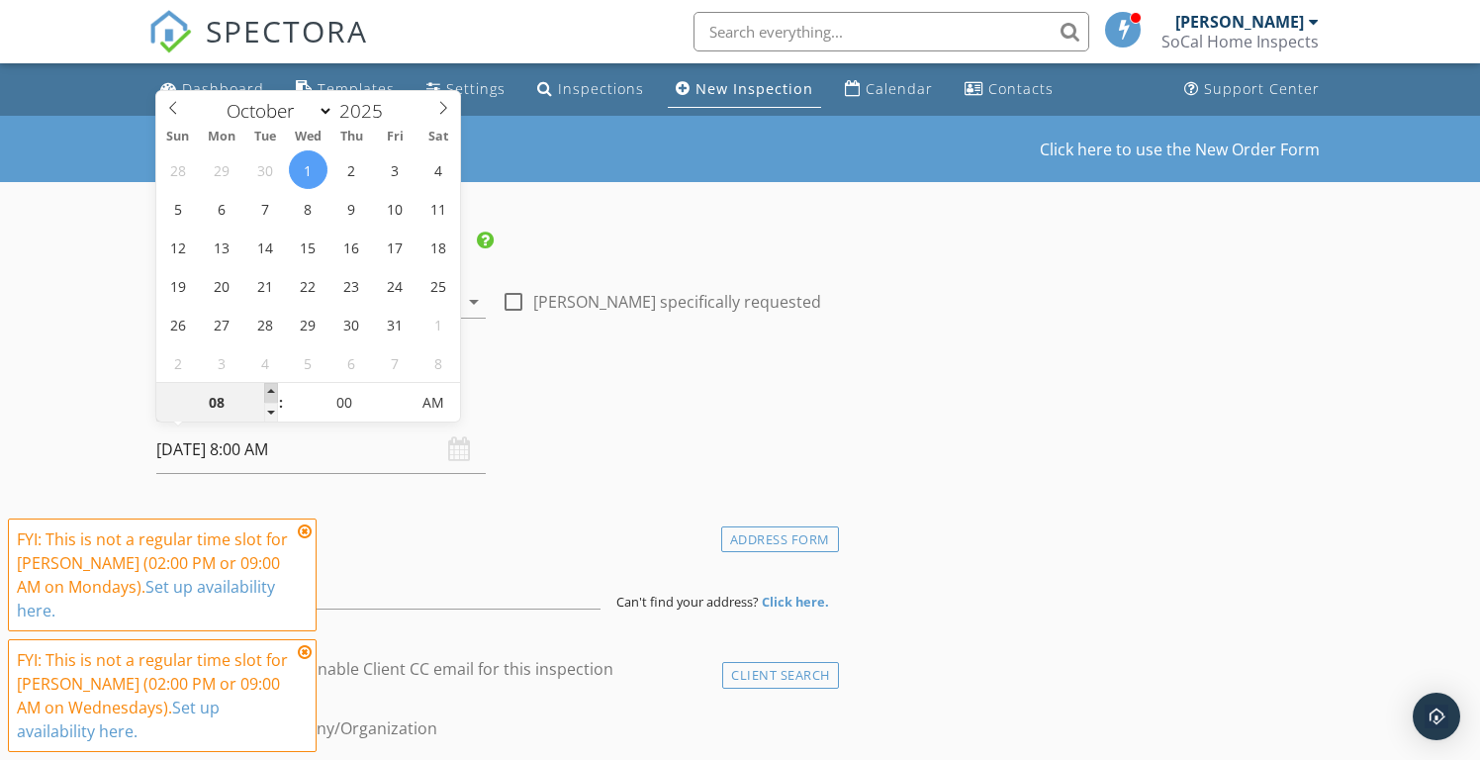
type input "09"
type input "[DATE] 9:00 AM"
click at [272, 388] on span at bounding box center [271, 393] width 14 height 20
type input "10"
type input "[DATE] 10:00 AM"
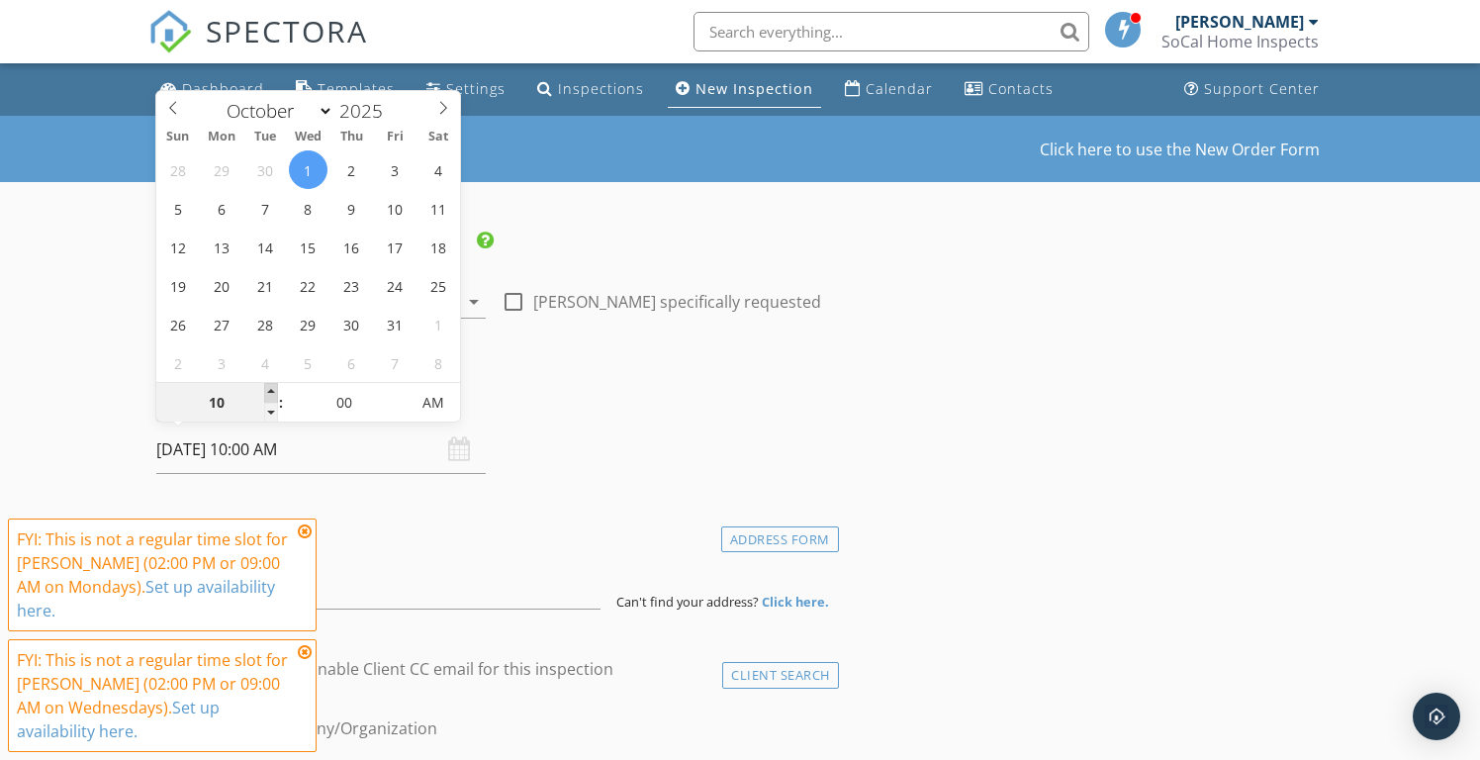
click at [272, 388] on span at bounding box center [271, 393] width 14 height 20
type input "11"
type input "10/01/2025 11:00 AM"
click at [272, 388] on span at bounding box center [271, 393] width 14 height 20
type input "12"
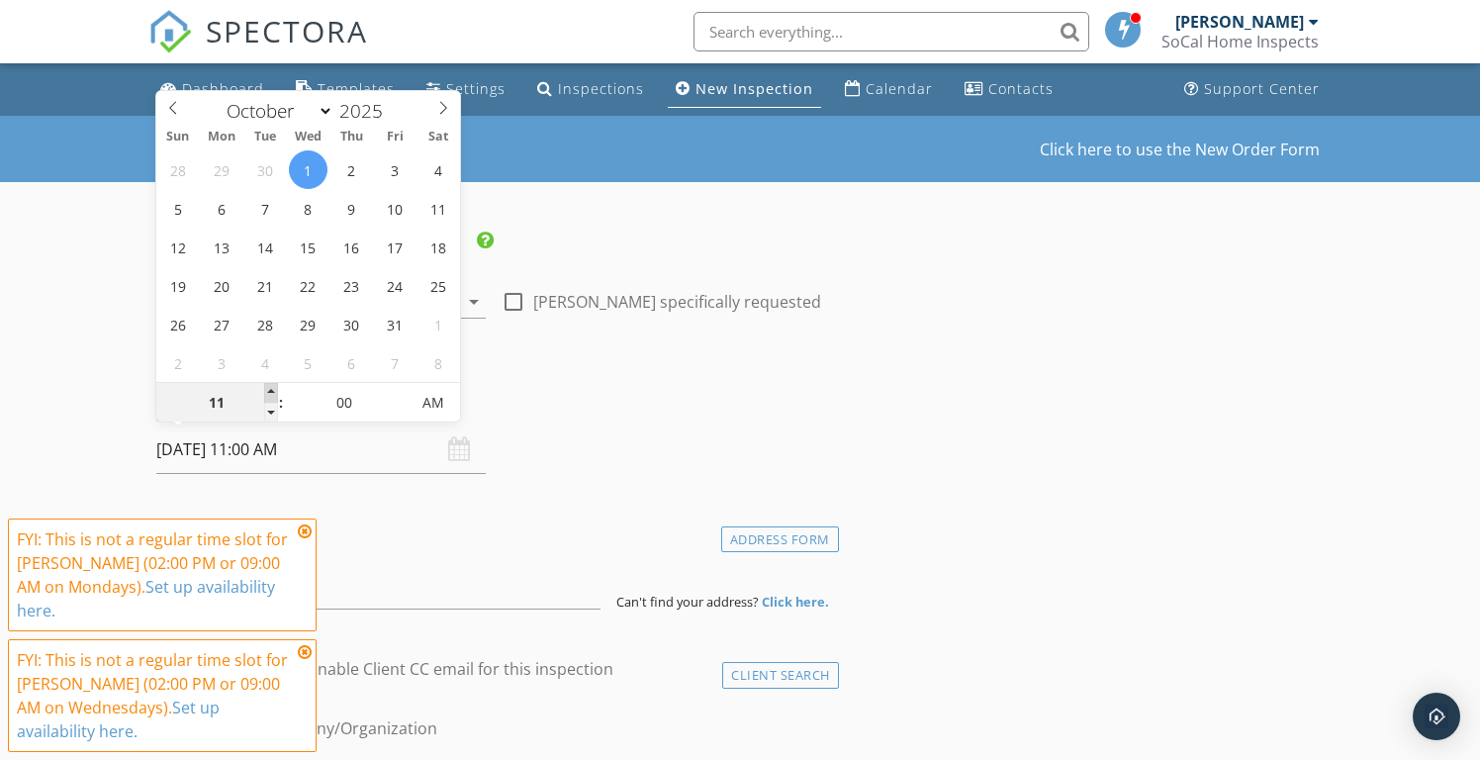
type input "10/01/2025 12:00 PM"
click at [272, 388] on span at bounding box center [271, 393] width 14 height 20
type input "01"
type input "10/01/2025 1:00 PM"
click at [272, 388] on span at bounding box center [271, 393] width 14 height 20
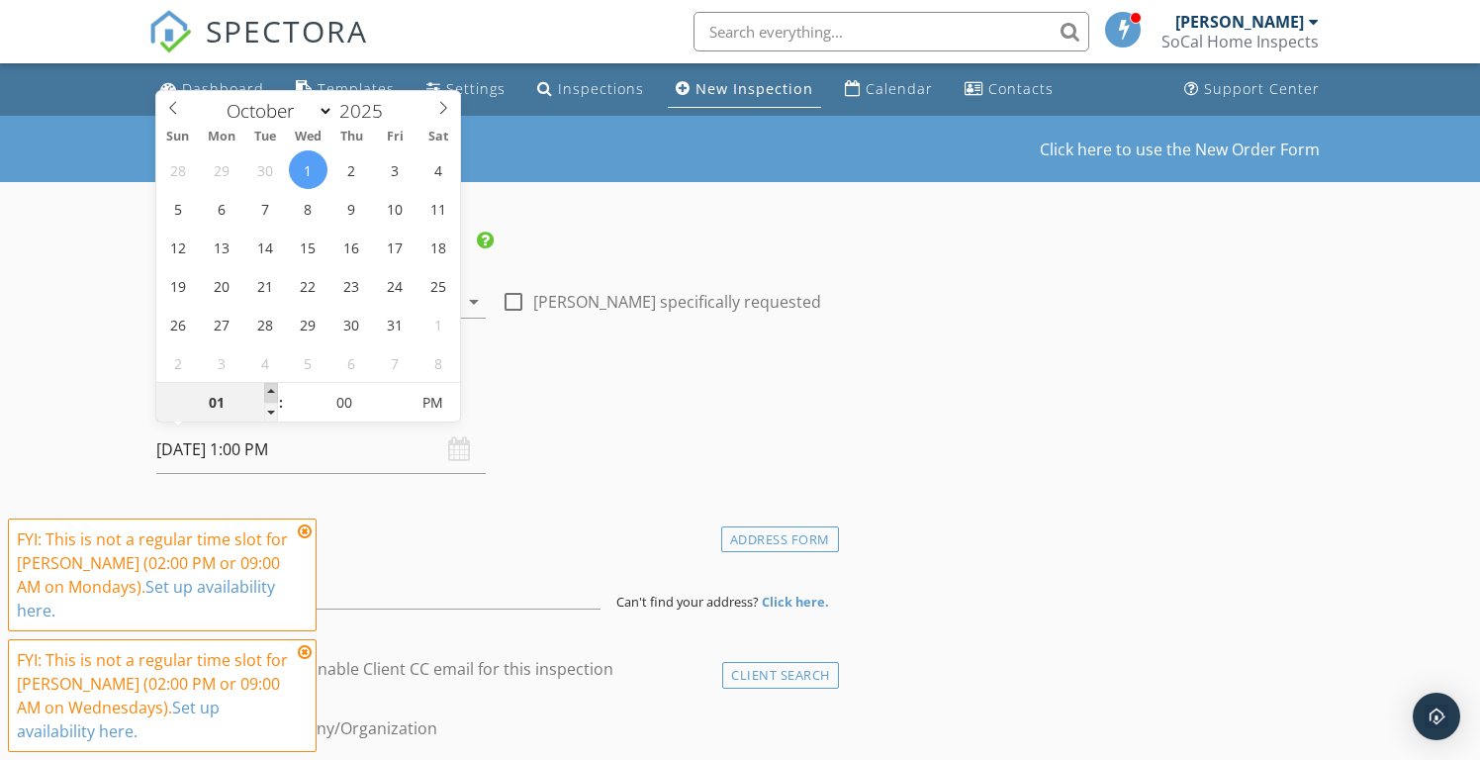
type input "02"
type input "10/01/2025 2:00 PM"
click at [272, 388] on span at bounding box center [271, 393] width 14 height 20
type input "03"
type input "10/01/2025 3:00 PM"
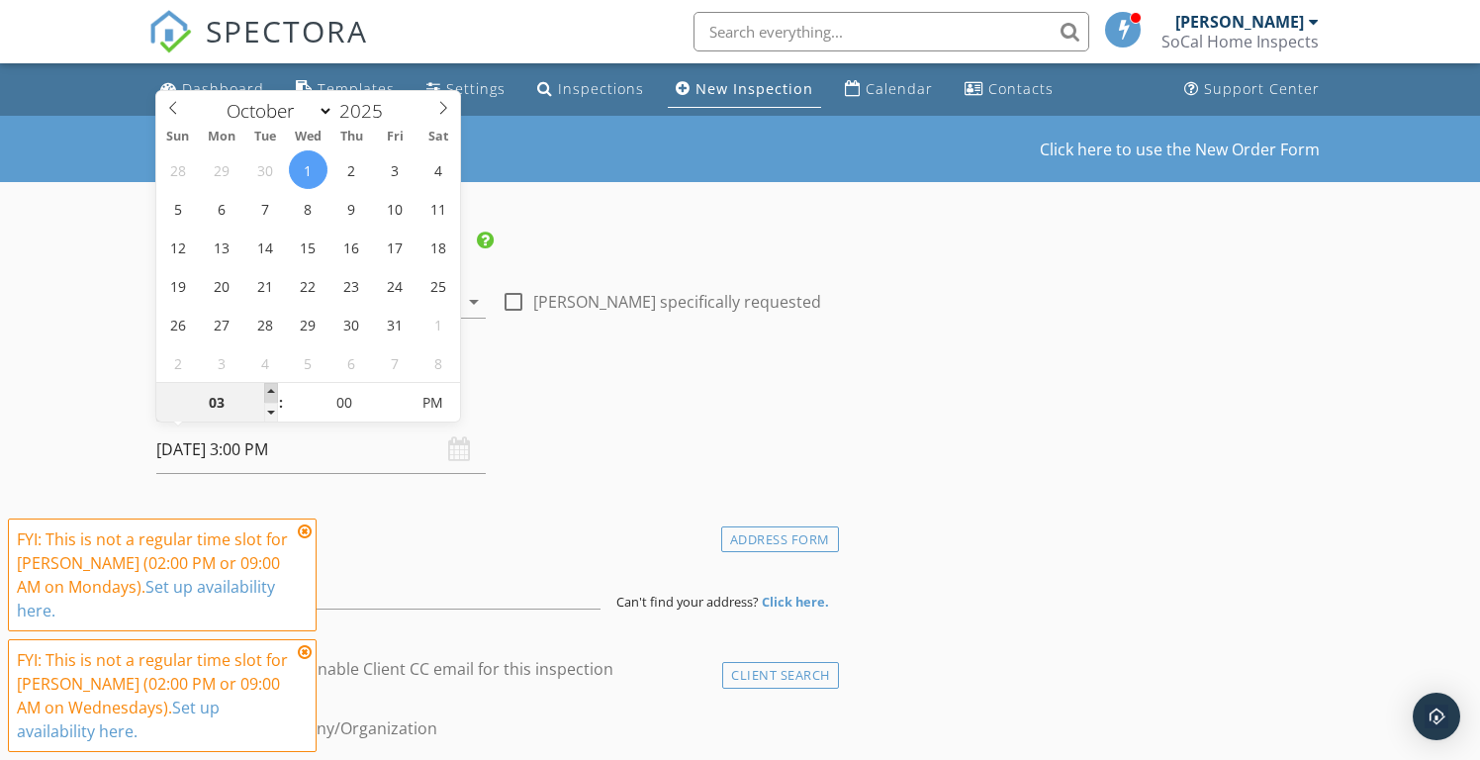
click at [272, 388] on span at bounding box center [271, 393] width 14 height 20
click at [304, 527] on icon at bounding box center [305, 531] width 14 height 16
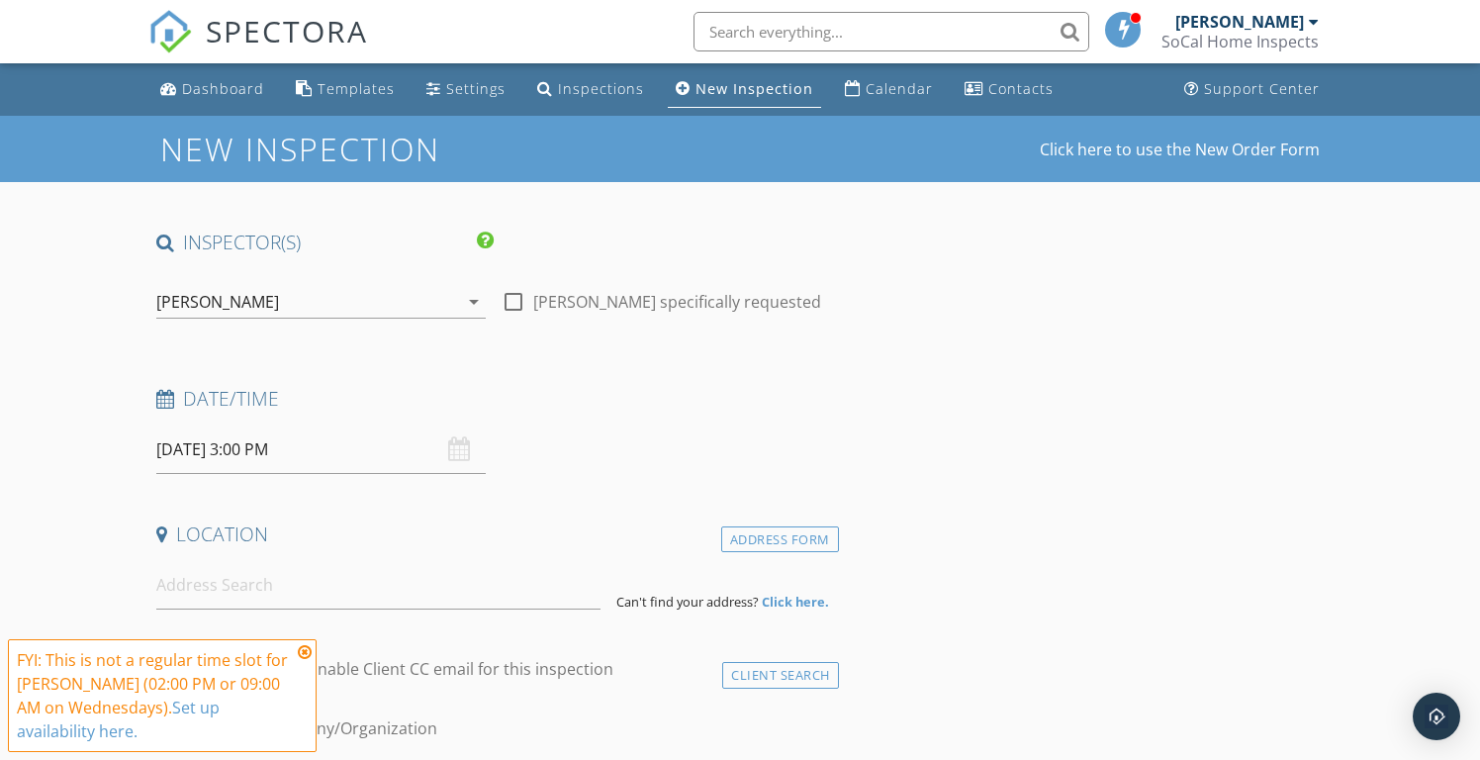
click at [301, 652] on icon at bounding box center [305, 652] width 14 height 16
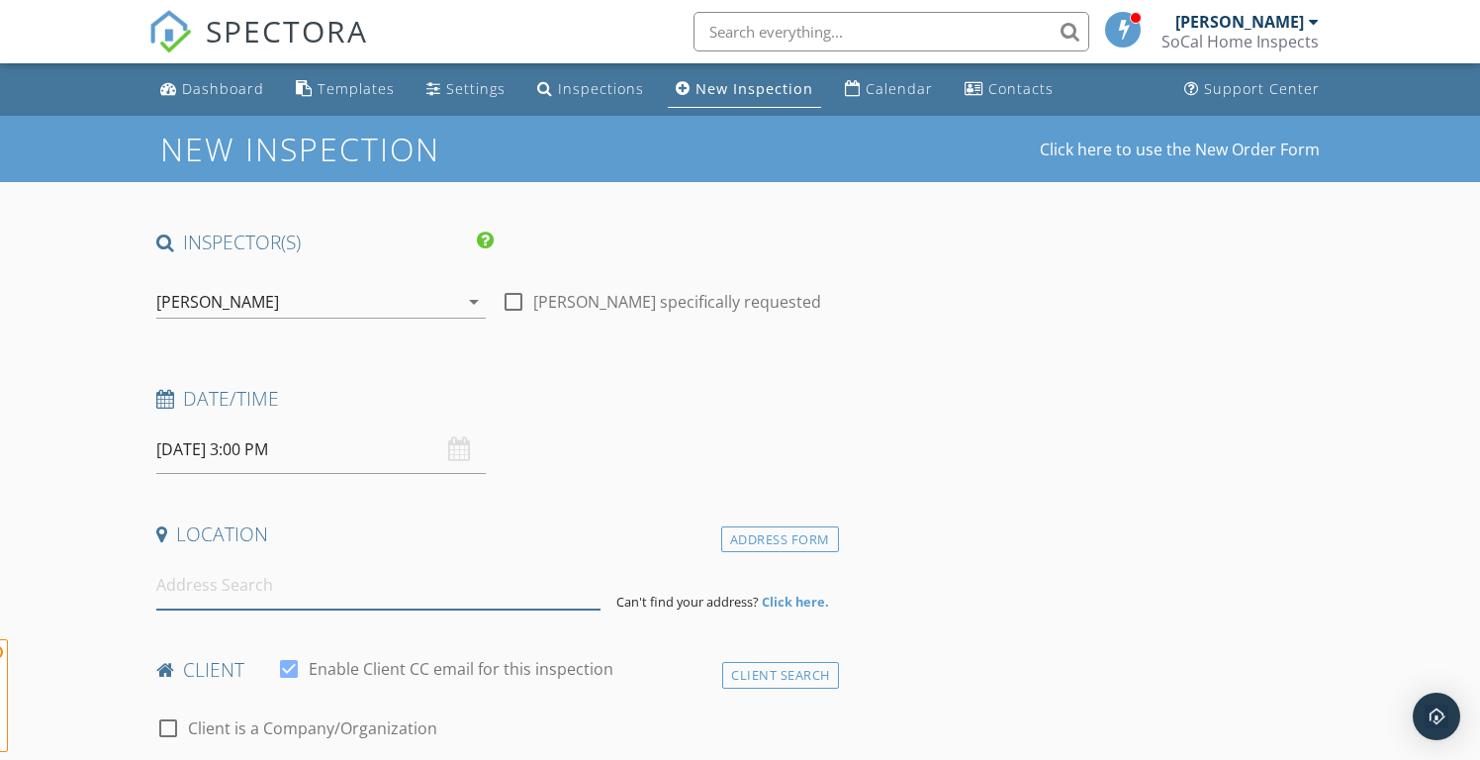
click at [295, 590] on input at bounding box center [378, 585] width 444 height 48
click at [258, 596] on input at bounding box center [378, 585] width 444 height 48
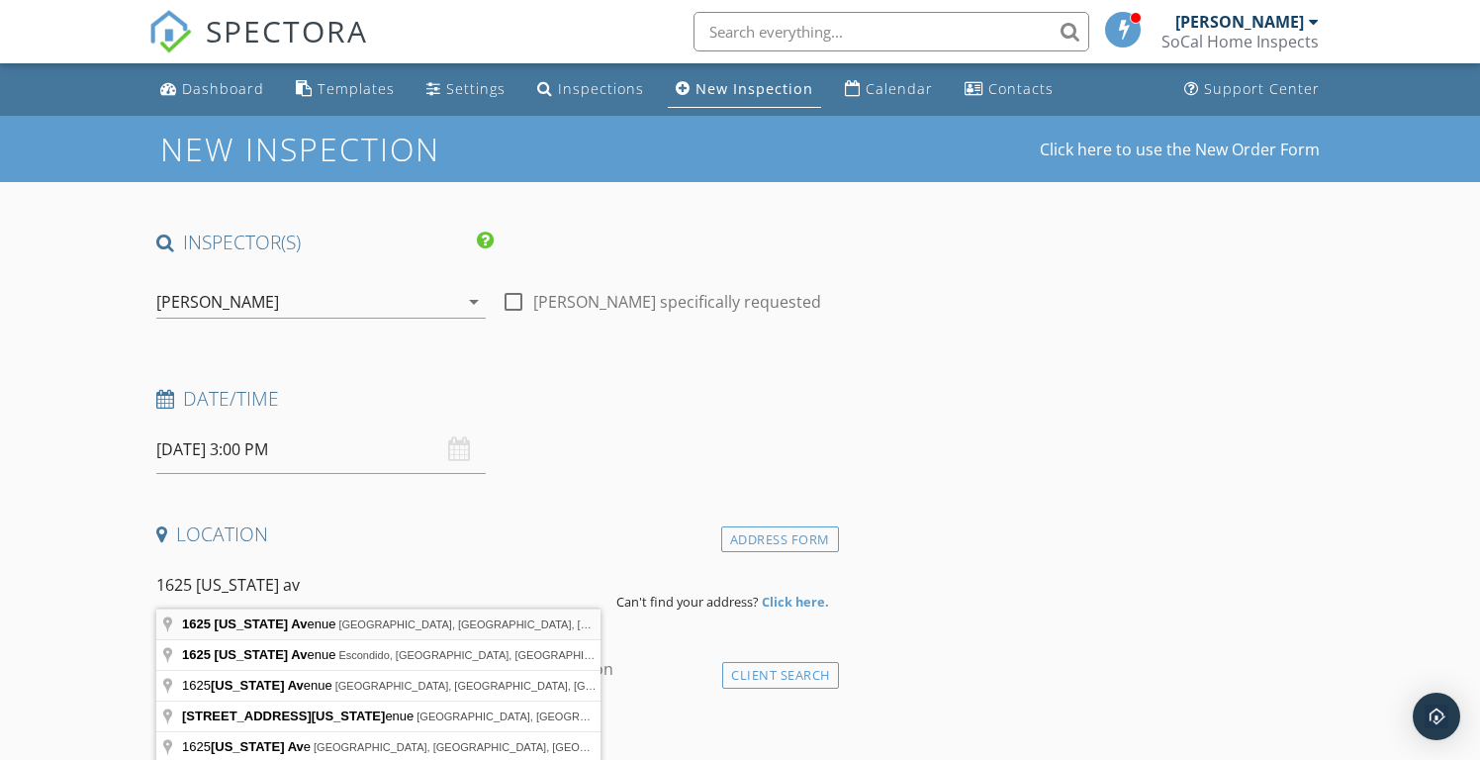
type input "1625 Idaho Avenue, Santa Monica, CA, USA"
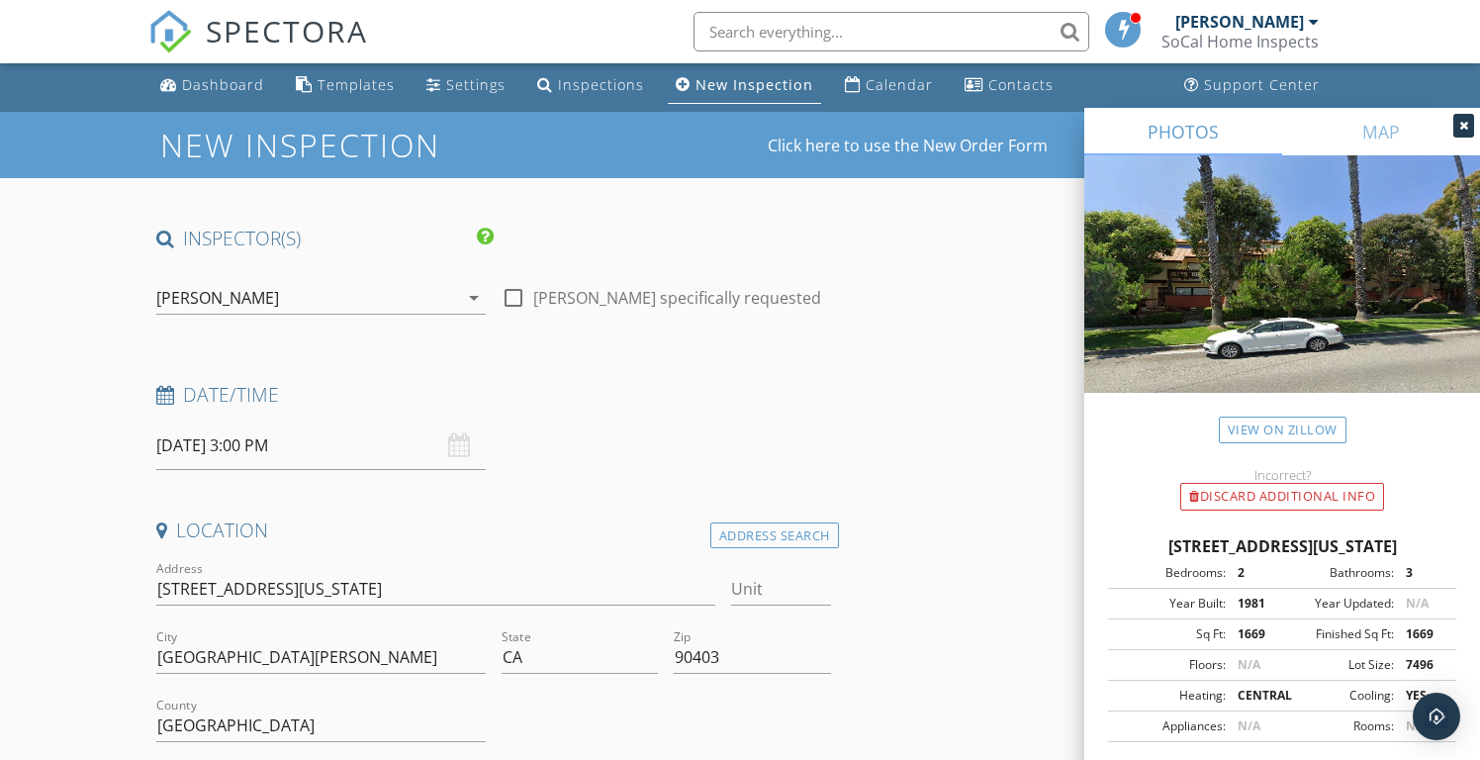
scroll to position [8, 0]
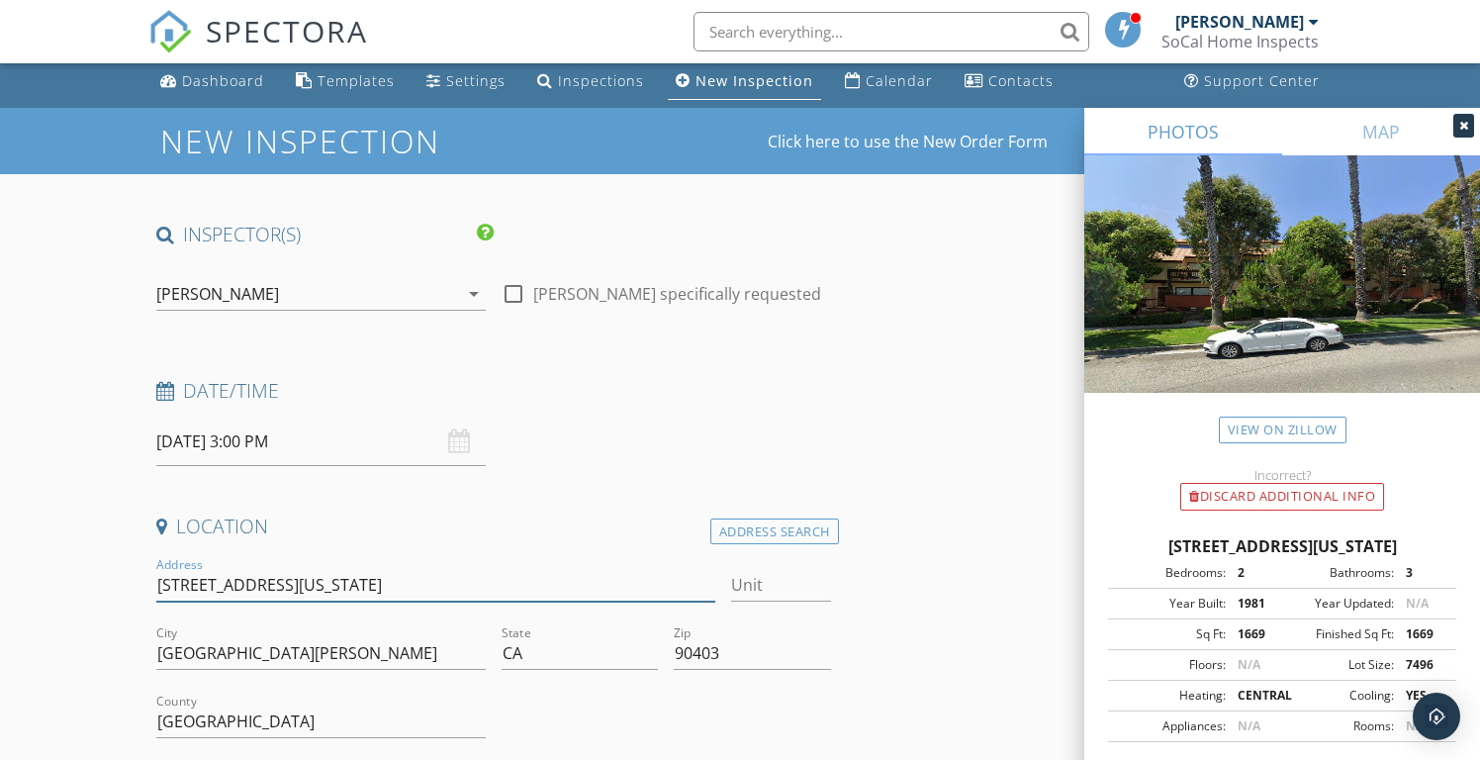
type input "1625 Idaho Ave."
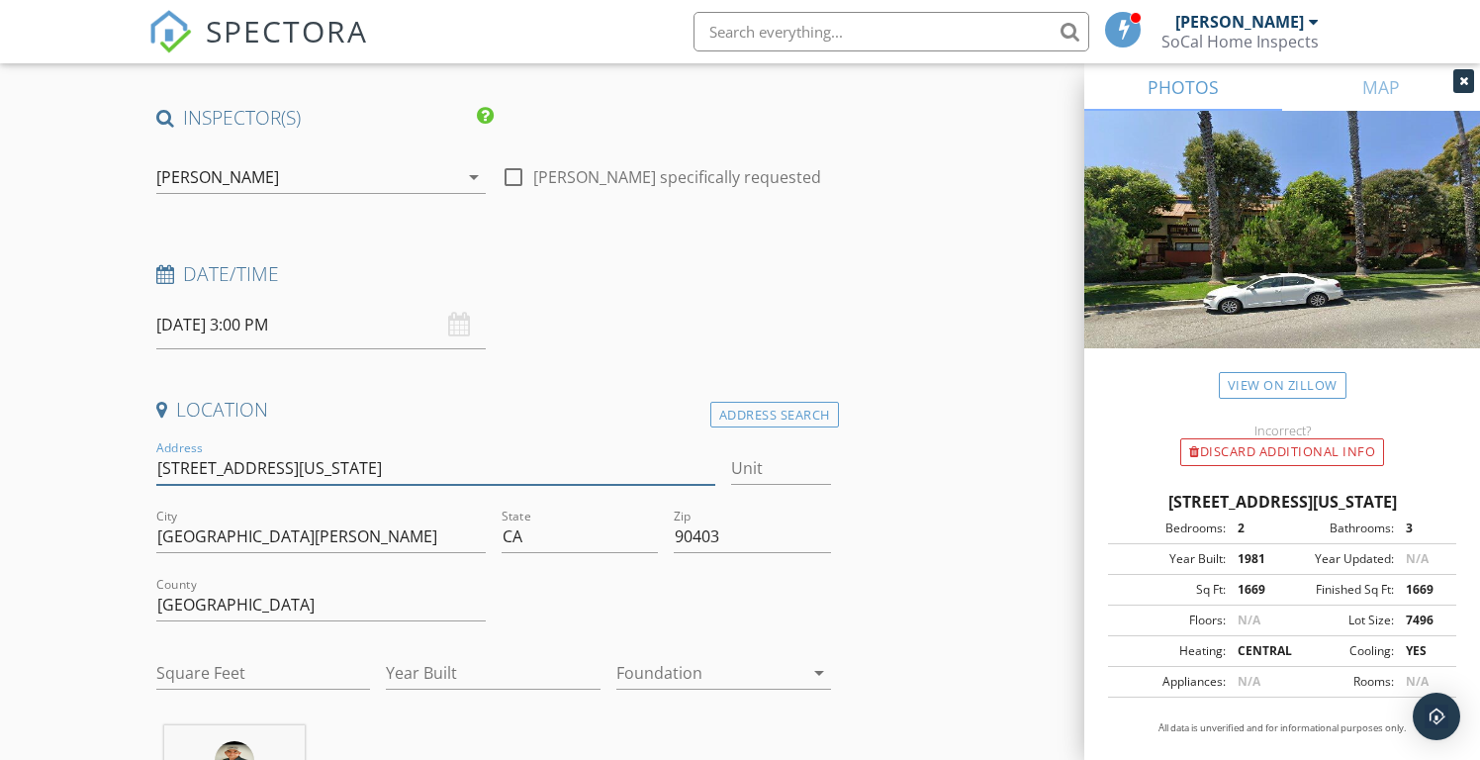
scroll to position [138, 0]
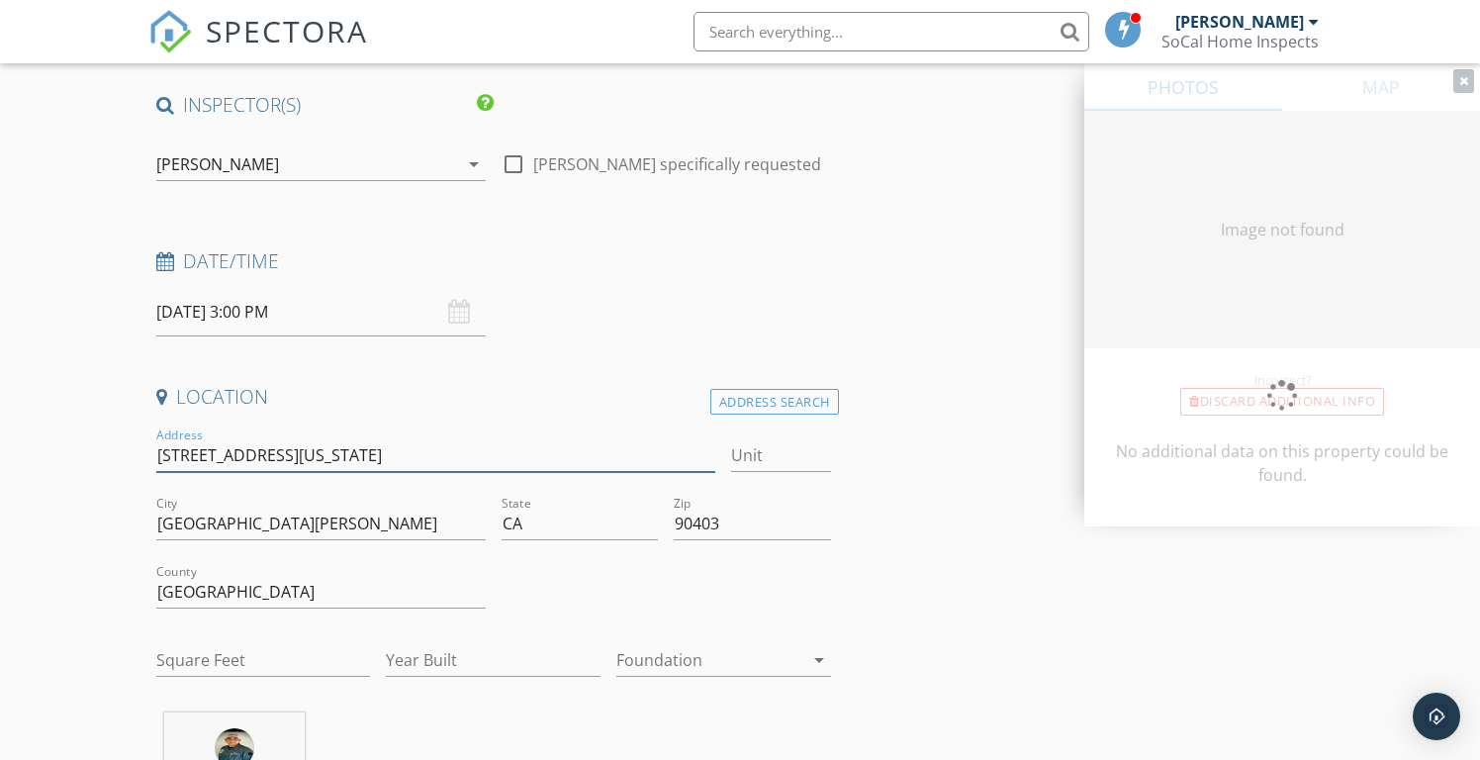
type input "1669"
type input "1981"
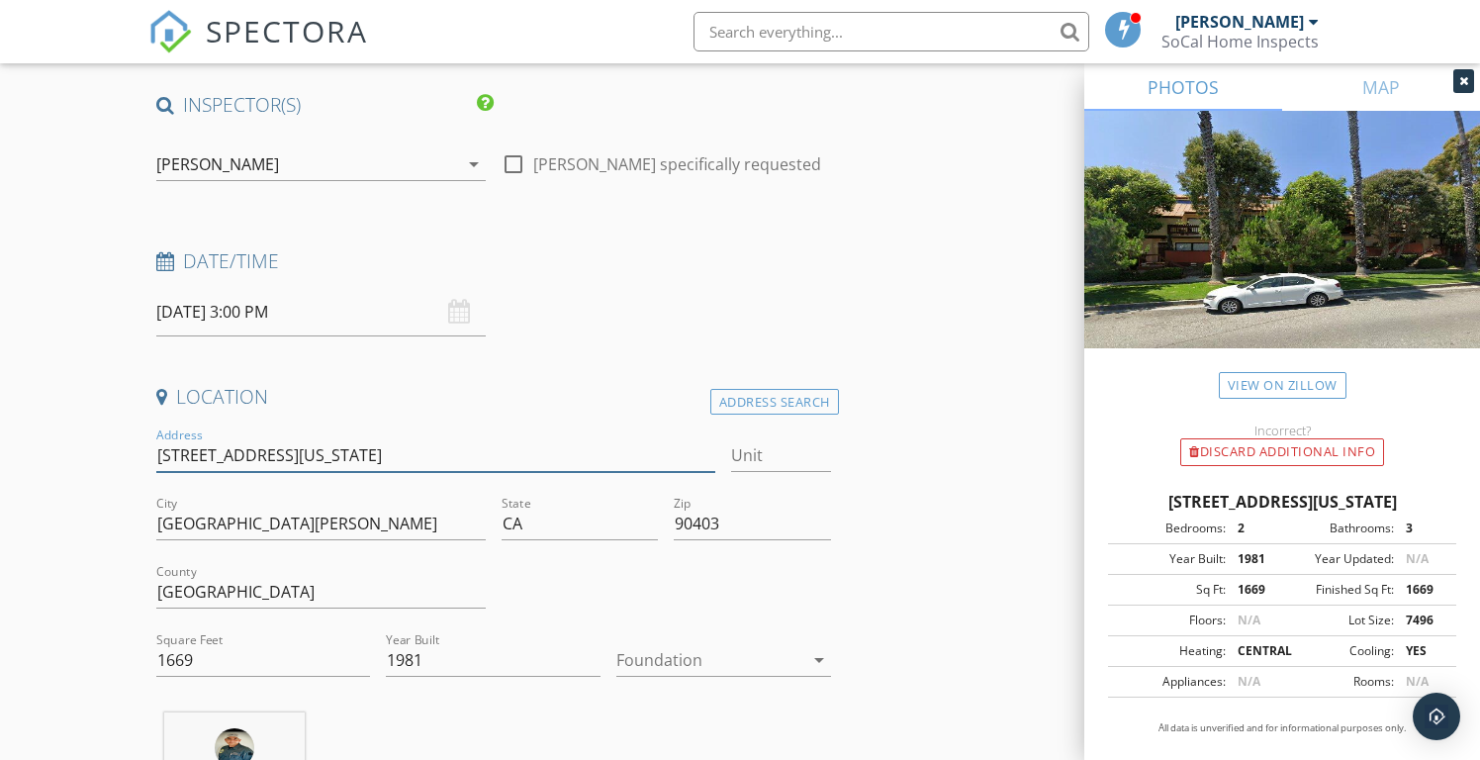
type input "1625 Idaho Ave."
click at [688, 660] on div at bounding box center [709, 660] width 187 height 32
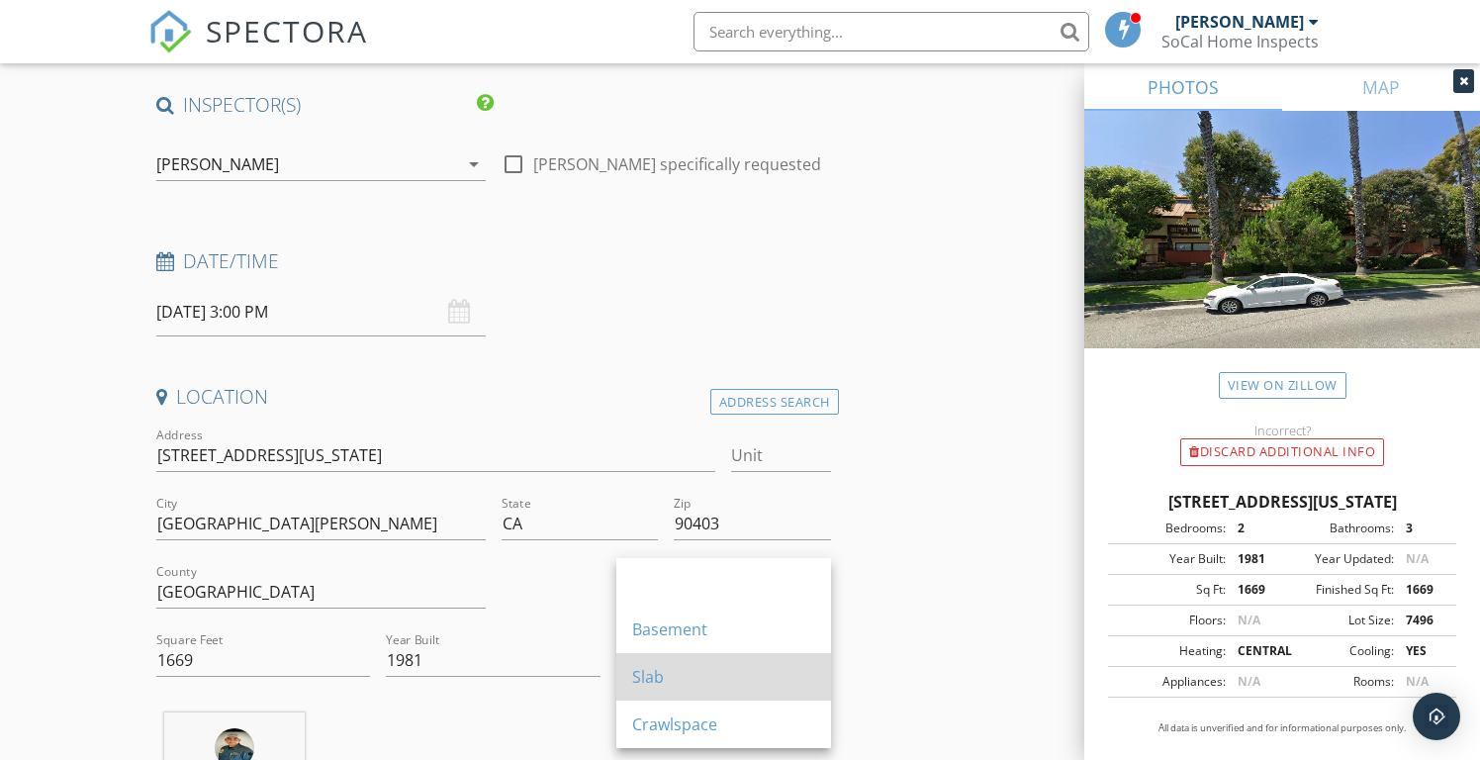
click at [685, 687] on div "Slab" at bounding box center [723, 677] width 183 height 24
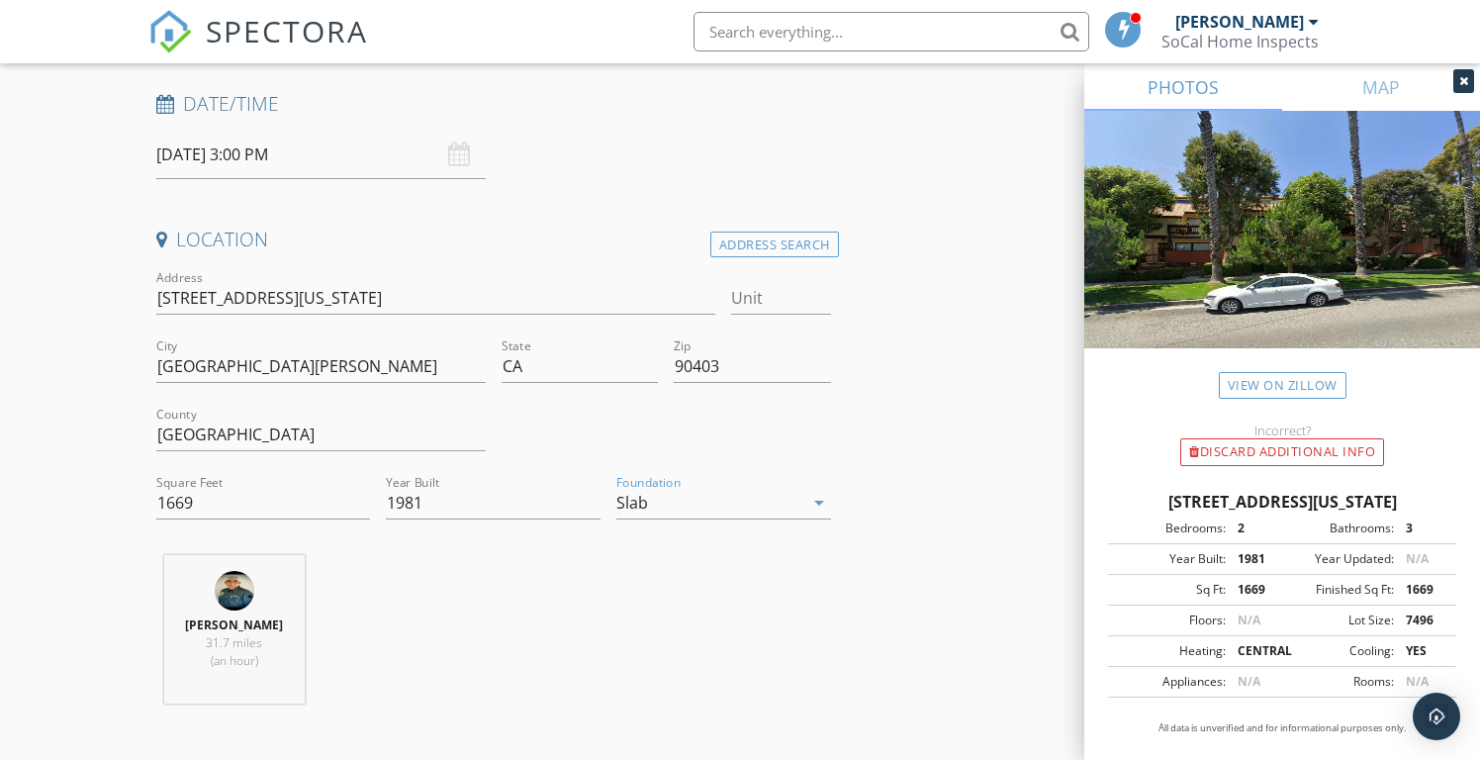
click at [470, 627] on div "Ruben Mariscal 31.7 miles (an hour)" at bounding box center [493, 637] width 691 height 164
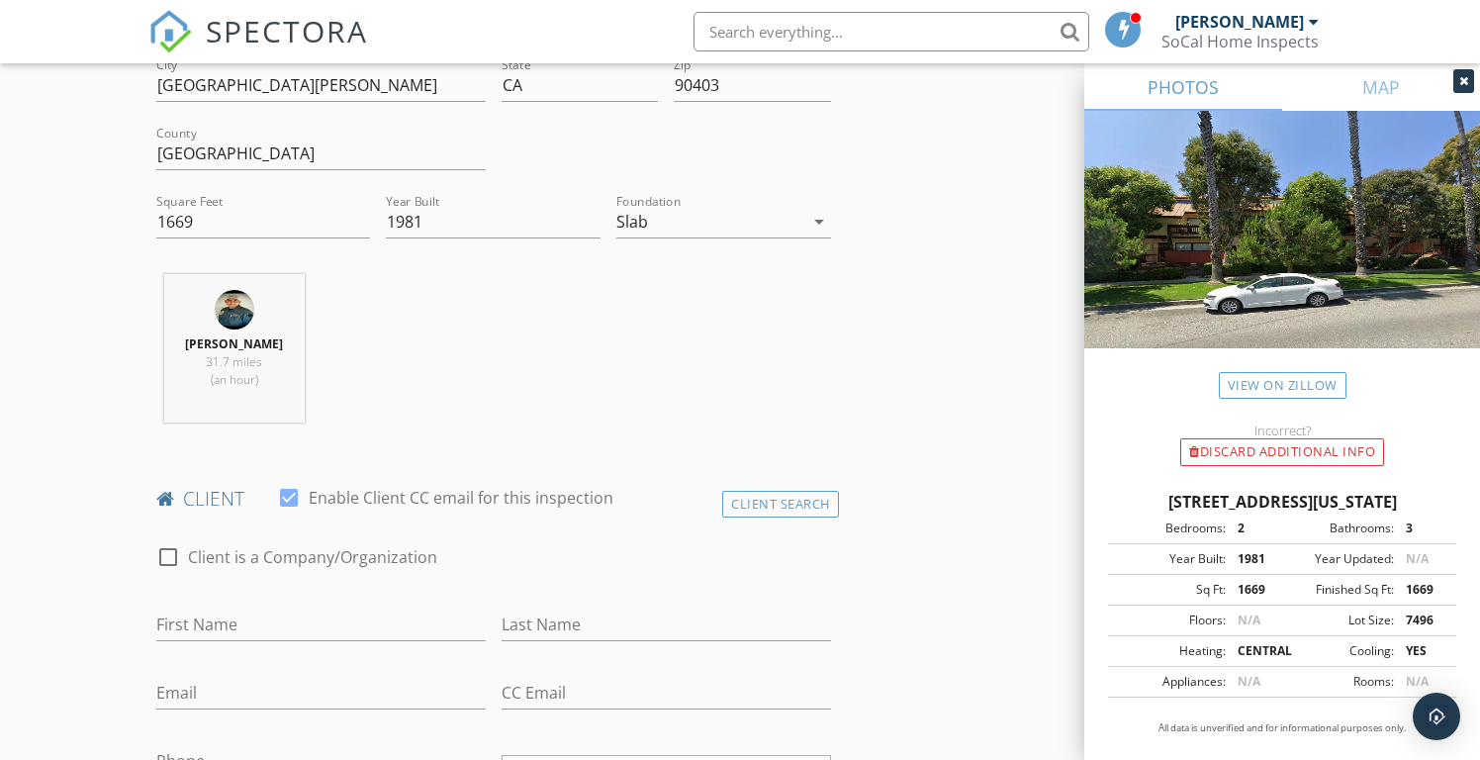
scroll to position [604, 0]
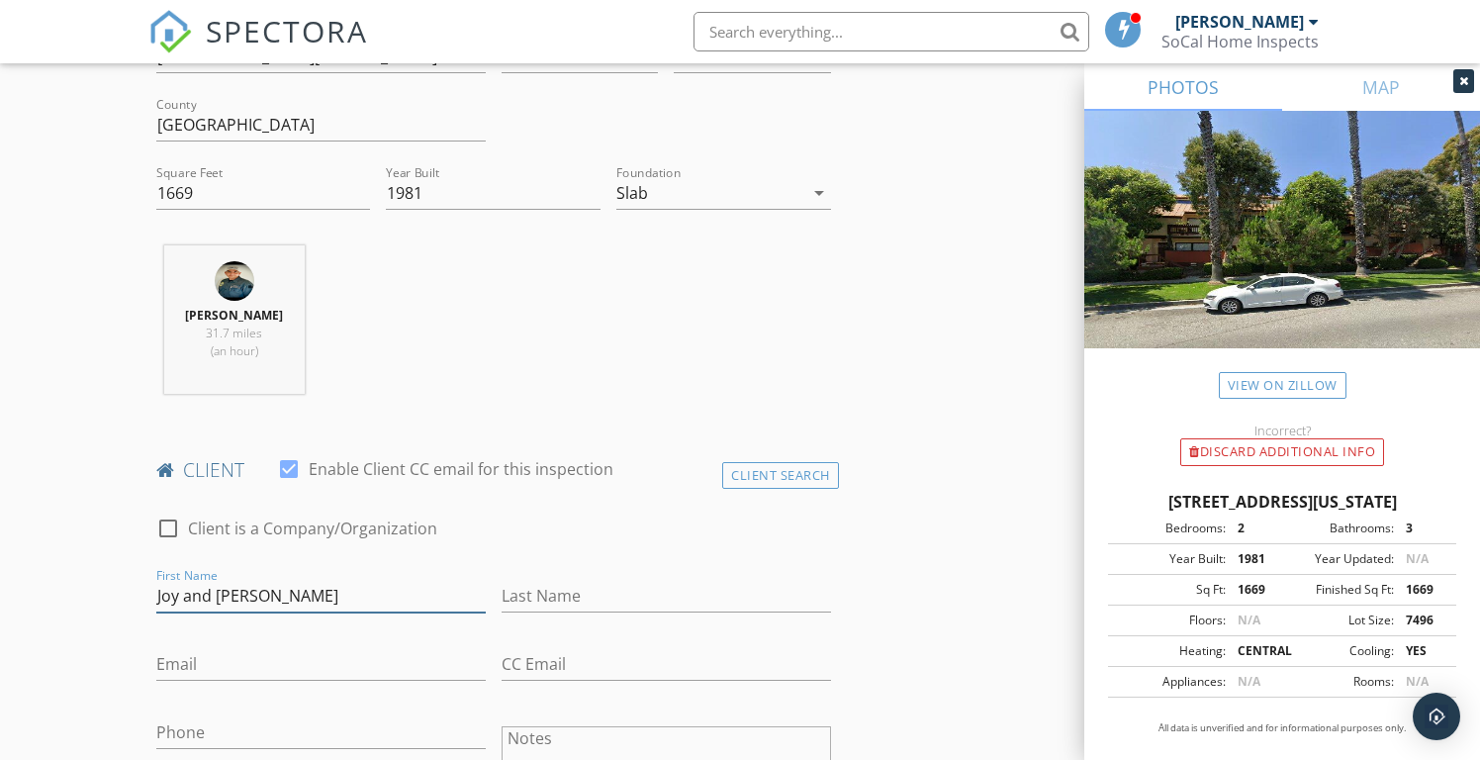
type input "Joy and Luke"
type input "Shea"
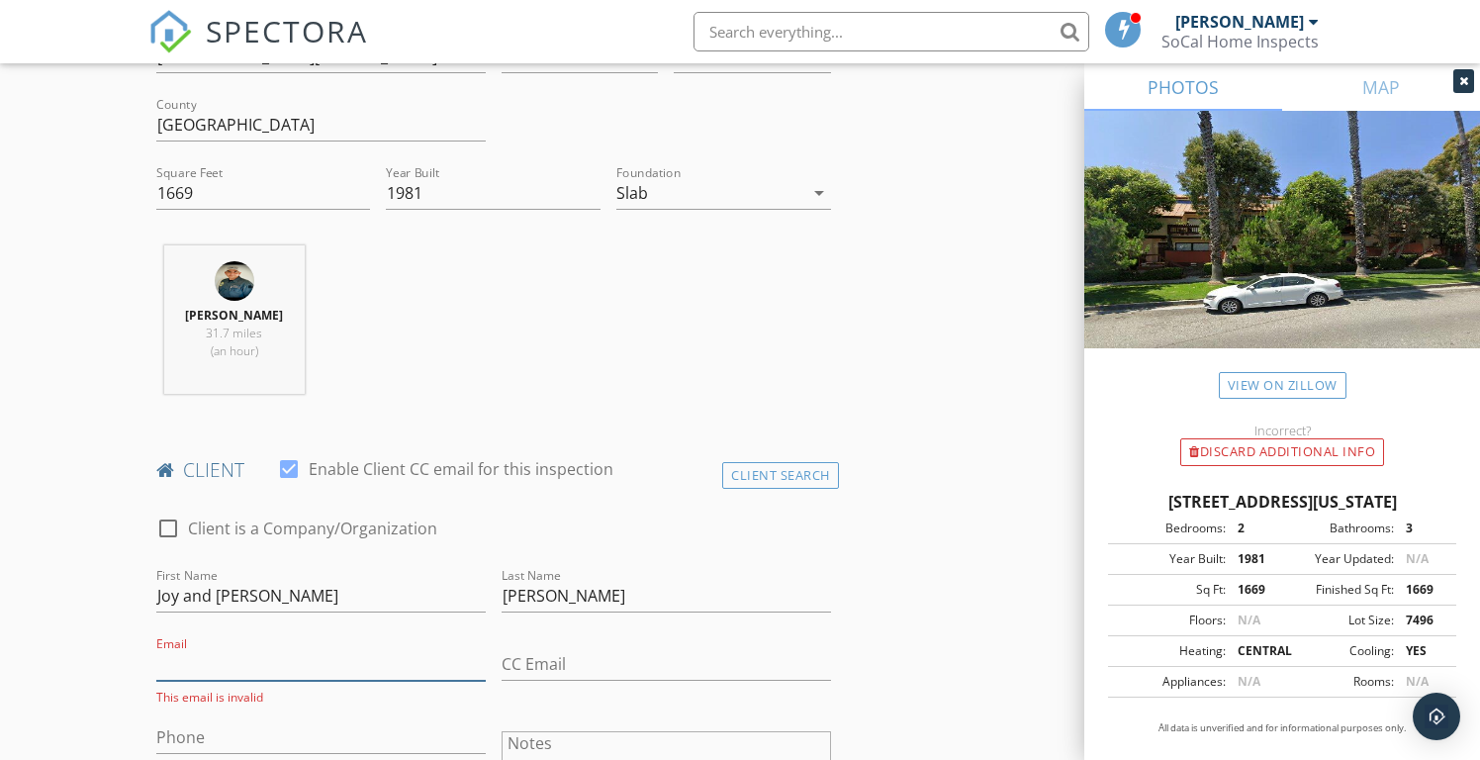
scroll to position [650, 0]
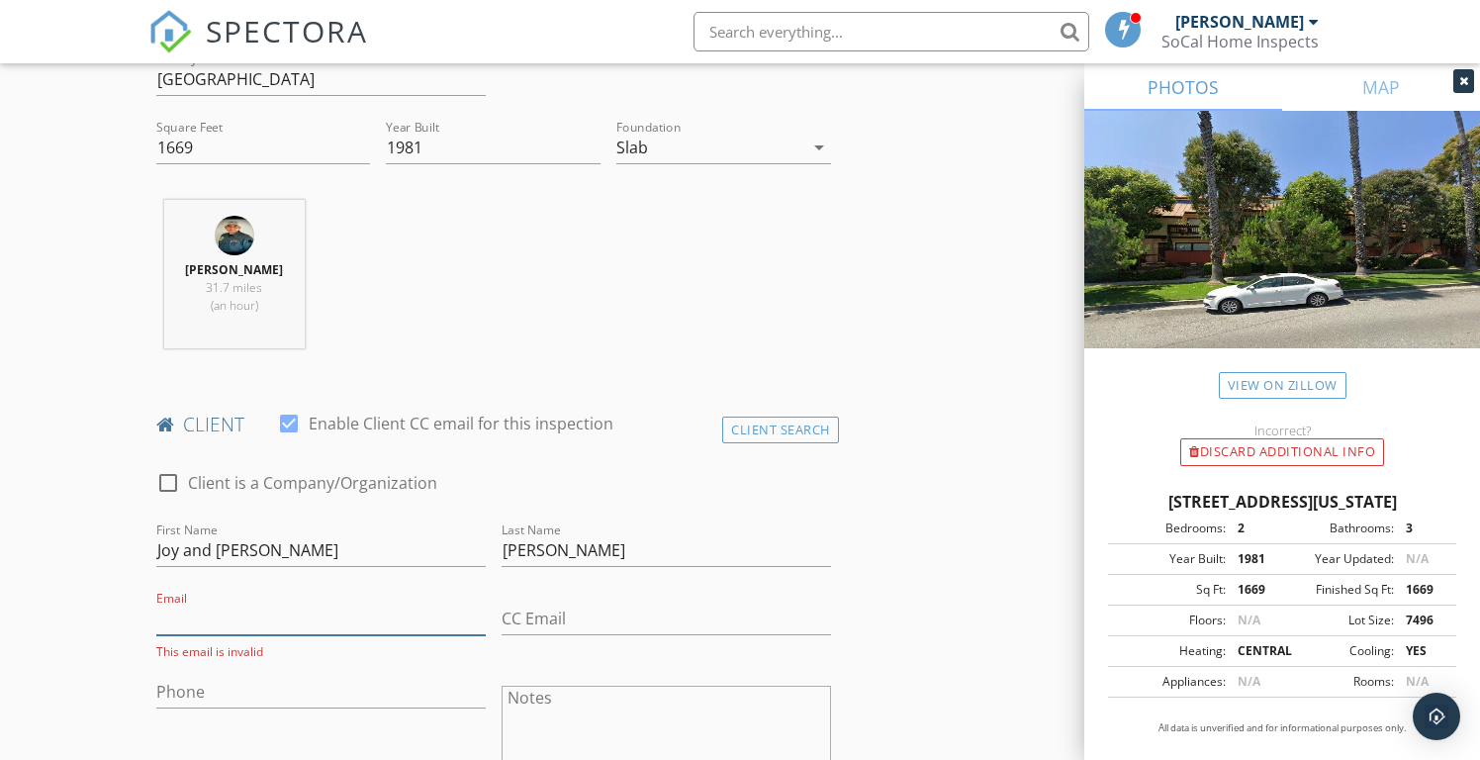
paste input "takabashicho@gmail.com"
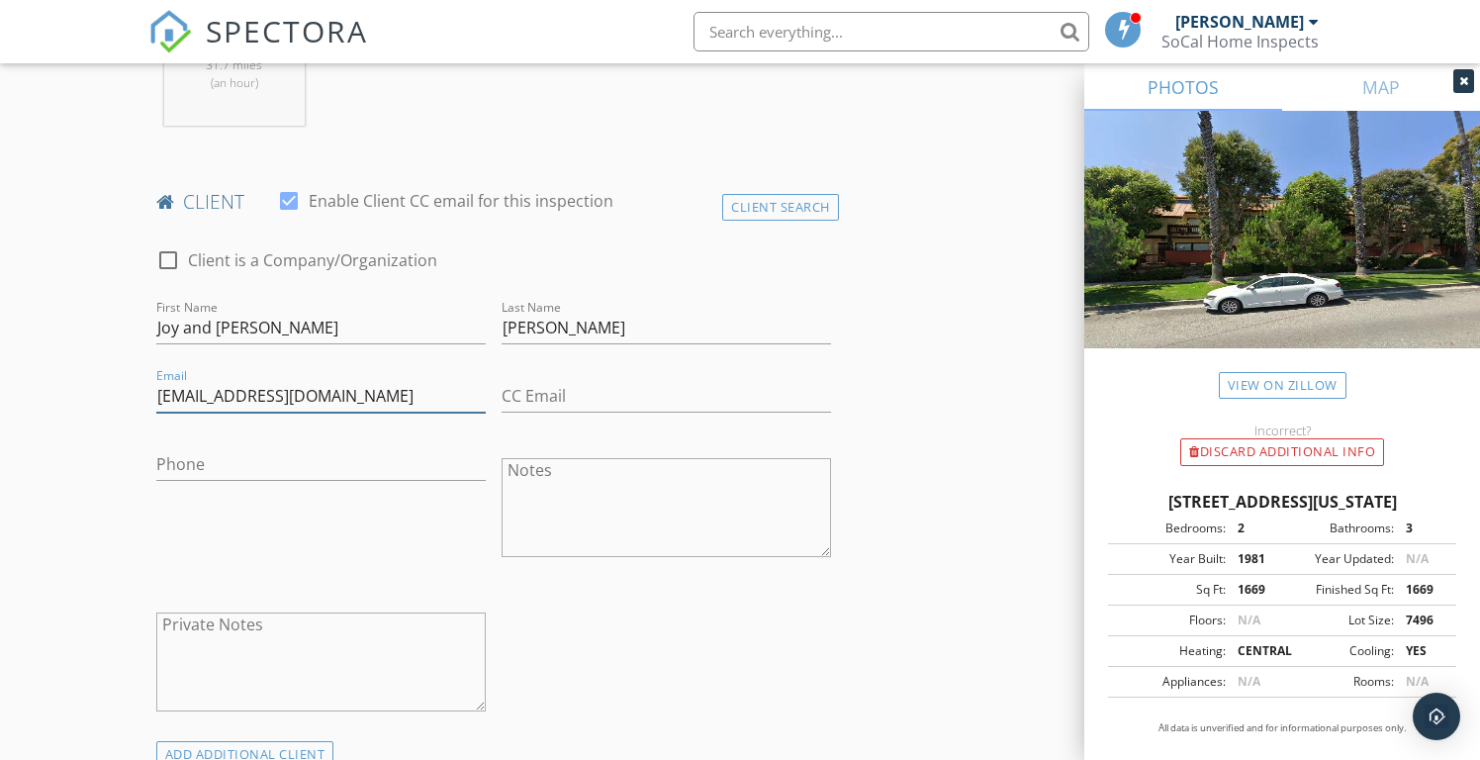
scroll to position [1420, 0]
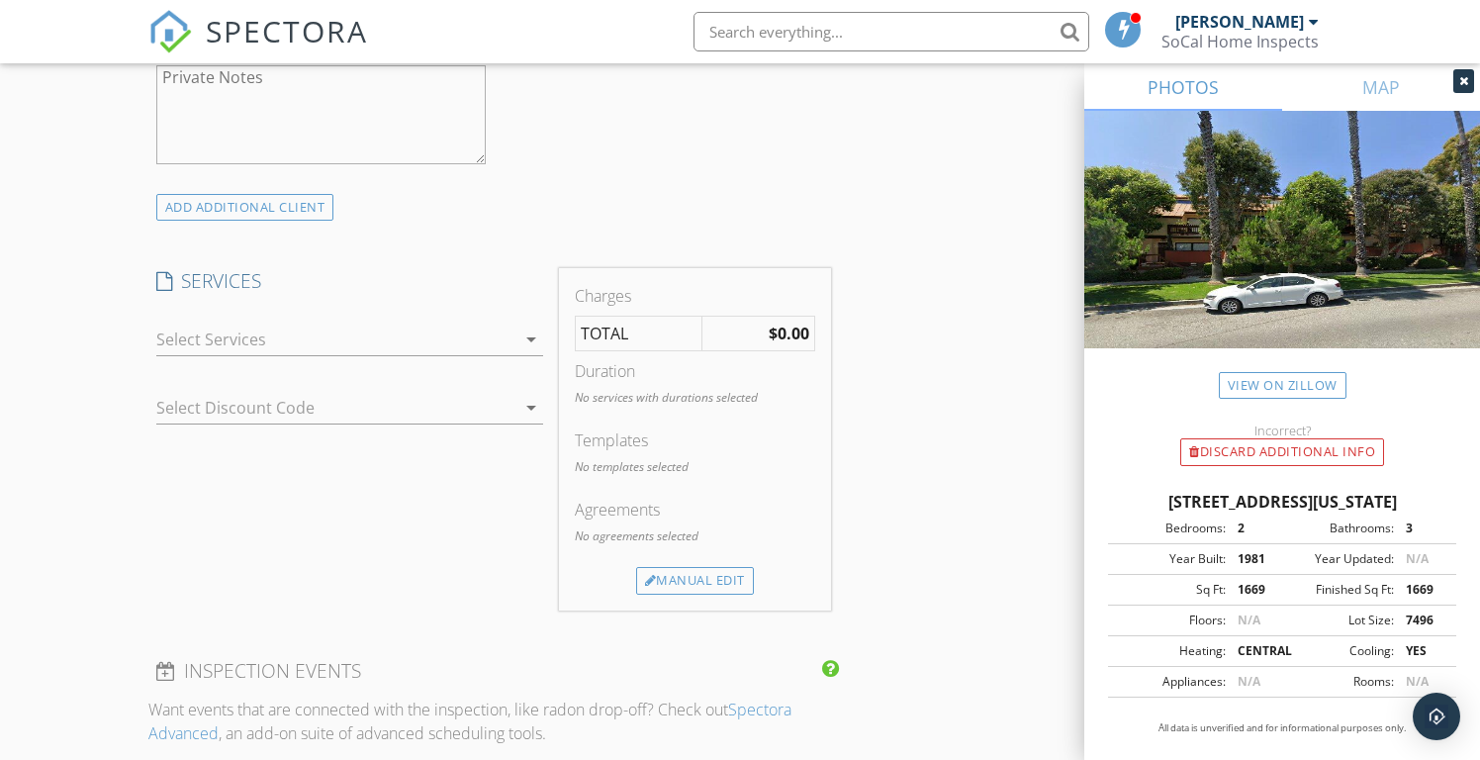
type input "takabashicho@gmail.com"
click at [239, 326] on div at bounding box center [335, 340] width 359 height 32
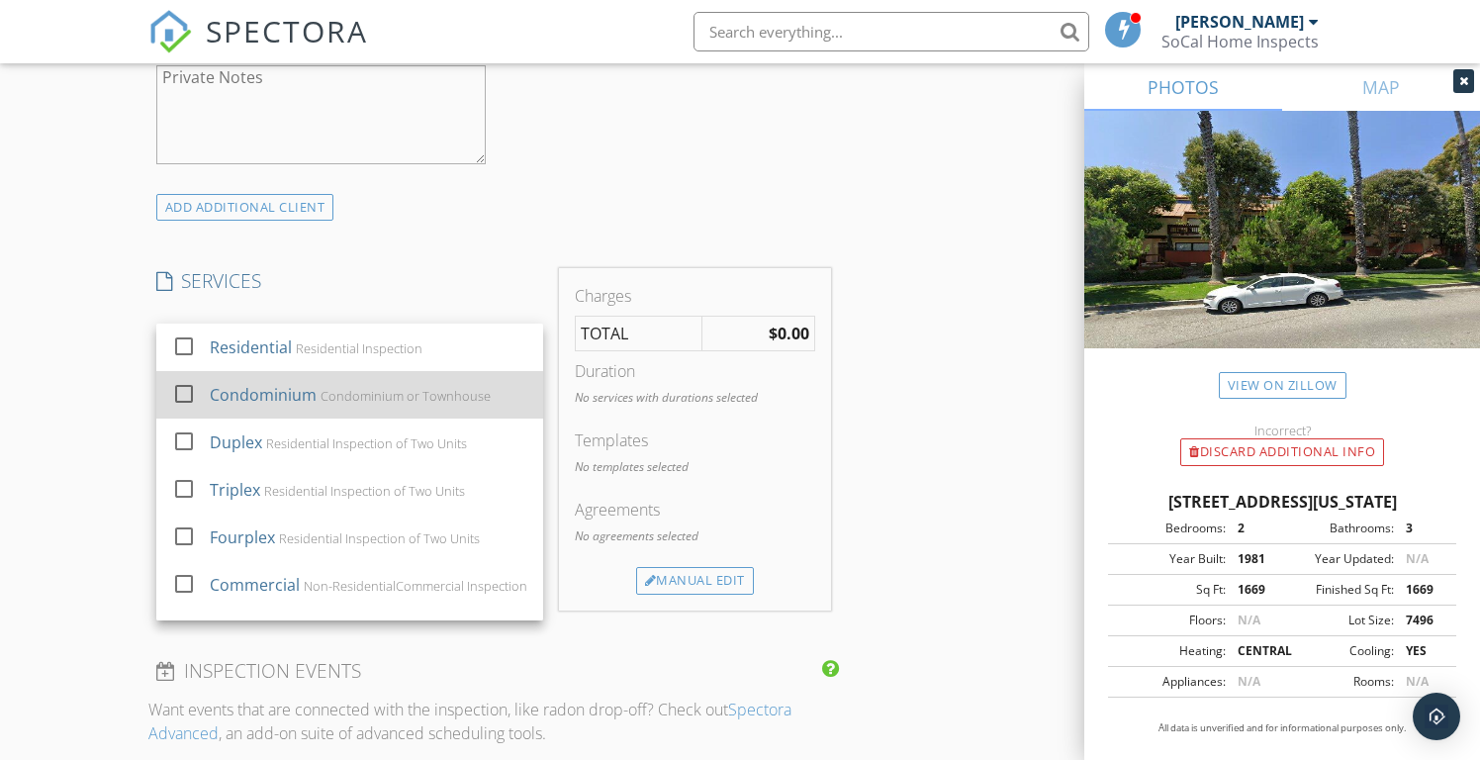
click at [237, 397] on div "Condominium" at bounding box center [263, 395] width 107 height 24
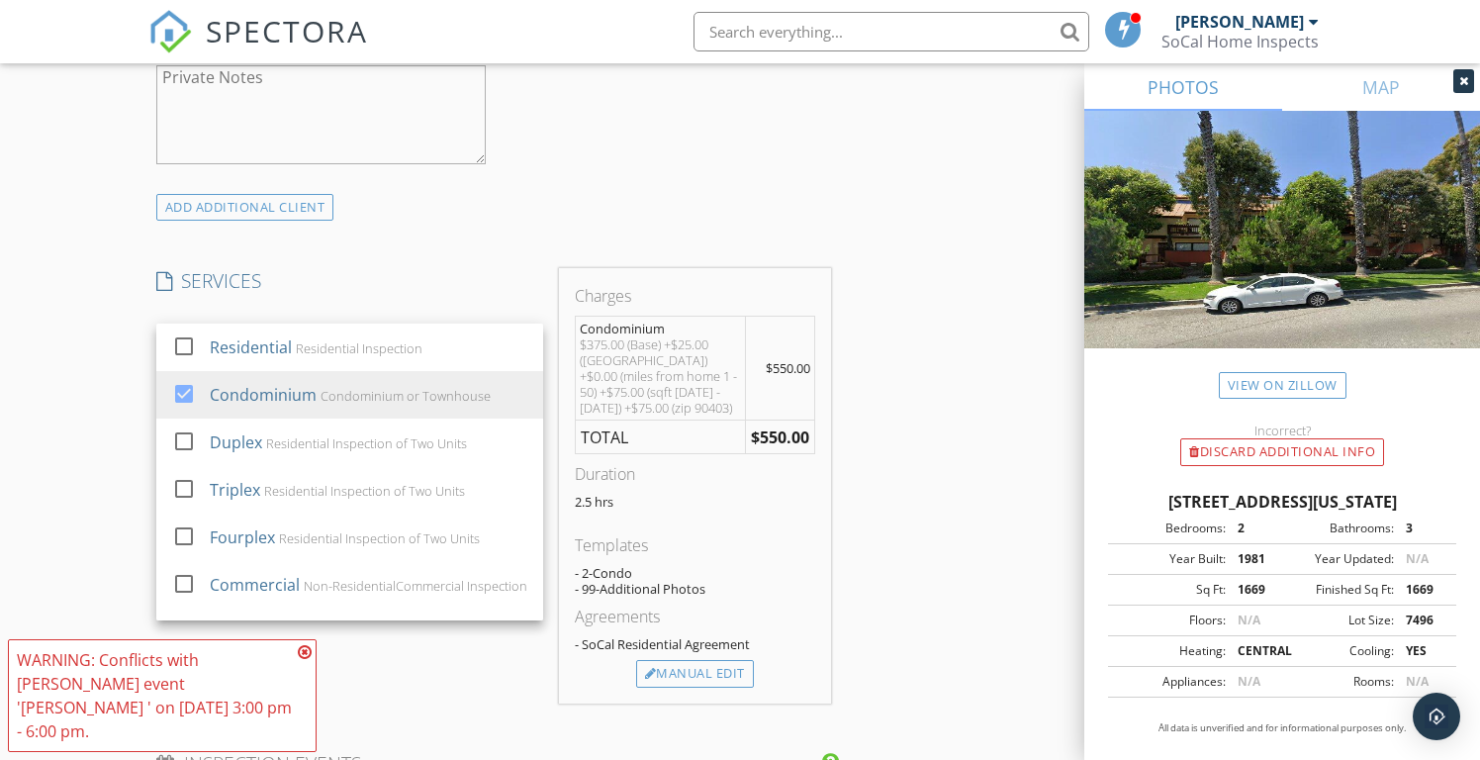
click at [419, 656] on div "SERVICES check_box_outline_blank Residential Residential Inspection check_box C…" at bounding box center [349, 485] width 403 height 435
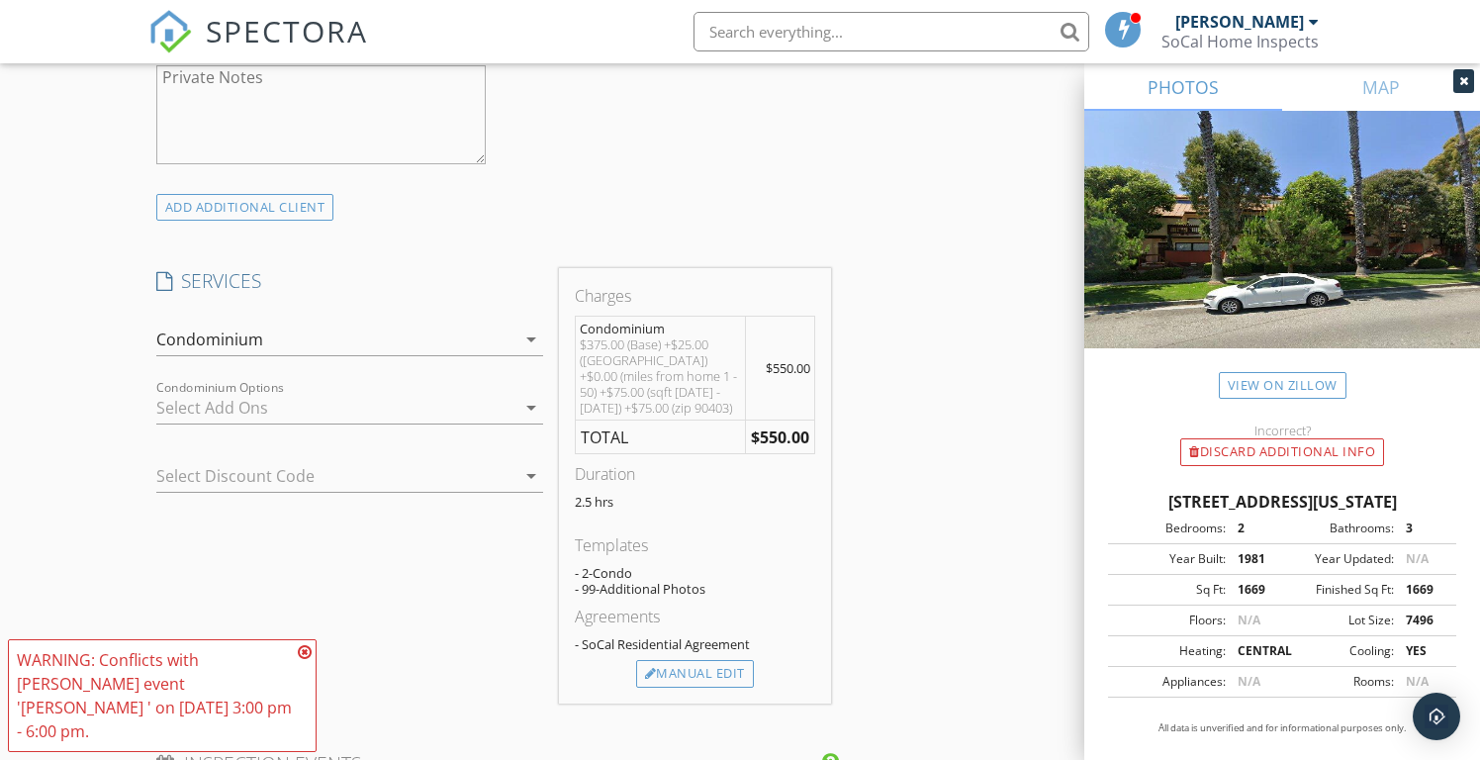
click at [303, 660] on icon at bounding box center [305, 652] width 14 height 16
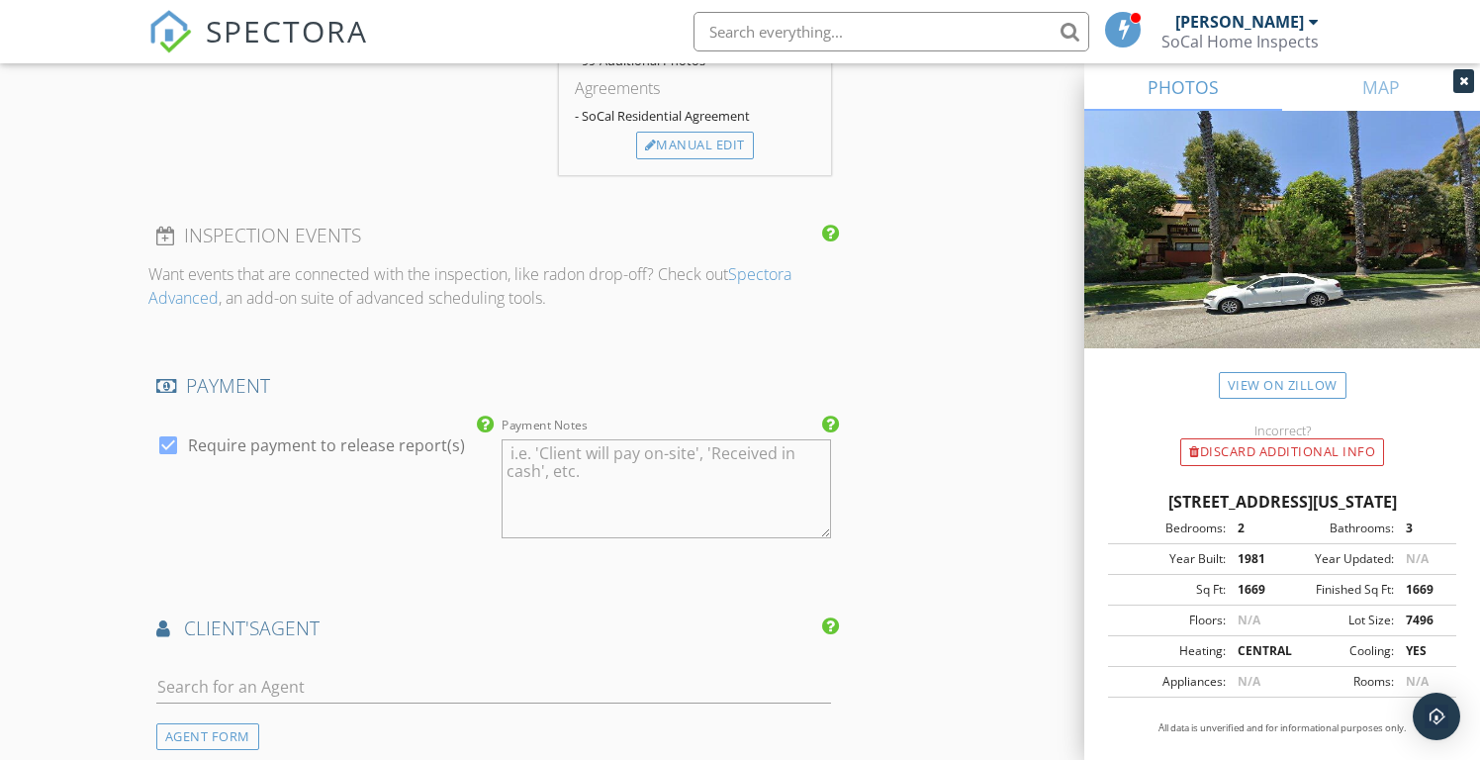
scroll to position [2023, 0]
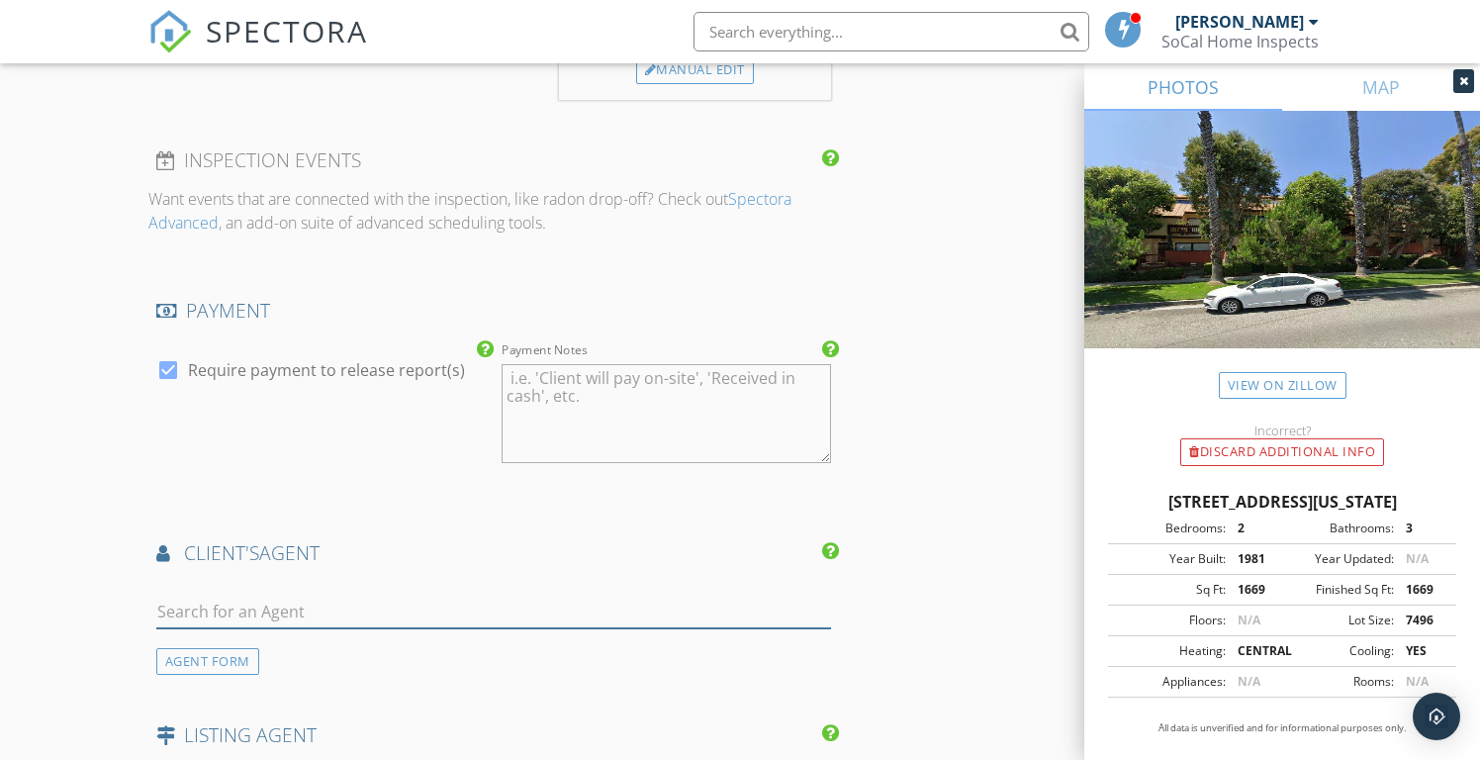
click at [248, 597] on input "text" at bounding box center [493, 612] width 675 height 33
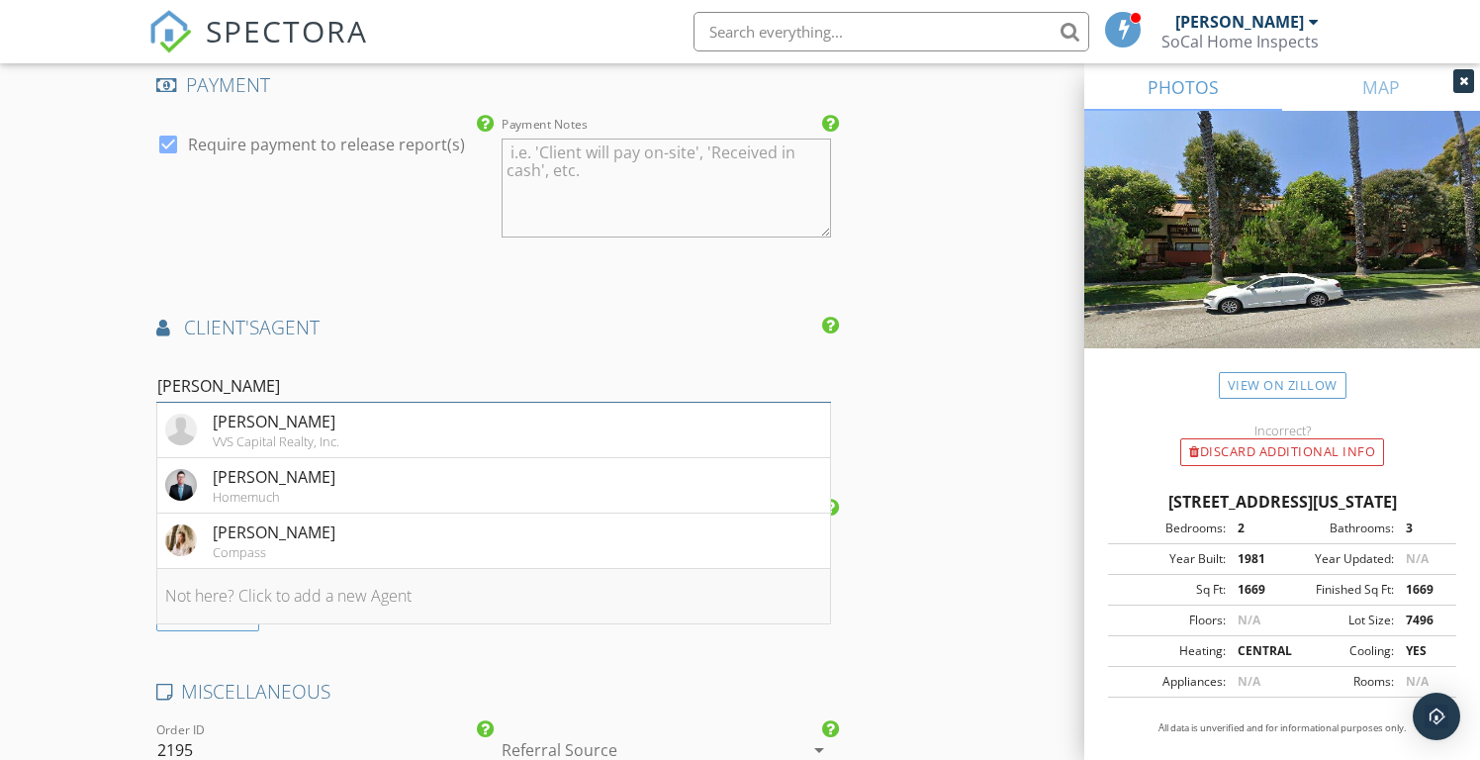
scroll to position [2289, 0]
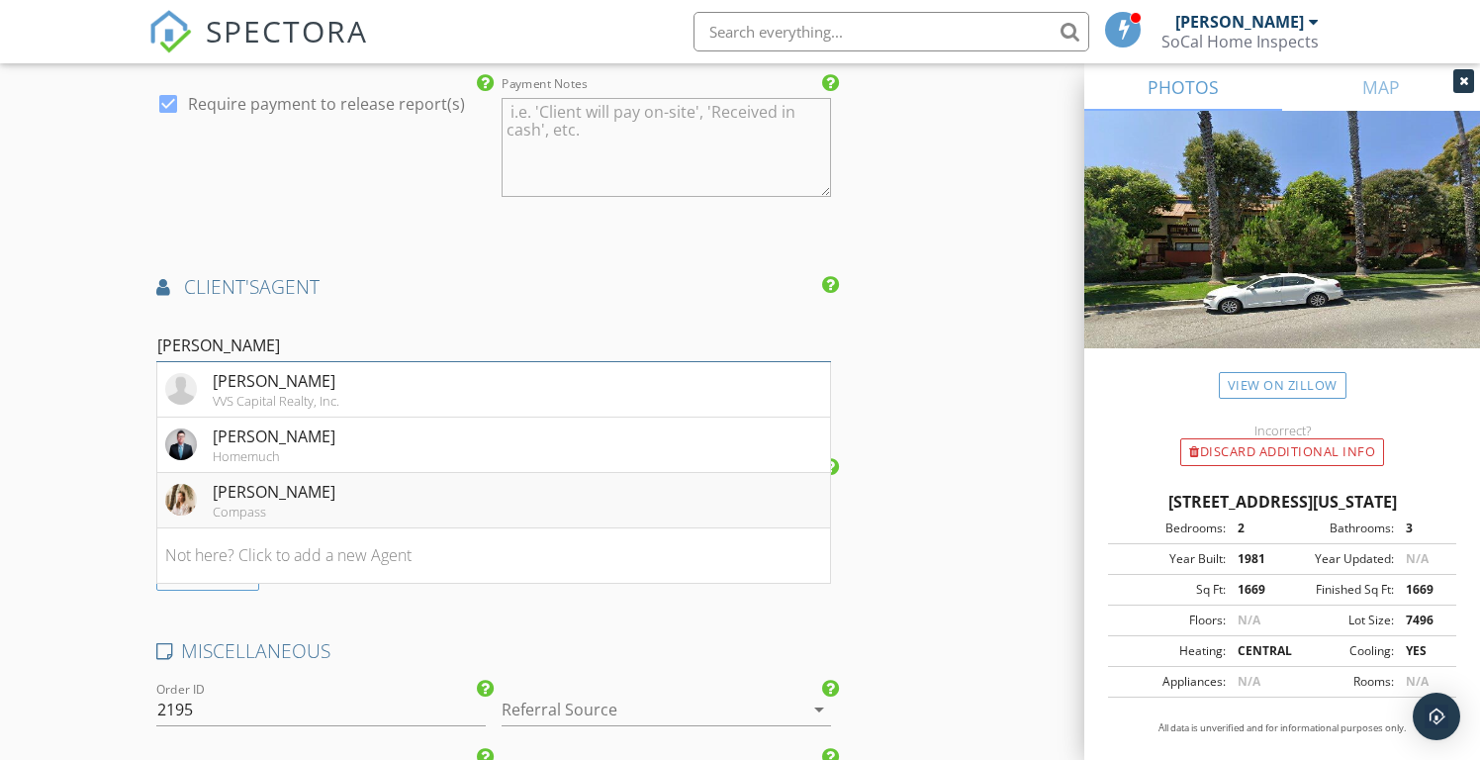
type input "liang"
click at [240, 495] on div "Rebecca Liang" at bounding box center [274, 492] width 123 height 24
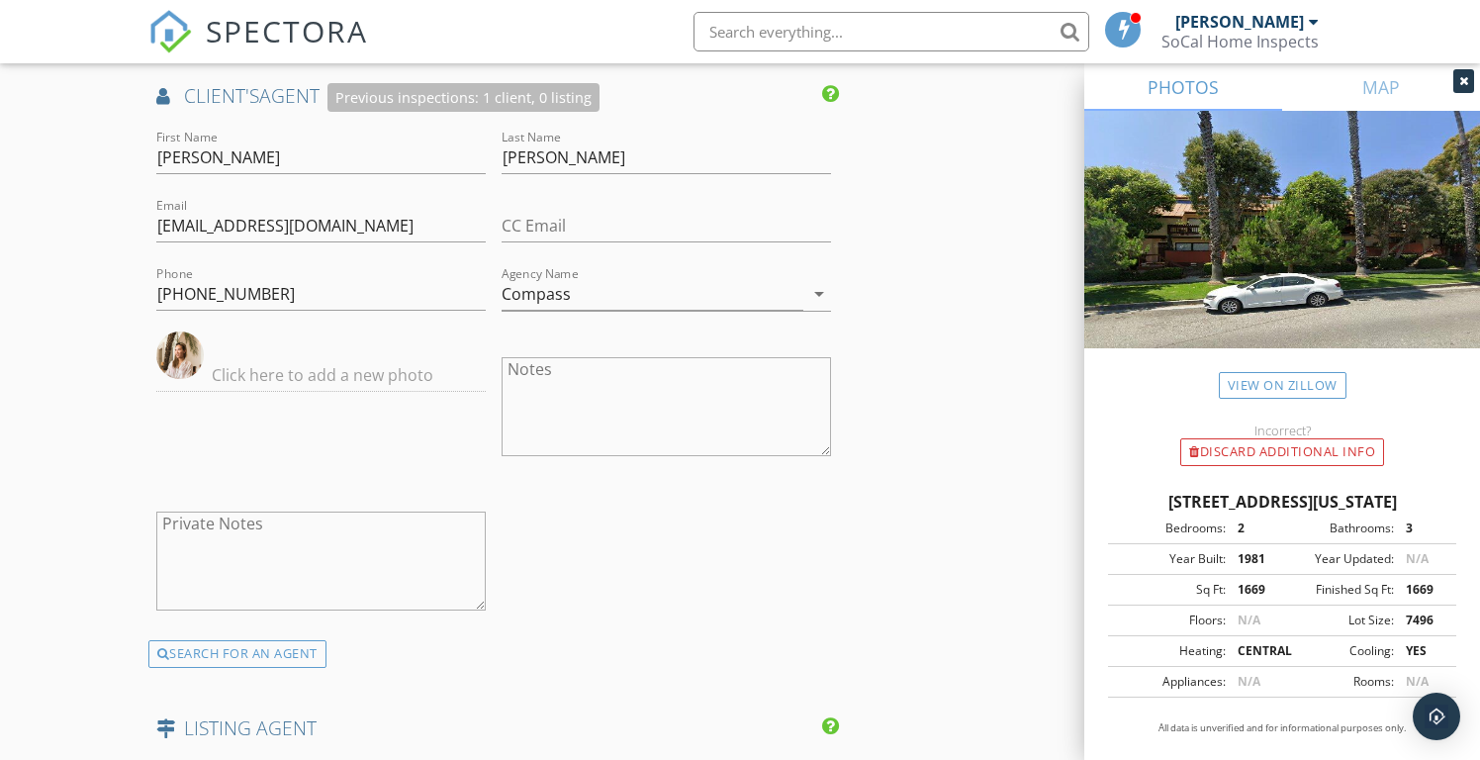
scroll to position [2476, 0]
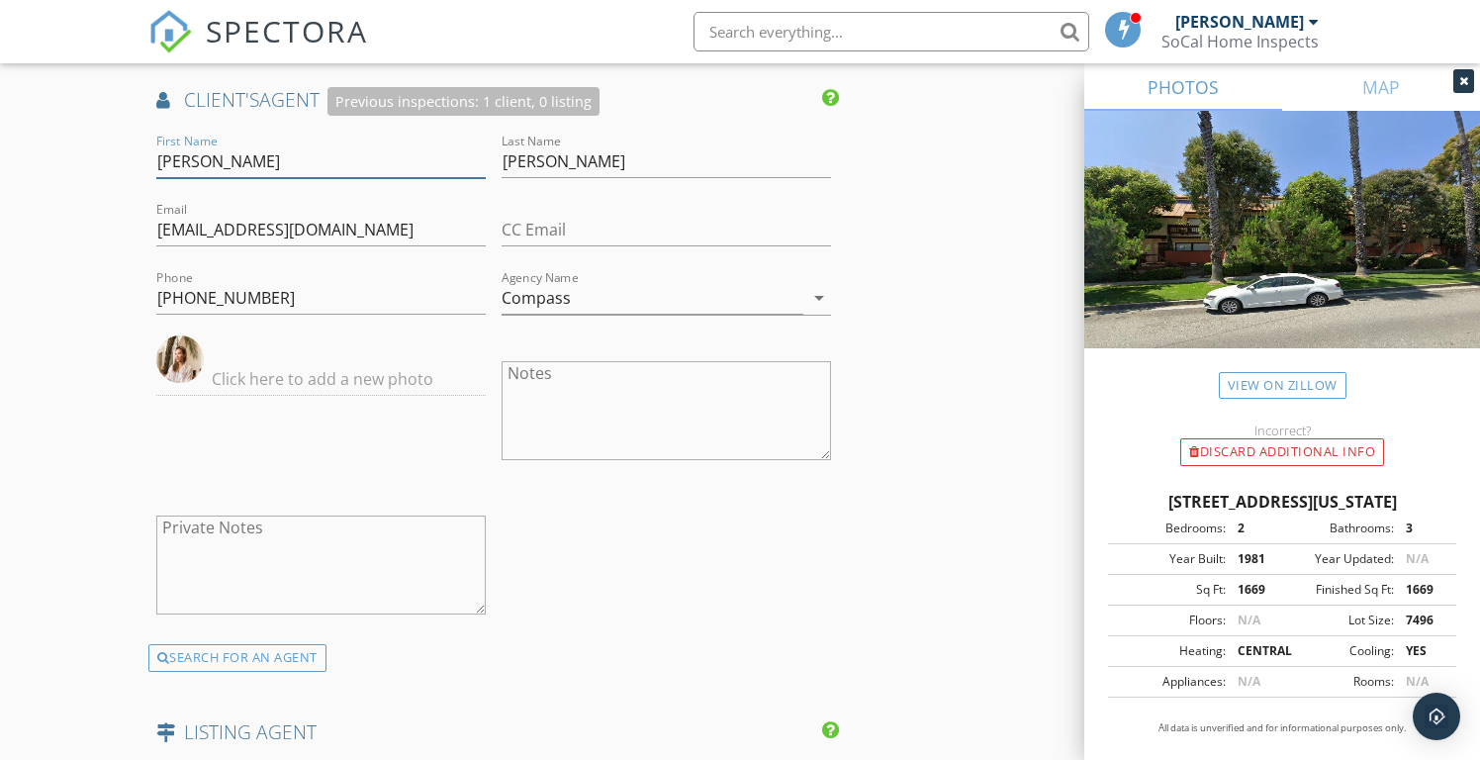
click at [183, 161] on input "Rebecca" at bounding box center [320, 161] width 329 height 33
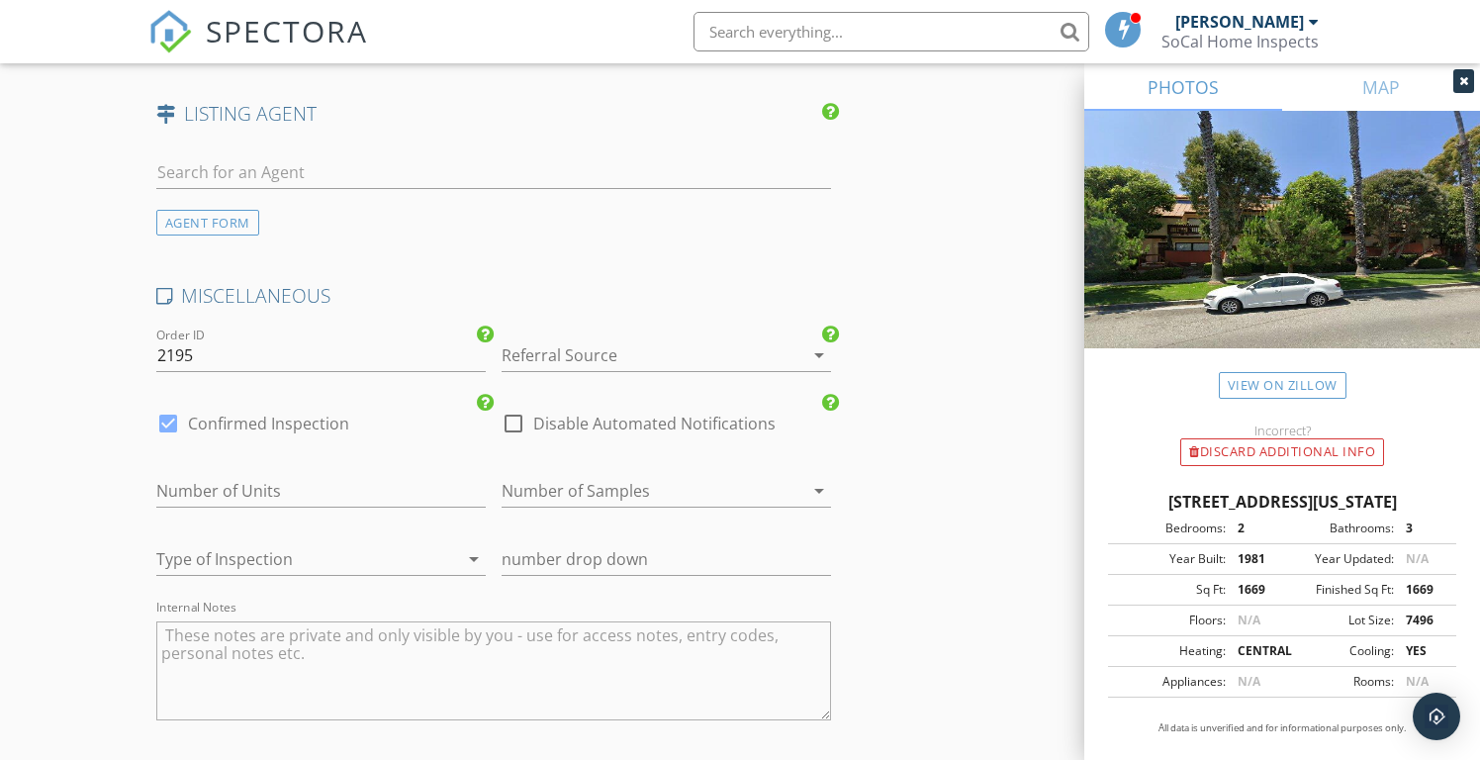
scroll to position [3169, 0]
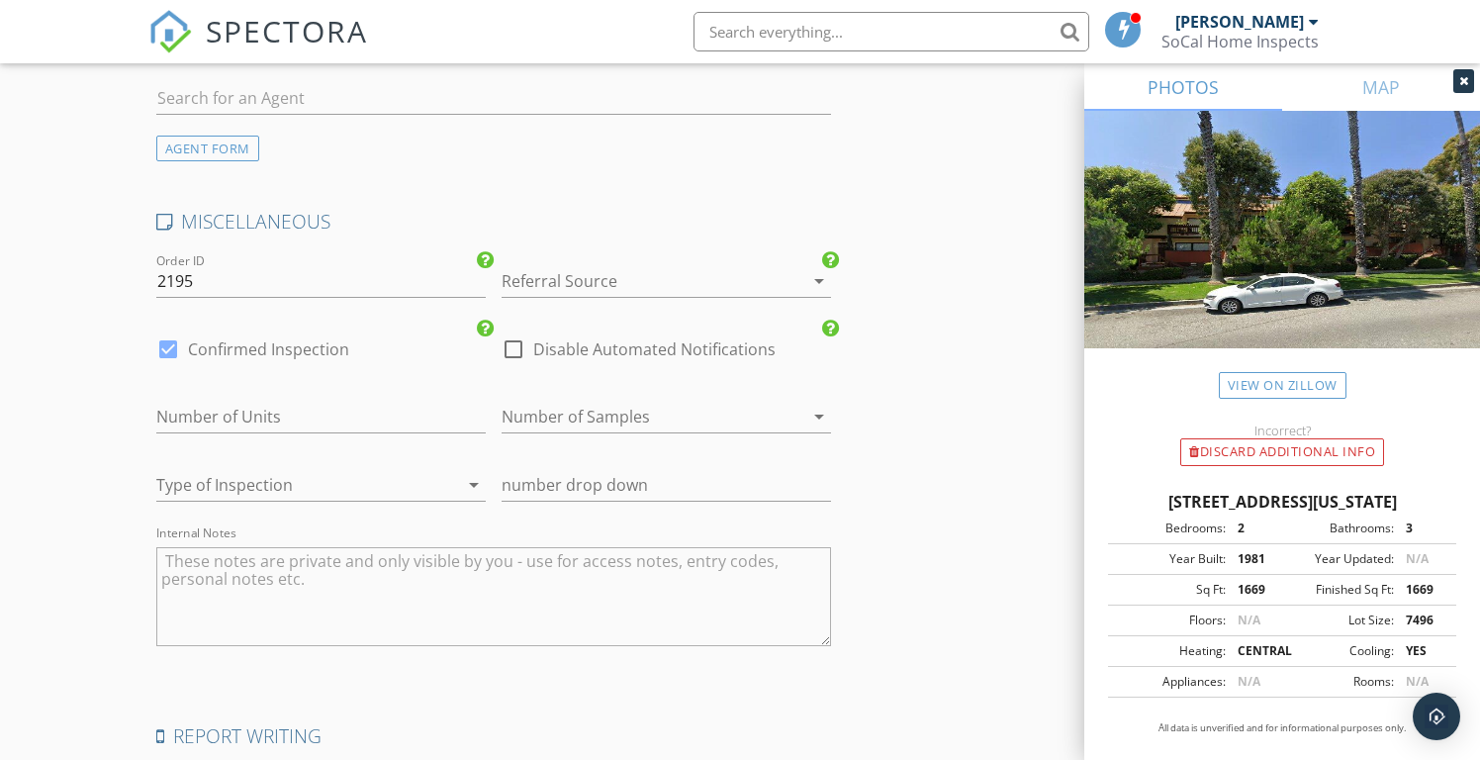
type input "Becca"
click at [588, 265] on div at bounding box center [639, 281] width 274 height 32
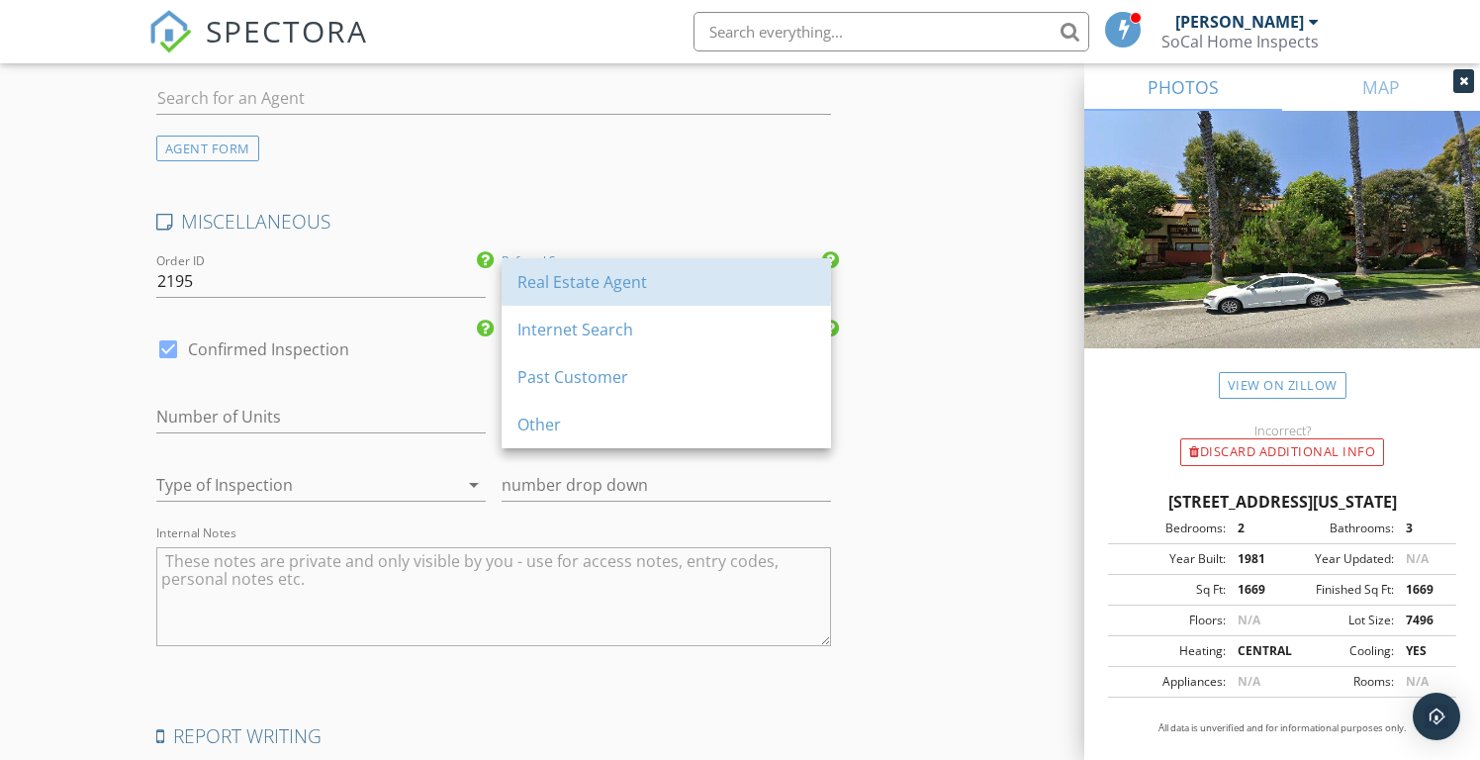
click at [588, 263] on div "Real Estate Agent" at bounding box center [666, 281] width 298 height 47
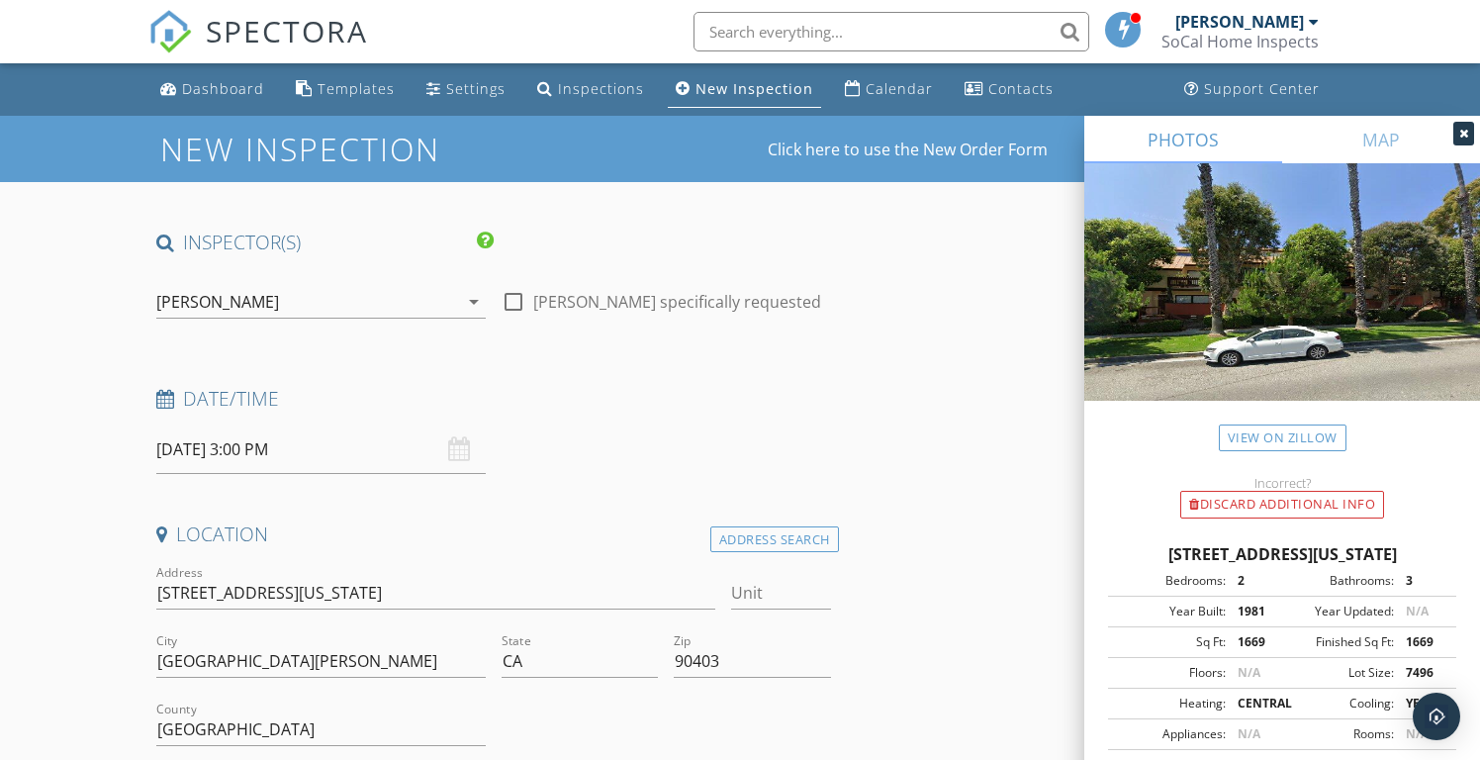
scroll to position [3434, 0]
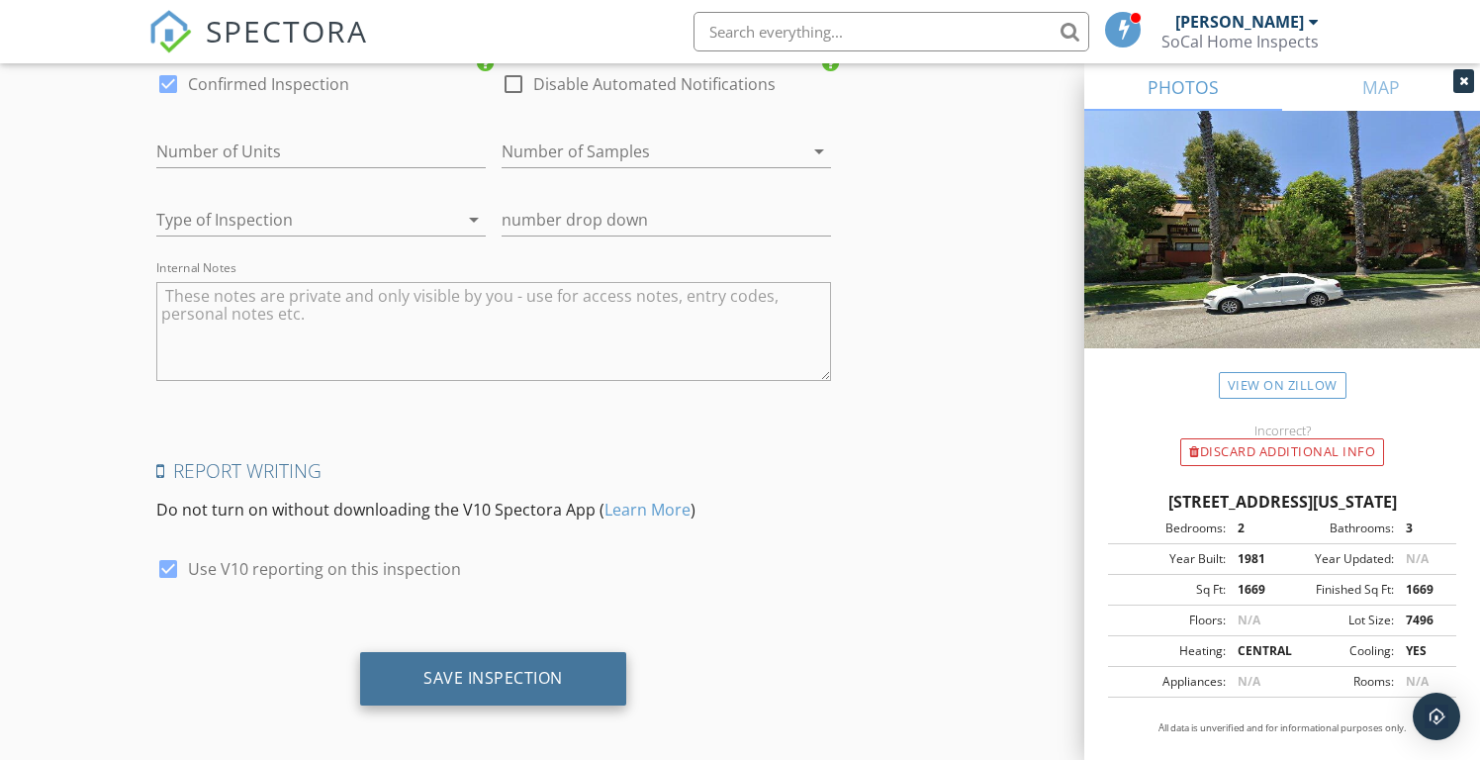
click at [508, 668] on div "Save Inspection" at bounding box center [492, 678] width 139 height 20
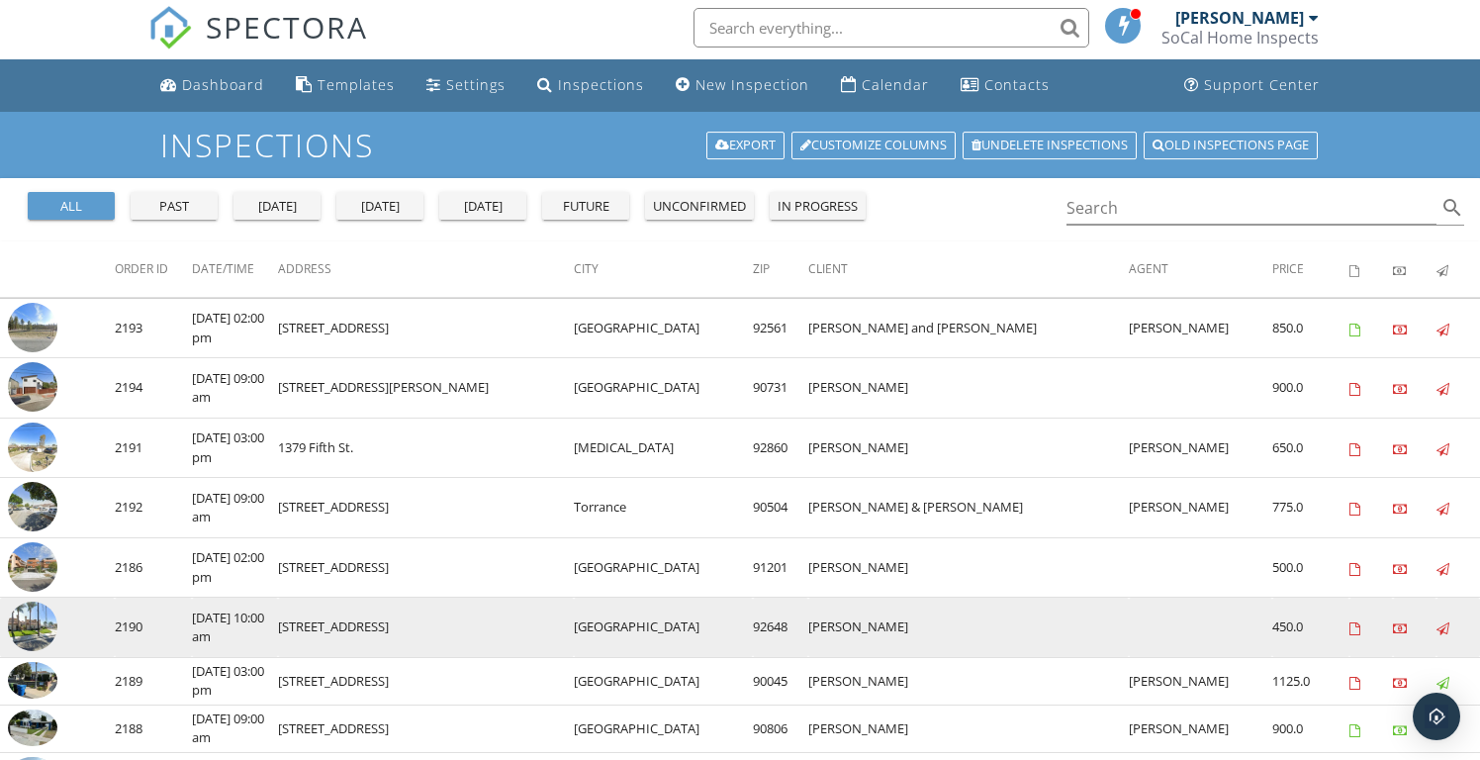
scroll to position [51, 0]
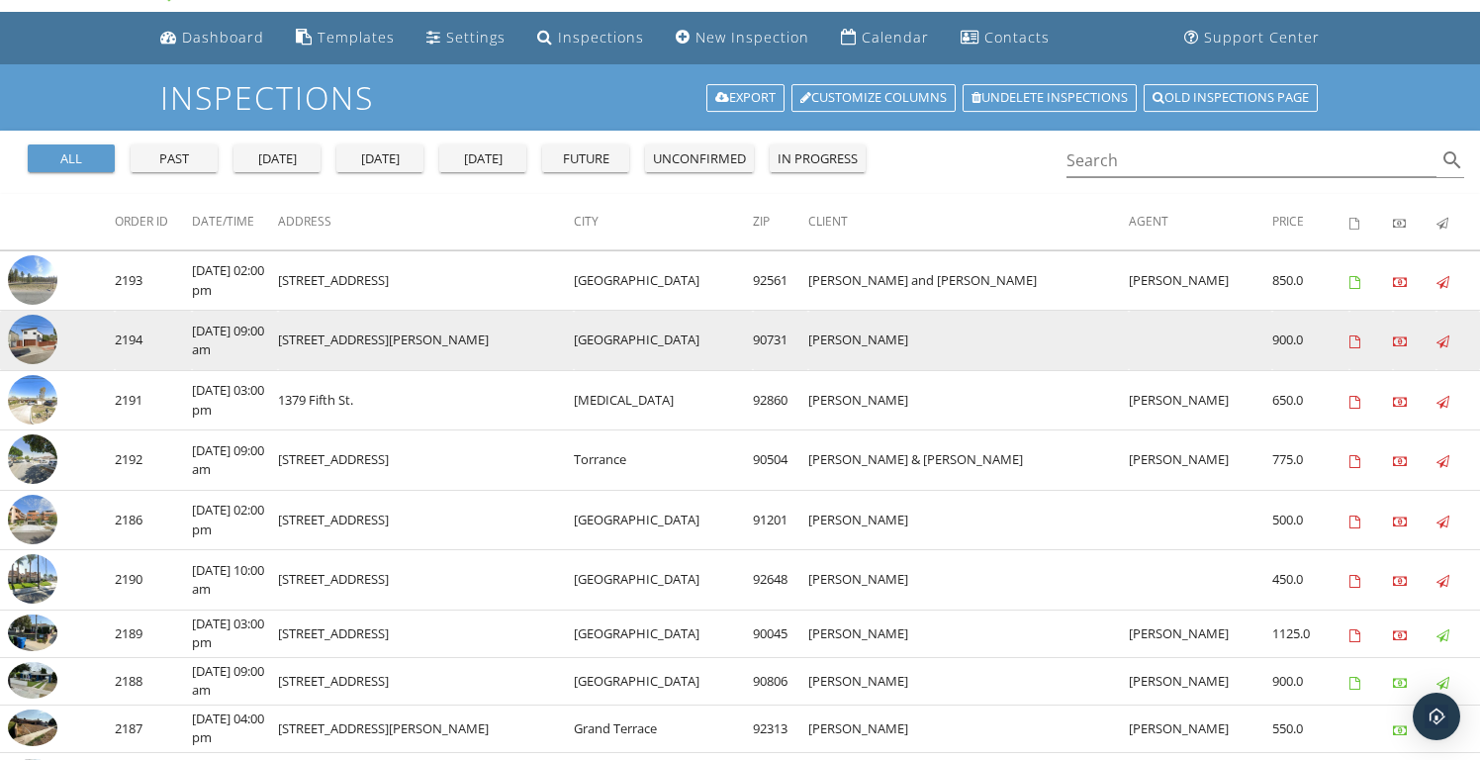
click at [17, 338] on img at bounding box center [32, 339] width 49 height 49
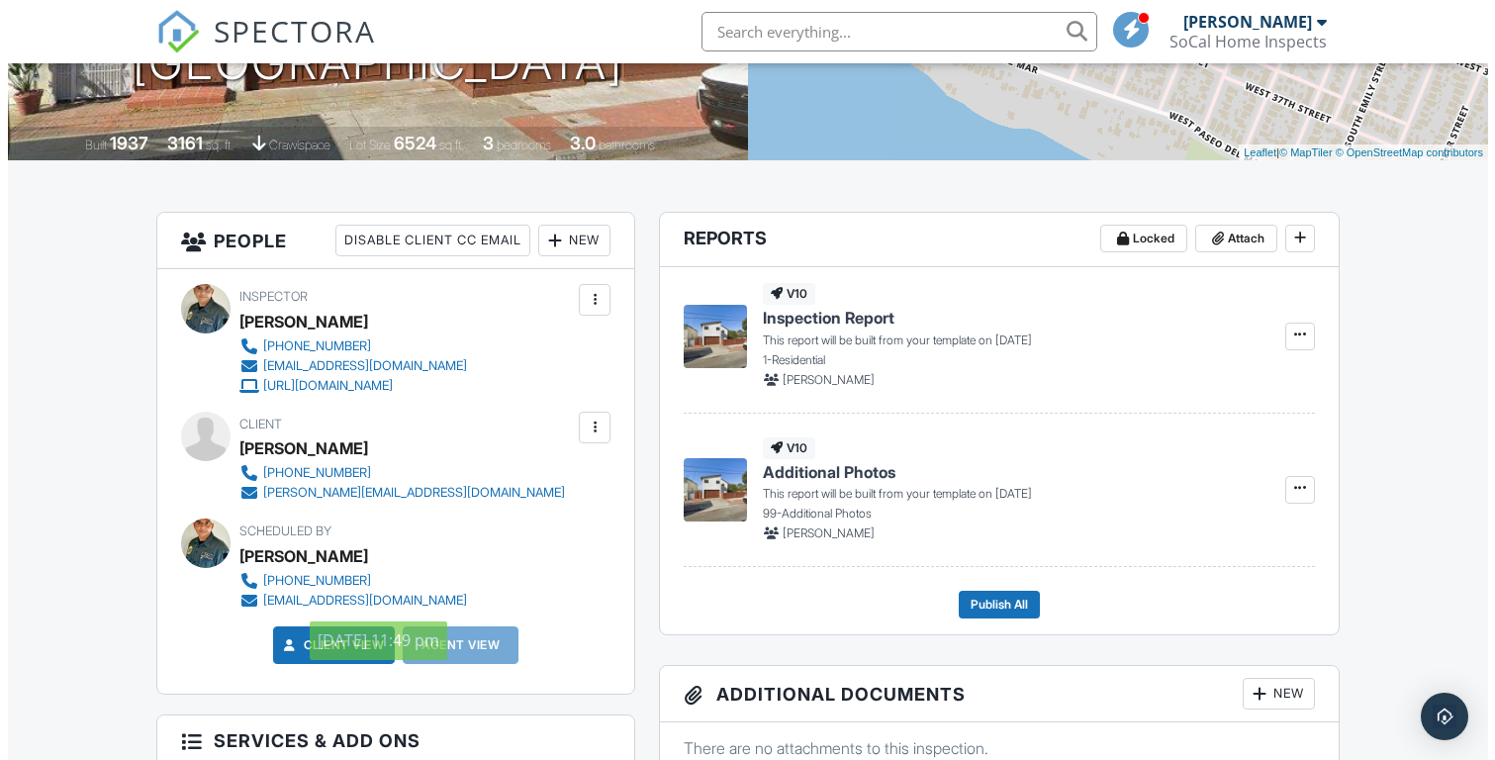
scroll to position [298, 0]
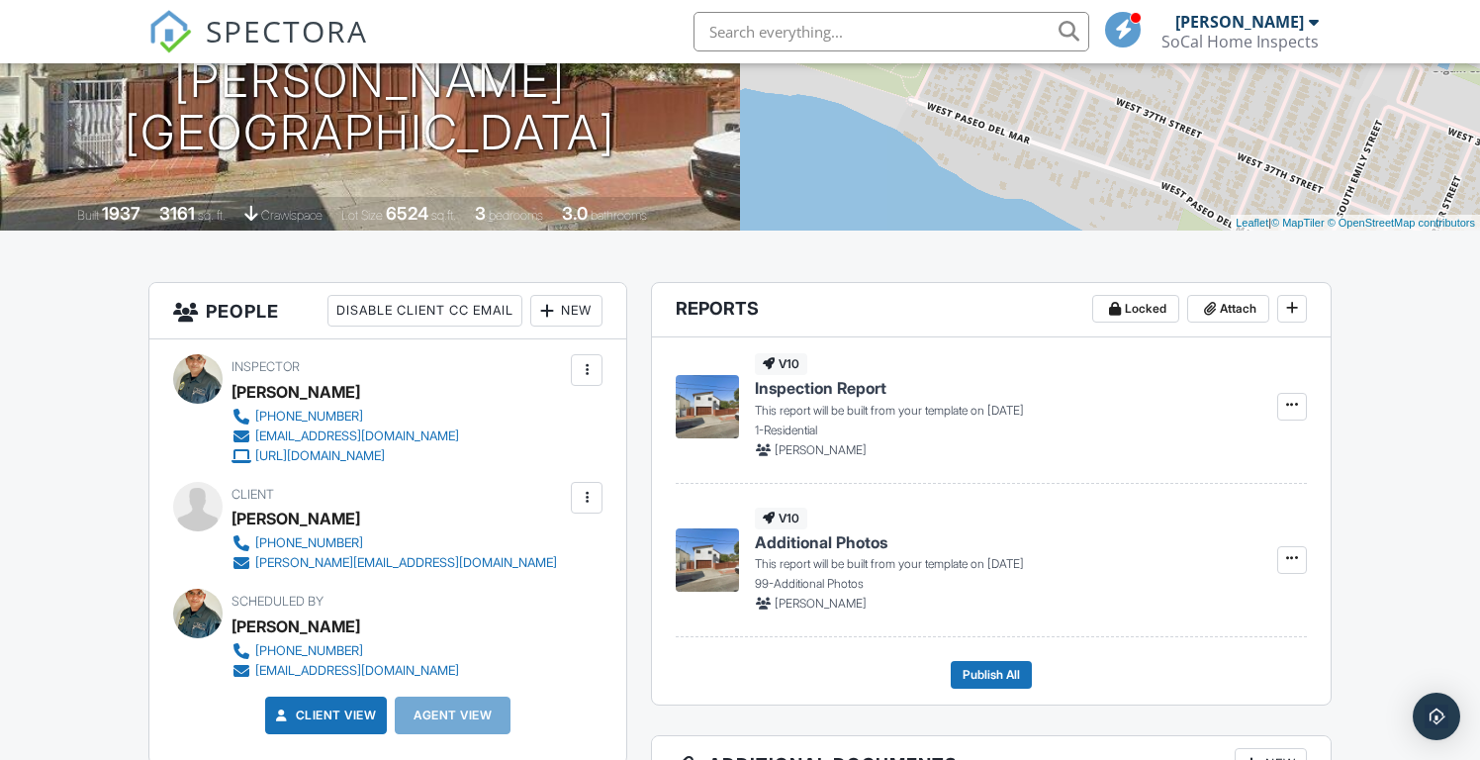
click at [592, 490] on div at bounding box center [587, 498] width 20 height 20
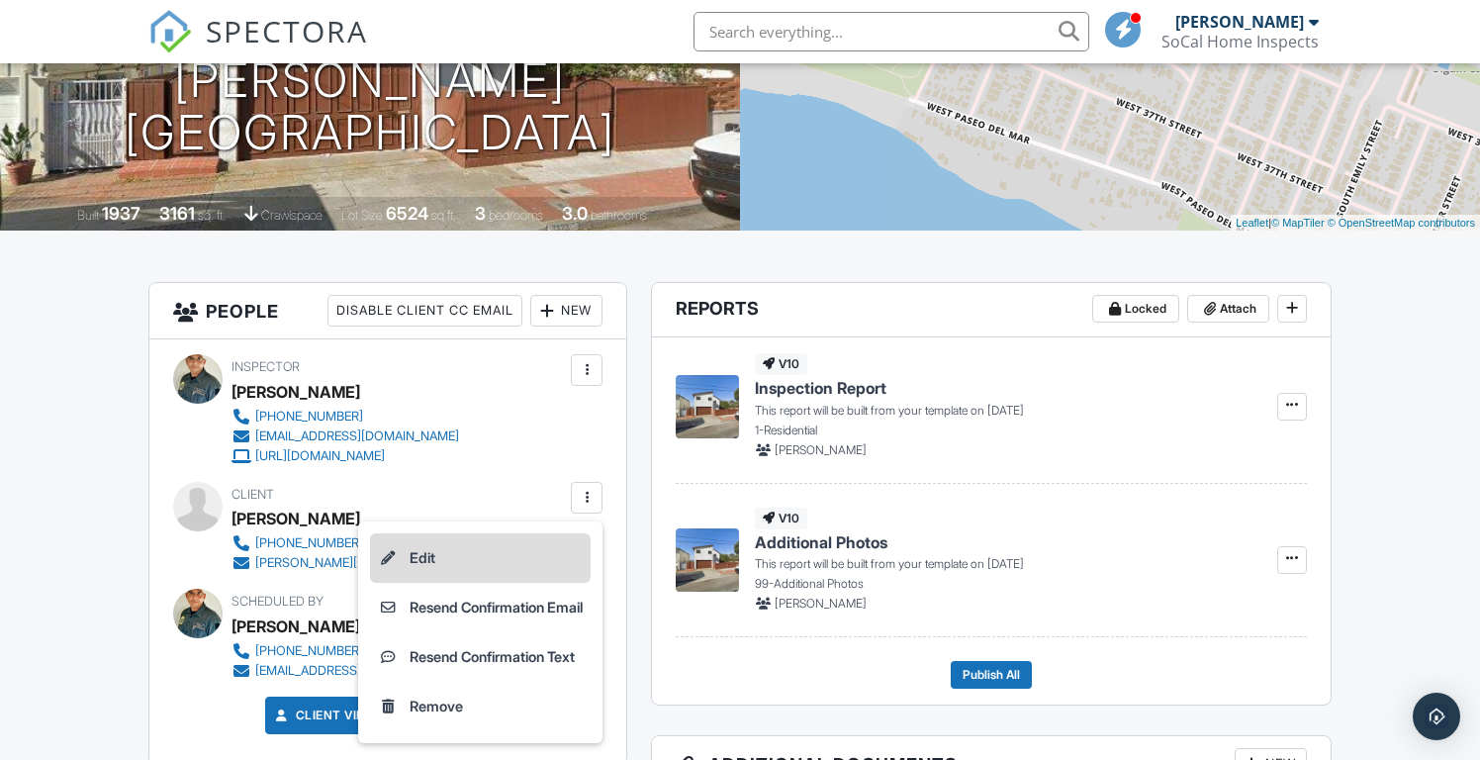
click at [462, 561] on li "Edit" at bounding box center [480, 557] width 221 height 49
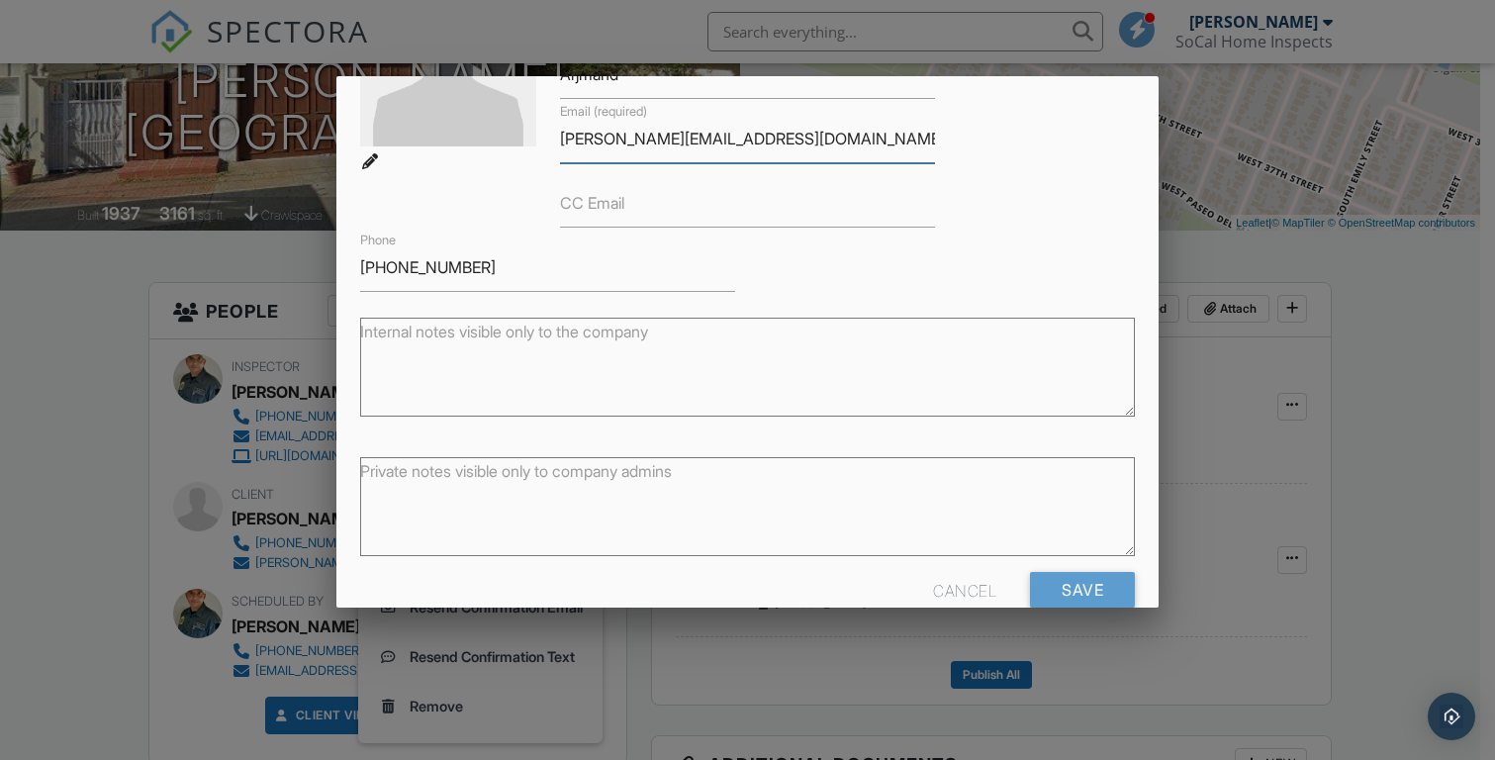
scroll to position [242, 0]
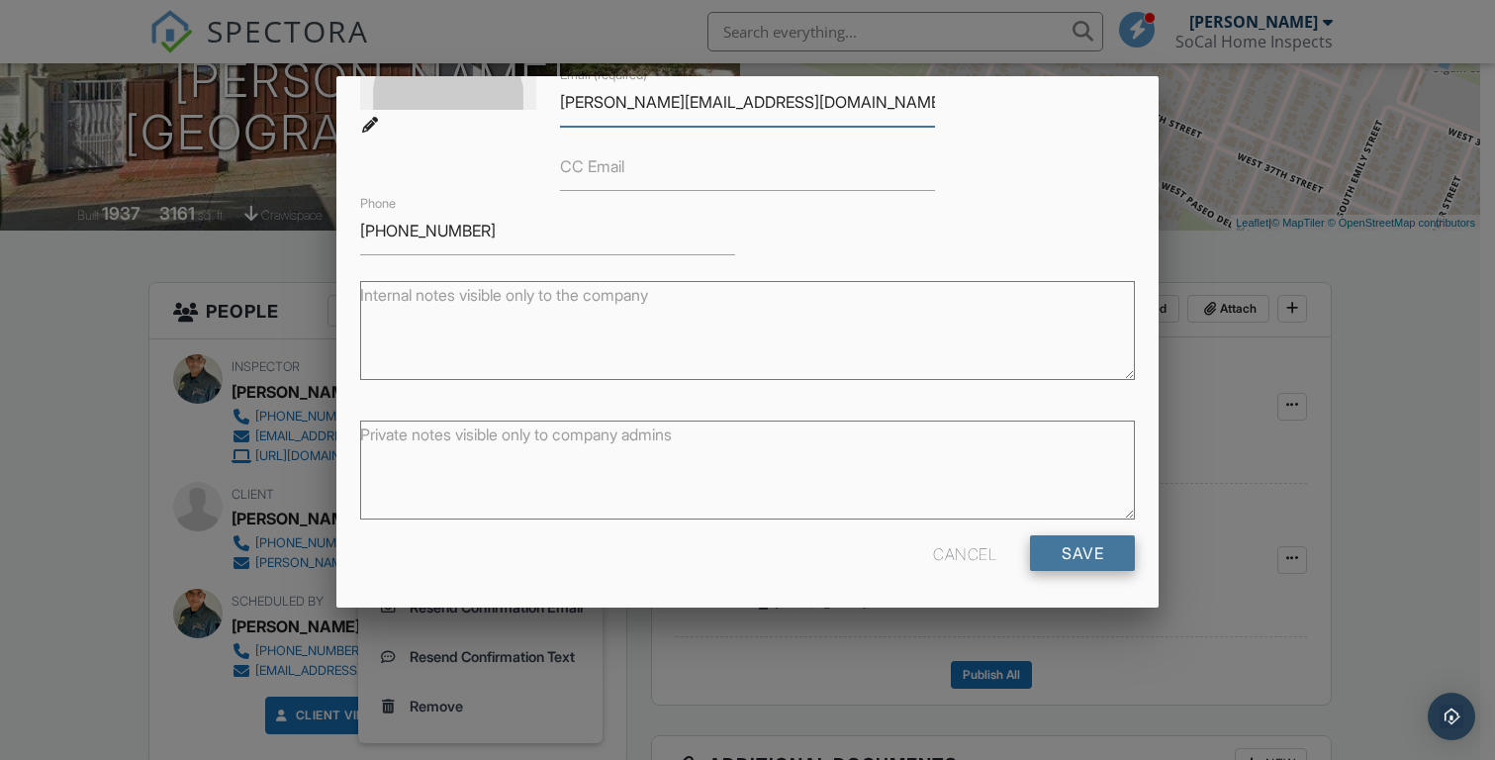
type input "[PERSON_NAME][EMAIL_ADDRESS][DOMAIN_NAME]"
click at [1050, 545] on input "Save" at bounding box center [1082, 553] width 105 height 36
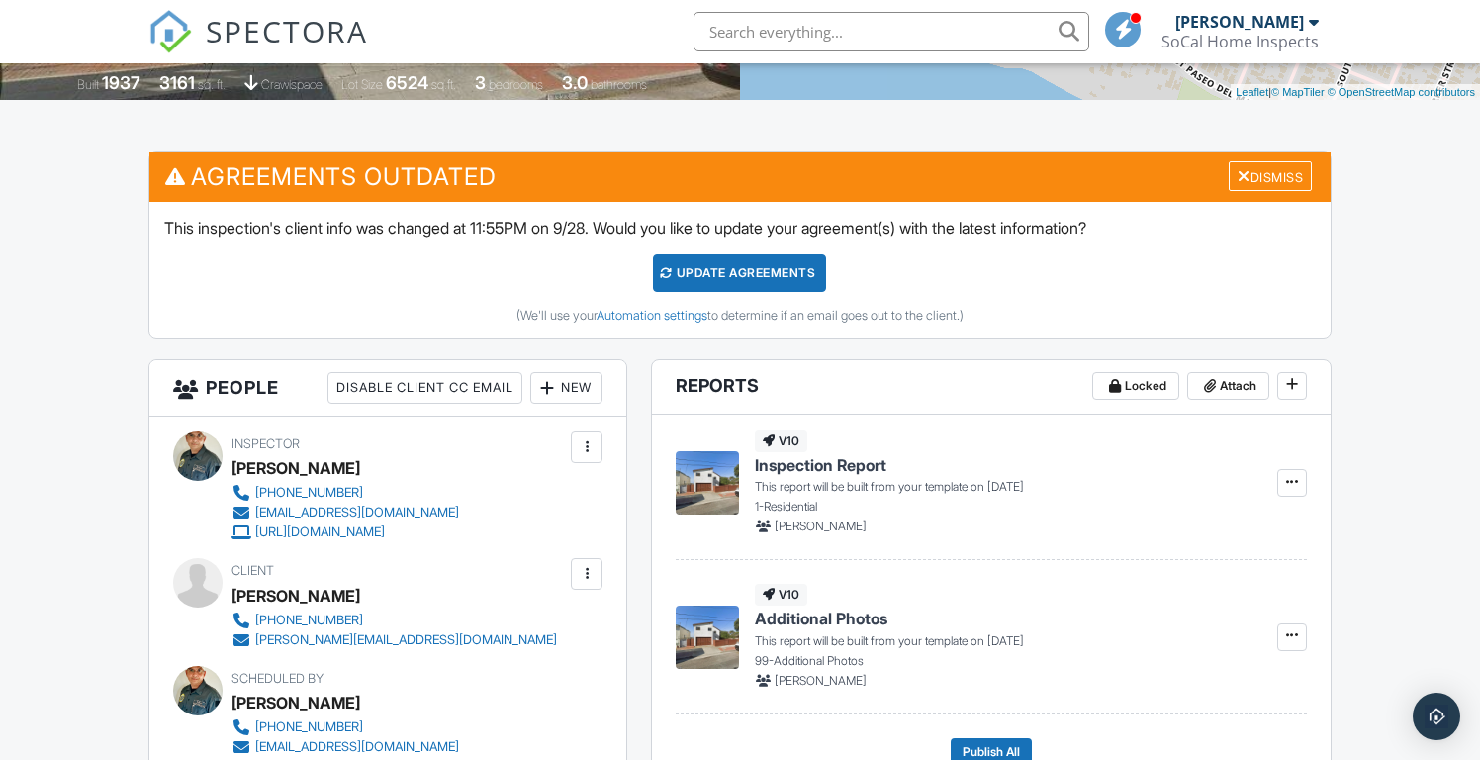
scroll to position [89, 0]
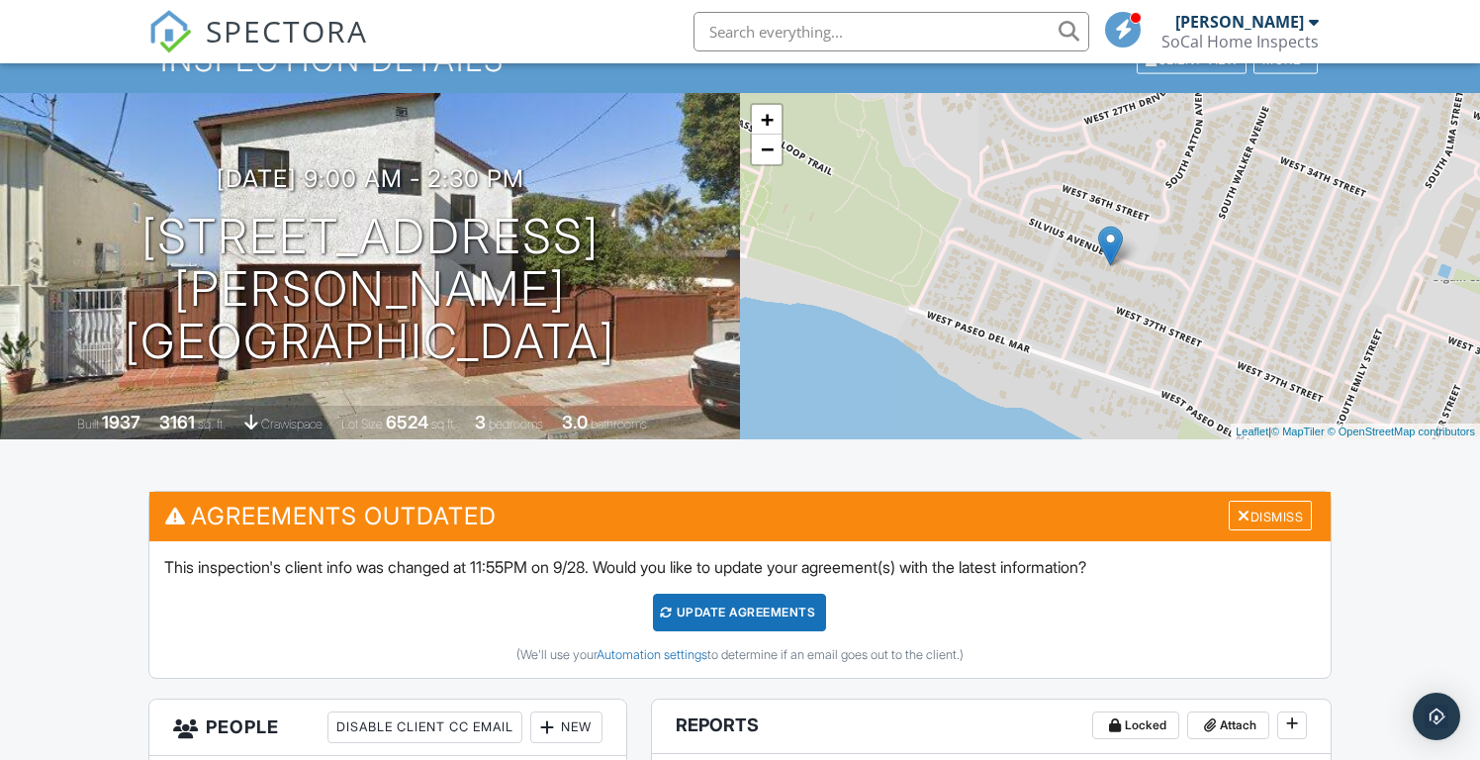
click at [735, 610] on div "Update Agreements" at bounding box center [739, 613] width 173 height 38
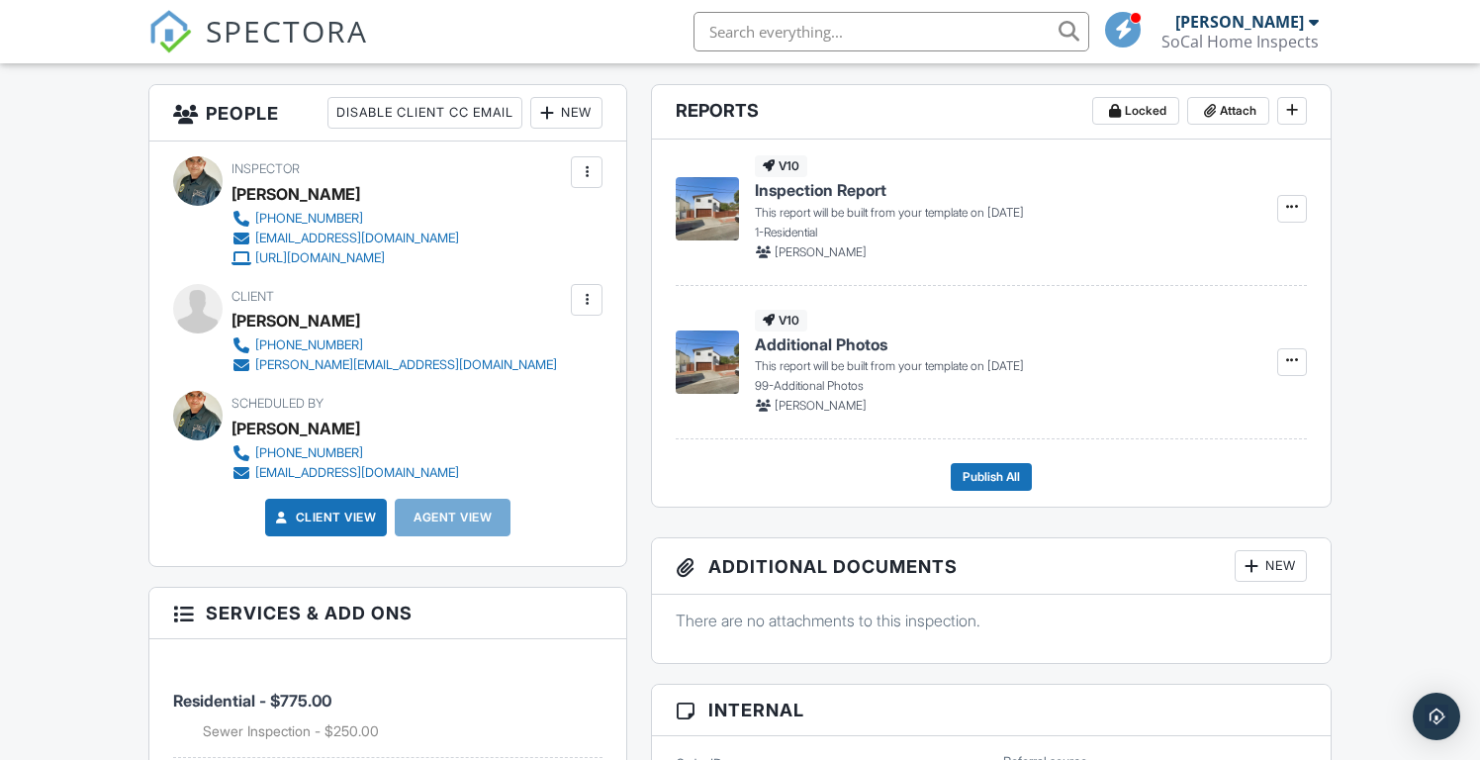
scroll to position [435, 0]
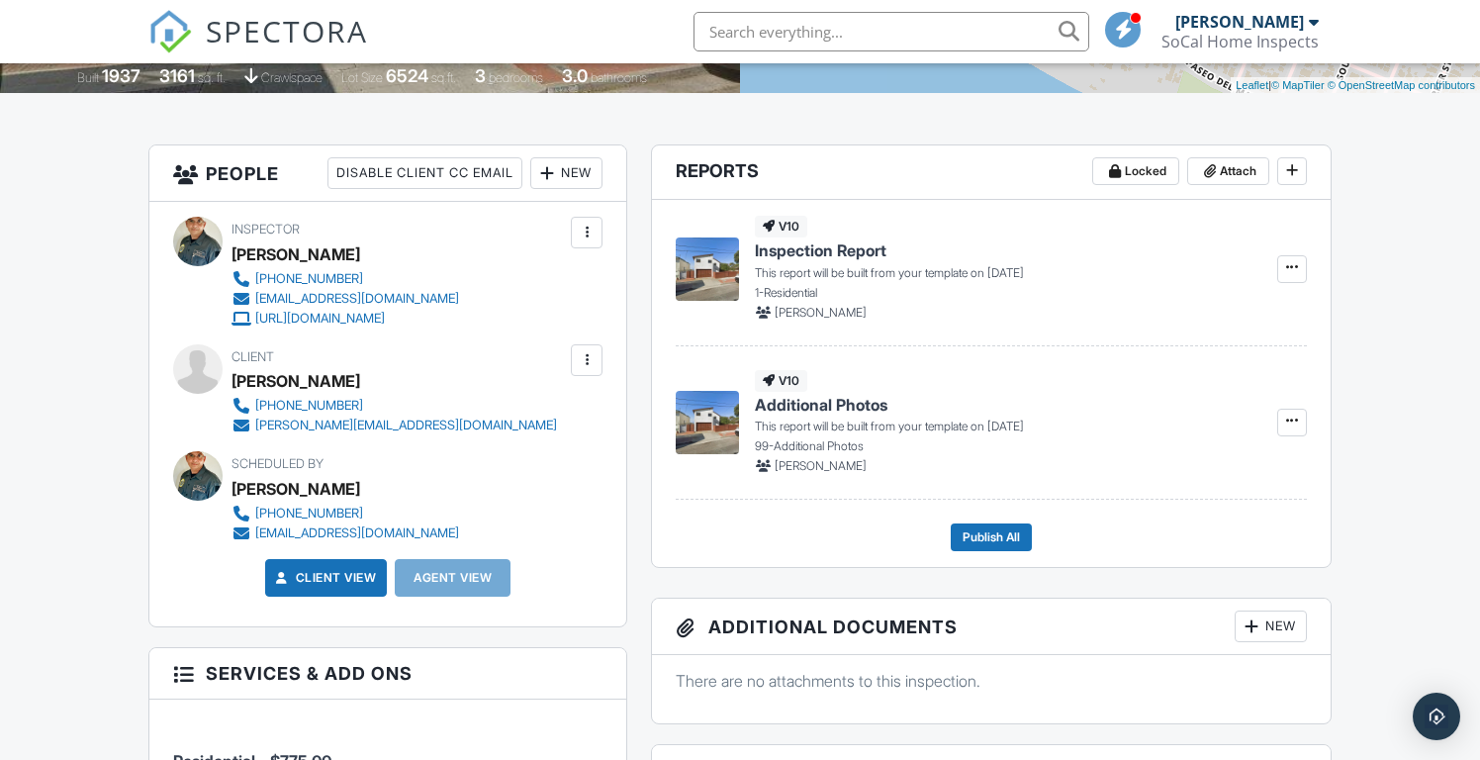
click at [586, 170] on div "New" at bounding box center [566, 173] width 72 height 32
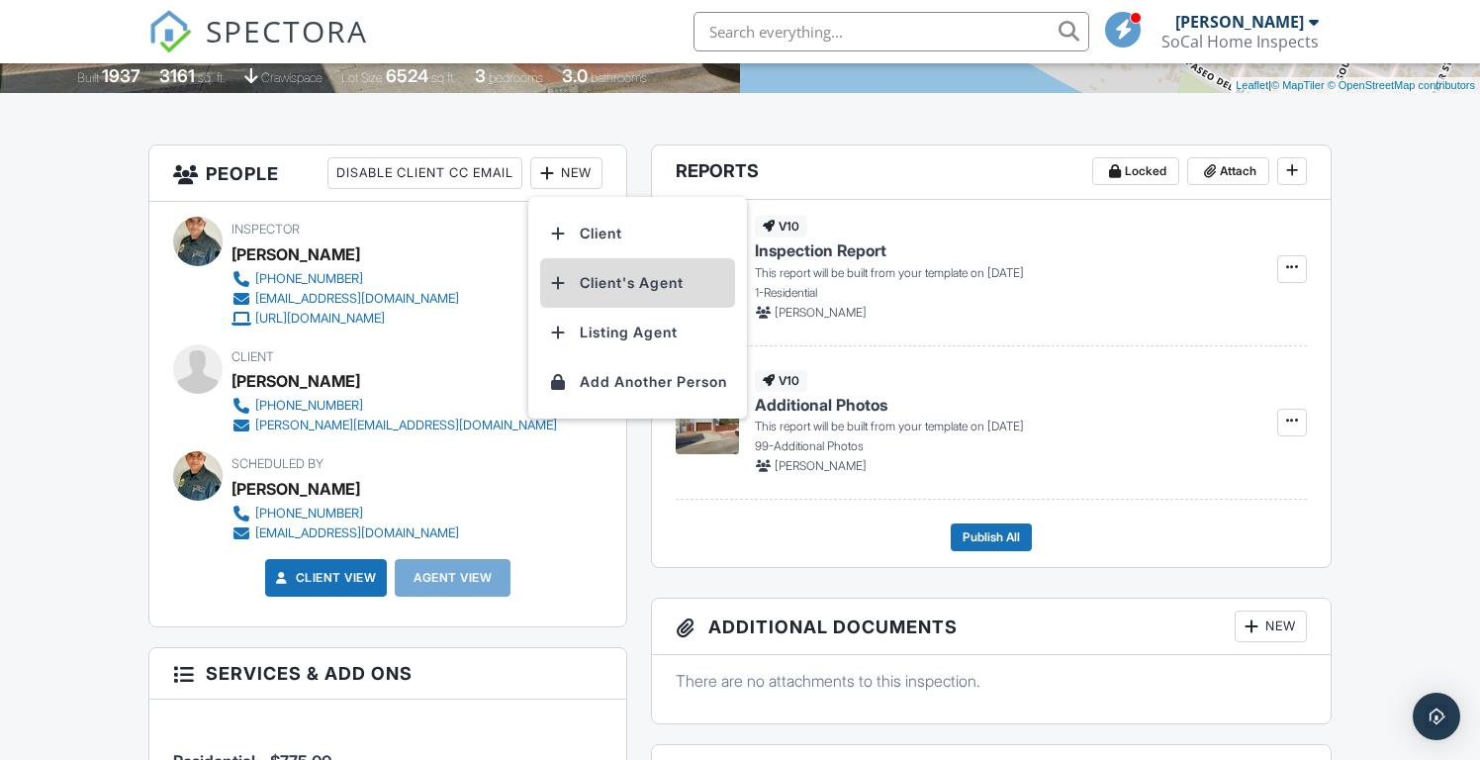
click at [619, 277] on li "Client's Agent" at bounding box center [637, 282] width 195 height 49
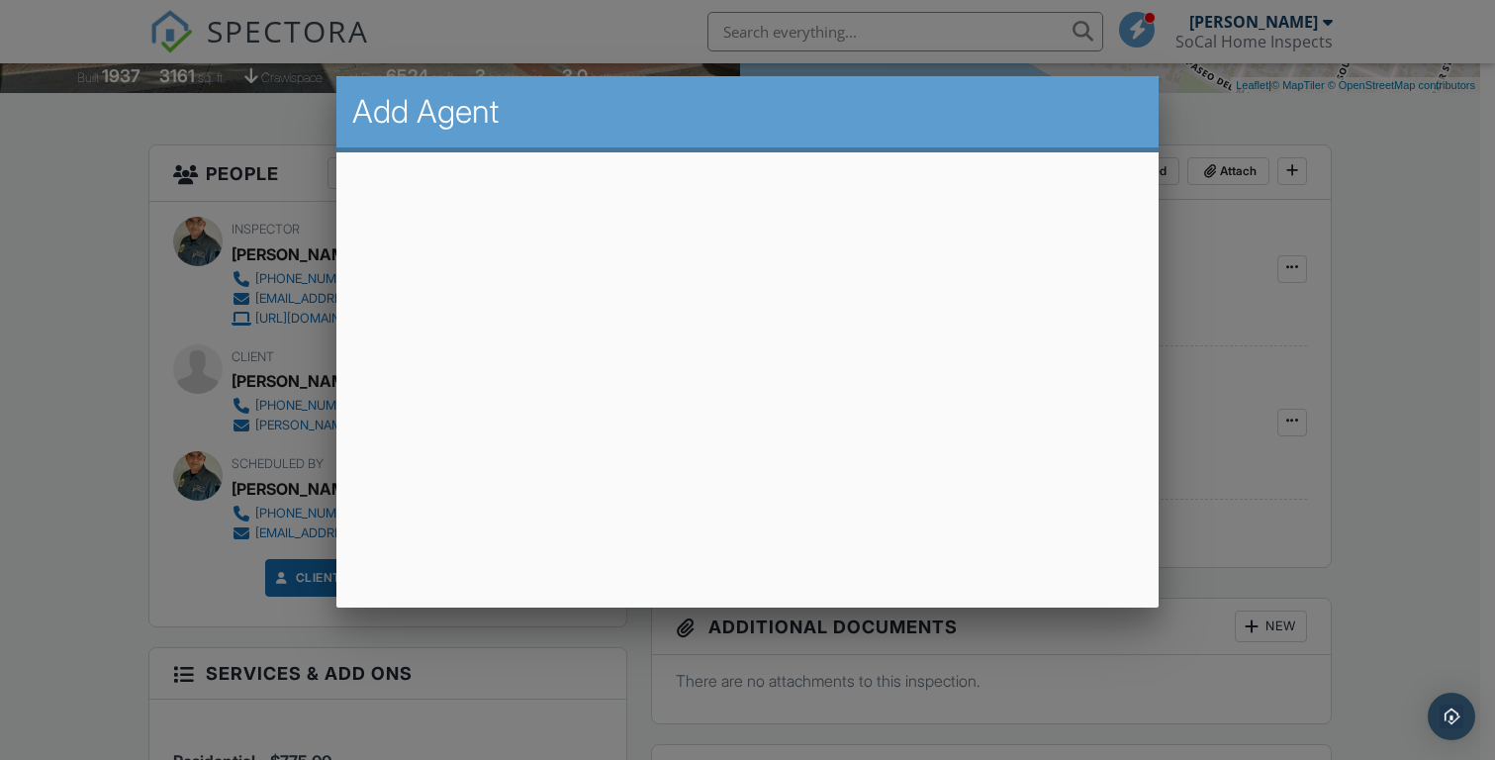
click at [1415, 367] on div at bounding box center [747, 376] width 1495 height 950
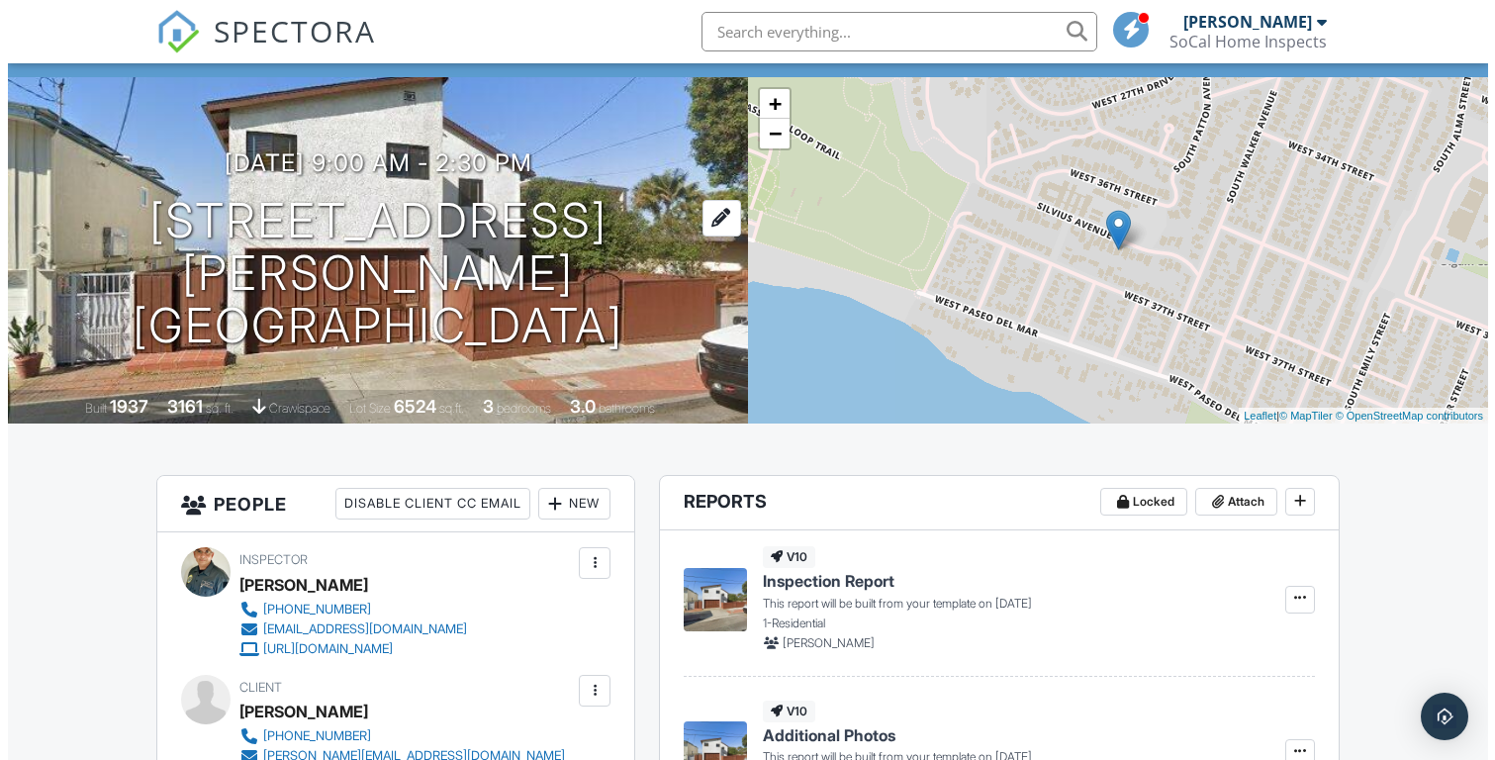
scroll to position [236, 0]
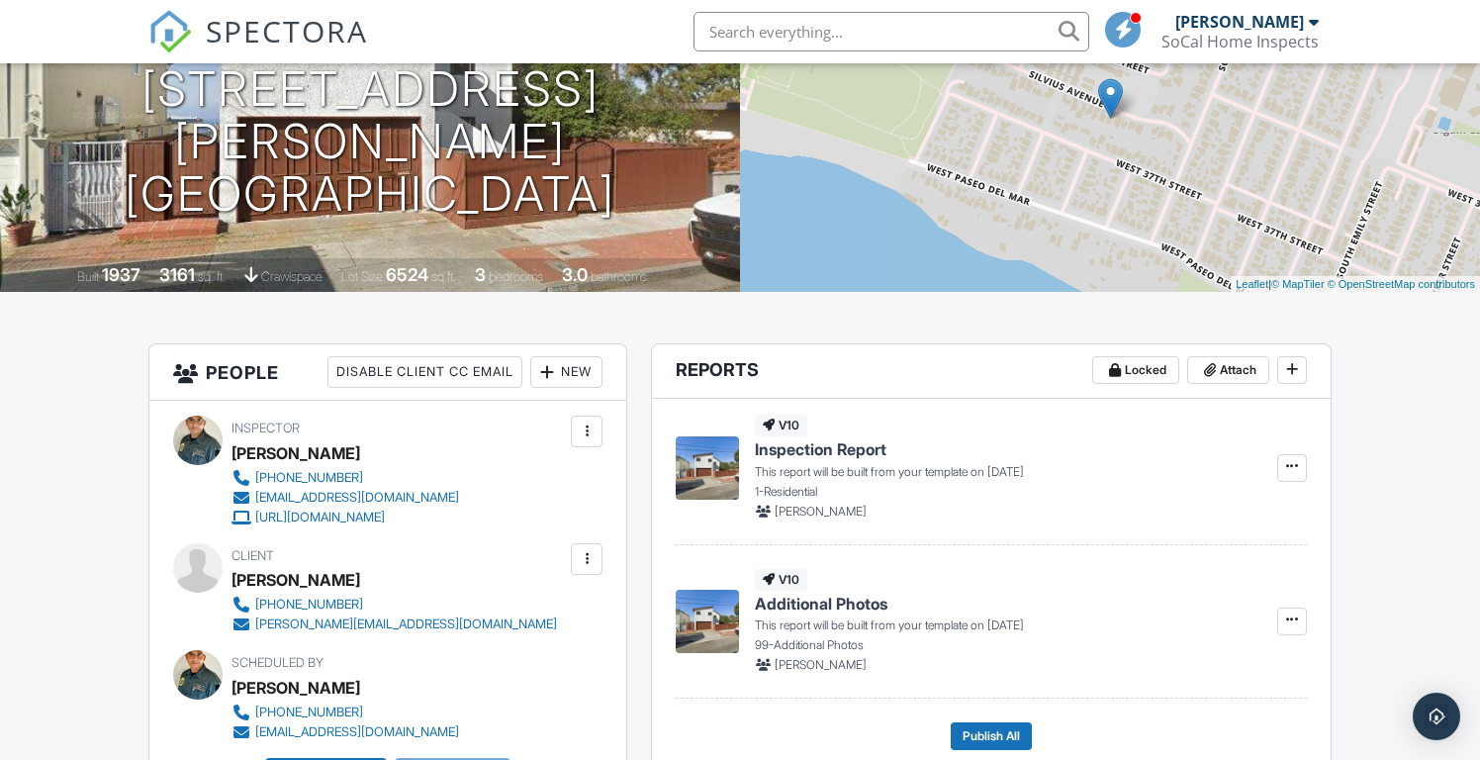
click at [549, 368] on div at bounding box center [547, 372] width 20 height 20
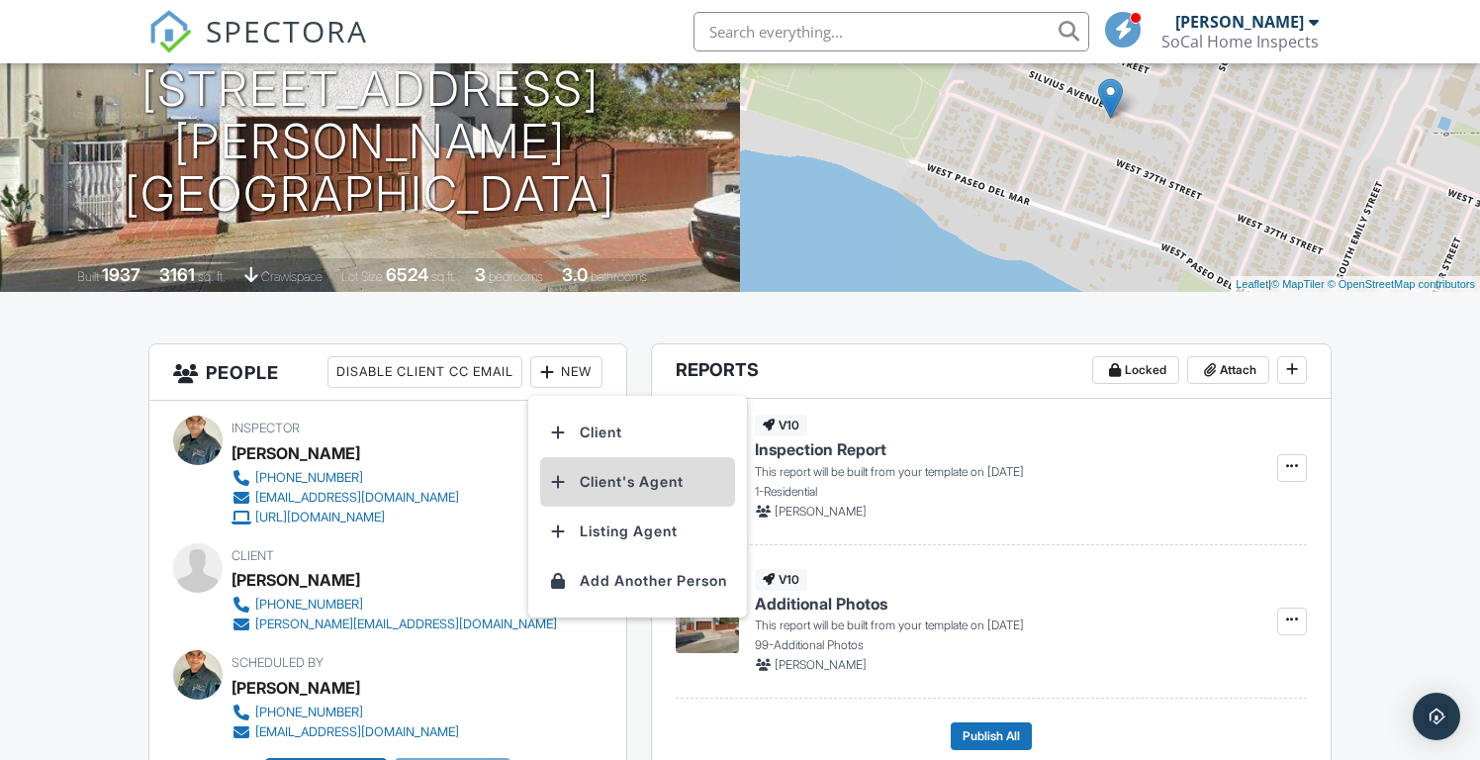
click at [581, 465] on li "Client's Agent" at bounding box center [637, 481] width 195 height 49
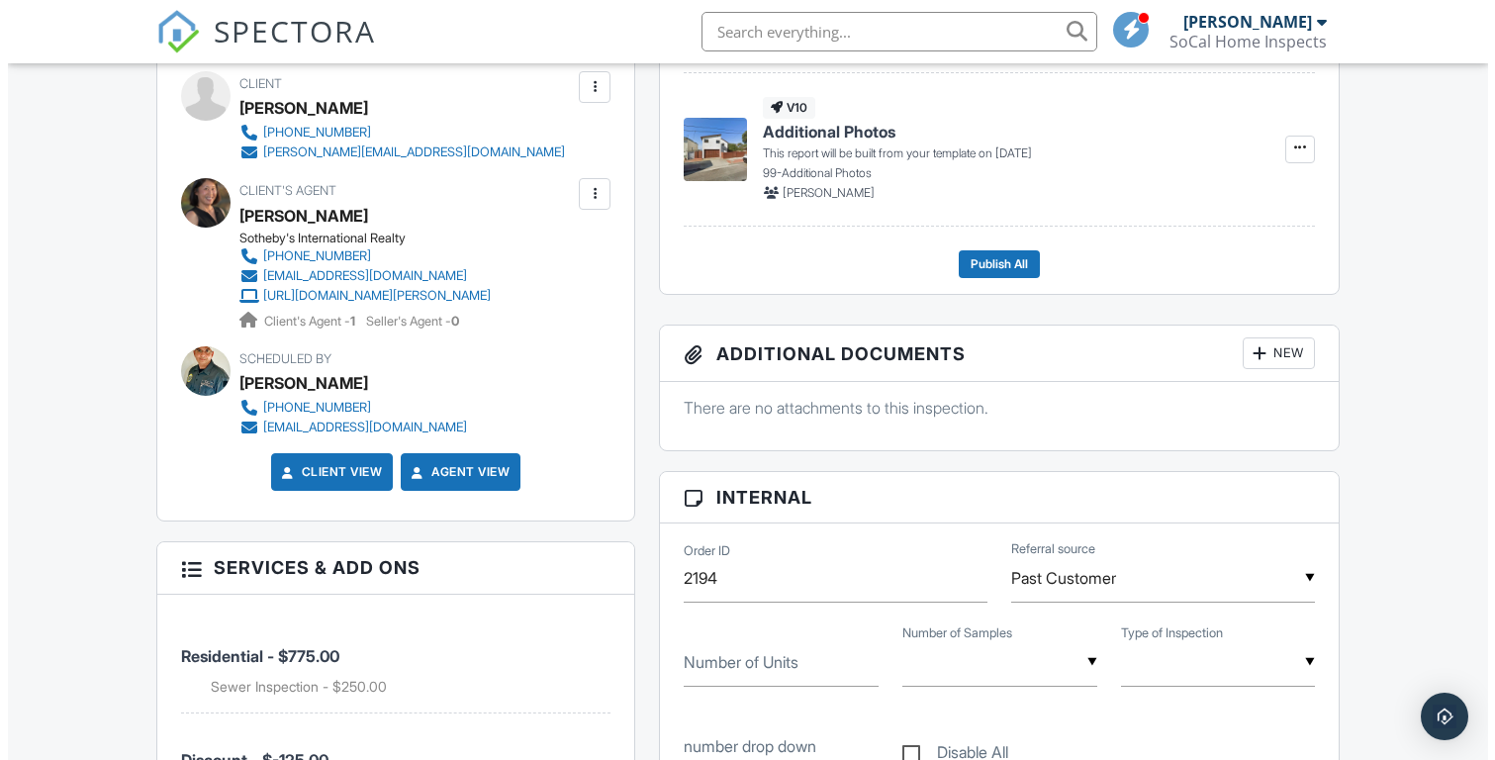
scroll to position [679, 0]
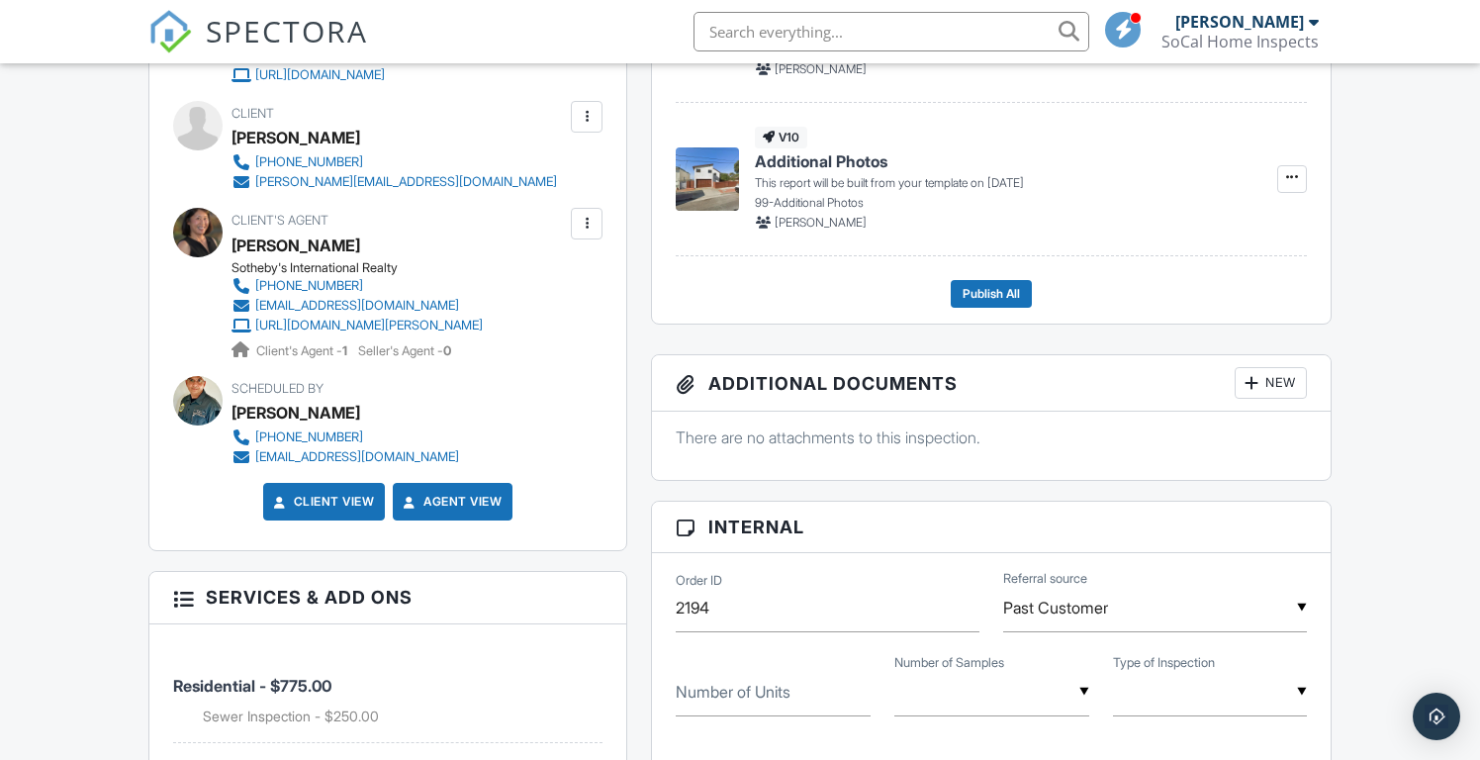
click at [586, 119] on div at bounding box center [587, 117] width 20 height 20
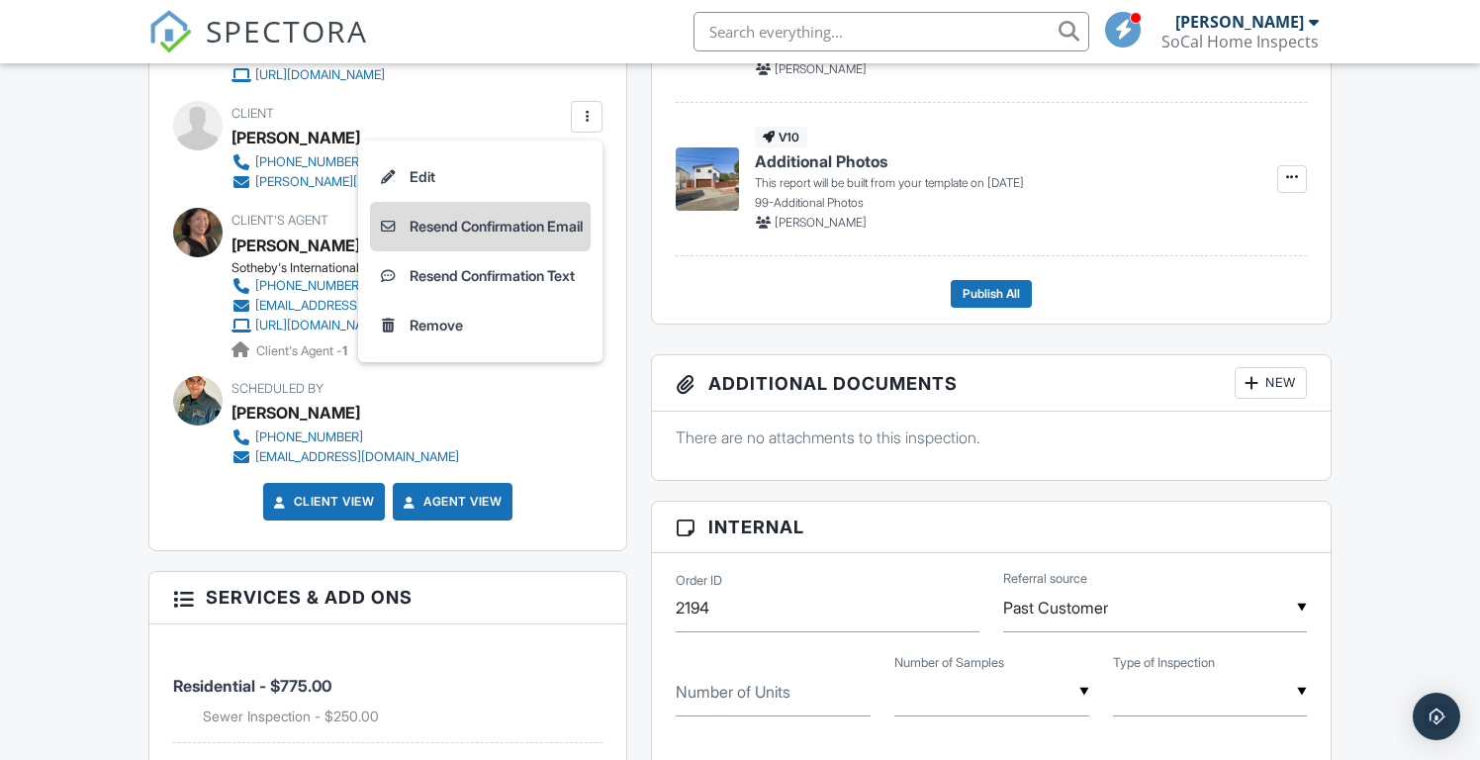
click at [509, 223] on li "Resend Confirmation Email" at bounding box center [480, 226] width 221 height 49
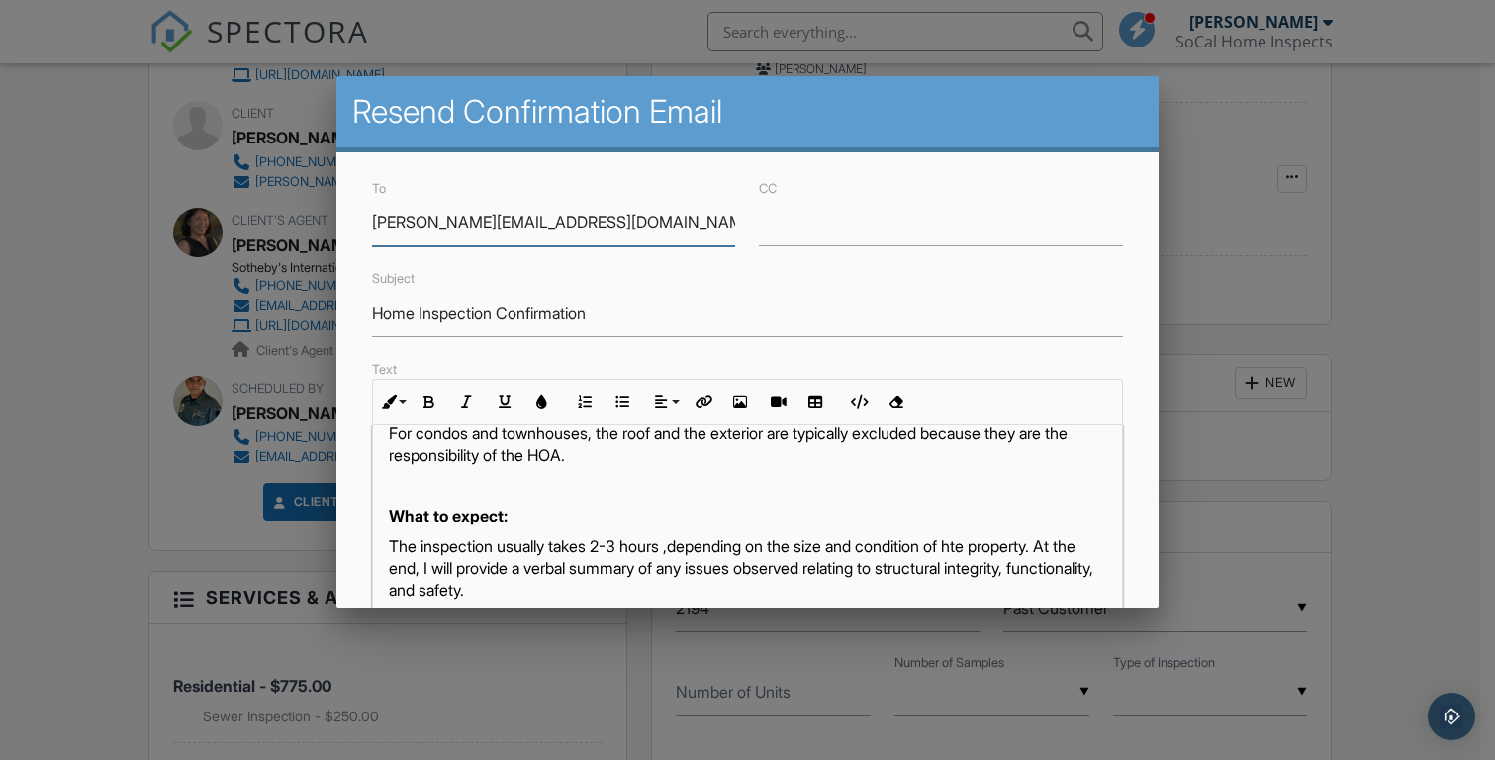
scroll to position [421, 0]
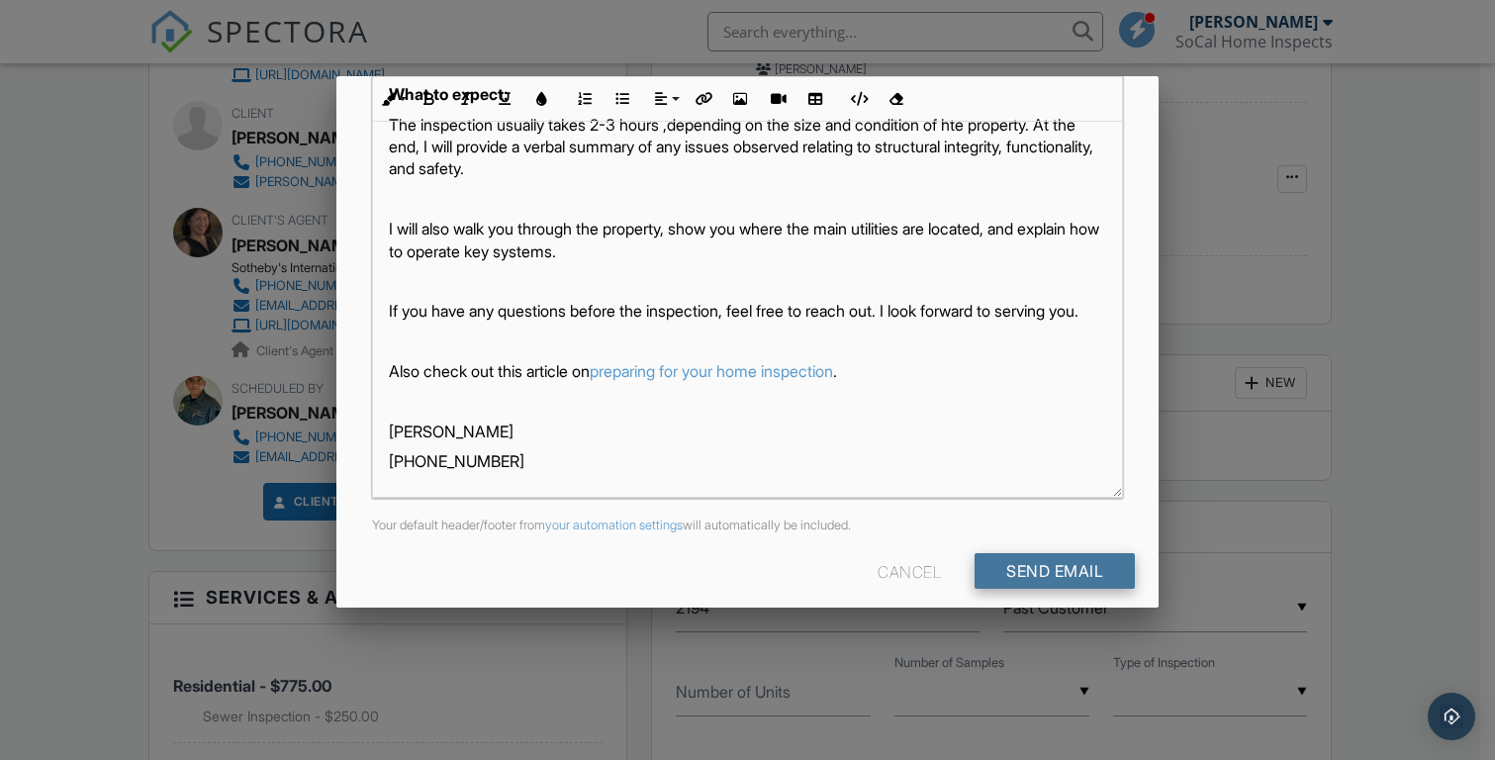
click at [1054, 578] on input "Send Email" at bounding box center [1054, 571] width 160 height 36
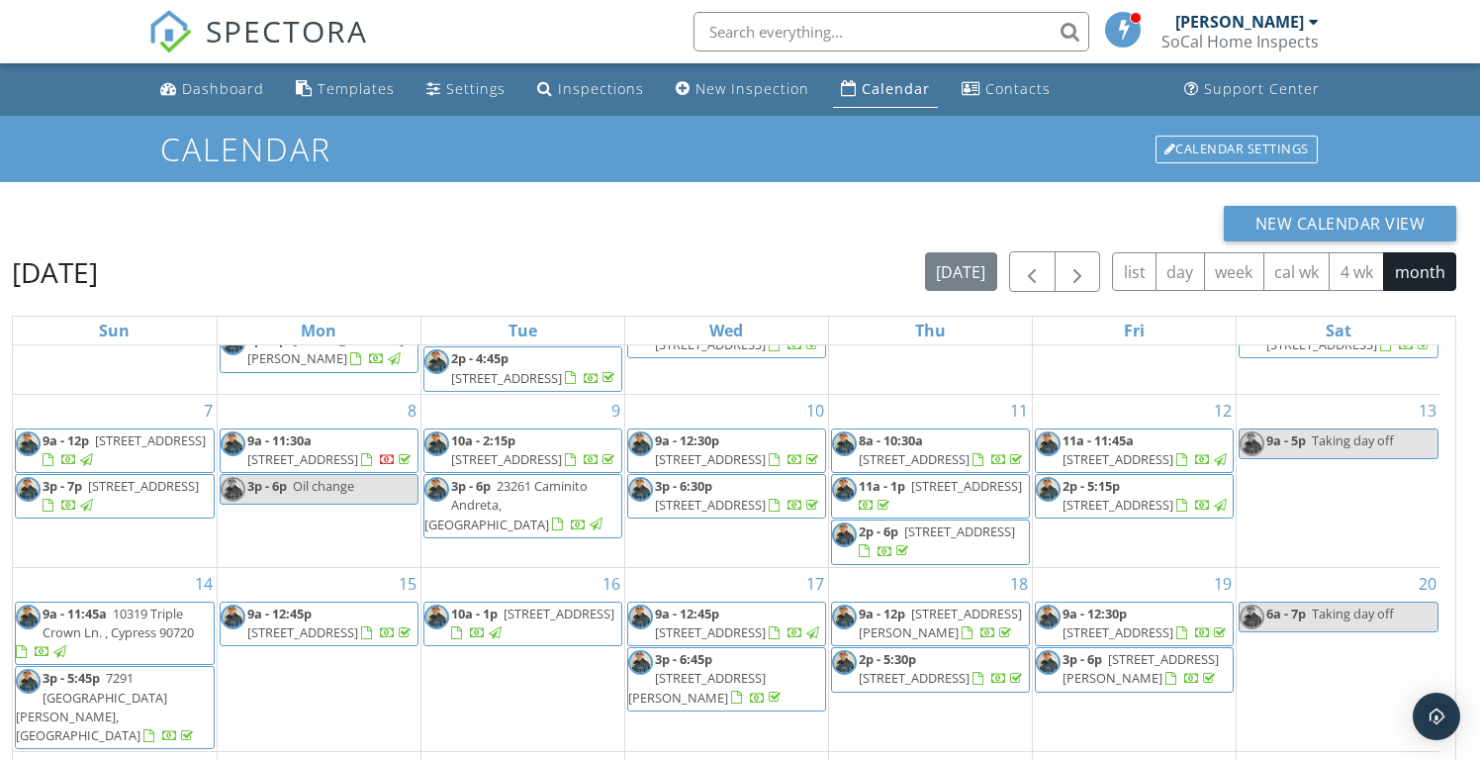
scroll to position [263, 0]
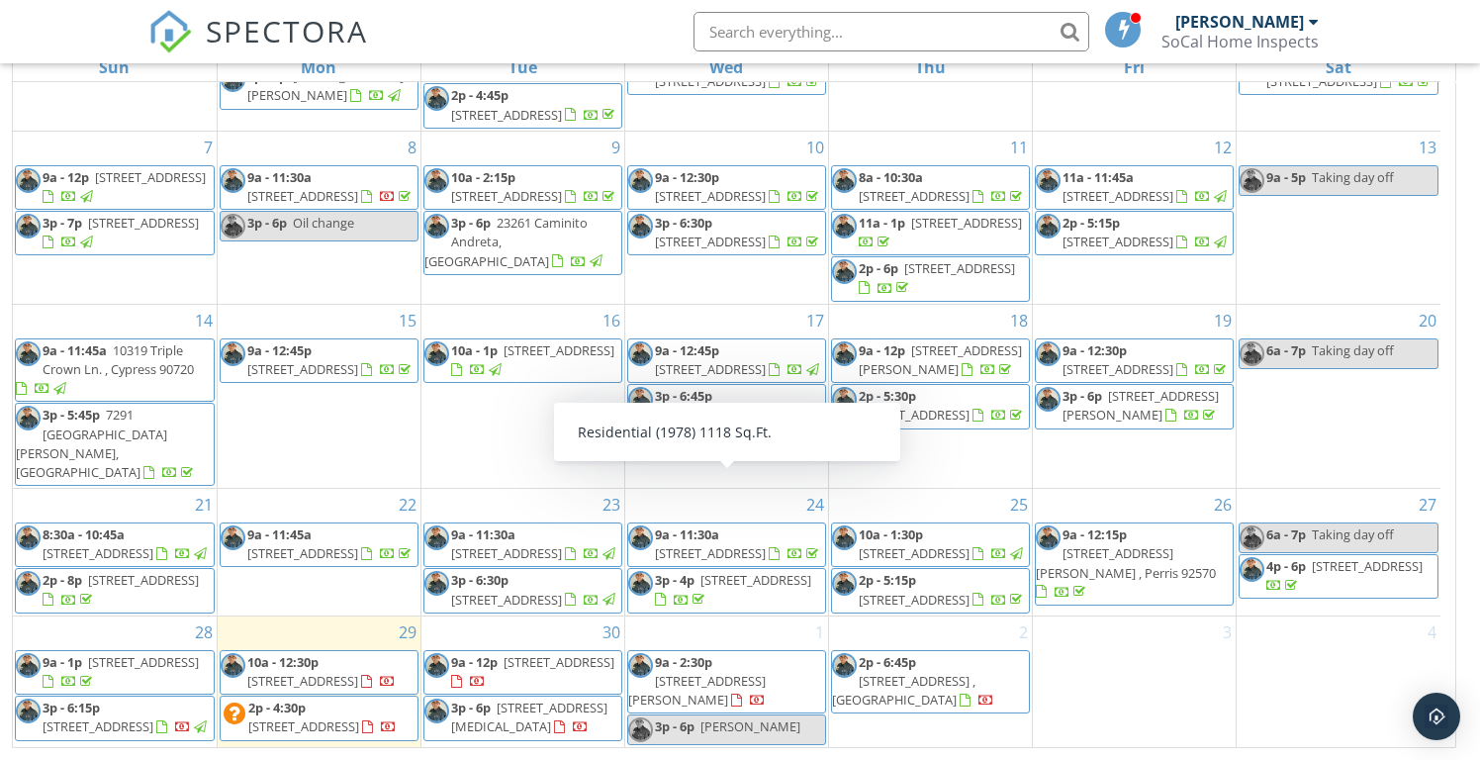
click at [755, 717] on span "Rebecca Liang" at bounding box center [750, 726] width 100 height 18
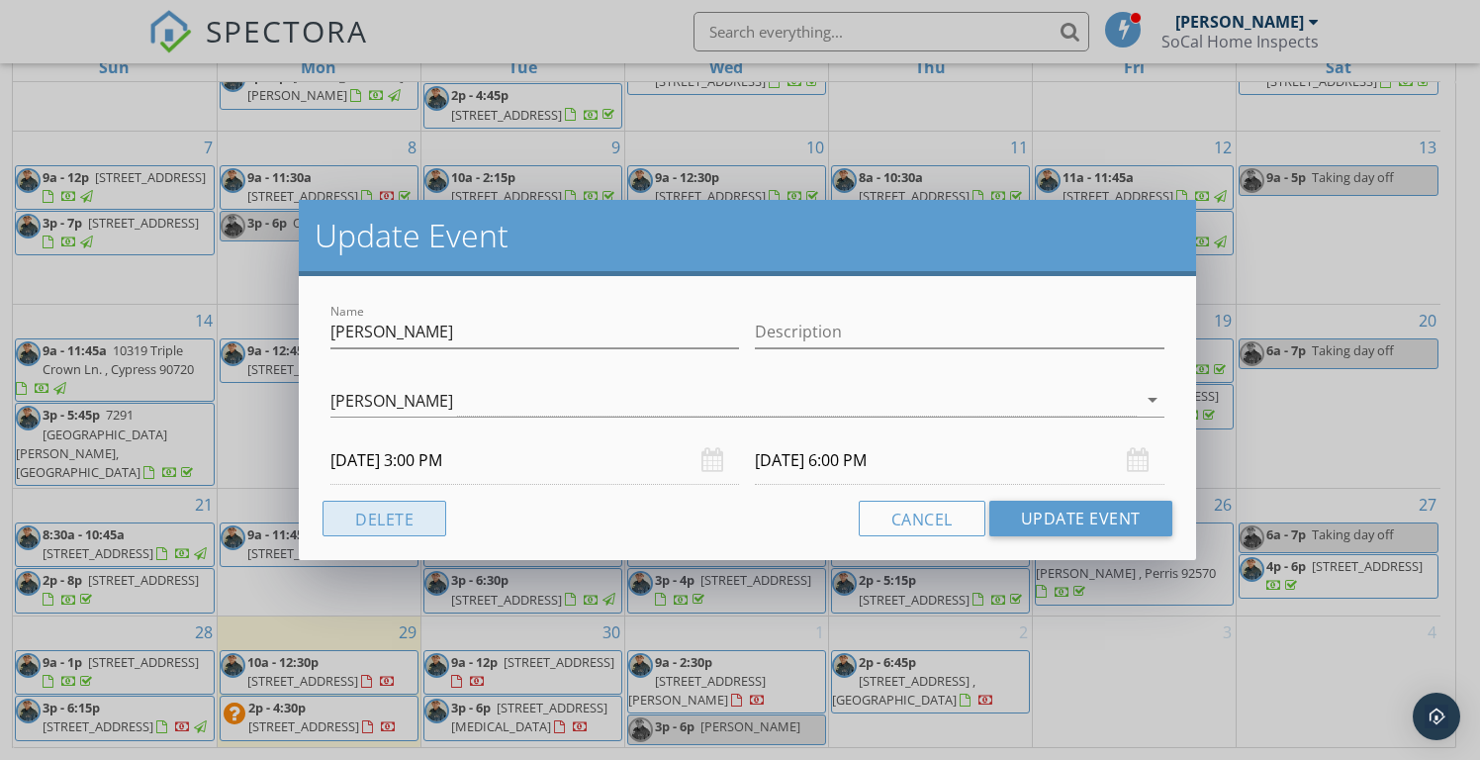
click at [416, 519] on button "Delete" at bounding box center [385, 519] width 124 height 36
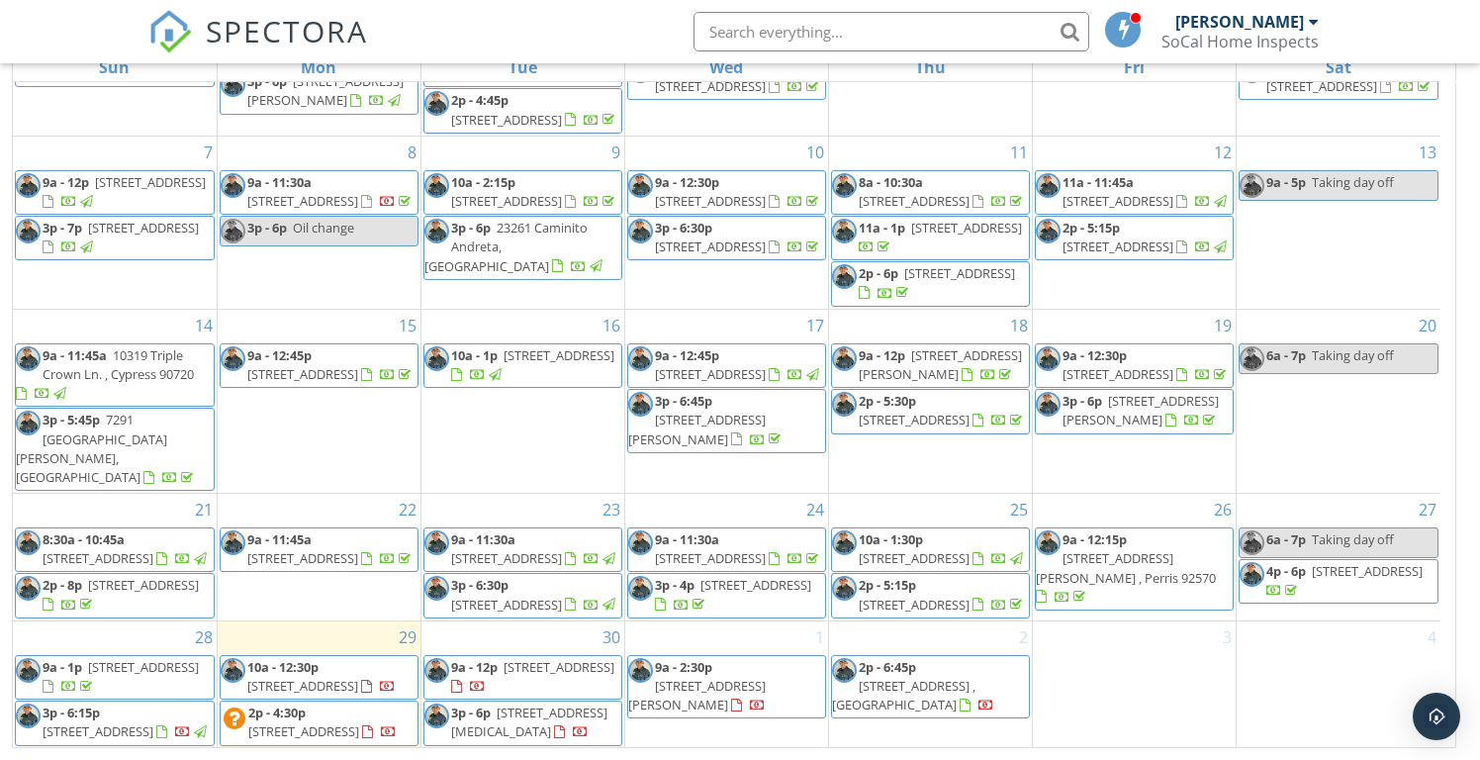
scroll to position [0, 0]
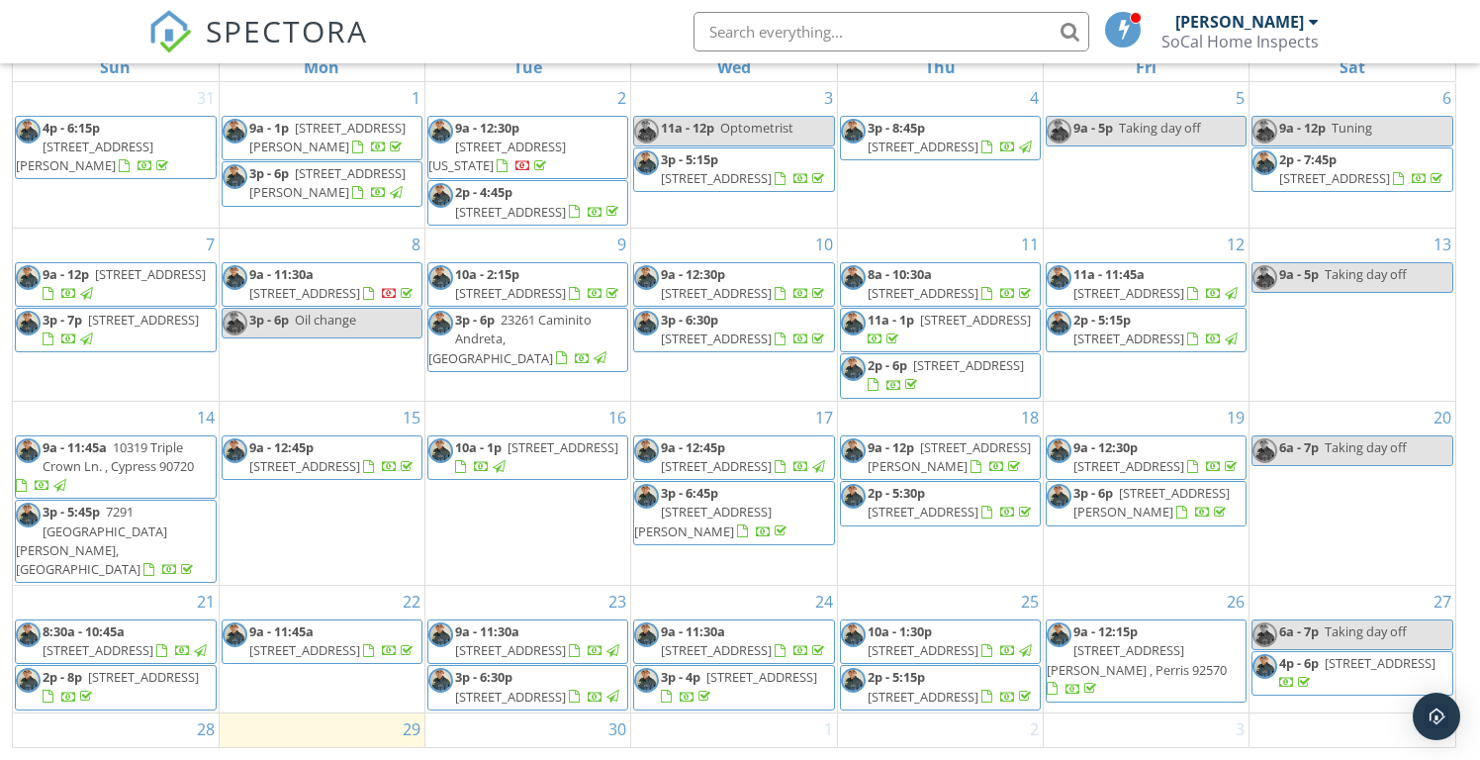
scroll to position [164, 0]
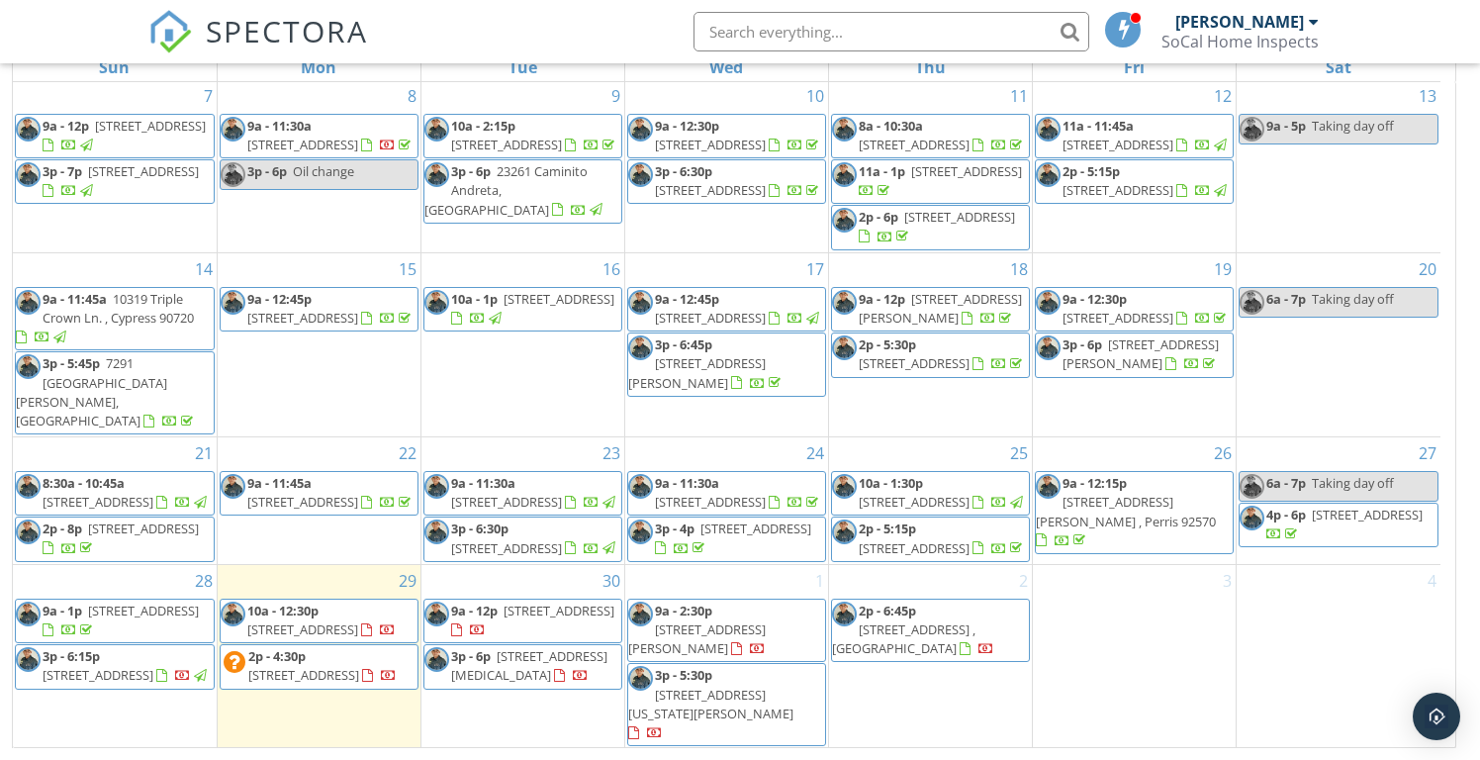
click at [320, 684] on span "[STREET_ADDRESS]" at bounding box center [303, 675] width 111 height 18
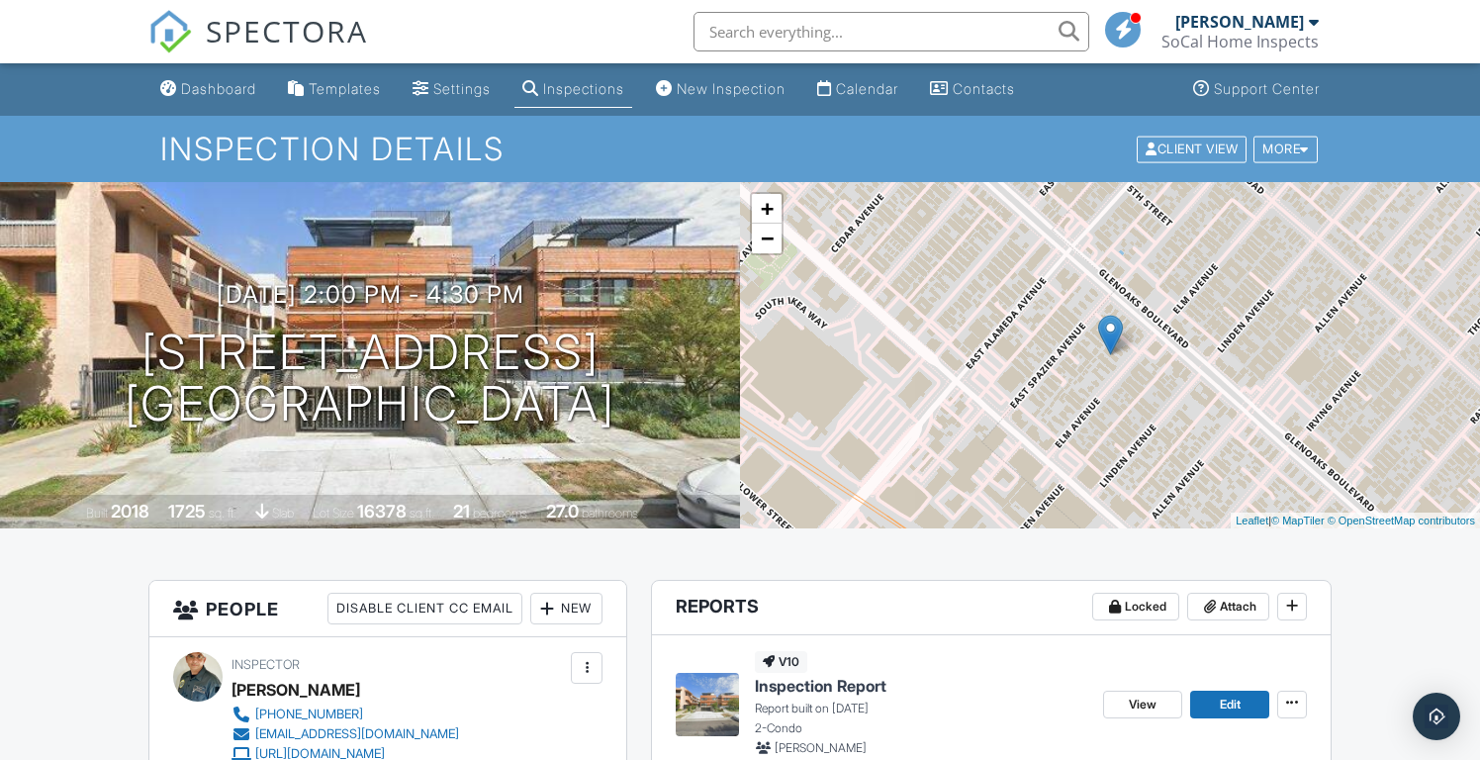
click at [624, 89] on div "Inspections" at bounding box center [583, 88] width 81 height 17
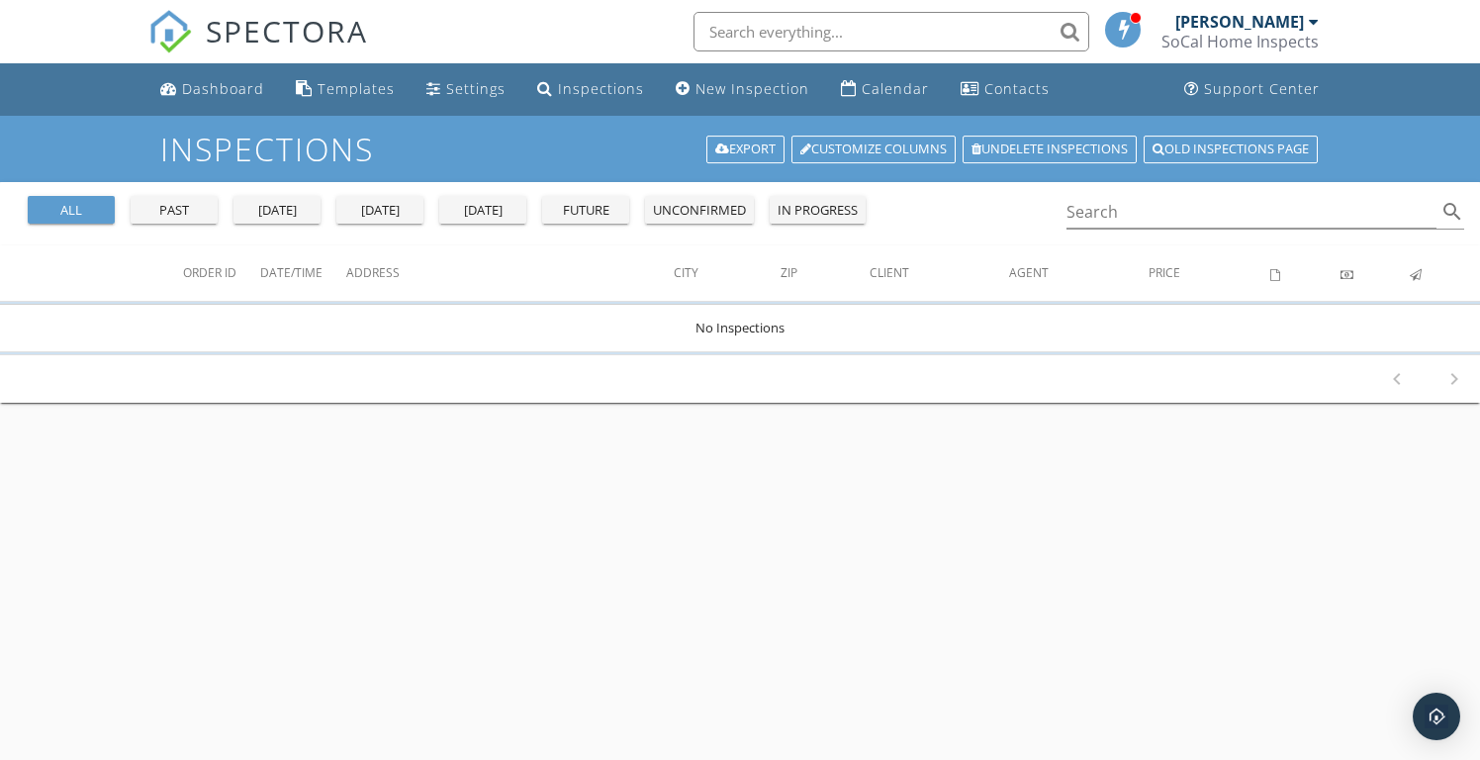
click at [697, 205] on div "unconfirmed" at bounding box center [699, 211] width 93 height 20
click at [816, 213] on div "in progress" at bounding box center [818, 211] width 80 height 20
